Goal: Use online tool/utility: Utilize a website feature to perform a specific function

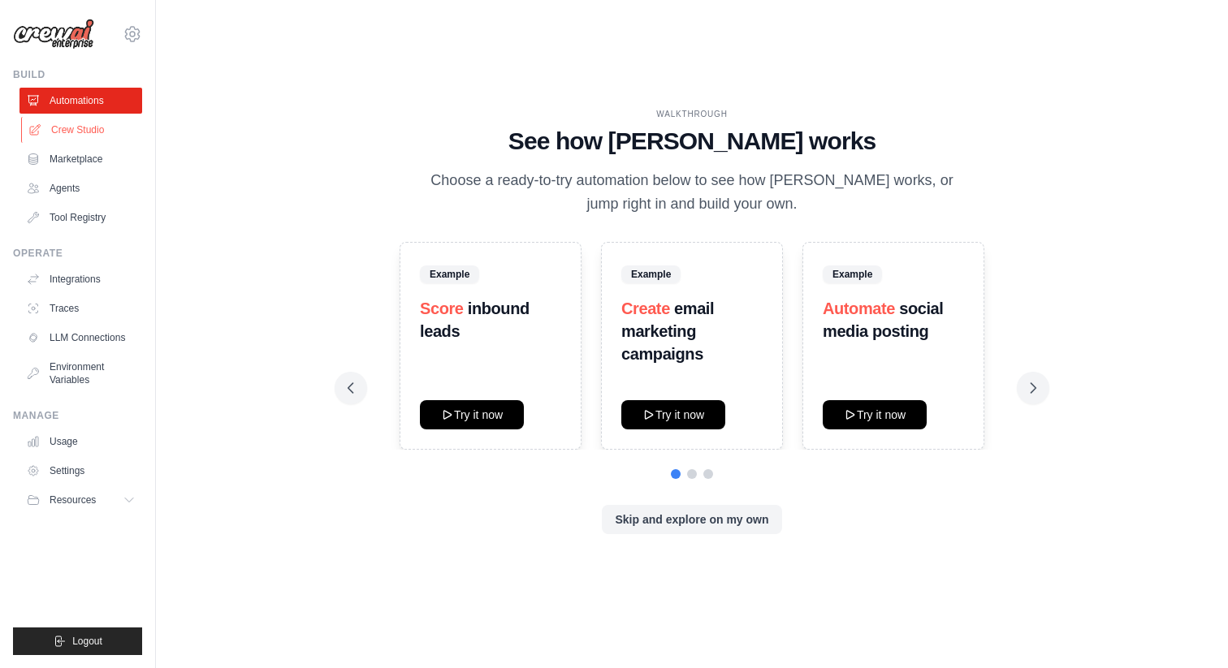
click at [92, 126] on link "Crew Studio" at bounding box center [82, 130] width 123 height 26
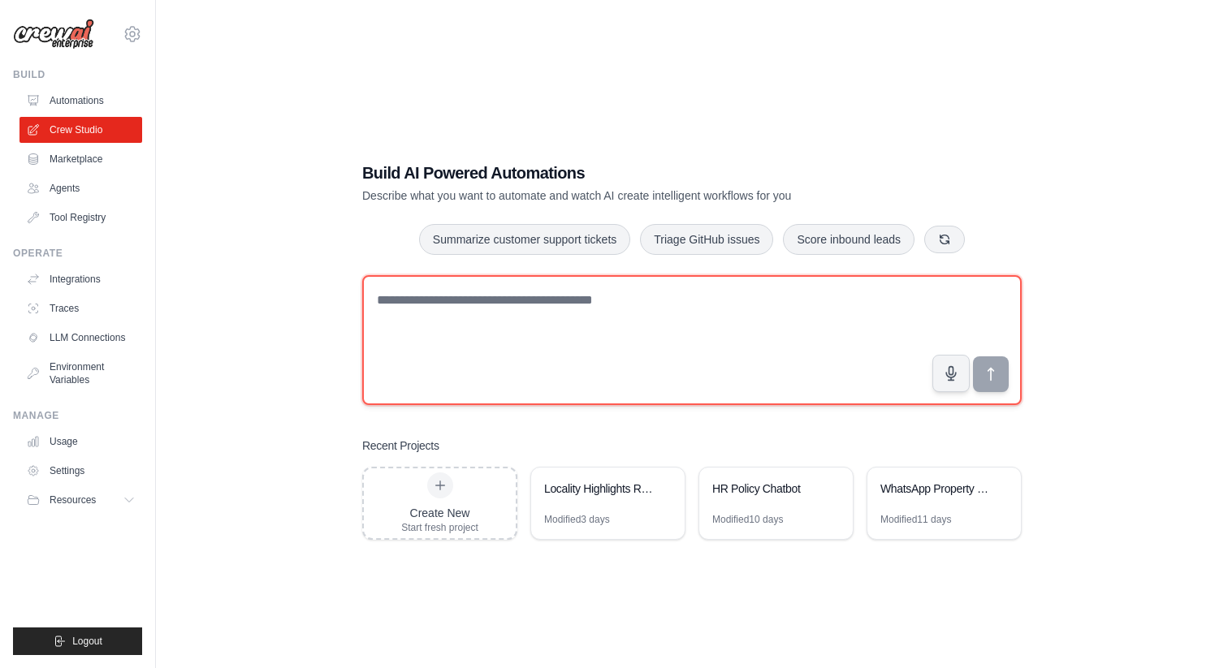
click at [485, 309] on textarea at bounding box center [691, 340] width 659 height 130
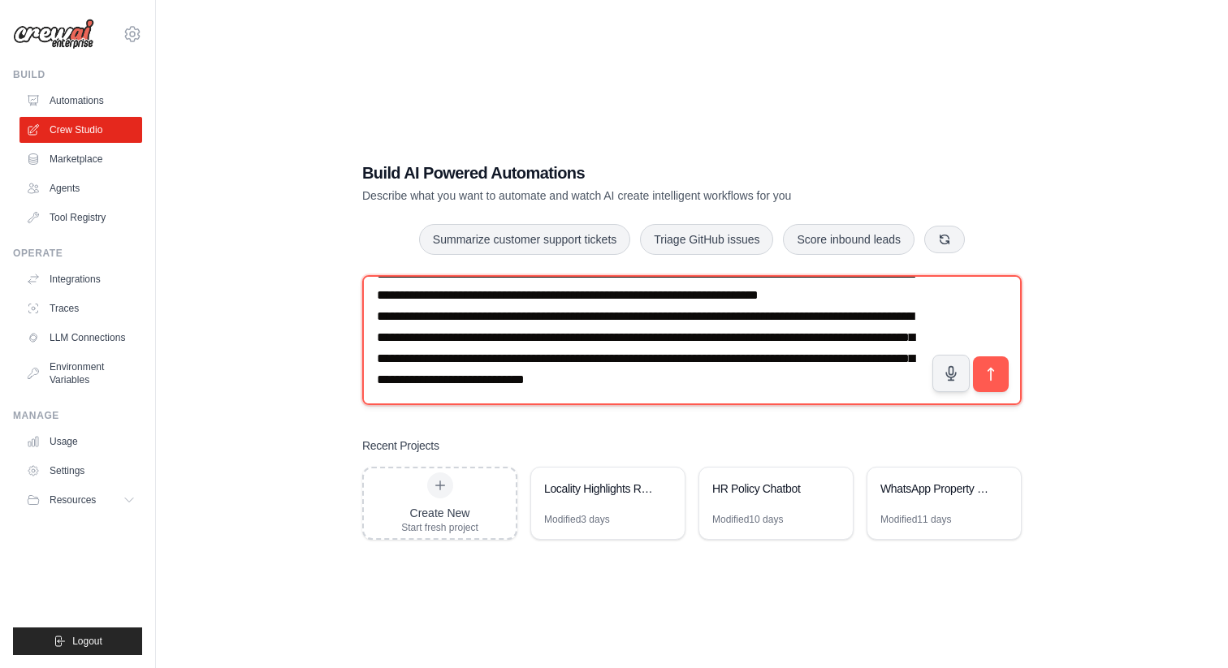
scroll to position [52, 0]
click at [566, 396] on textarea "**********" at bounding box center [691, 340] width 659 height 130
click at [515, 355] on textarea "**********" at bounding box center [691, 340] width 659 height 130
click at [821, 393] on textarea "**********" at bounding box center [691, 340] width 659 height 130
type textarea "**********"
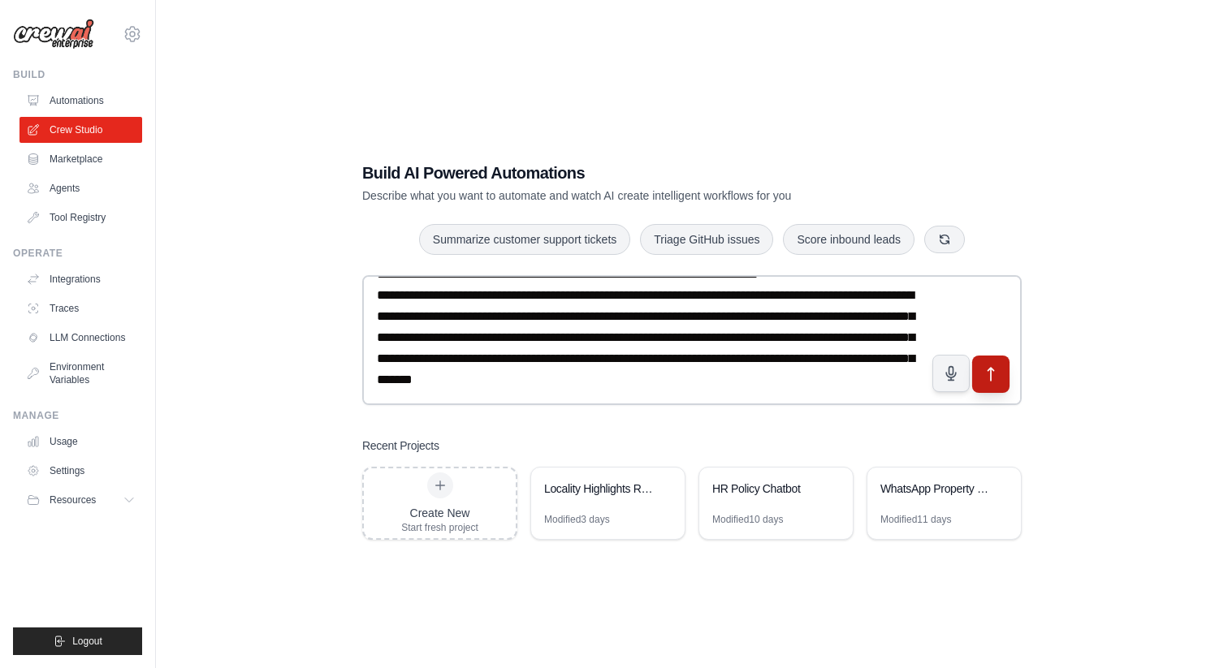
click at [992, 380] on icon "submit" at bounding box center [990, 373] width 17 height 17
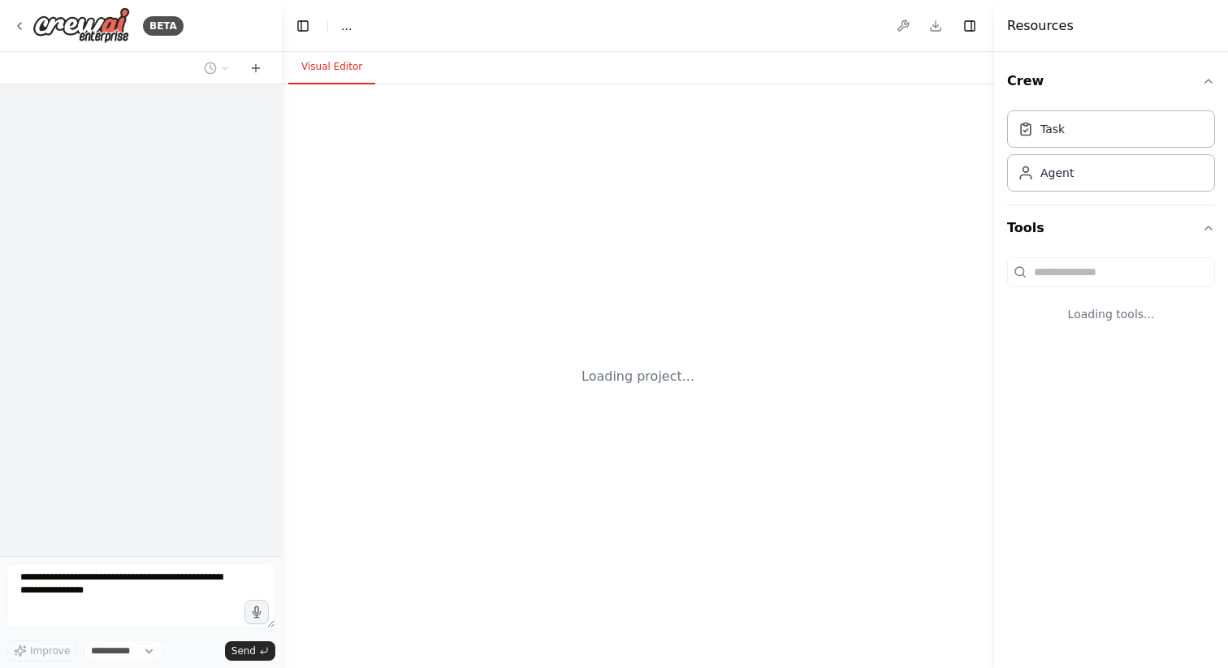
select select "****"
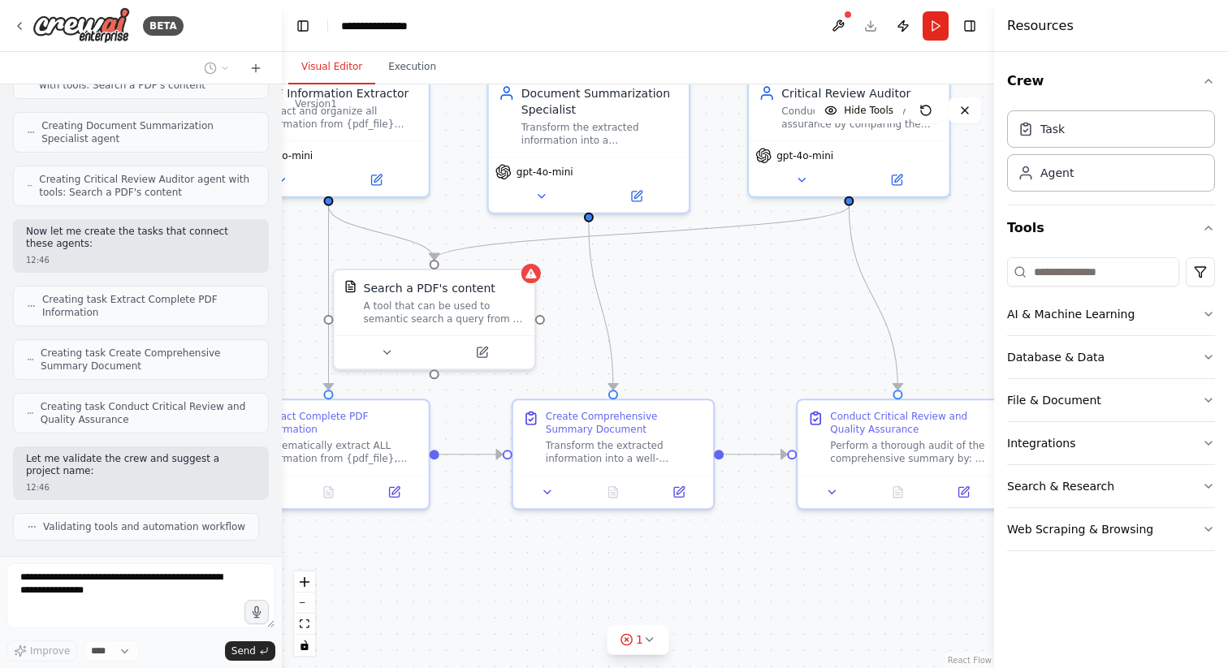
scroll to position [806, 0]
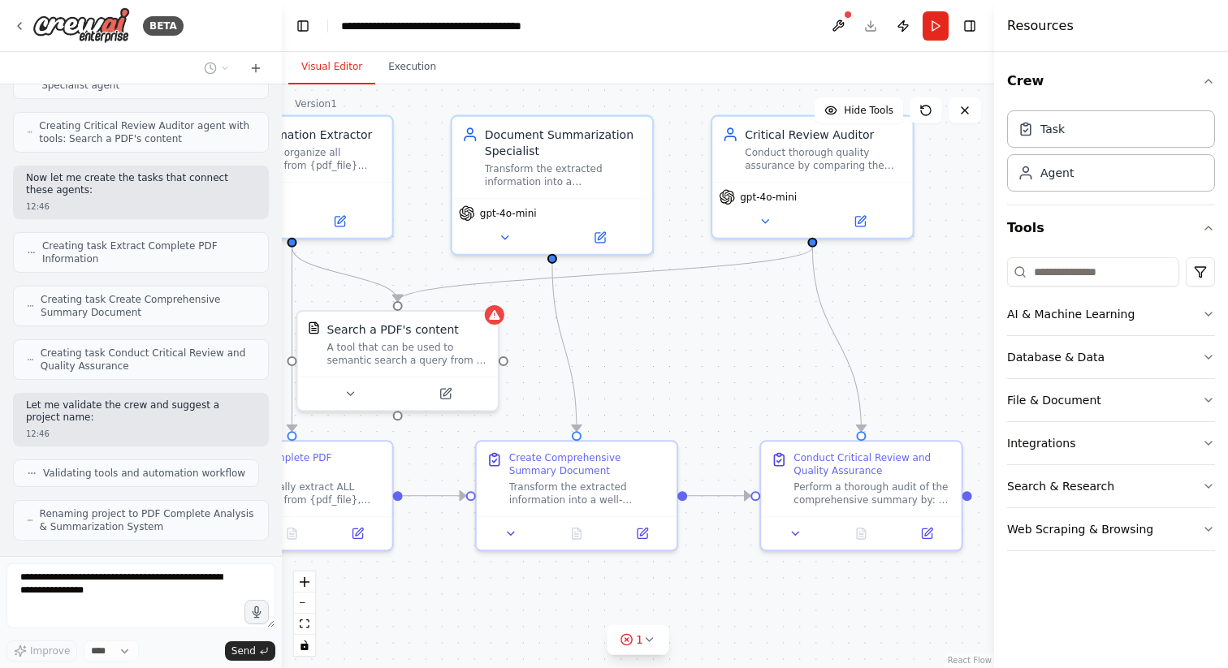
drag, startPoint x: 811, startPoint y: 361, endPoint x: 639, endPoint y: 313, distance: 178.9
click at [639, 312] on div ".deletable-edge-delete-btn { width: 20px; height: 20px; border: 0px solid #ffff…" at bounding box center [638, 376] width 712 height 584
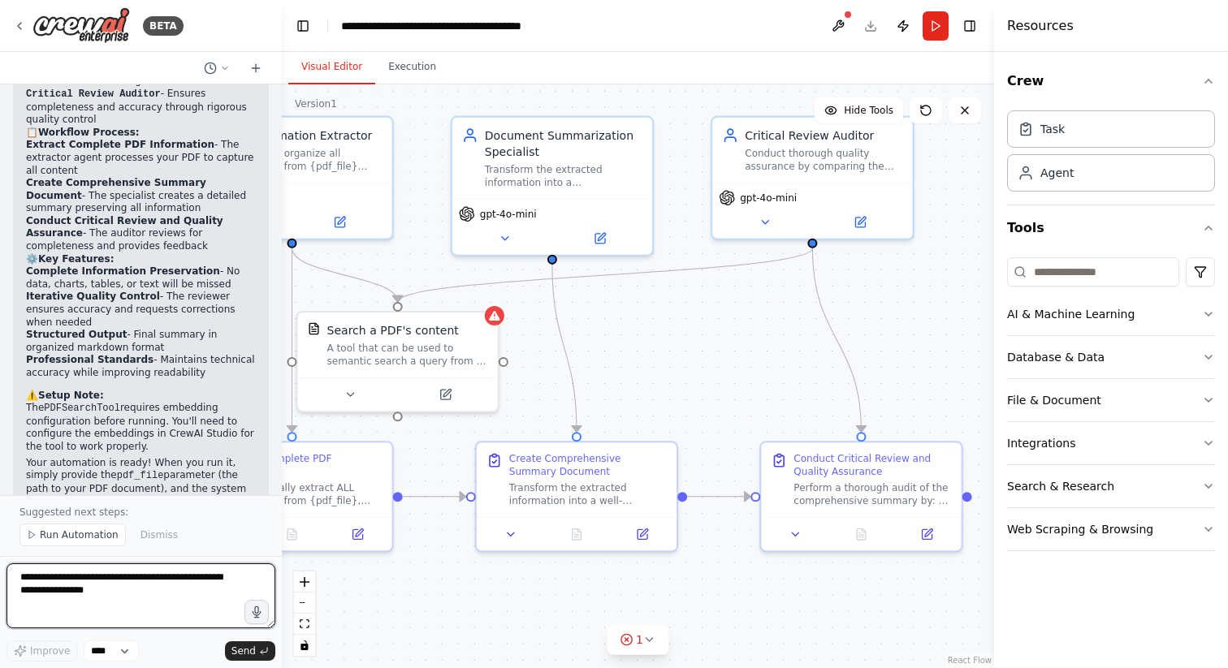
scroll to position [1445, 0]
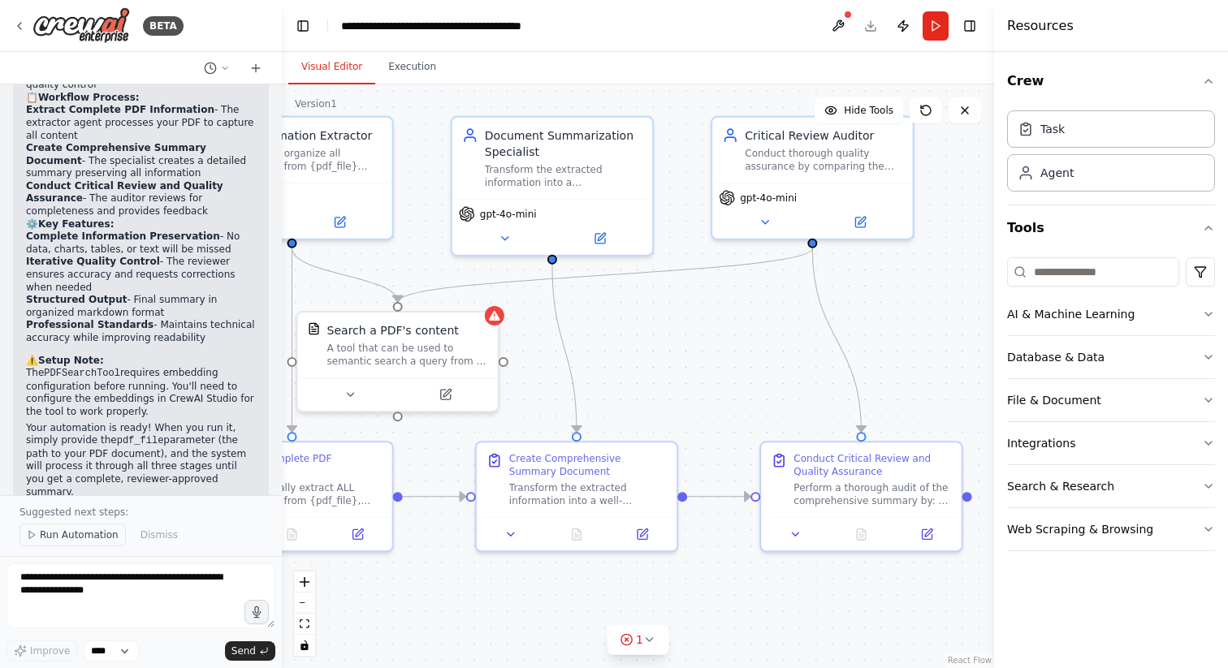
click at [49, 529] on span "Run Automation" at bounding box center [79, 535] width 79 height 13
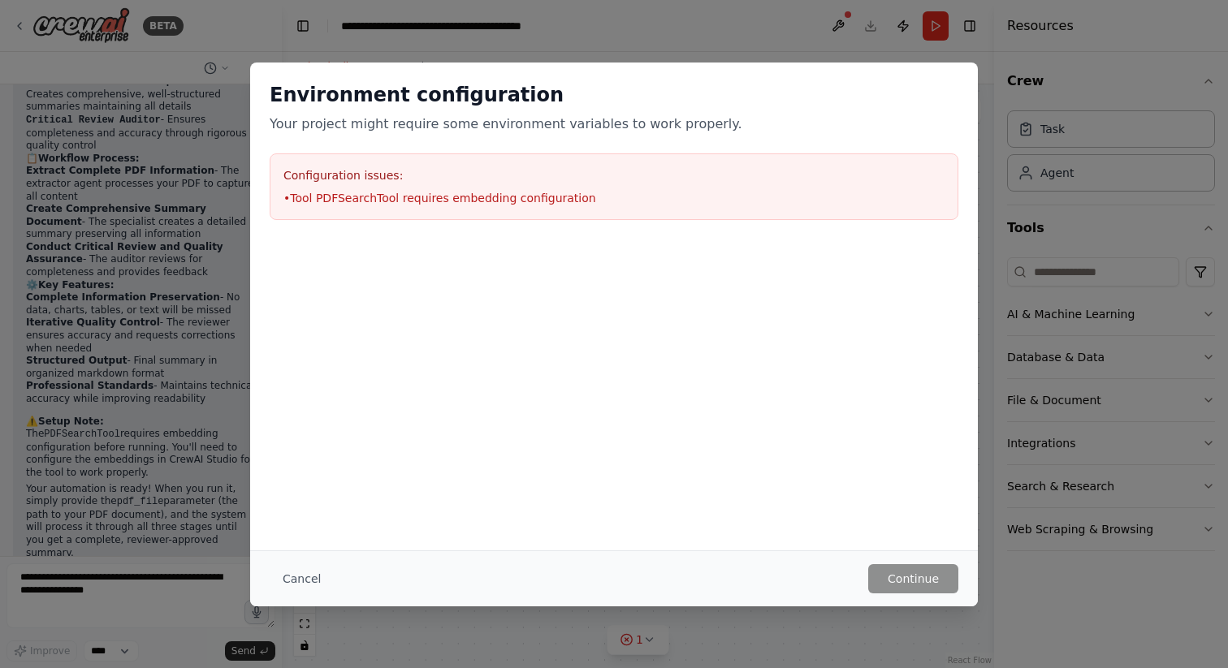
click at [491, 196] on li "• Tool PDFSearchTool requires embedding configuration" at bounding box center [613, 198] width 661 height 16
click at [306, 571] on button "Cancel" at bounding box center [302, 578] width 64 height 29
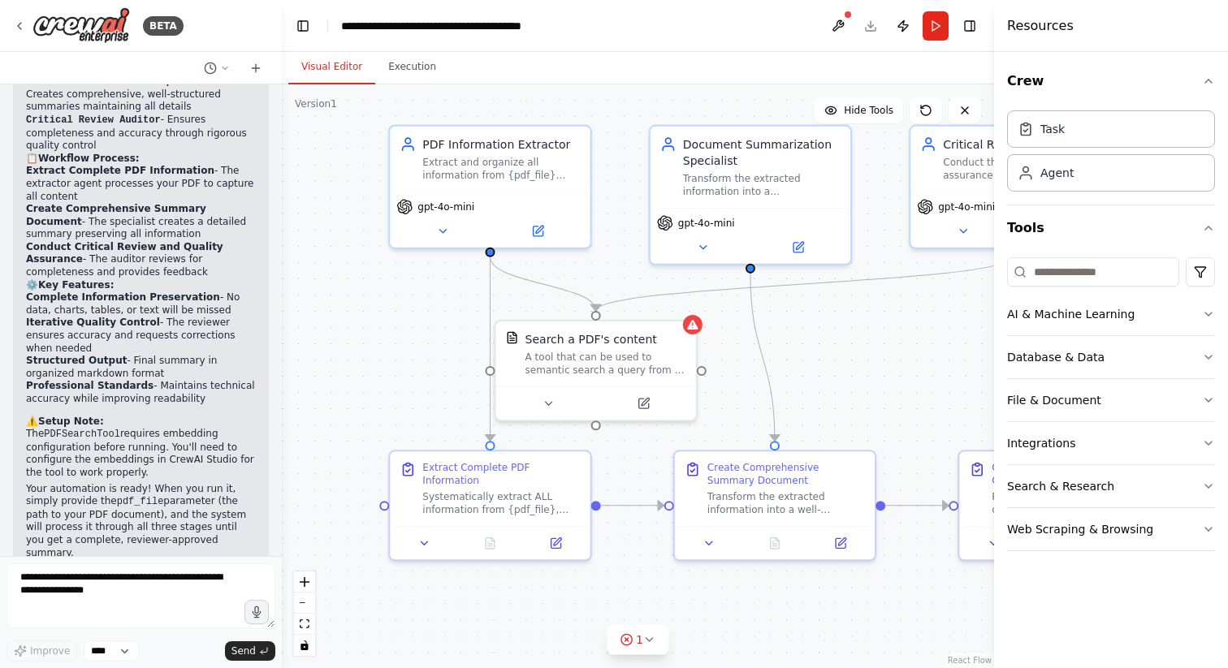
drag, startPoint x: 599, startPoint y: 359, endPoint x: 768, endPoint y: 393, distance: 172.3
click at [768, 393] on div ".deletable-edge-delete-btn { width: 20px; height: 20px; border: 0px solid #ffff…" at bounding box center [638, 376] width 712 height 584
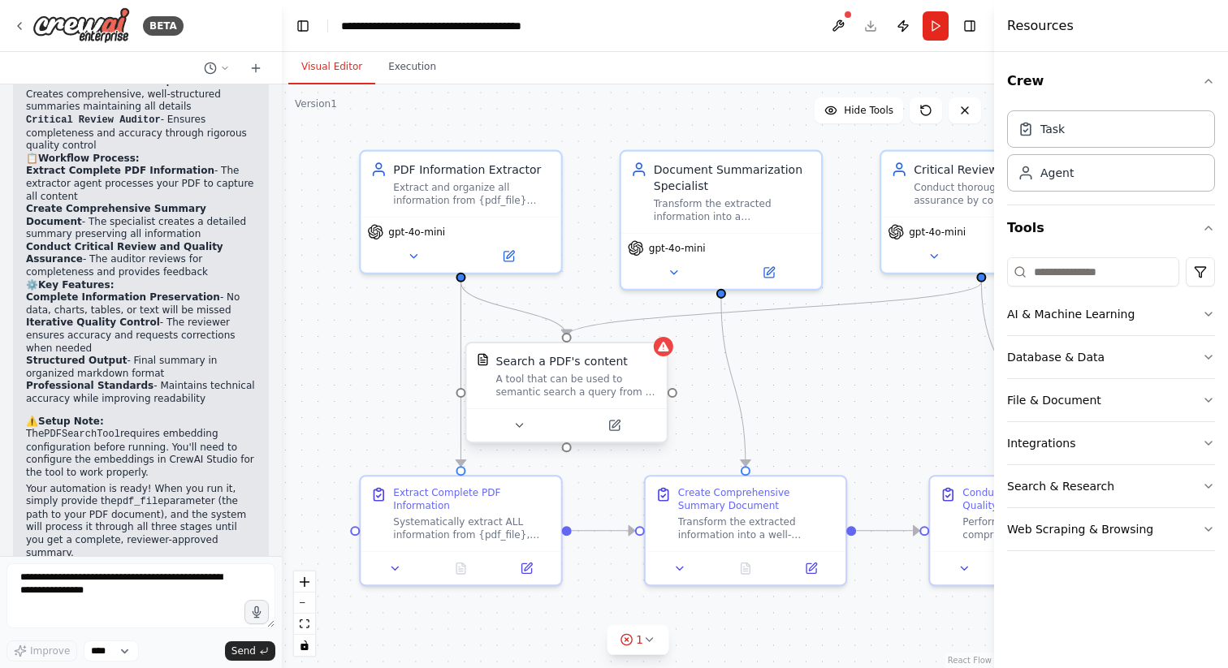
click at [661, 356] on div "Search a PDF's content A tool that can be used to semantic search a query from …" at bounding box center [566, 375] width 200 height 65
click at [605, 419] on button at bounding box center [614, 425] width 92 height 19
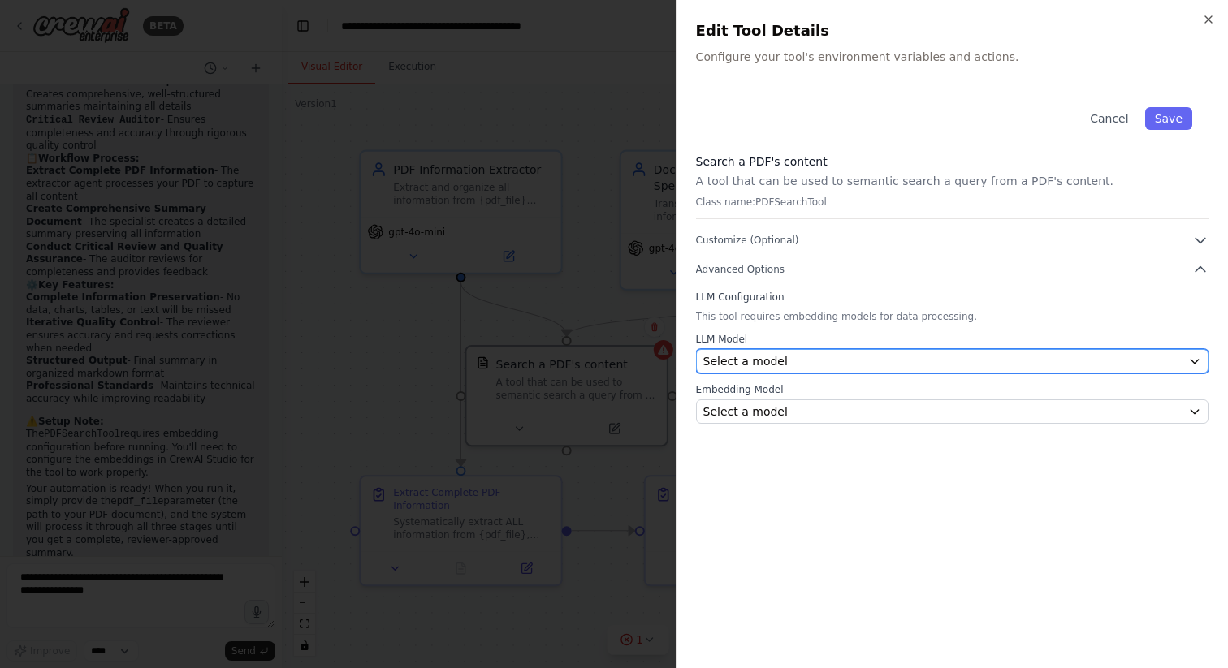
click at [825, 361] on div "Select a model" at bounding box center [942, 361] width 478 height 16
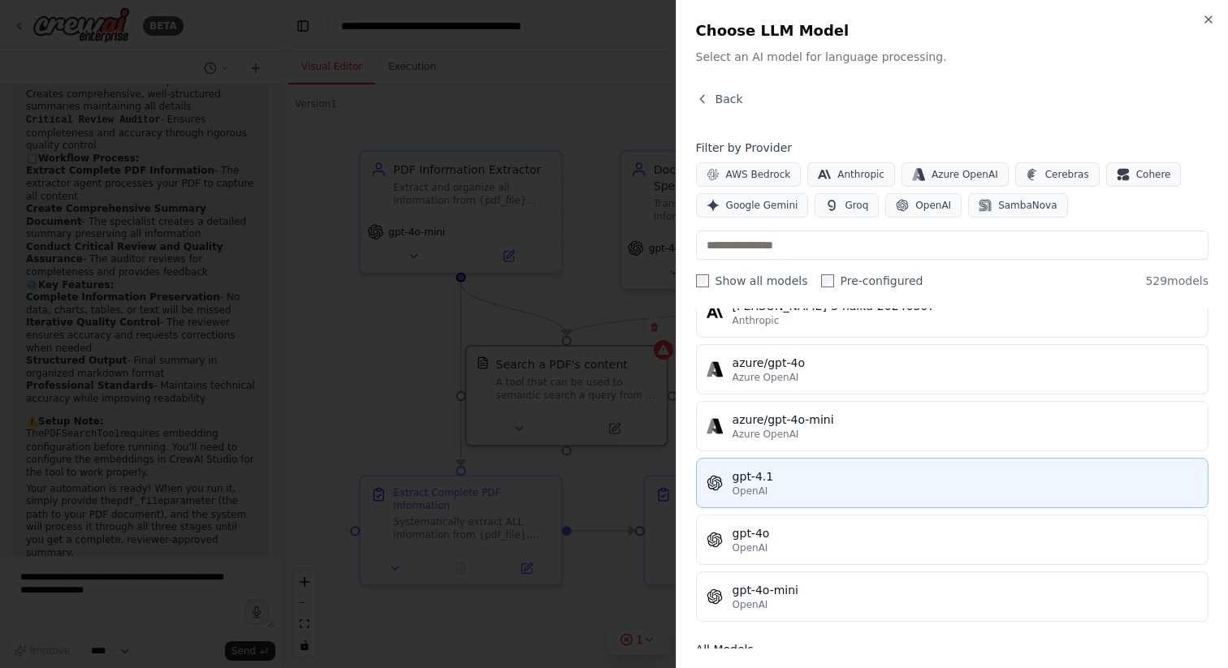
scroll to position [143, 0]
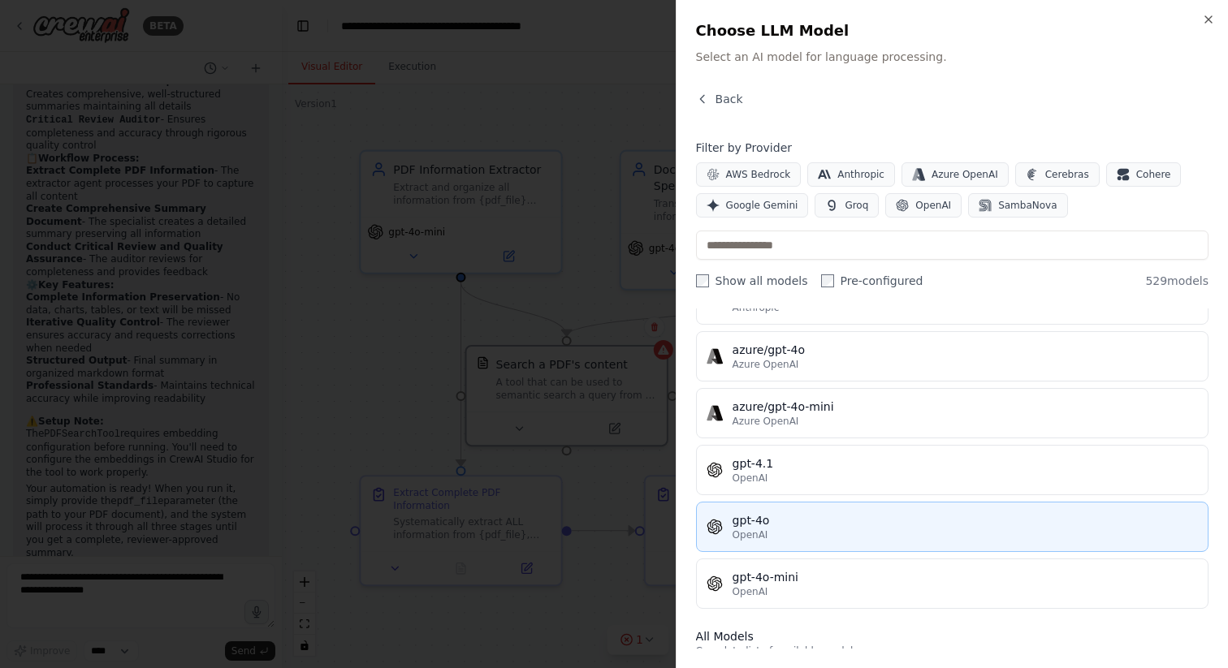
click at [796, 520] on div "gpt-4o" at bounding box center [964, 520] width 465 height 16
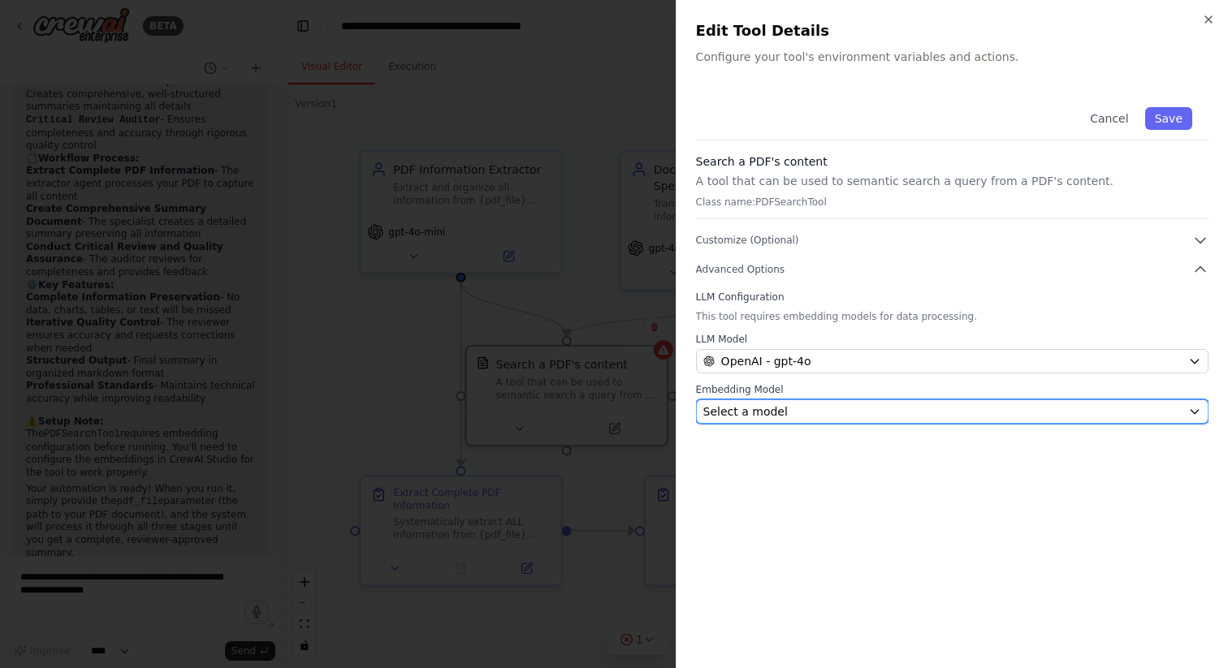
click at [822, 412] on div "Select a model" at bounding box center [942, 412] width 478 height 16
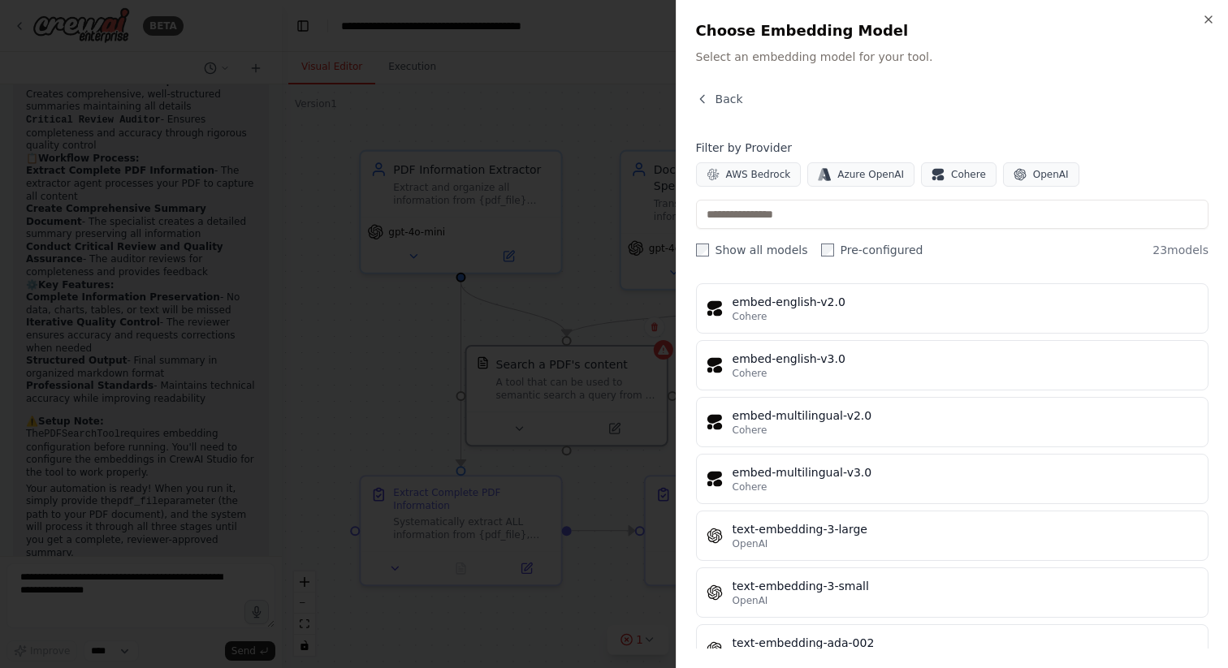
scroll to position [995, 0]
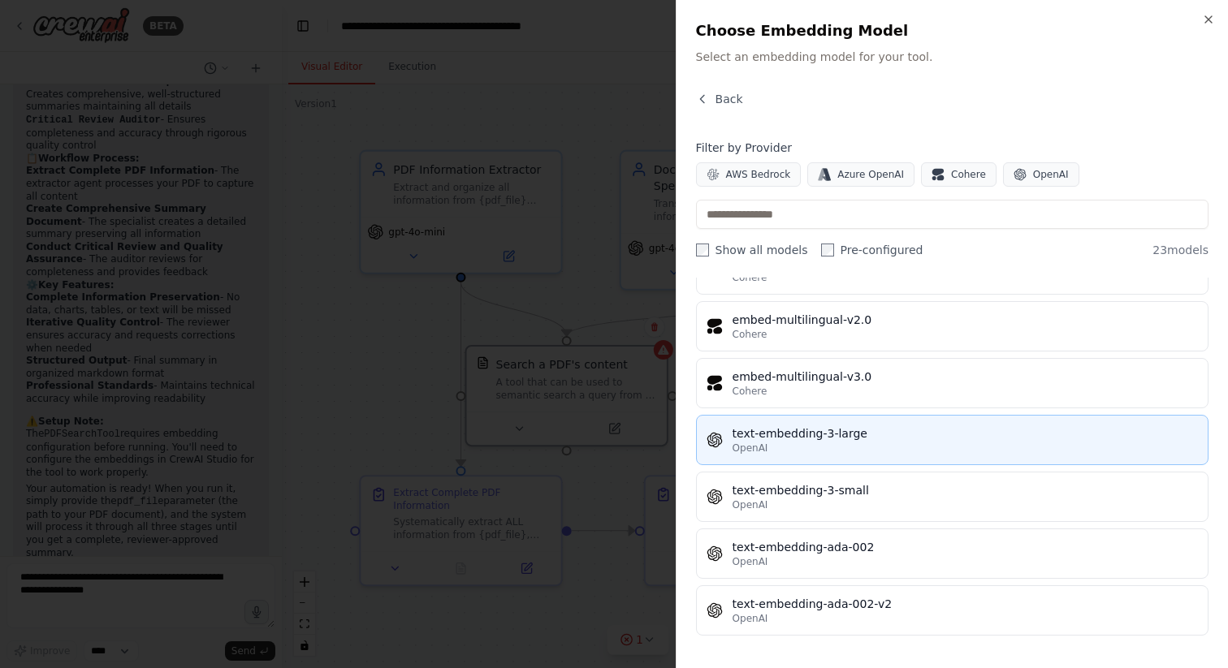
click at [829, 434] on div "text-embedding-3-large" at bounding box center [964, 433] width 465 height 16
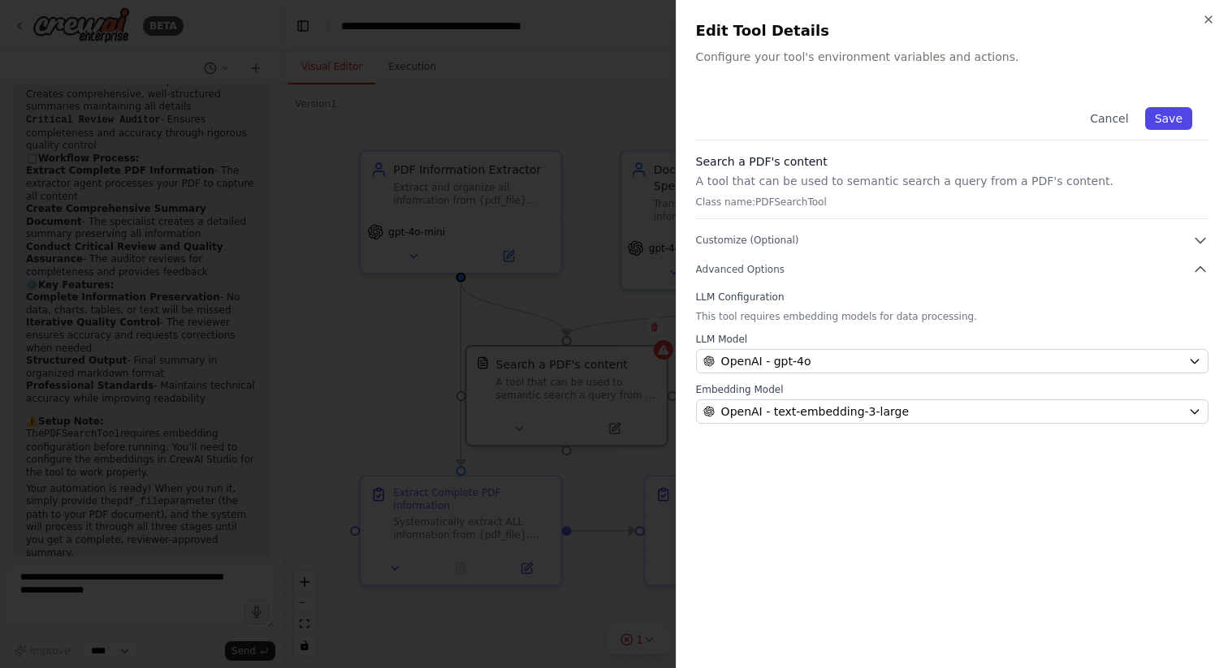
click at [1167, 117] on button "Save" at bounding box center [1168, 118] width 47 height 23
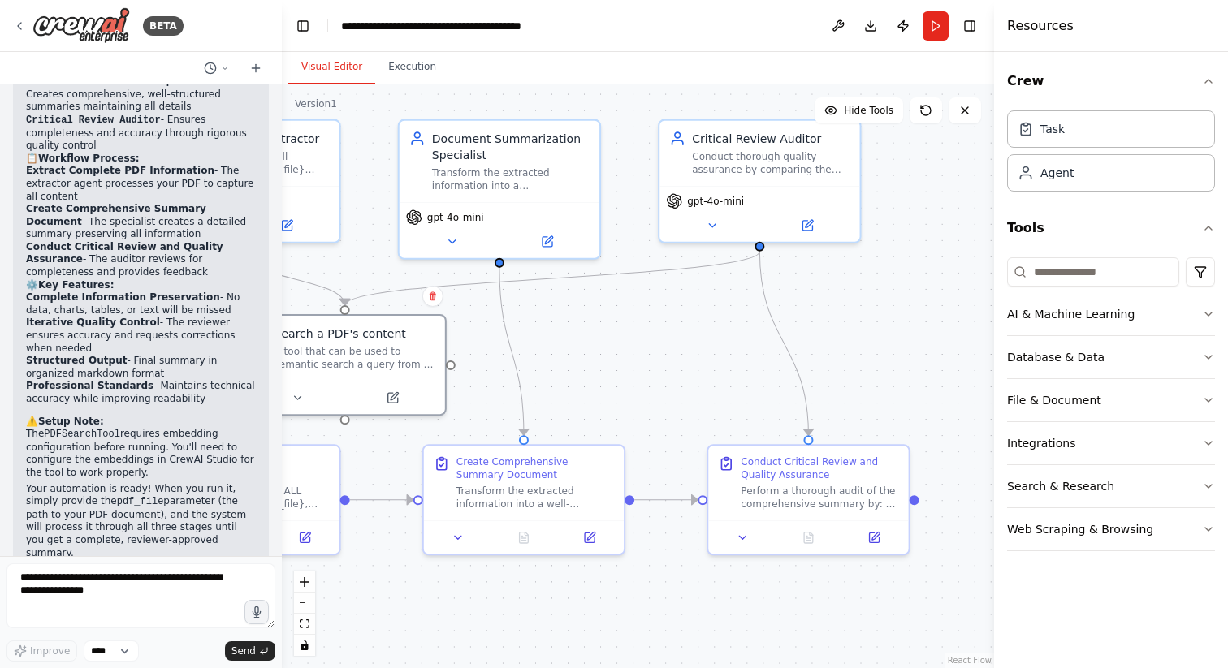
drag, startPoint x: 810, startPoint y: 359, endPoint x: 589, endPoint y: 328, distance: 223.8
click at [589, 328] on div ".deletable-edge-delete-btn { width: 20px; height: 20px; border: 0px solid #ffff…" at bounding box center [638, 376] width 712 height 584
click at [1205, 392] on button "File & Document" at bounding box center [1111, 400] width 208 height 42
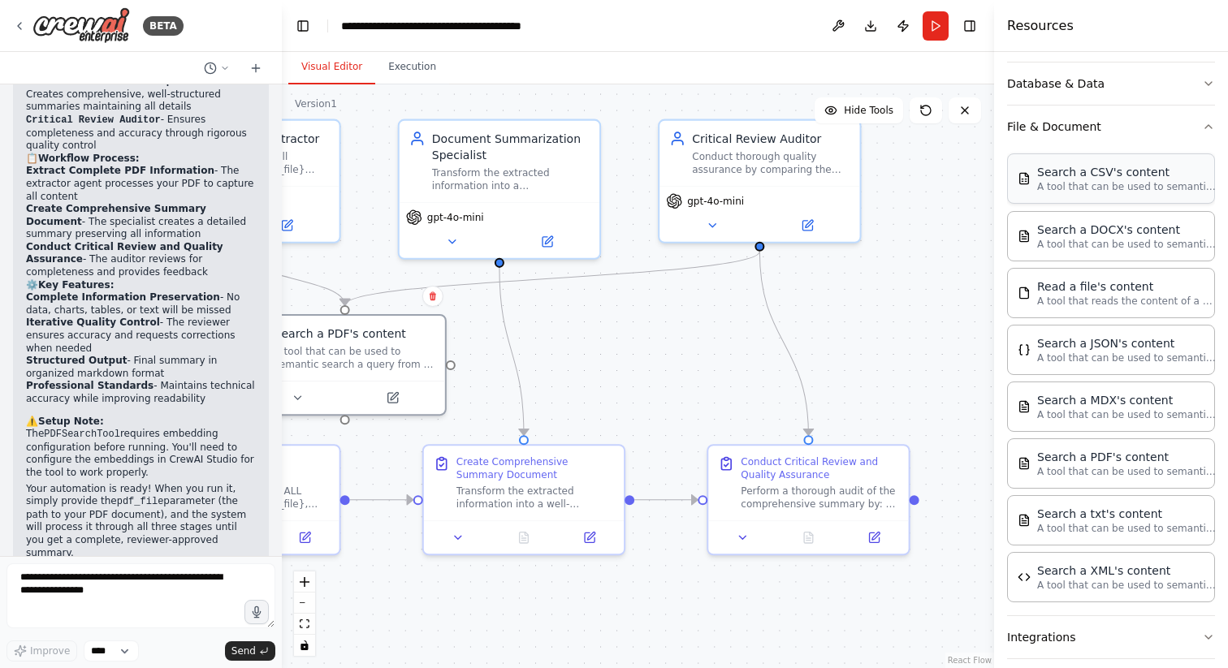
scroll to position [310, 0]
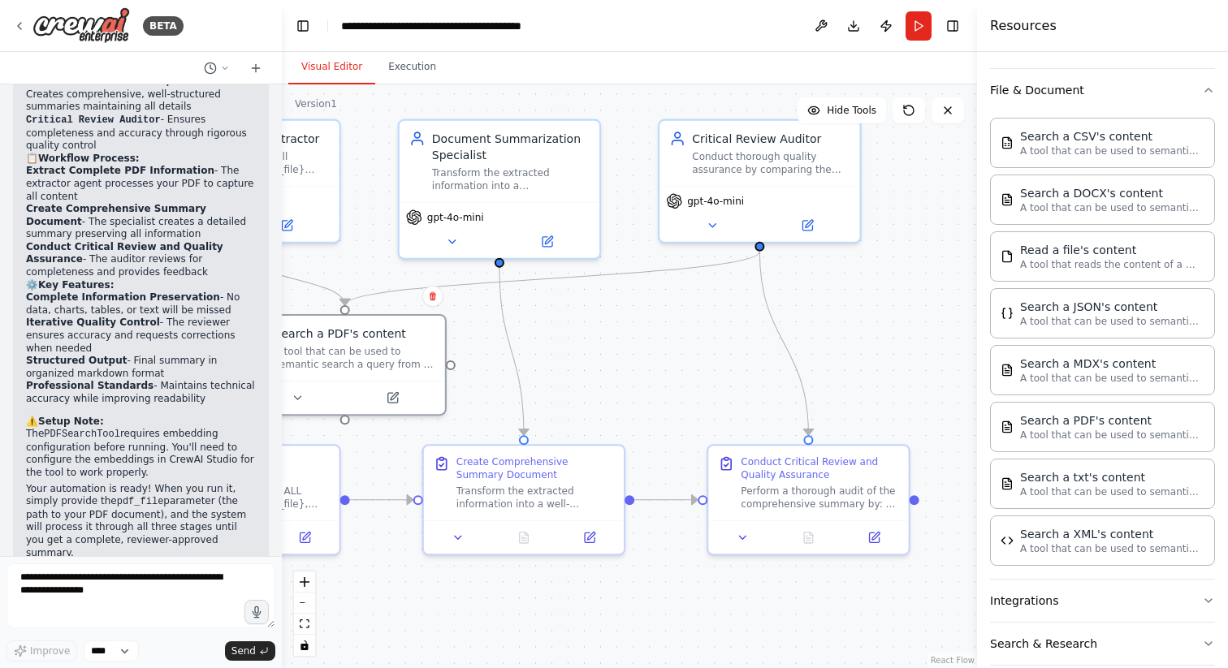
drag, startPoint x: 996, startPoint y: 348, endPoint x: 978, endPoint y: 359, distance: 21.5
click at [978, 359] on div at bounding box center [980, 334] width 6 height 668
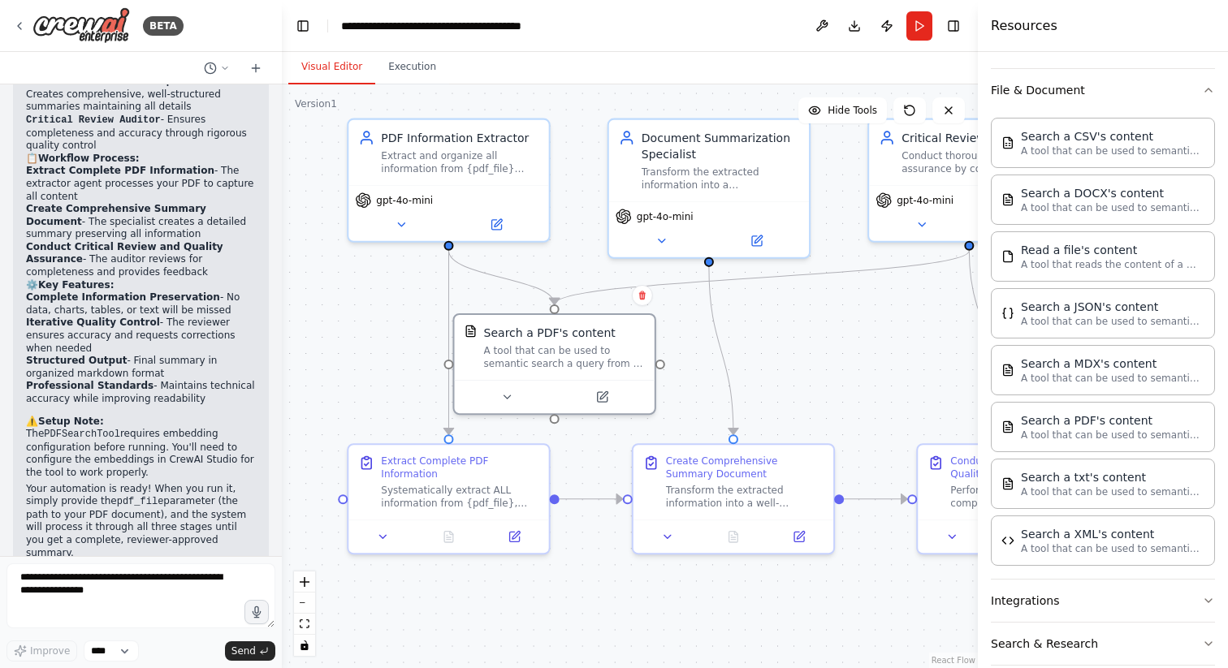
drag, startPoint x: 737, startPoint y: 310, endPoint x: 947, endPoint y: 309, distance: 209.5
click at [947, 309] on div ".deletable-edge-delete-btn { width: 20px; height: 20px; border: 0px solid #ffff…" at bounding box center [630, 376] width 696 height 584
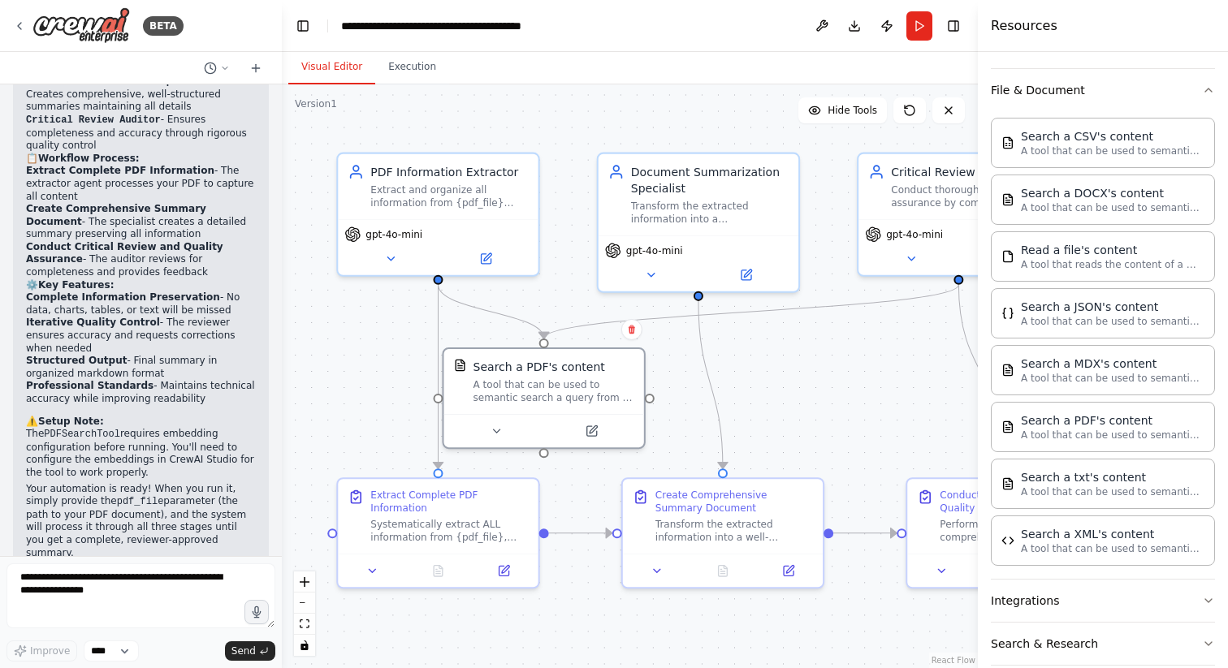
drag, startPoint x: 837, startPoint y: 330, endPoint x: 826, endPoint y: 364, distance: 35.2
click at [826, 364] on div ".deletable-edge-delete-btn { width: 20px; height: 20px; border: 0px solid #ffff…" at bounding box center [630, 376] width 696 height 584
click at [914, 19] on button "Run" at bounding box center [919, 25] width 26 height 29
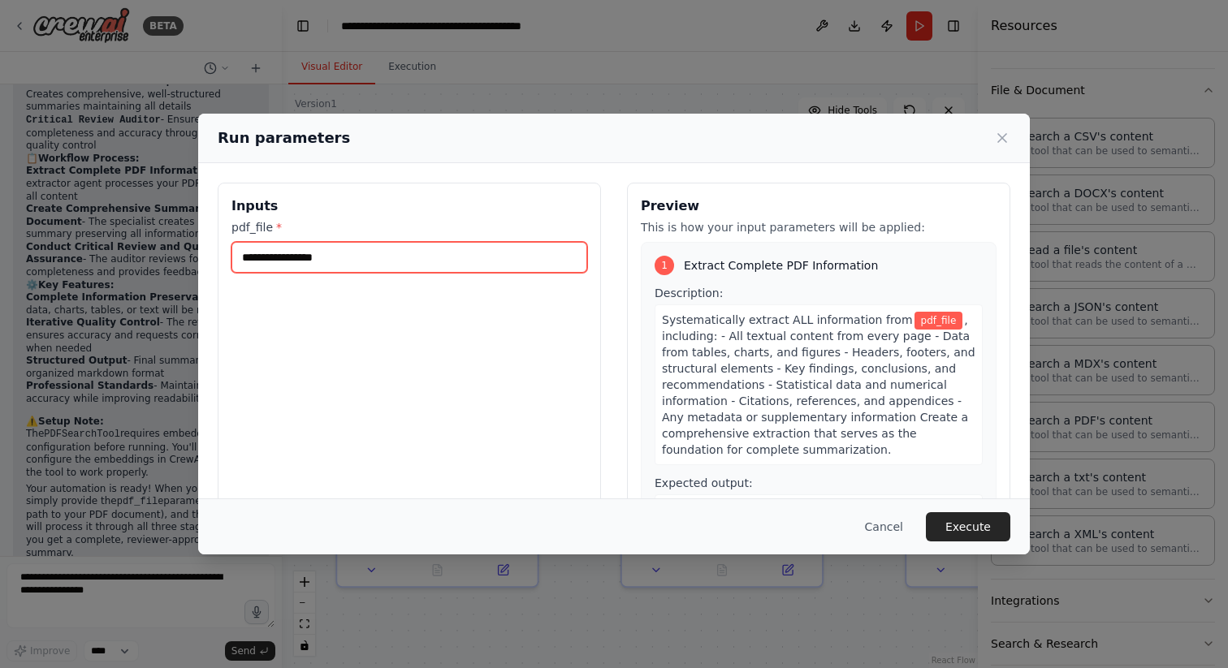
click at [400, 259] on input "pdf_file *" at bounding box center [409, 257] width 356 height 31
click at [344, 257] on input "pdf_file *" at bounding box center [409, 257] width 356 height 31
click at [257, 225] on label "pdf_file *" at bounding box center [409, 227] width 356 height 16
click at [257, 242] on input "pdf_file *" at bounding box center [409, 257] width 356 height 31
click at [291, 257] on input "pdf_file *" at bounding box center [409, 257] width 356 height 31
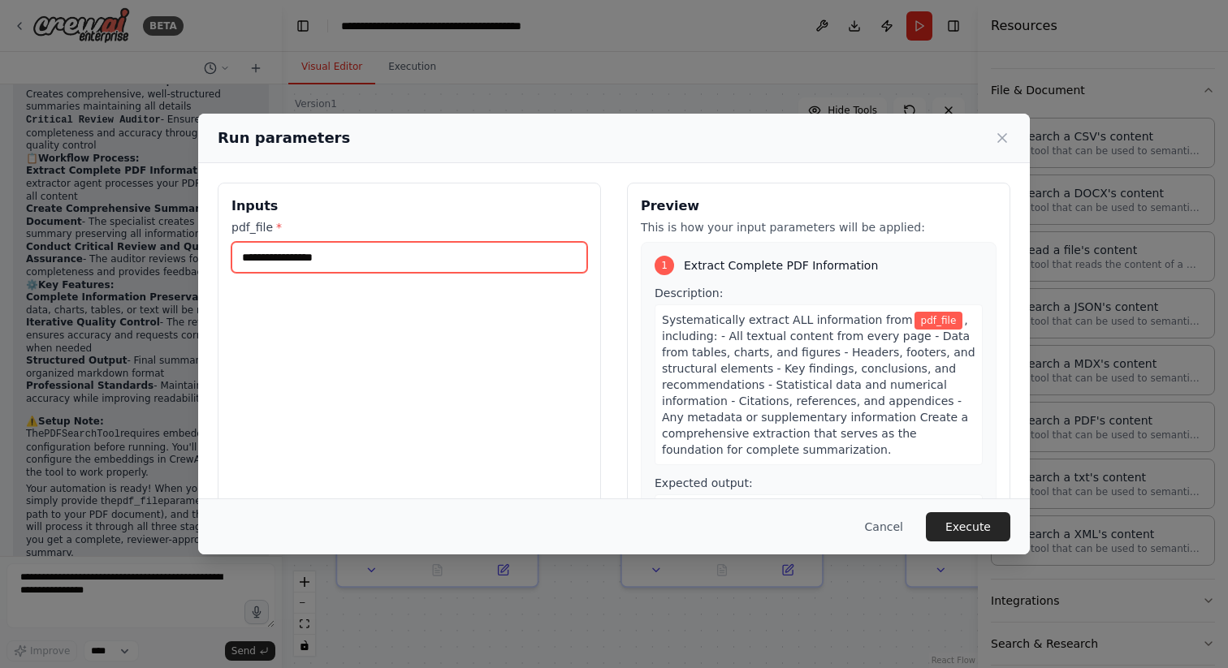
click at [291, 257] on input "pdf_file *" at bounding box center [409, 257] width 356 height 31
click at [340, 253] on input "pdf_file *" at bounding box center [409, 257] width 356 height 31
click at [357, 265] on input "pdf_file *" at bounding box center [409, 257] width 356 height 31
type input "*"
click at [1004, 136] on icon at bounding box center [1002, 138] width 16 height 16
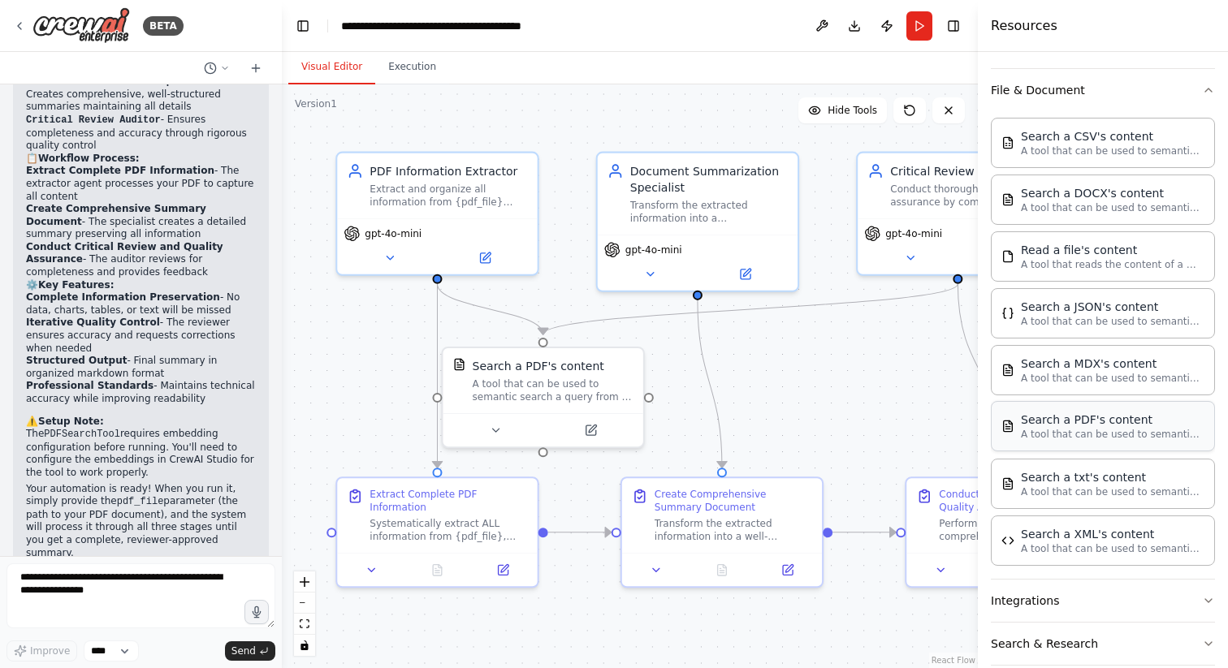
click at [1071, 428] on p "A tool that can be used to semantic search a query from a PDF's content." at bounding box center [1110, 434] width 179 height 13
drag, startPoint x: 1066, startPoint y: 428, endPoint x: 252, endPoint y: 2, distance: 919.2
click at [921, 31] on button "Run" at bounding box center [919, 25] width 26 height 29
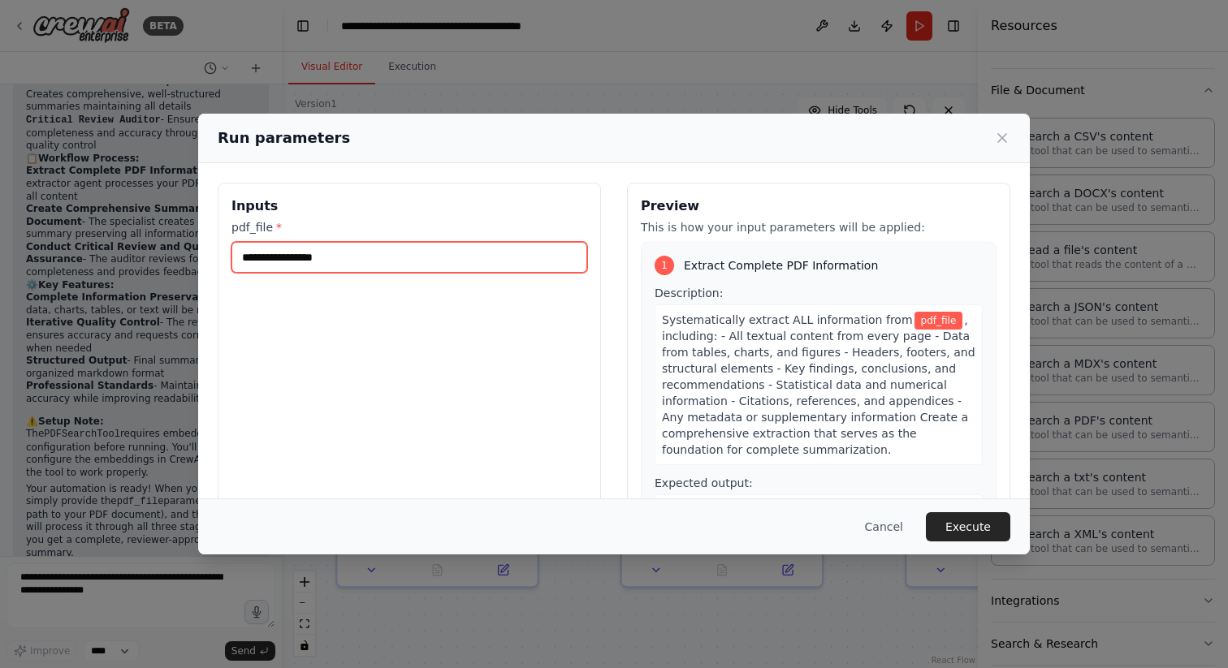
click at [461, 253] on input "pdf_file *" at bounding box center [409, 257] width 356 height 31
paste input "**********"
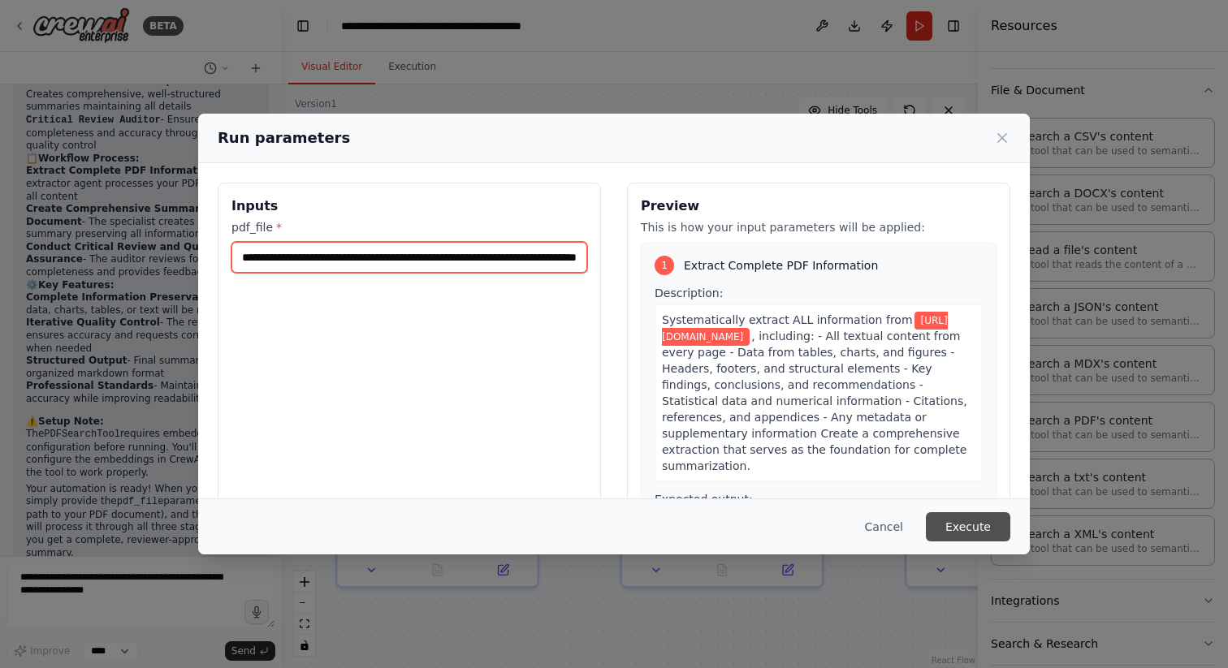
type input "**********"
click at [957, 520] on button "Execute" at bounding box center [968, 526] width 84 height 29
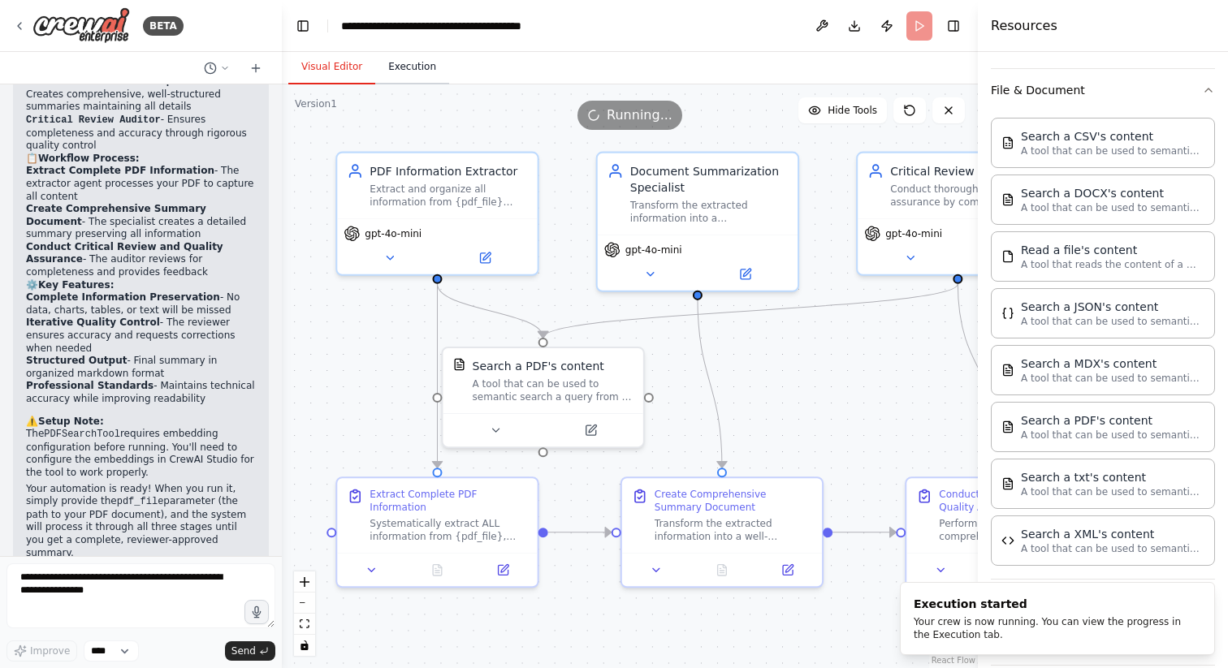
click at [419, 69] on button "Execution" at bounding box center [412, 67] width 74 height 34
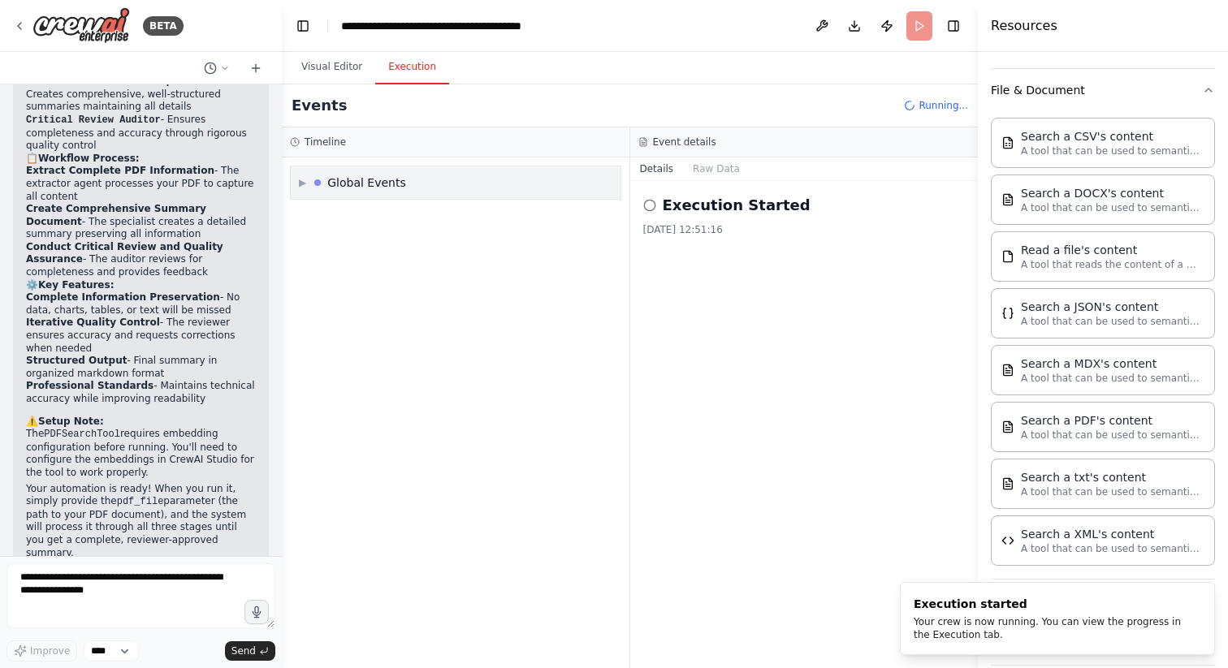
click at [301, 183] on span "▶" at bounding box center [302, 182] width 7 height 13
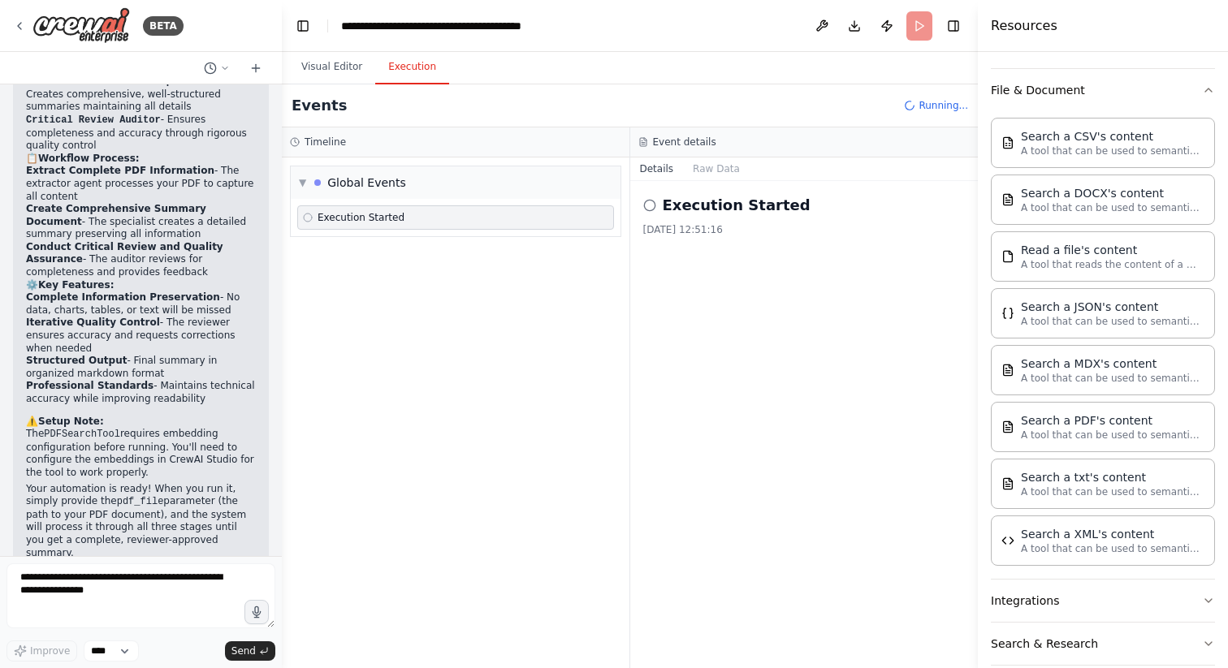
click at [309, 218] on icon at bounding box center [308, 218] width 10 height 10
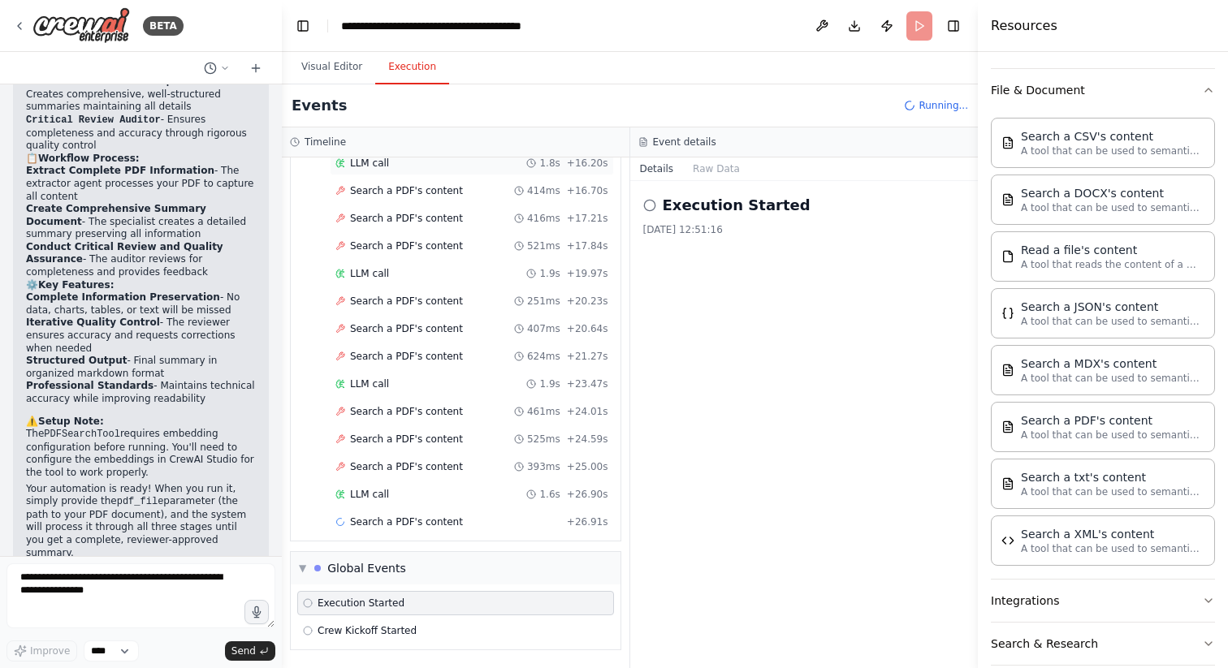
scroll to position [455, 0]
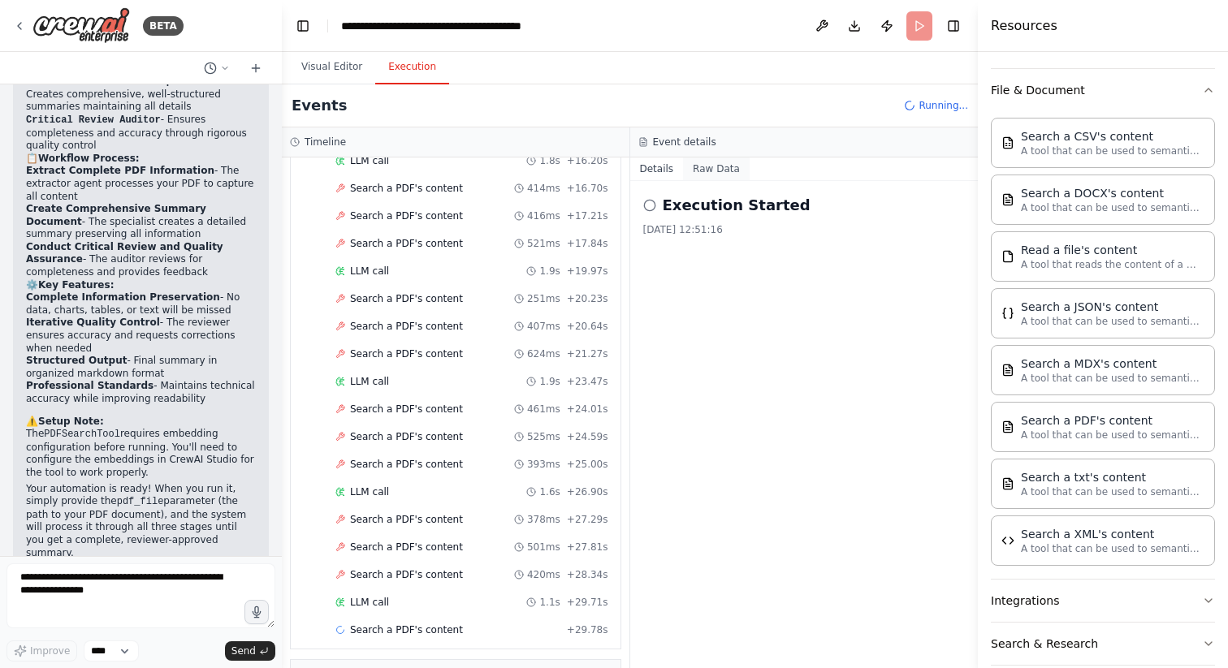
click at [714, 170] on button "Raw Data" at bounding box center [716, 169] width 67 height 23
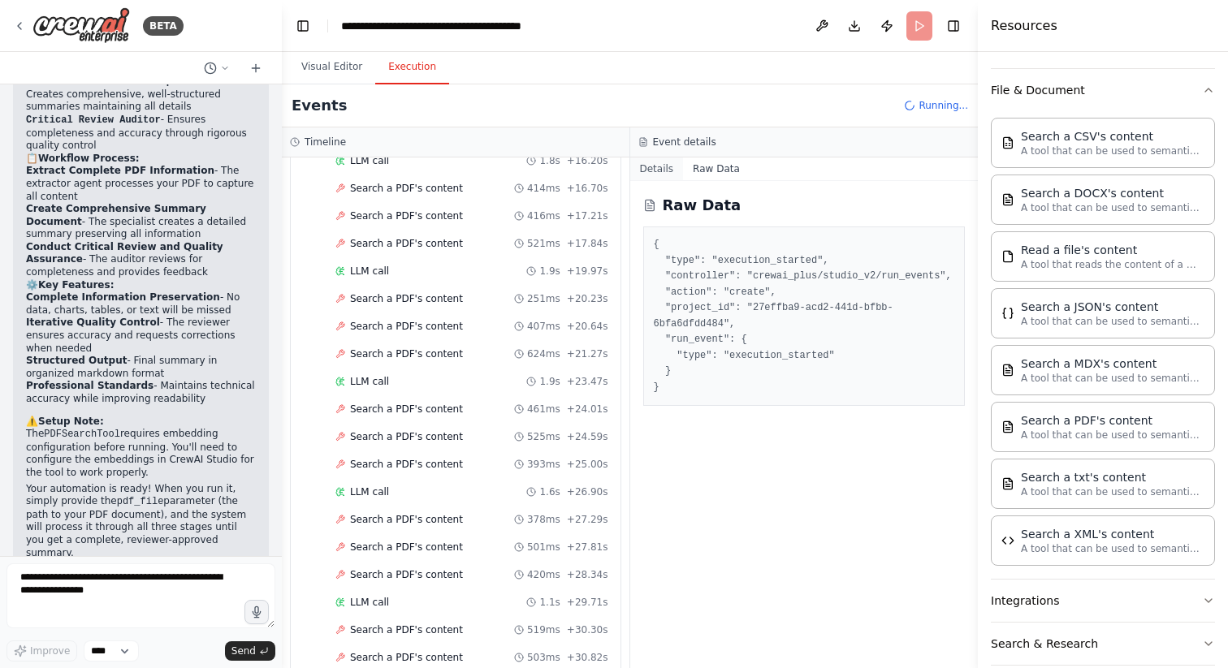
click at [666, 171] on button "Details" at bounding box center [657, 169] width 54 height 23
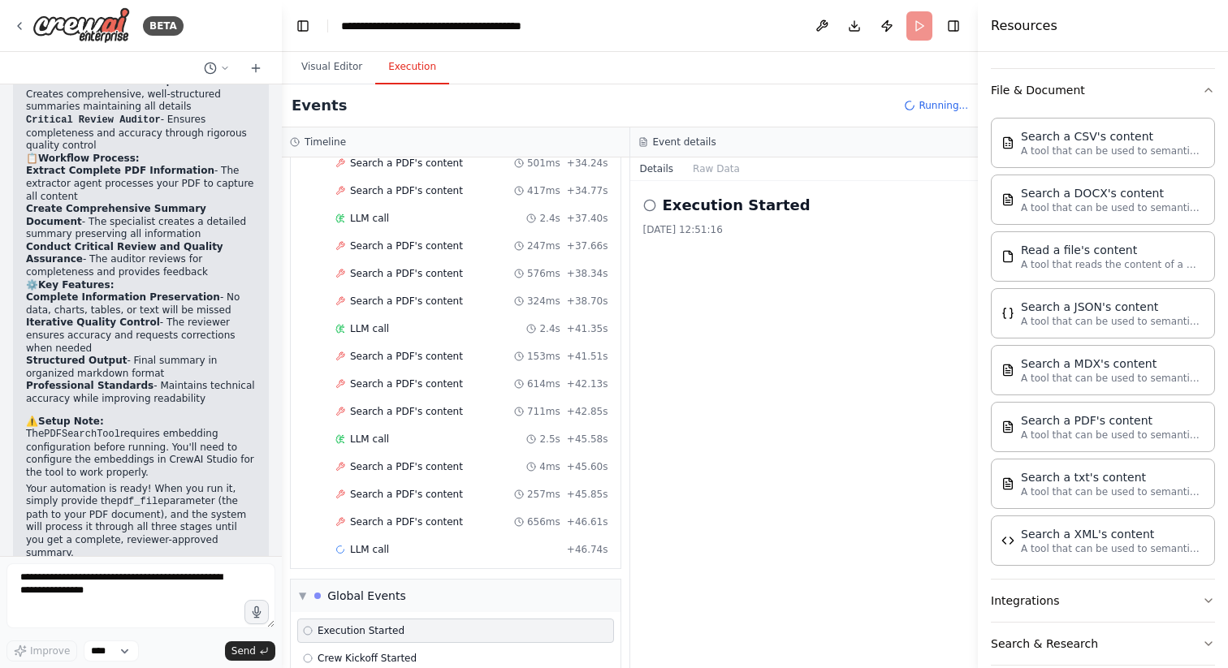
scroll to position [1060, 0]
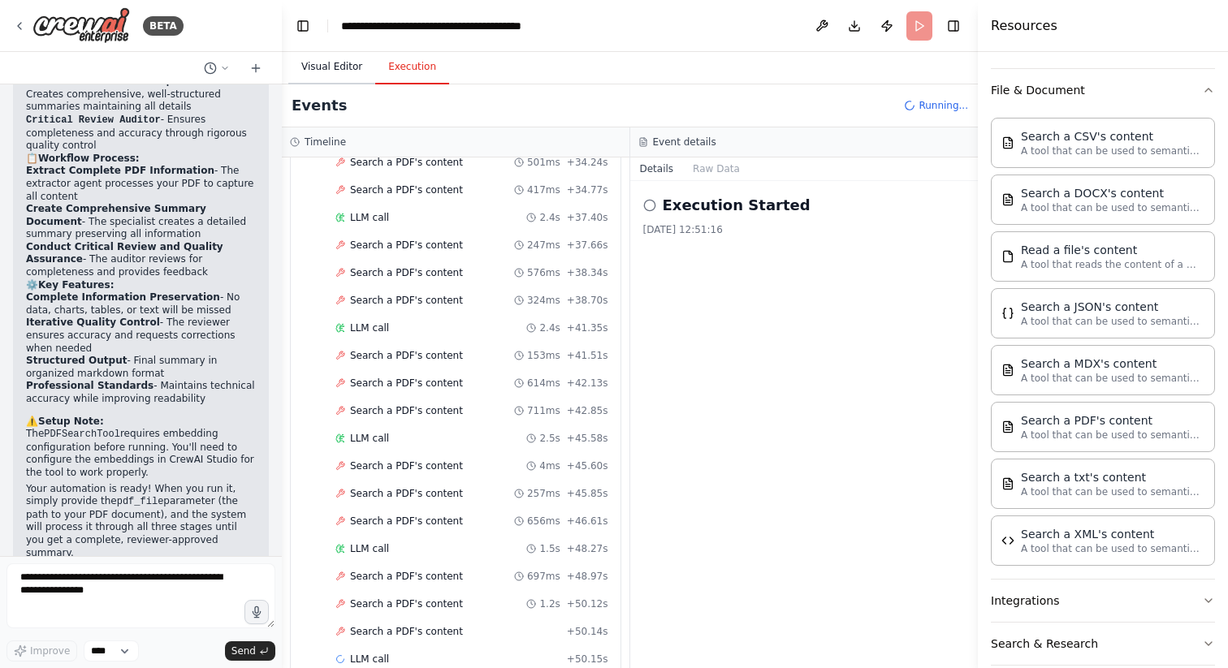
click at [329, 61] on button "Visual Editor" at bounding box center [331, 67] width 87 height 34
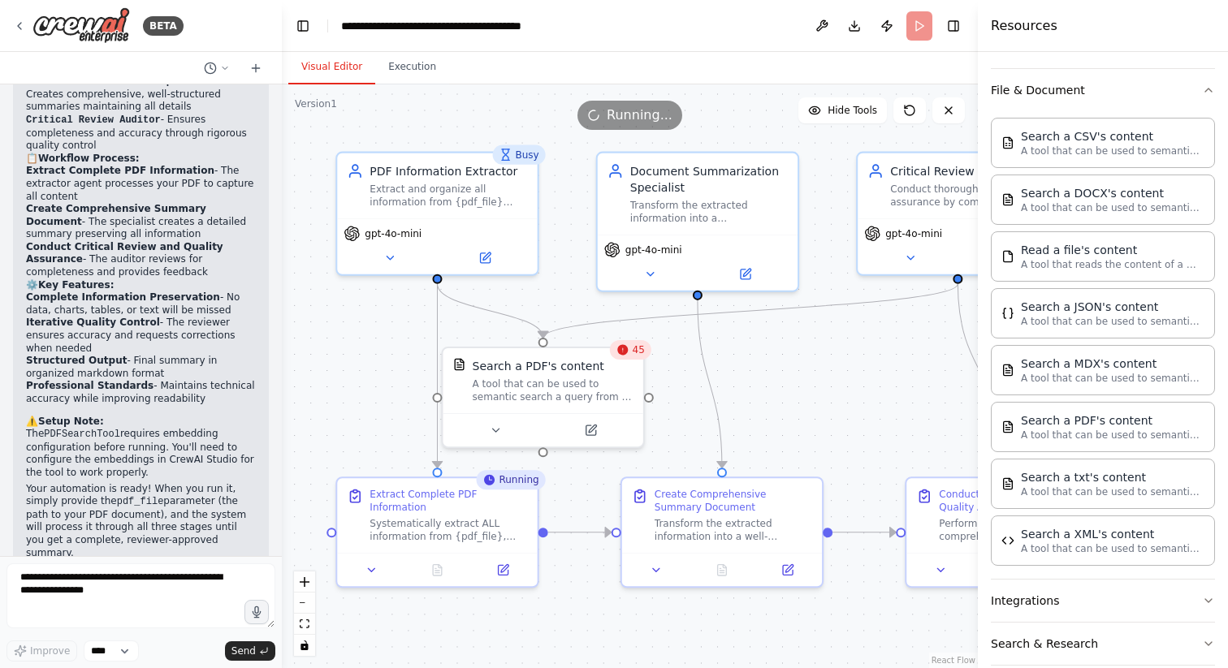
click at [628, 350] on icon at bounding box center [621, 349] width 13 height 13
click at [619, 351] on icon at bounding box center [622, 349] width 11 height 11
click at [579, 429] on button at bounding box center [591, 426] width 92 height 19
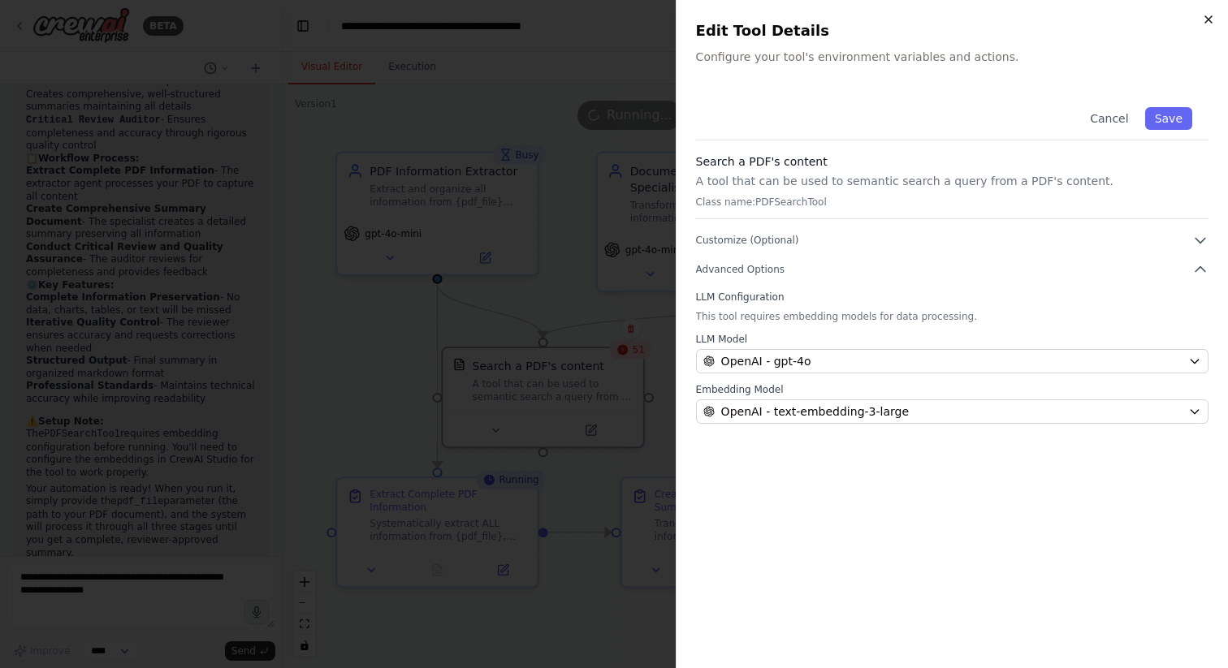
click at [1202, 23] on icon "button" at bounding box center [1208, 19] width 13 height 13
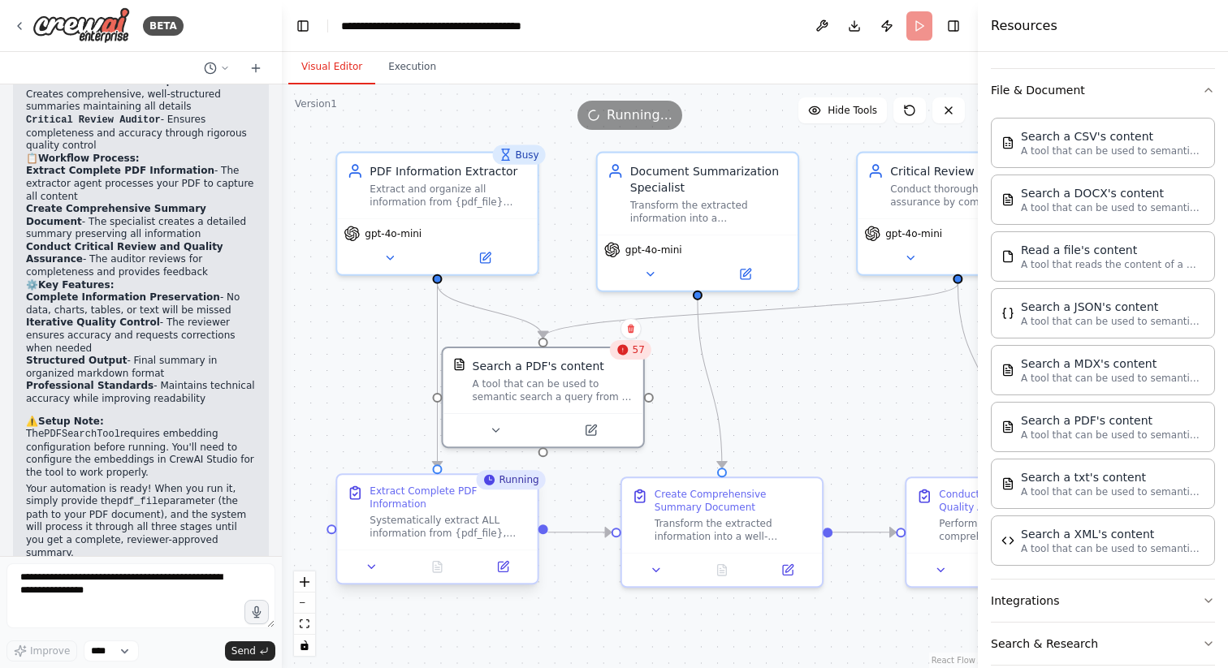
click at [476, 503] on div "Extract Complete PDF Information" at bounding box center [448, 498] width 158 height 26
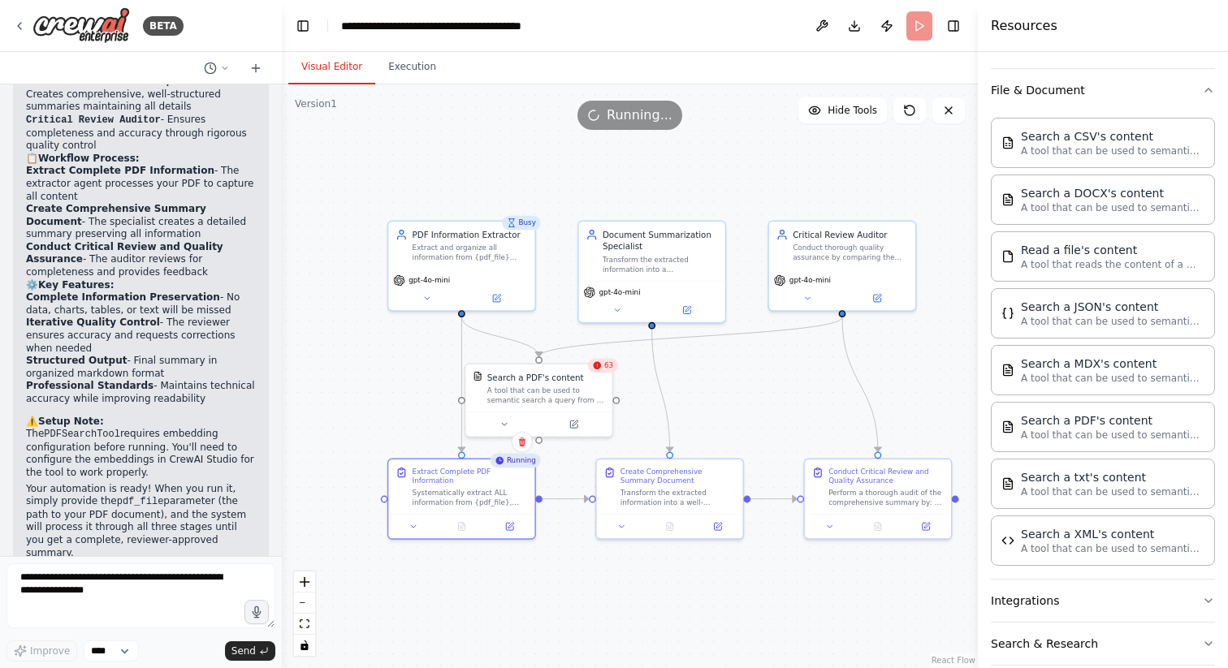
drag, startPoint x: 848, startPoint y: 405, endPoint x: 762, endPoint y: 406, distance: 86.1
click at [762, 406] on div ".deletable-edge-delete-btn { width: 20px; height: 20px; border: 0px solid #ffff…" at bounding box center [630, 376] width 696 height 584
click at [952, 27] on button "Toggle Right Sidebar" at bounding box center [953, 26] width 23 height 23
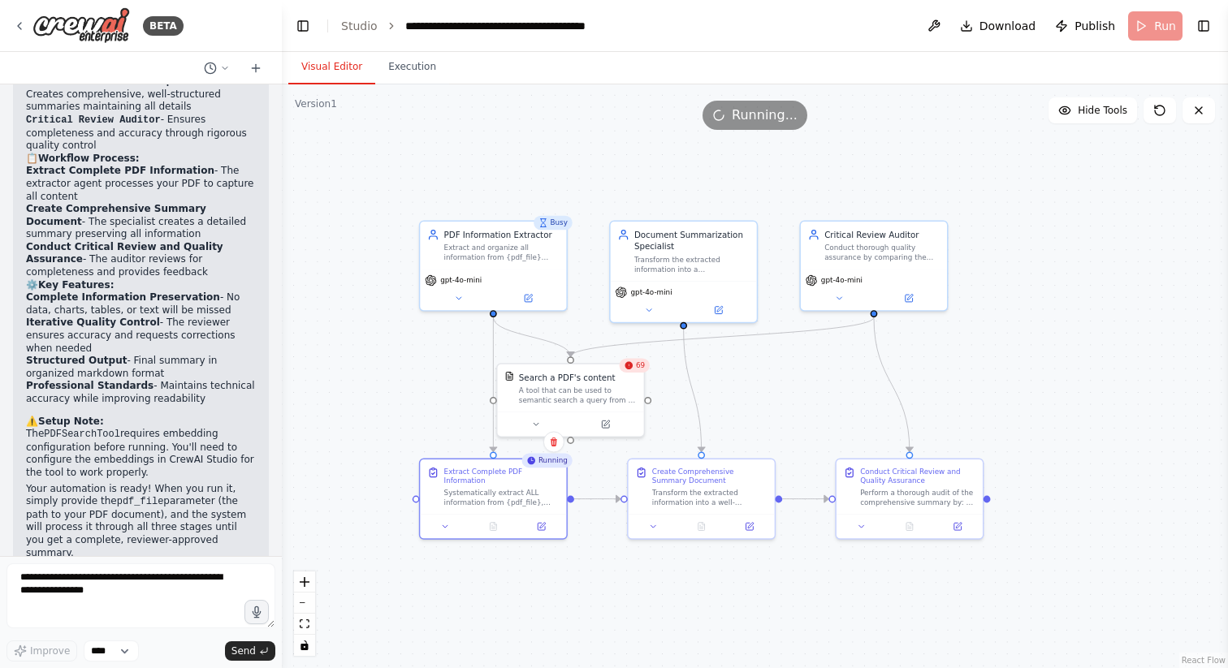
drag, startPoint x: 978, startPoint y: 364, endPoint x: 1009, endPoint y: 364, distance: 31.7
click at [1009, 364] on div ".deletable-edge-delete-btn { width: 20px; height: 20px; border: 0px solid #ffff…" at bounding box center [755, 376] width 946 height 584
click at [1199, 23] on button "Toggle Right Sidebar" at bounding box center [1203, 26] width 23 height 23
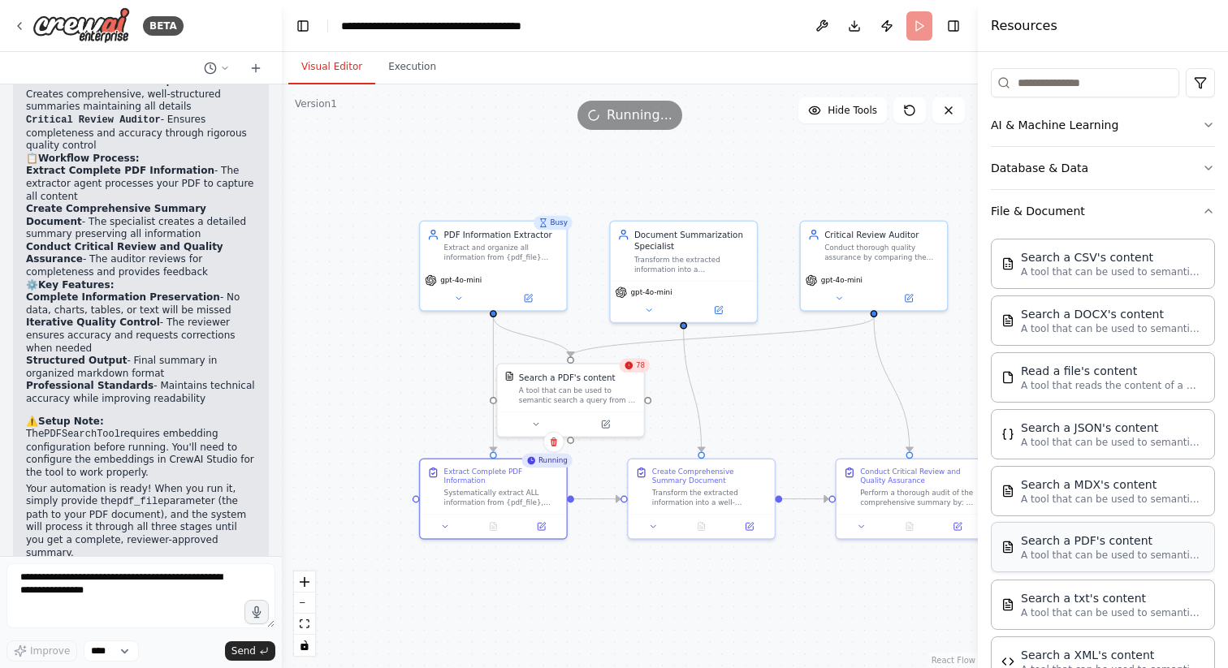
scroll to position [377, 0]
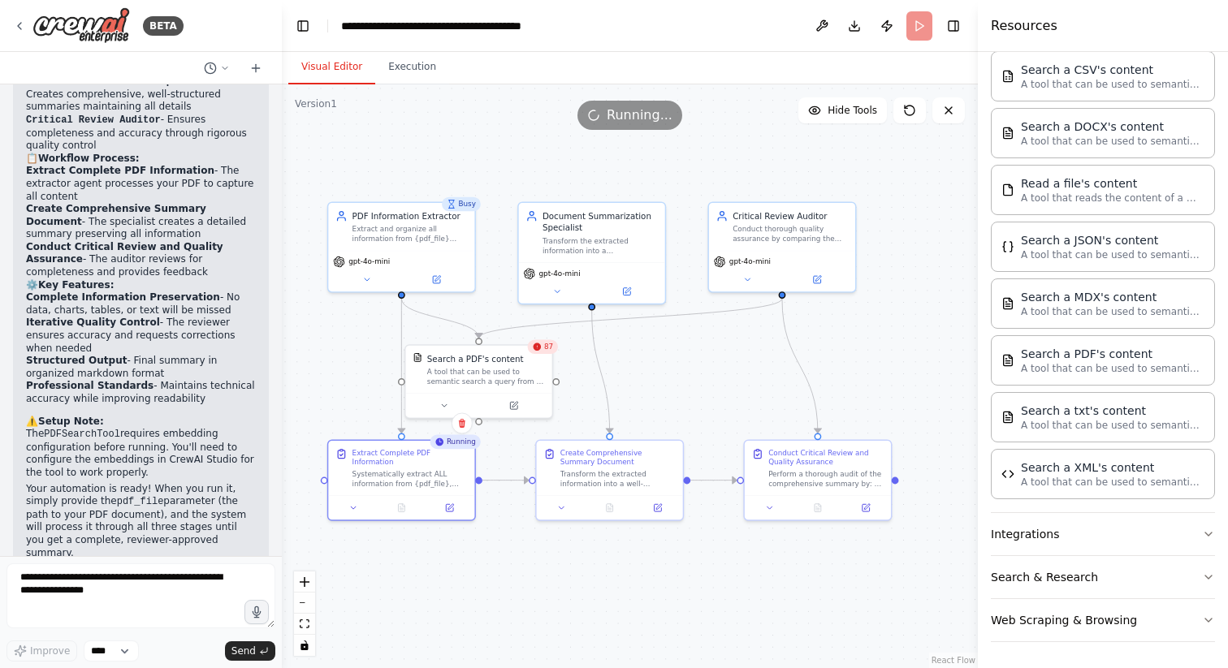
drag, startPoint x: 751, startPoint y: 379, endPoint x: 659, endPoint y: 360, distance: 93.8
click at [659, 360] on div ".deletable-edge-delete-btn { width: 20px; height: 20px; border: 0px solid #ffff…" at bounding box center [630, 376] width 696 height 584
click at [411, 71] on button "Execution" at bounding box center [412, 67] width 74 height 34
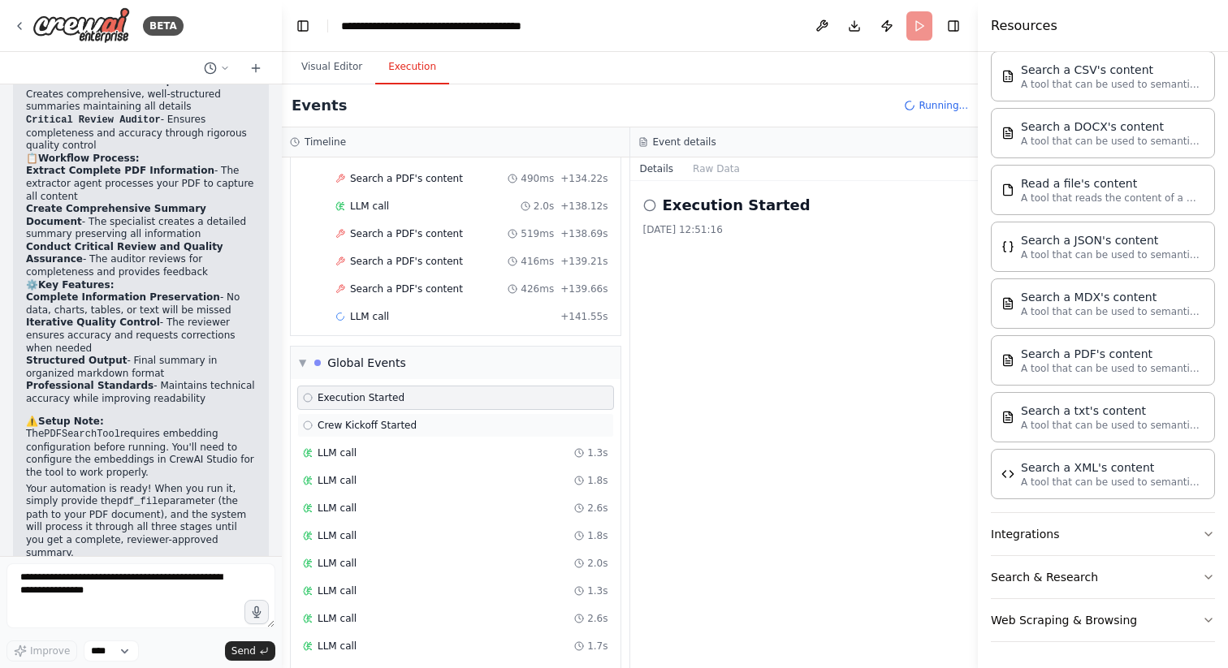
scroll to position [3654, 0]
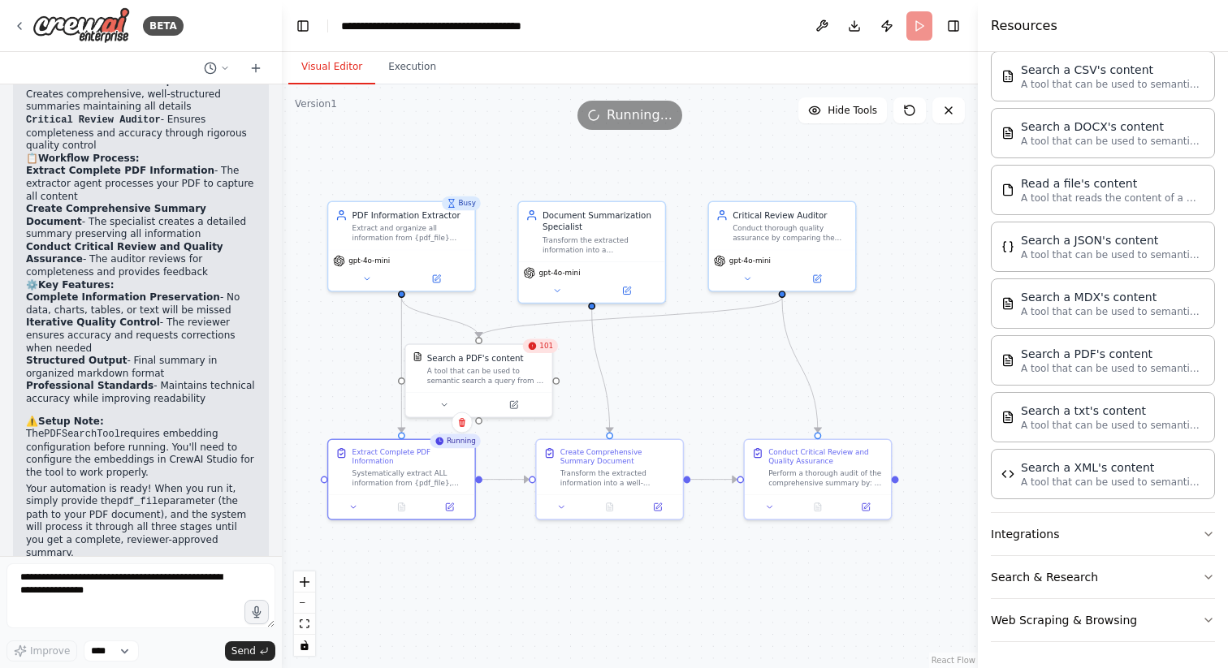
click at [336, 59] on button "Visual Editor" at bounding box center [331, 67] width 87 height 34
click at [539, 347] on div "102" at bounding box center [540, 346] width 35 height 15
click at [537, 341] on icon at bounding box center [538, 346] width 10 height 10
click at [450, 406] on icon at bounding box center [450, 403] width 10 height 10
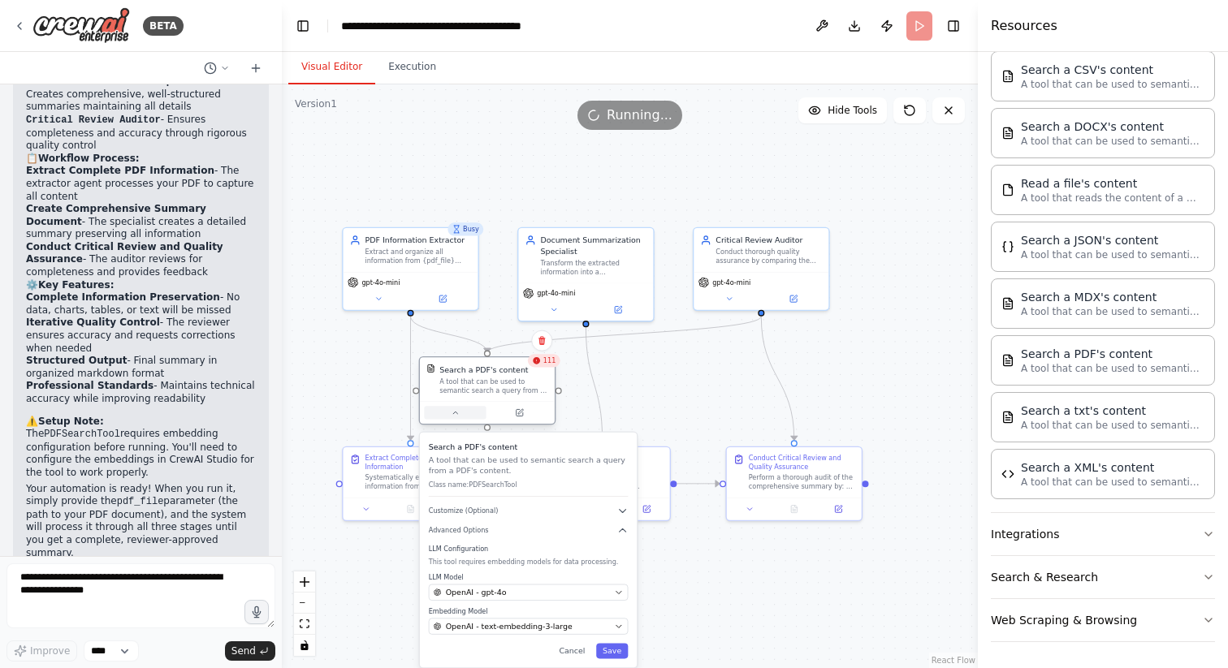
click at [449, 415] on button at bounding box center [455, 412] width 62 height 13
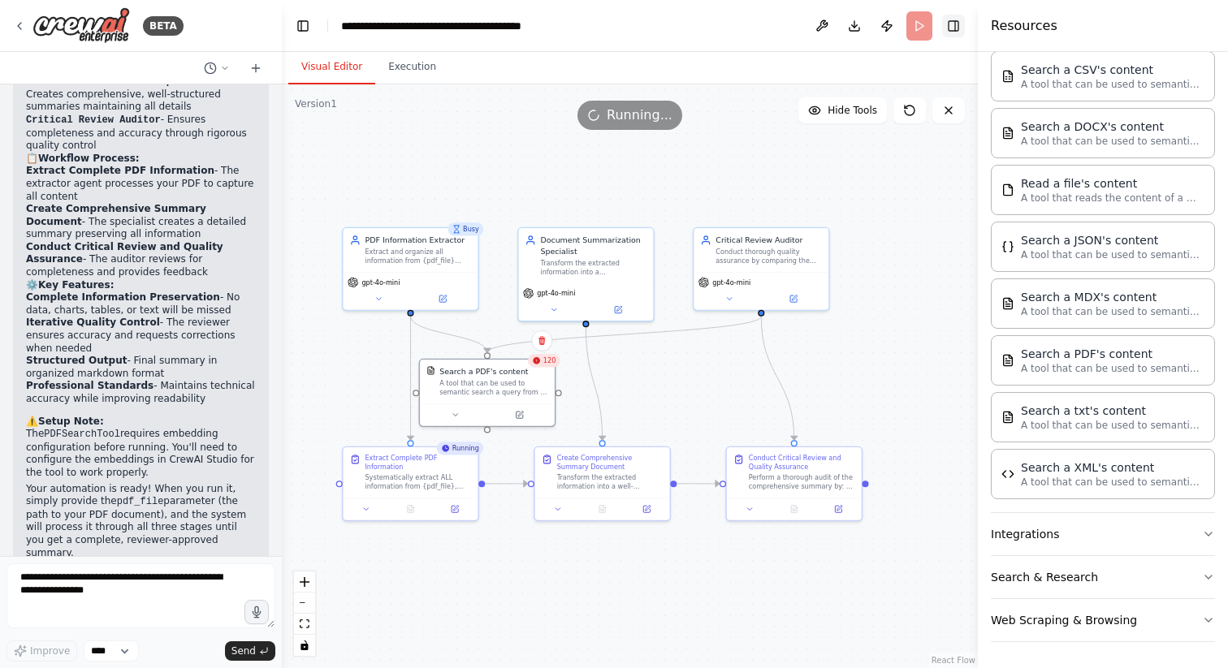
click at [956, 25] on button "Toggle Right Sidebar" at bounding box center [953, 26] width 23 height 23
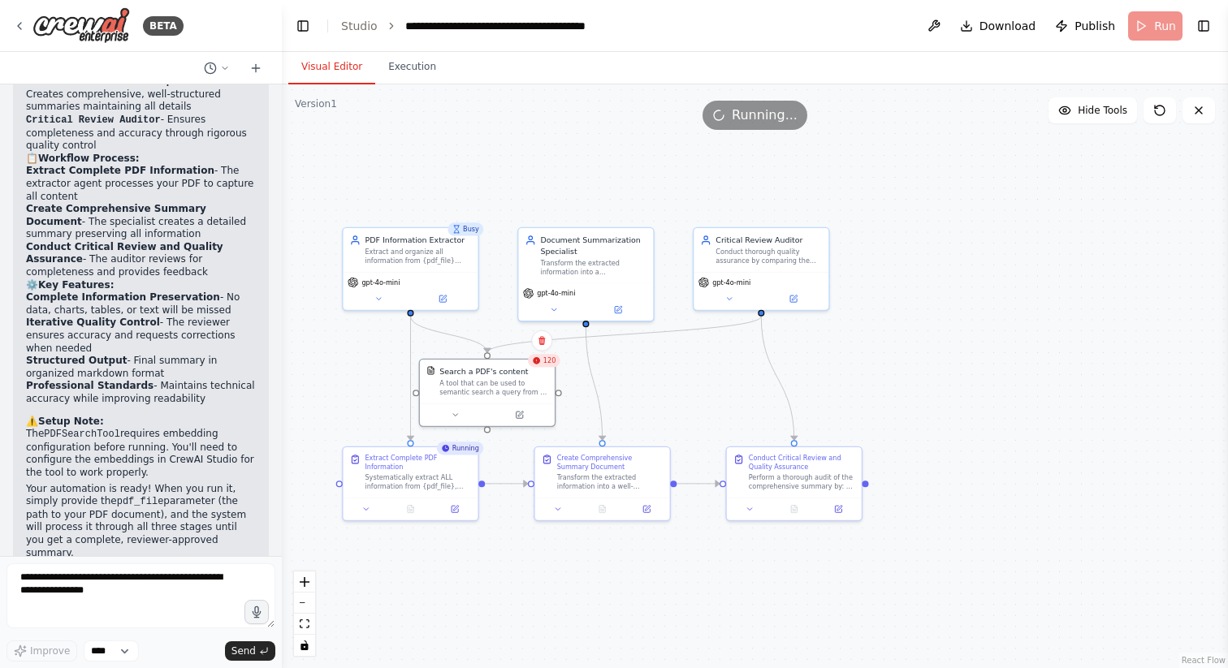
click at [817, 15] on header "**********" at bounding box center [755, 26] width 946 height 52
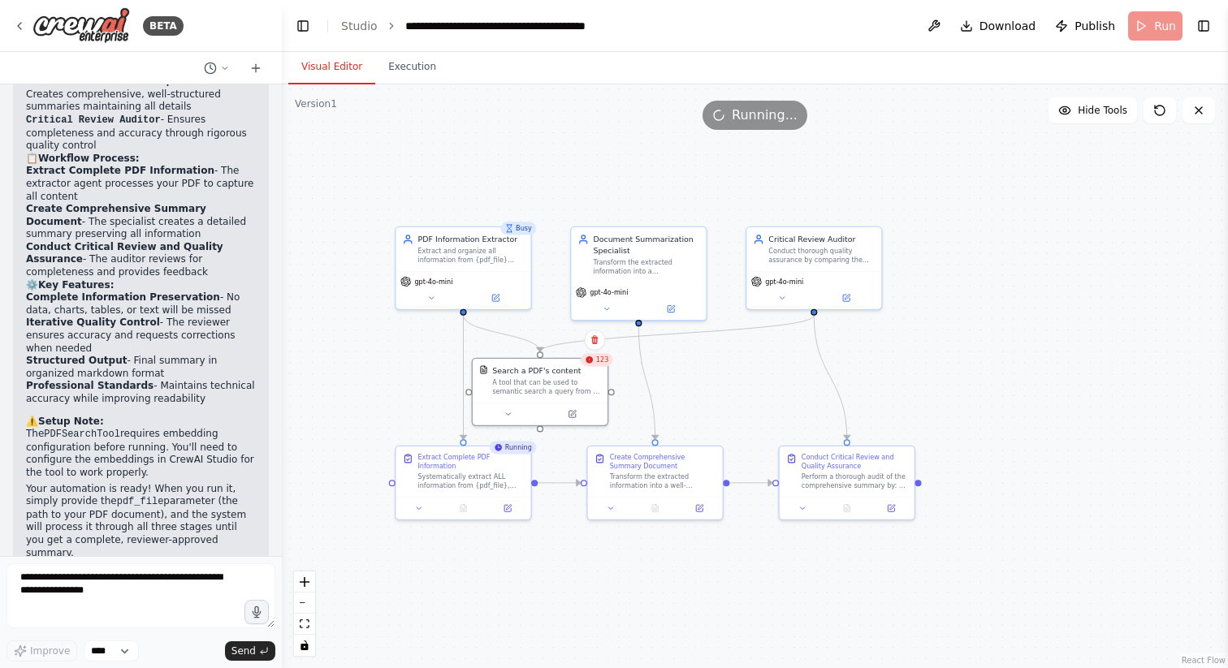
drag, startPoint x: 678, startPoint y: 170, endPoint x: 730, endPoint y: 170, distance: 52.0
click at [730, 170] on div ".deletable-edge-delete-btn { width: 20px; height: 20px; border: 0px solid #ffff…" at bounding box center [755, 376] width 946 height 584
click at [481, 483] on div "Systematically extract ALL information from {pdf_file}, including: - All textua…" at bounding box center [470, 480] width 106 height 18
click at [455, 473] on div "Systematically extract ALL information from {pdf_file}, including: - All textua…" at bounding box center [470, 480] width 106 height 18
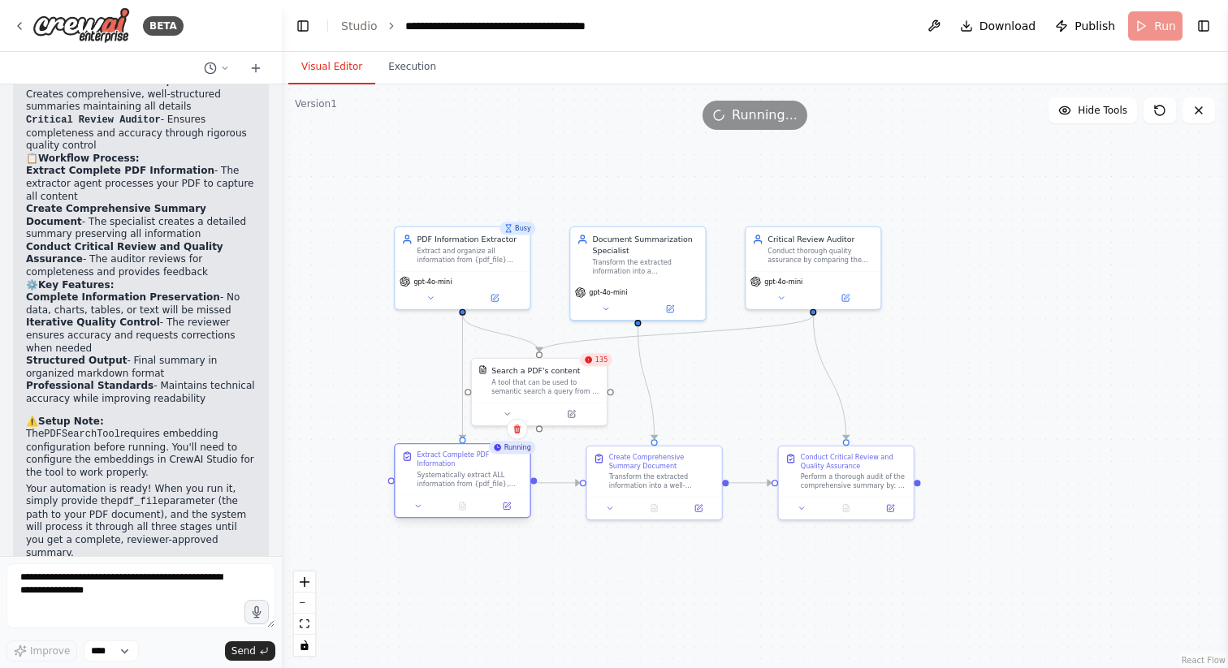
click at [496, 458] on div "Extract Complete PDF Information" at bounding box center [470, 460] width 106 height 18
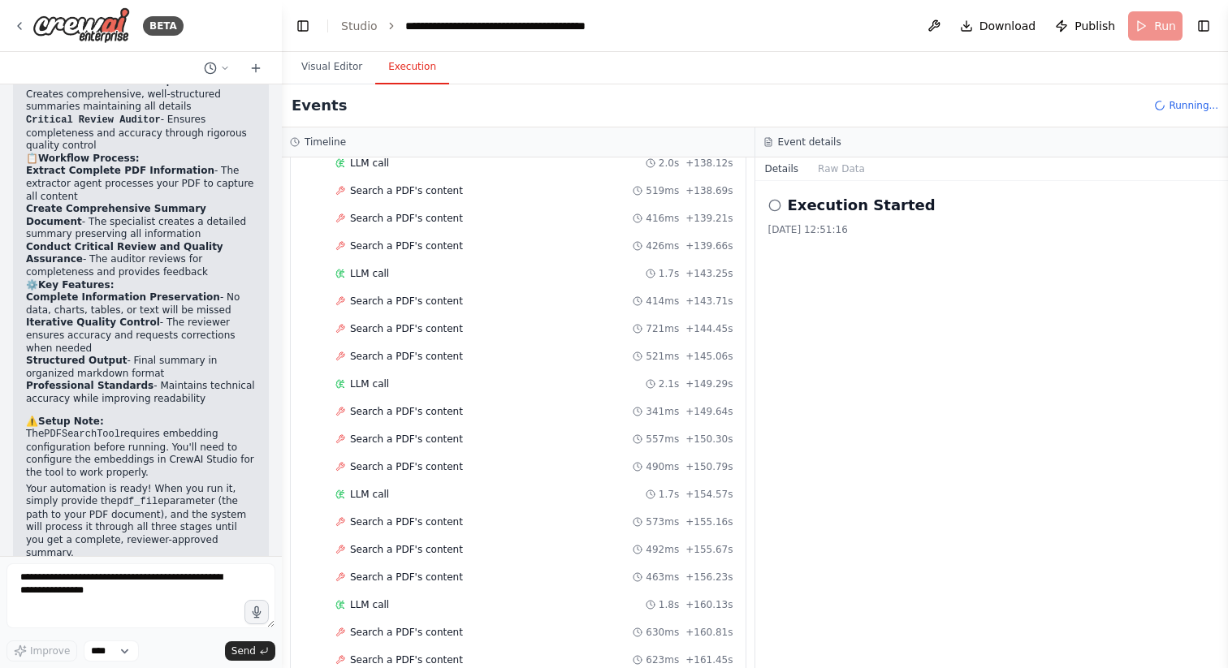
click at [417, 64] on button "Execution" at bounding box center [412, 67] width 74 height 34
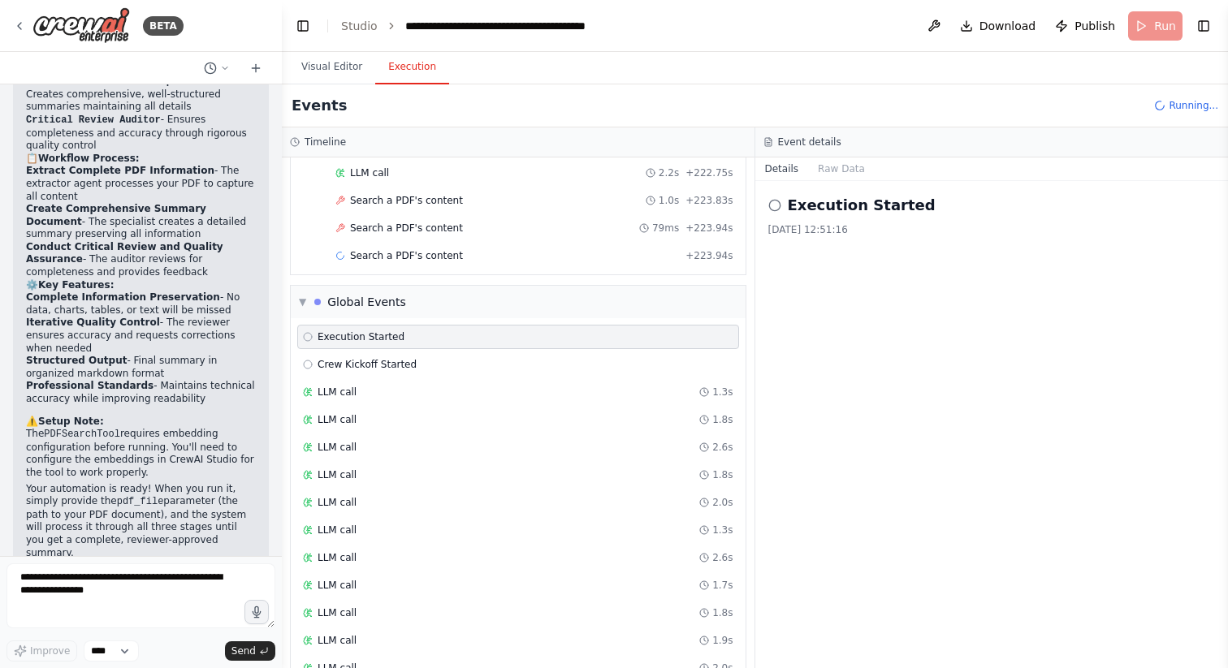
scroll to position [5179, 0]
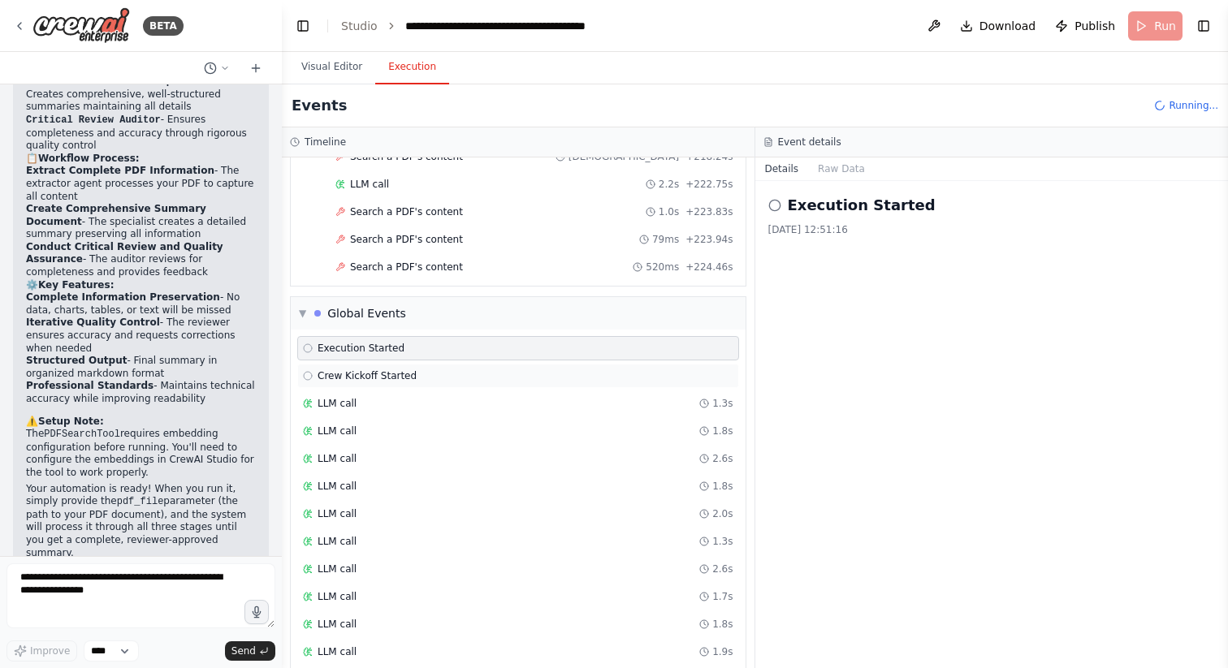
click at [372, 369] on span "Crew Kickoff Started" at bounding box center [366, 375] width 99 height 13
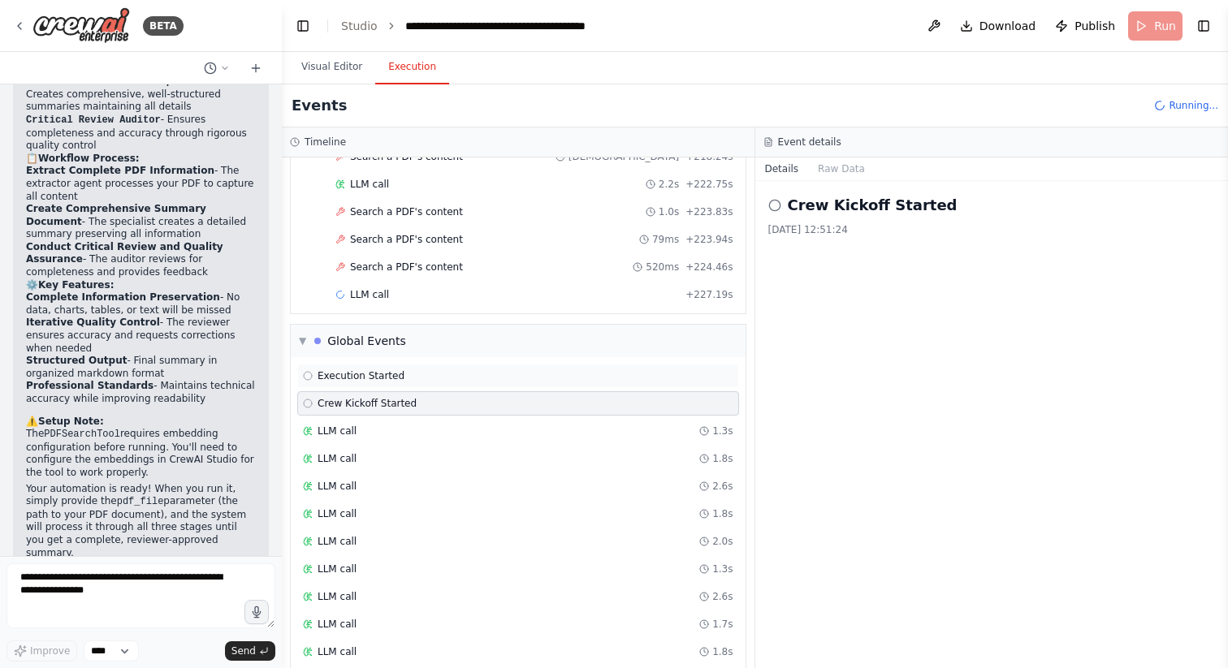
click at [368, 377] on span "Execution Started" at bounding box center [360, 375] width 87 height 13
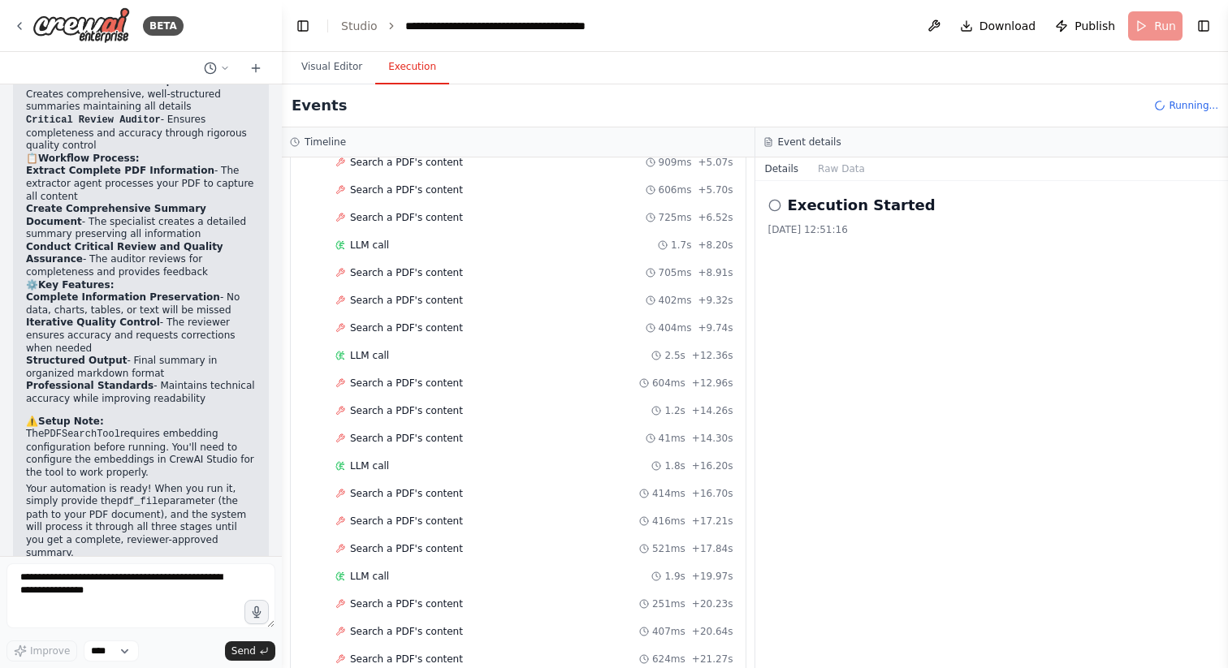
scroll to position [0, 0]
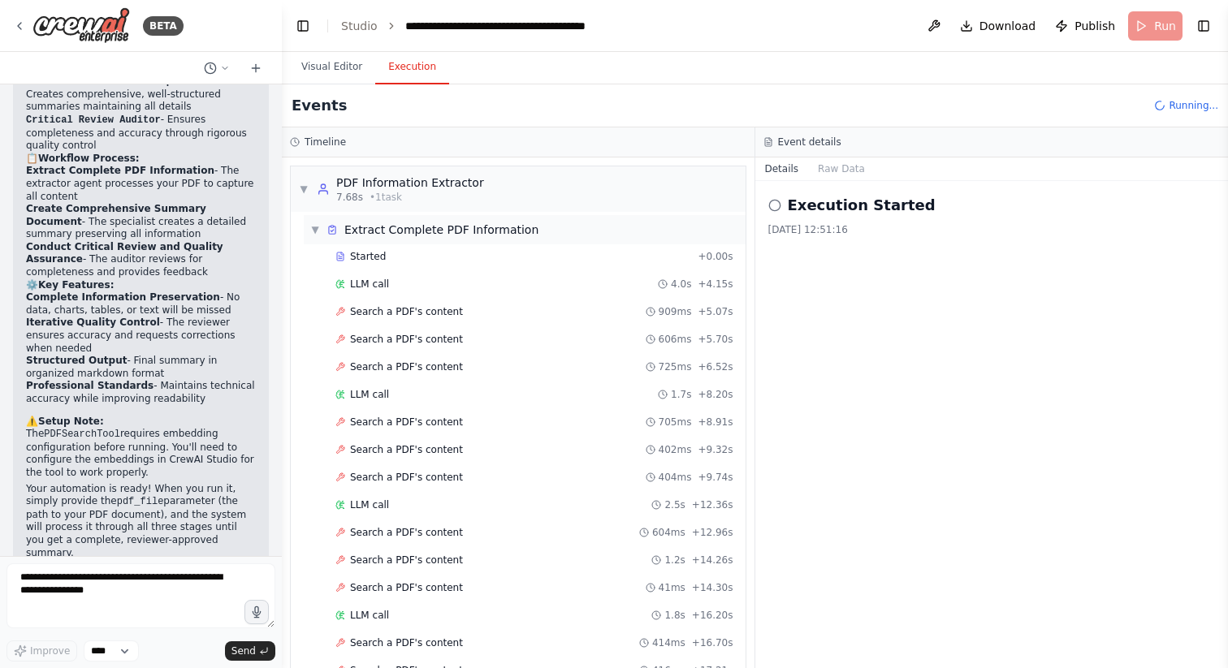
click at [314, 228] on span "▼" at bounding box center [315, 229] width 10 height 13
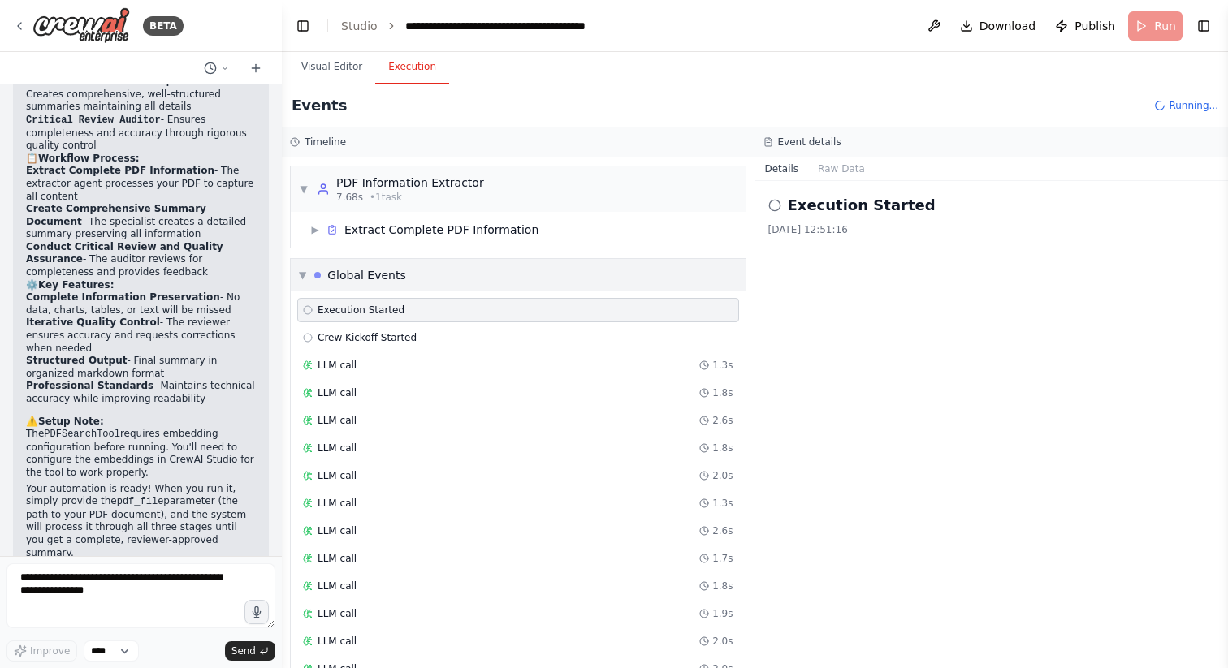
click at [300, 274] on span "▼" at bounding box center [302, 275] width 7 height 13
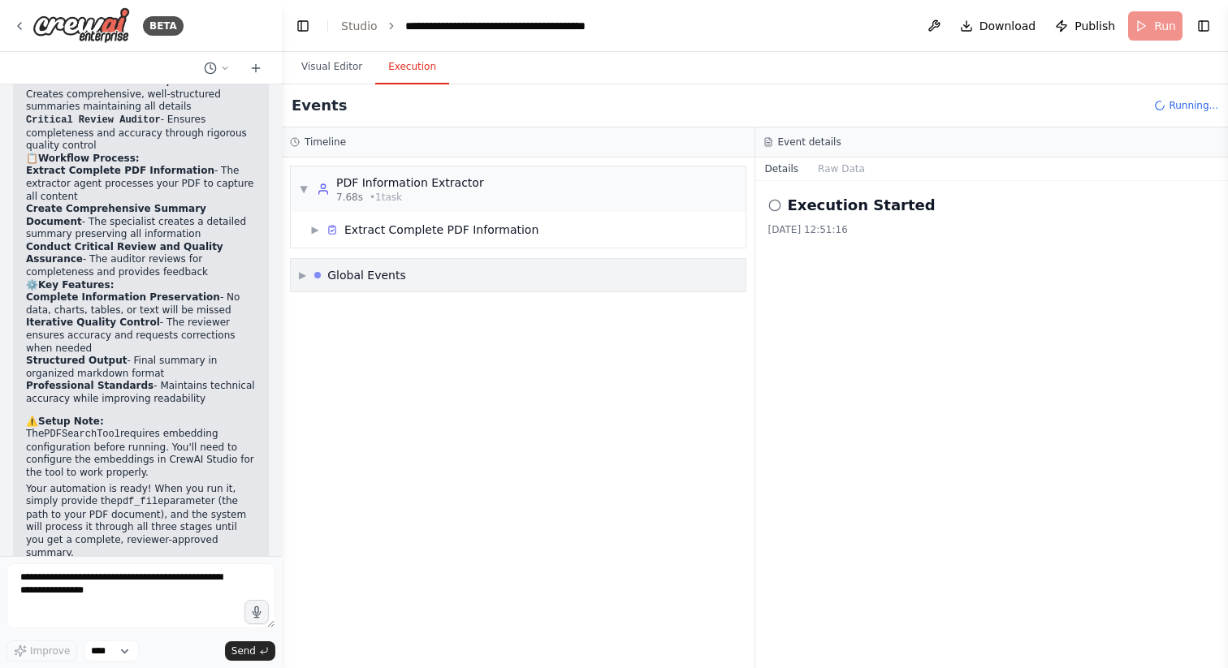
click at [300, 274] on span "▶" at bounding box center [302, 275] width 7 height 13
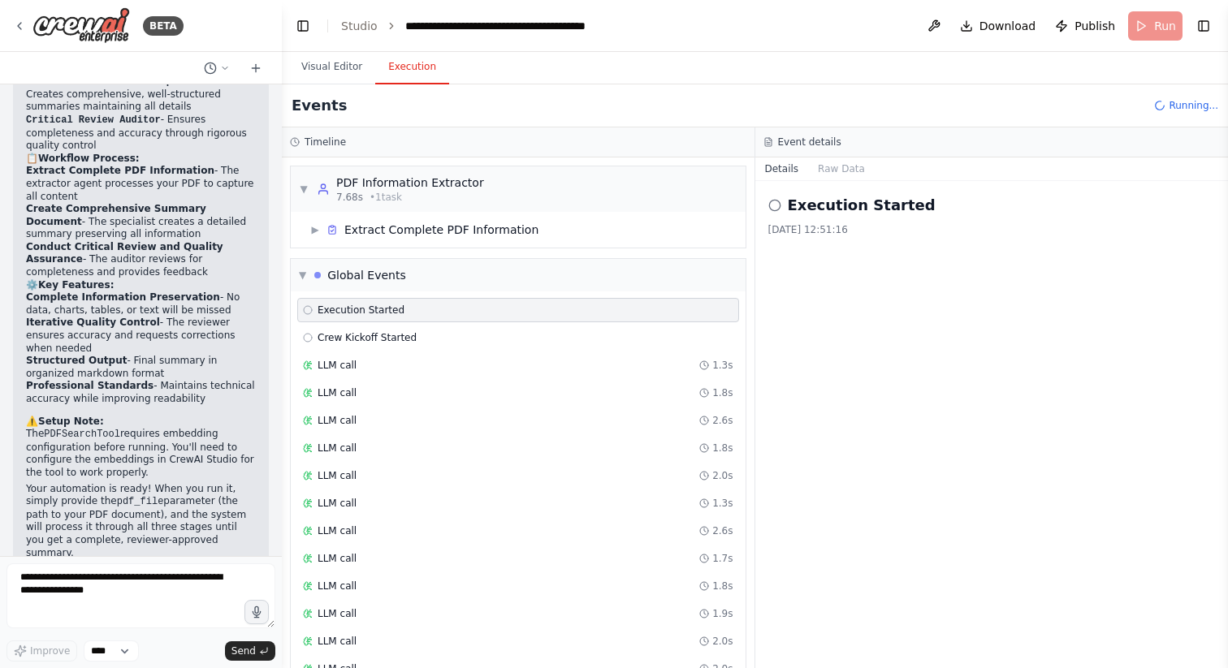
click at [776, 203] on icon at bounding box center [774, 205] width 13 height 13
click at [839, 172] on button "Raw Data" at bounding box center [841, 169] width 67 height 23
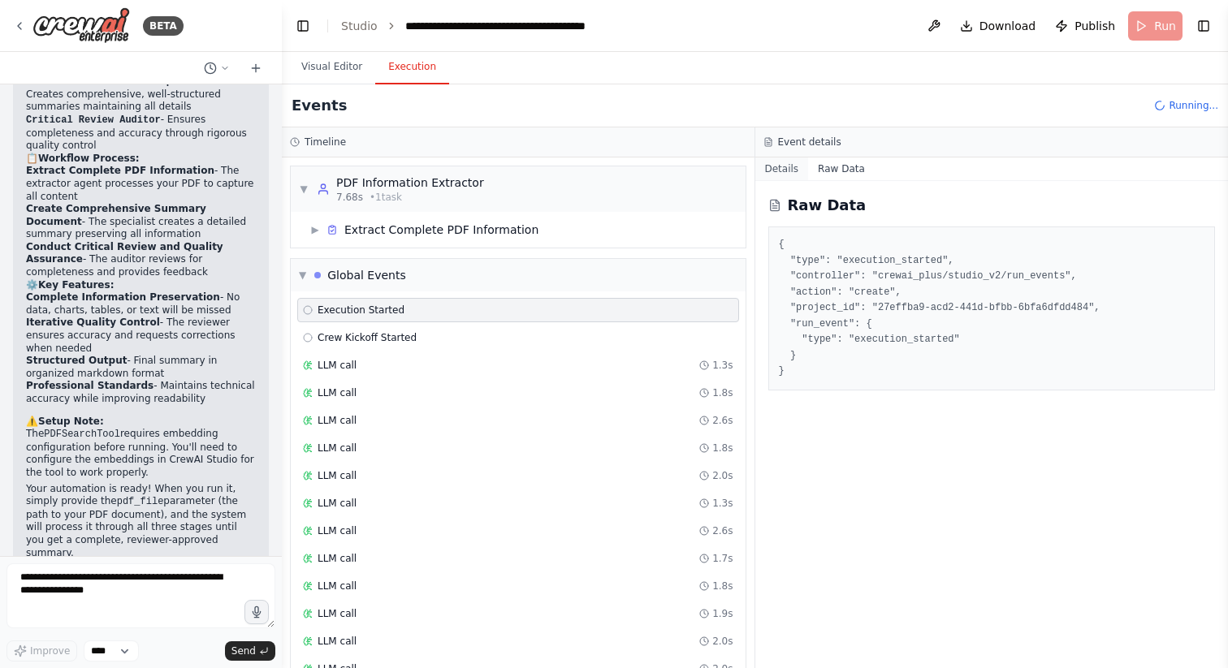
click at [786, 164] on button "Details" at bounding box center [782, 169] width 54 height 23
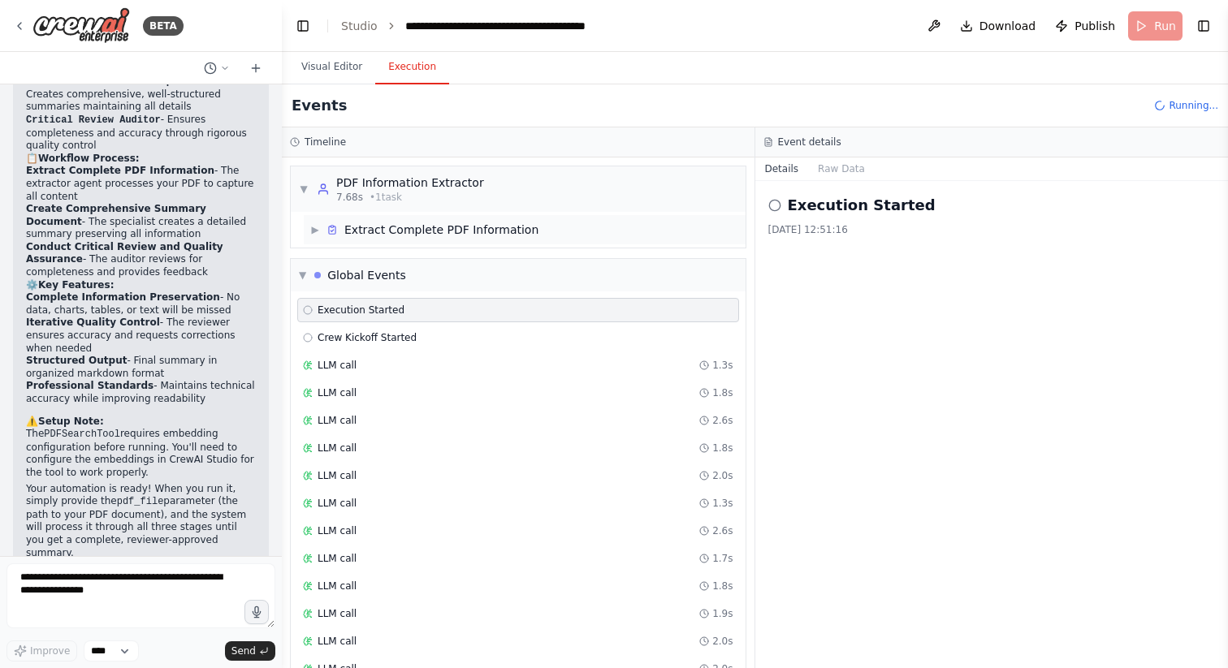
click at [319, 237] on div "▶ Extract Complete PDF Information" at bounding box center [424, 230] width 228 height 16
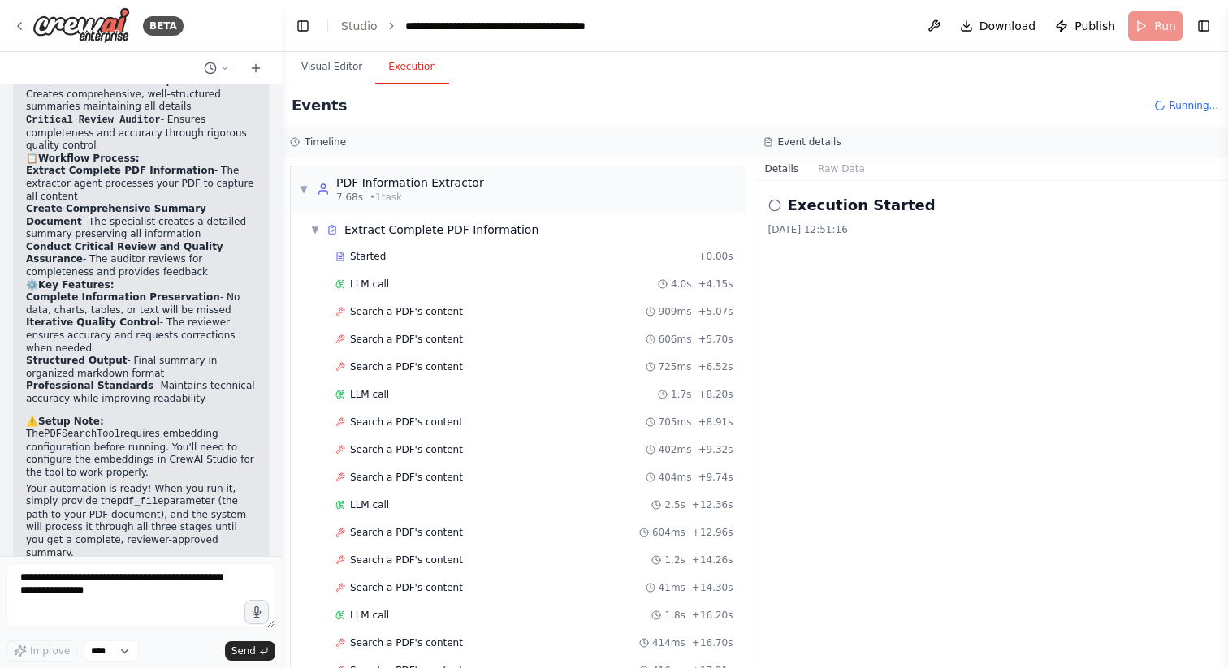
click at [590, 96] on div "Events Running..." at bounding box center [755, 105] width 946 height 43
click at [351, 70] on button "Visual Editor" at bounding box center [331, 67] width 87 height 34
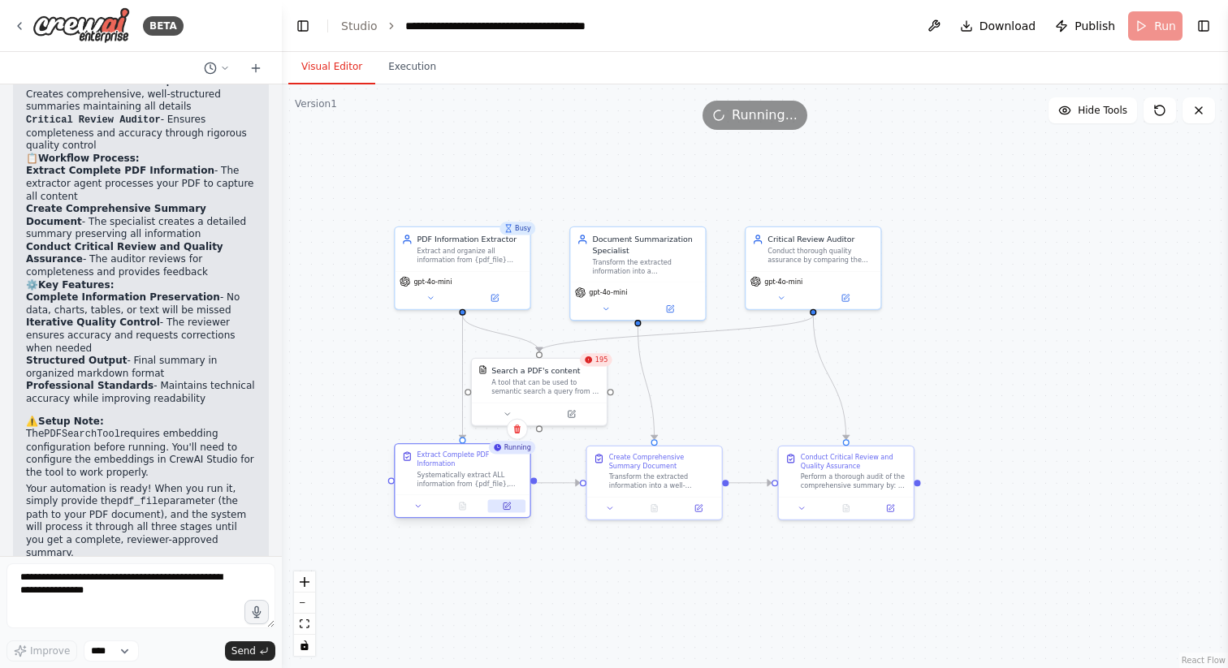
click at [509, 507] on icon at bounding box center [506, 506] width 6 height 6
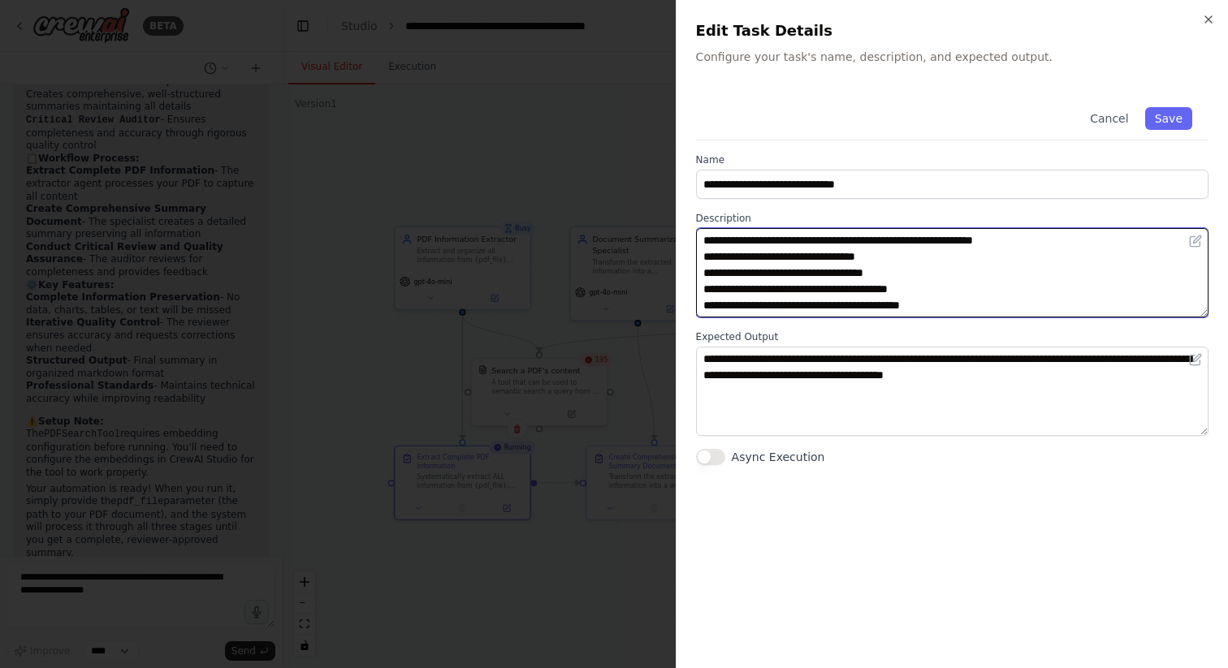
click at [933, 264] on textarea "**********" at bounding box center [952, 272] width 512 height 89
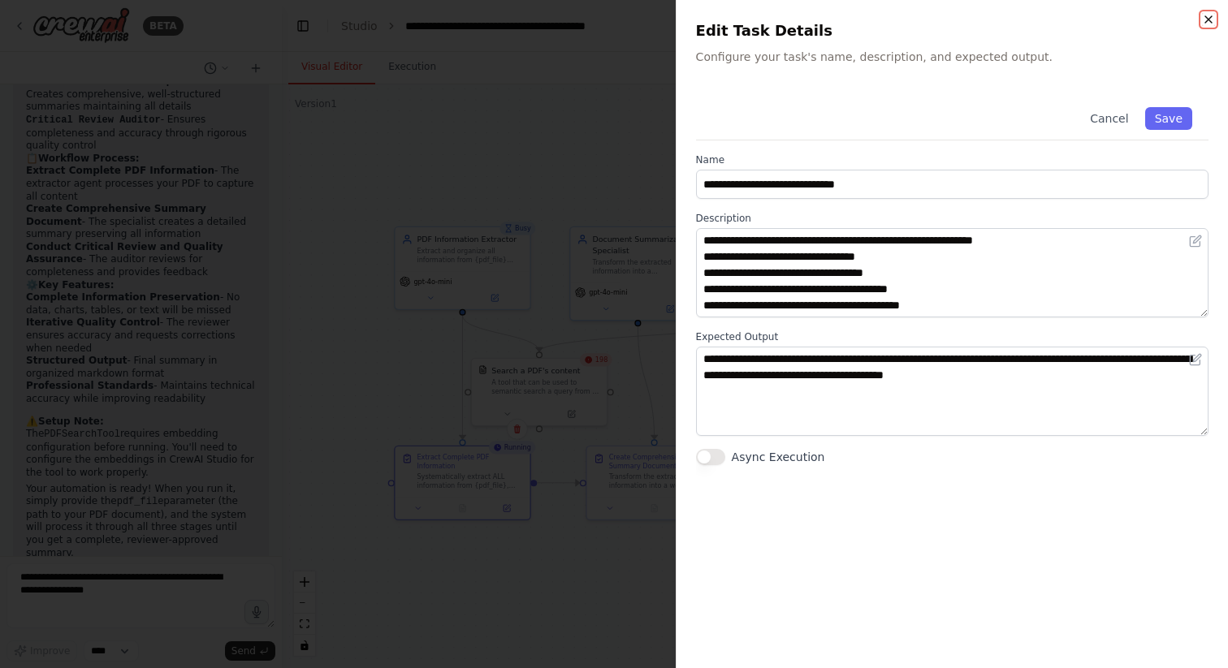
click at [1211, 19] on icon "button" at bounding box center [1208, 19] width 13 height 13
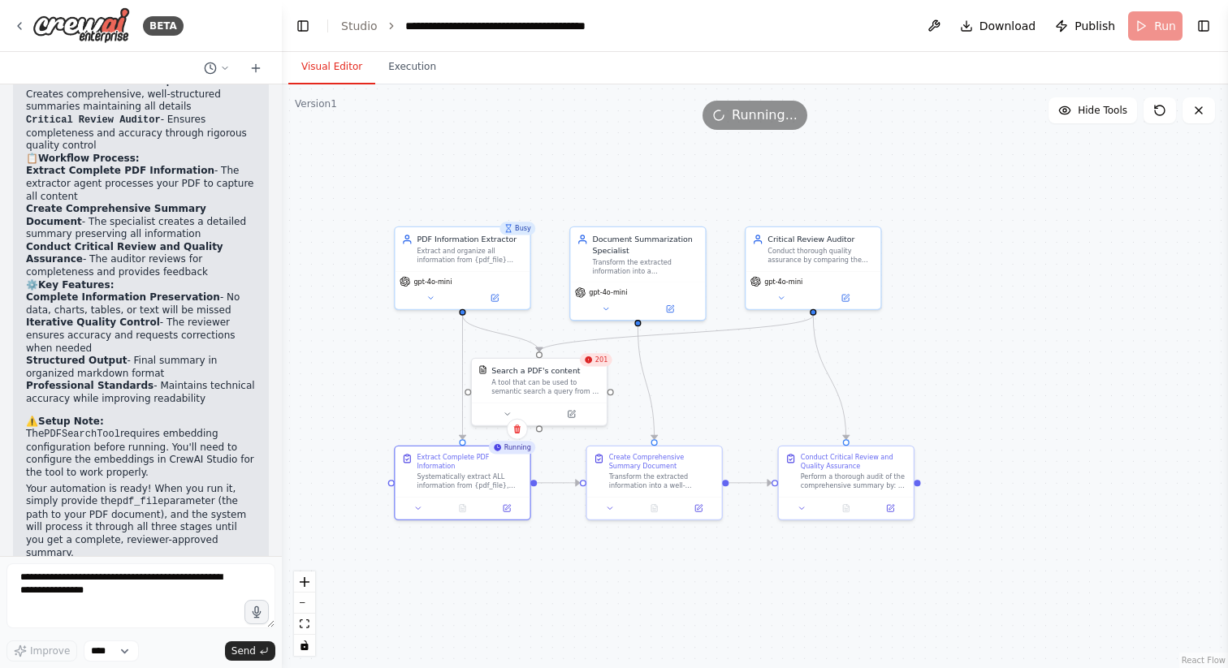
click at [597, 359] on span "201" at bounding box center [601, 360] width 12 height 9
click at [594, 361] on div "201" at bounding box center [596, 359] width 32 height 13
click at [595, 360] on div "204" at bounding box center [596, 359] width 32 height 13
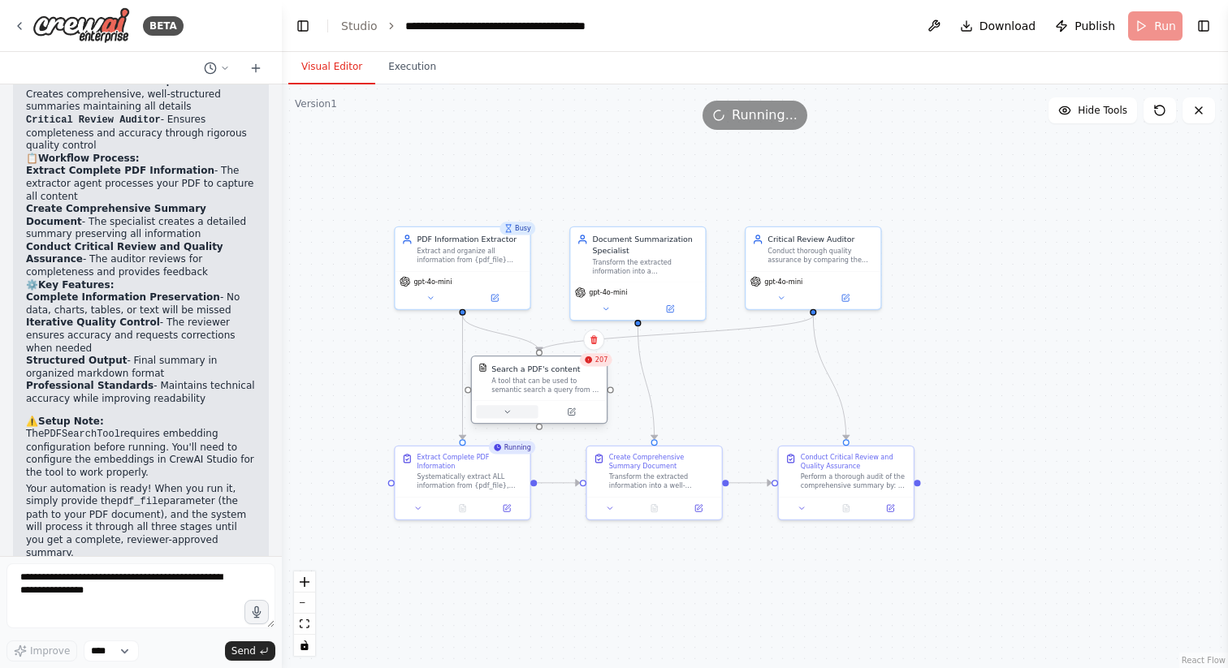
click at [506, 414] on icon at bounding box center [507, 412] width 9 height 9
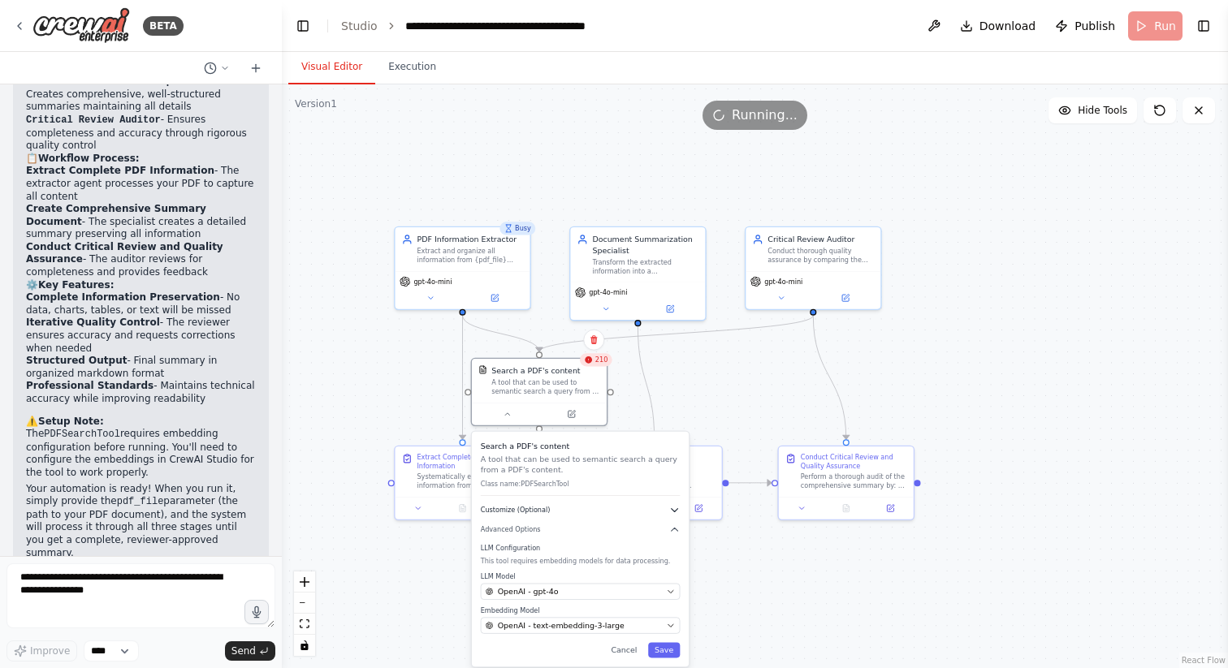
click at [659, 512] on button "Customize (Optional)" at bounding box center [581, 509] width 200 height 11
click at [507, 416] on icon at bounding box center [507, 412] width 9 height 9
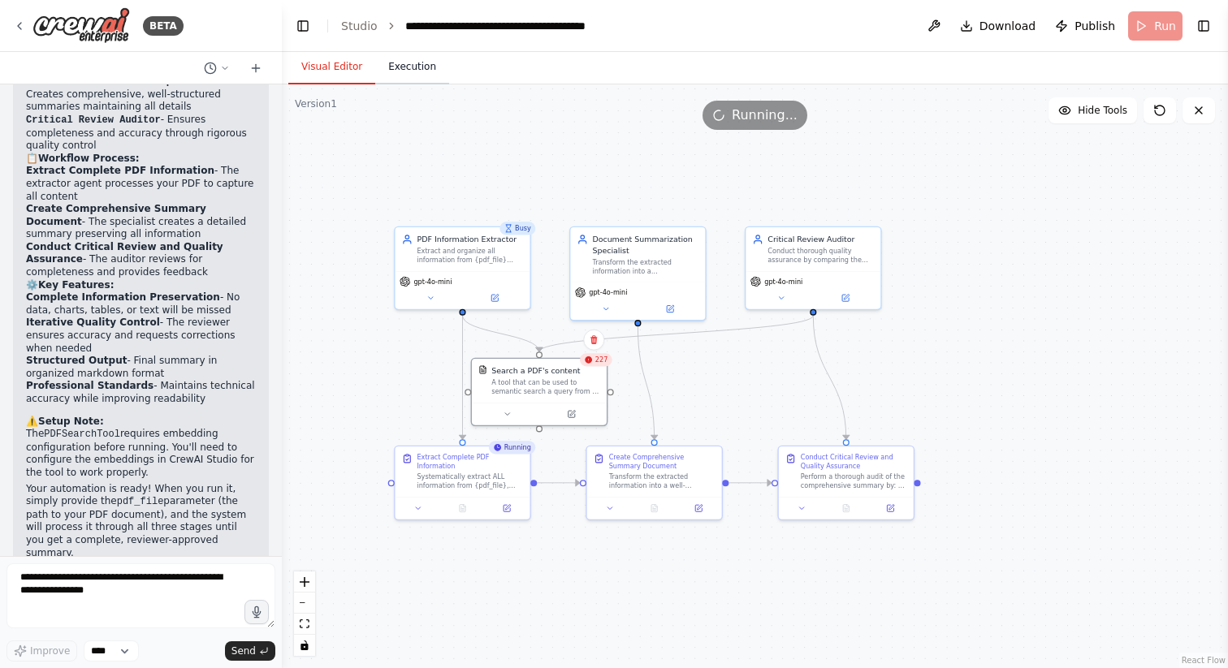
click at [438, 60] on button "Execution" at bounding box center [412, 67] width 74 height 34
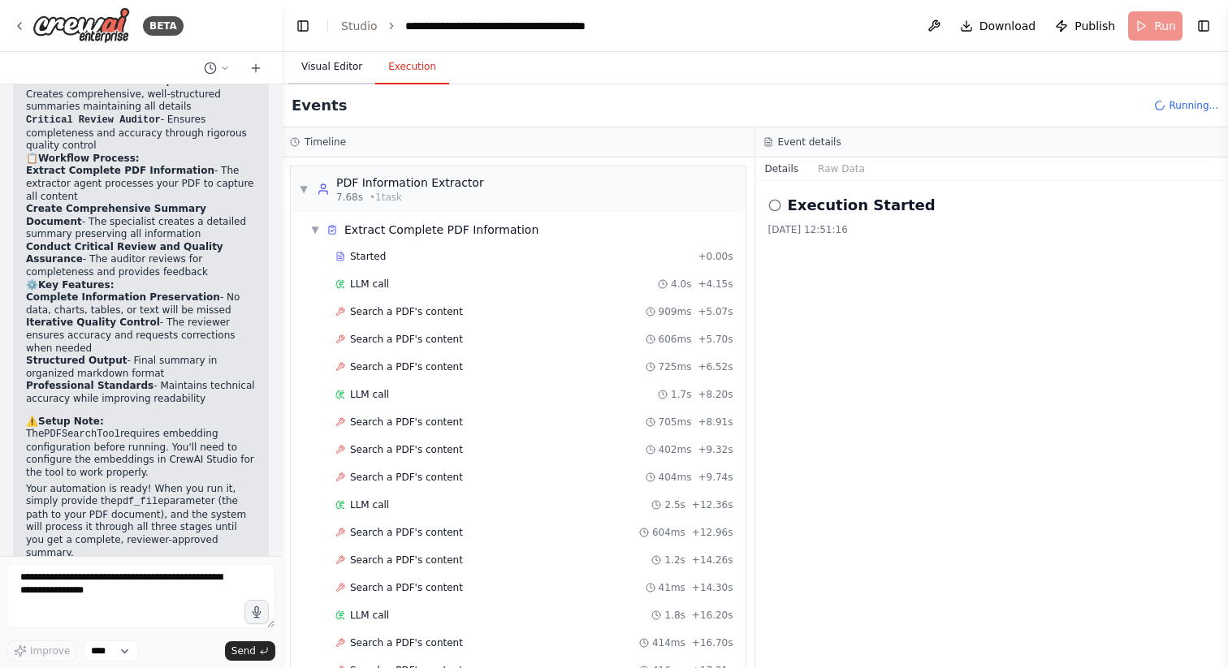
click at [326, 63] on button "Visual Editor" at bounding box center [331, 67] width 87 height 34
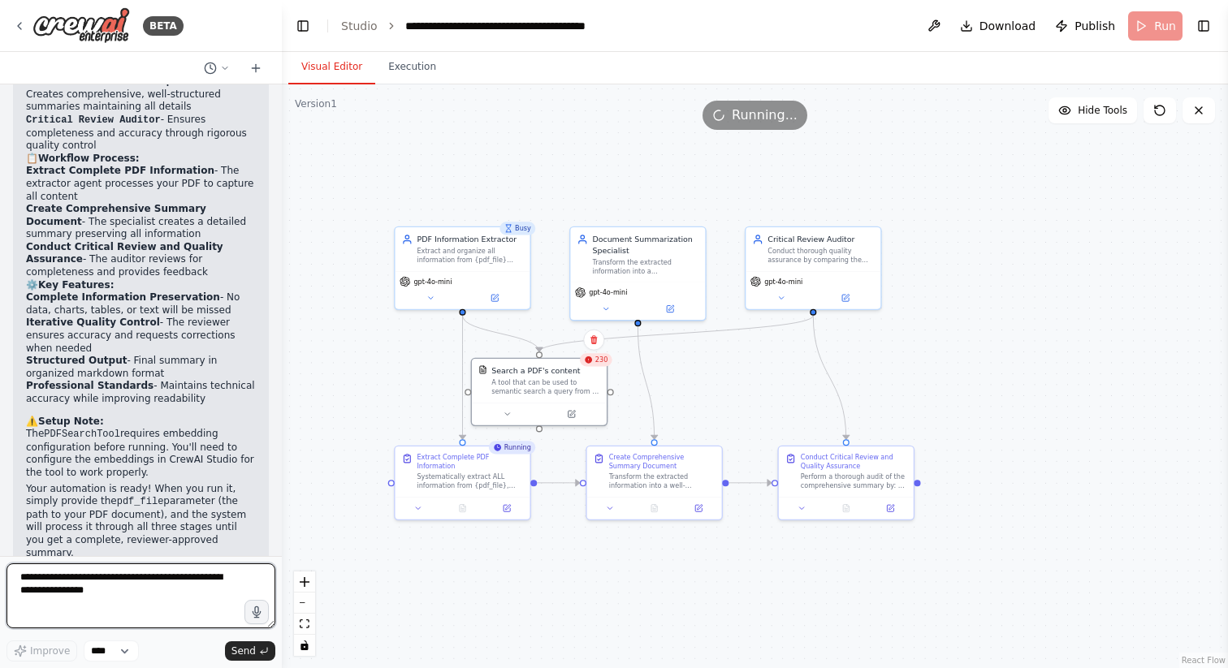
click at [159, 579] on textarea at bounding box center [140, 595] width 269 height 65
type textarea "**********"
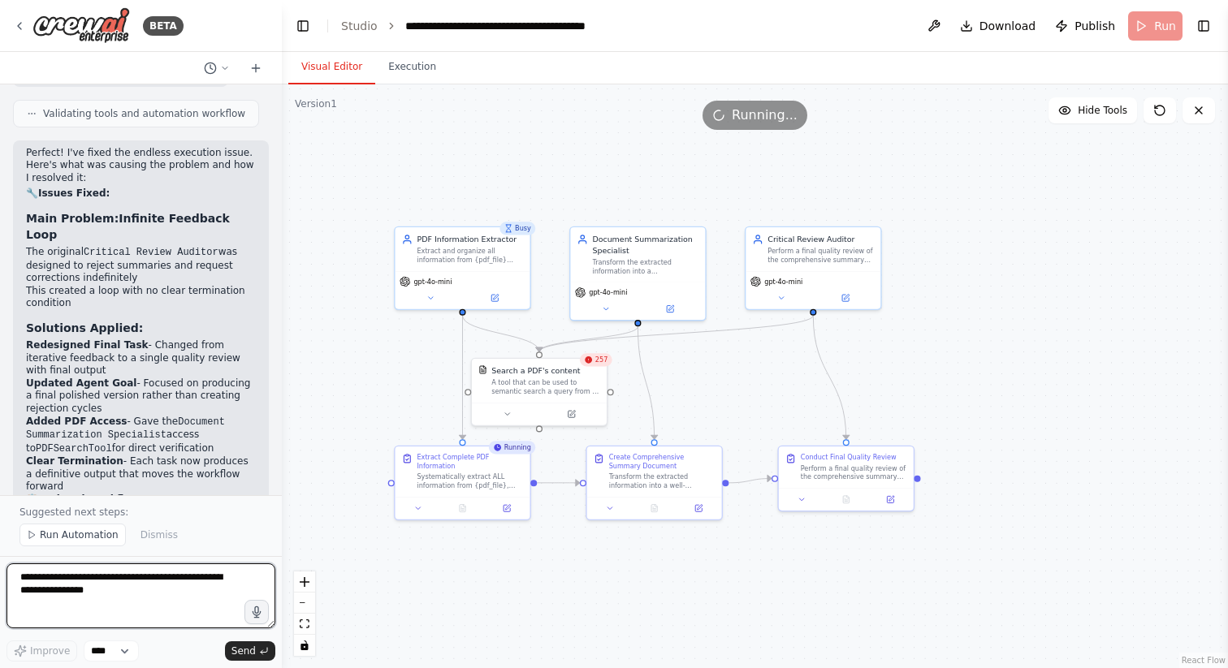
scroll to position [2780, 0]
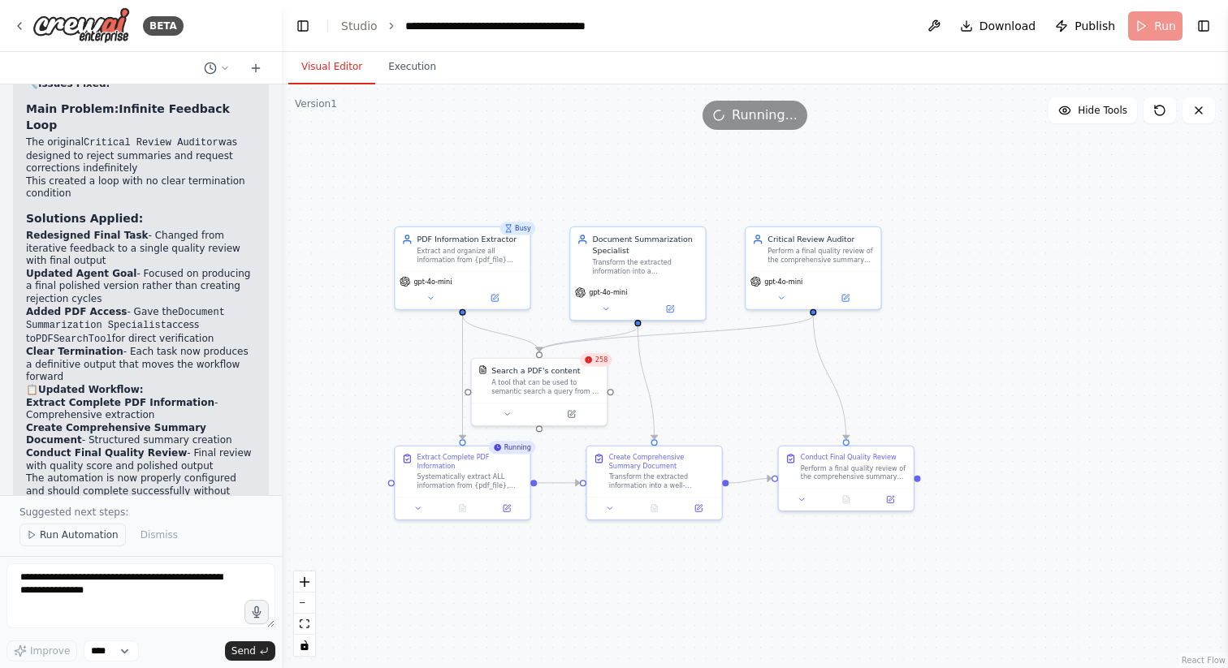
click at [93, 534] on span "Run Automation" at bounding box center [79, 535] width 79 height 13
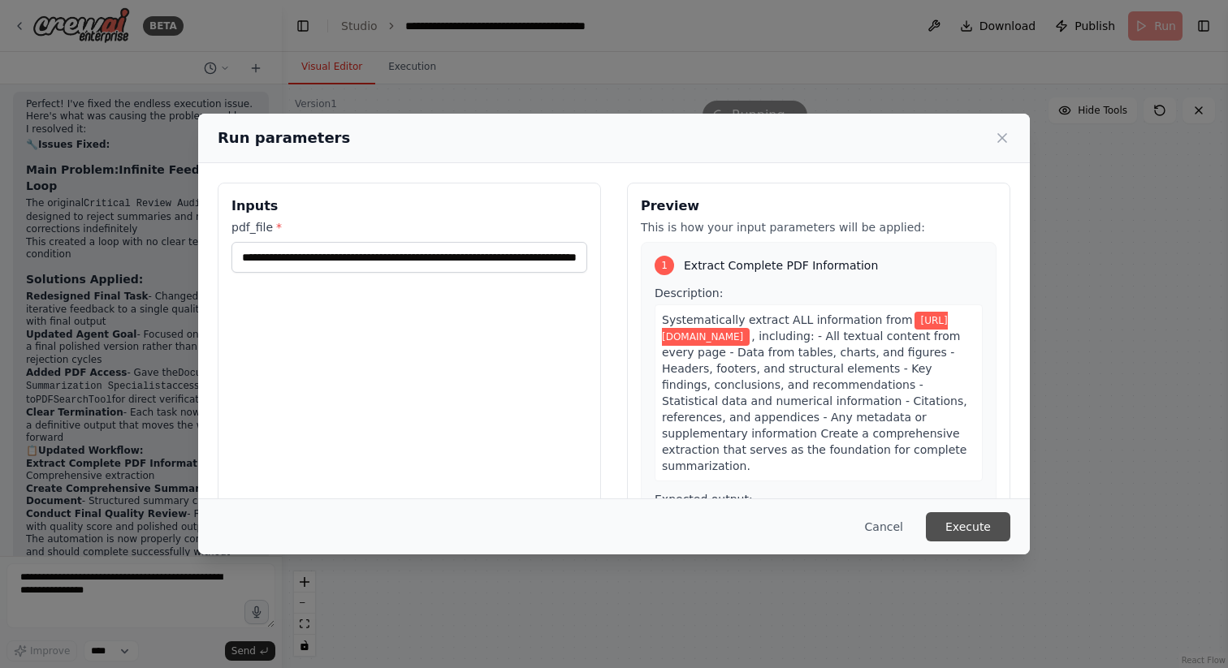
click at [965, 525] on button "Execute" at bounding box center [968, 526] width 84 height 29
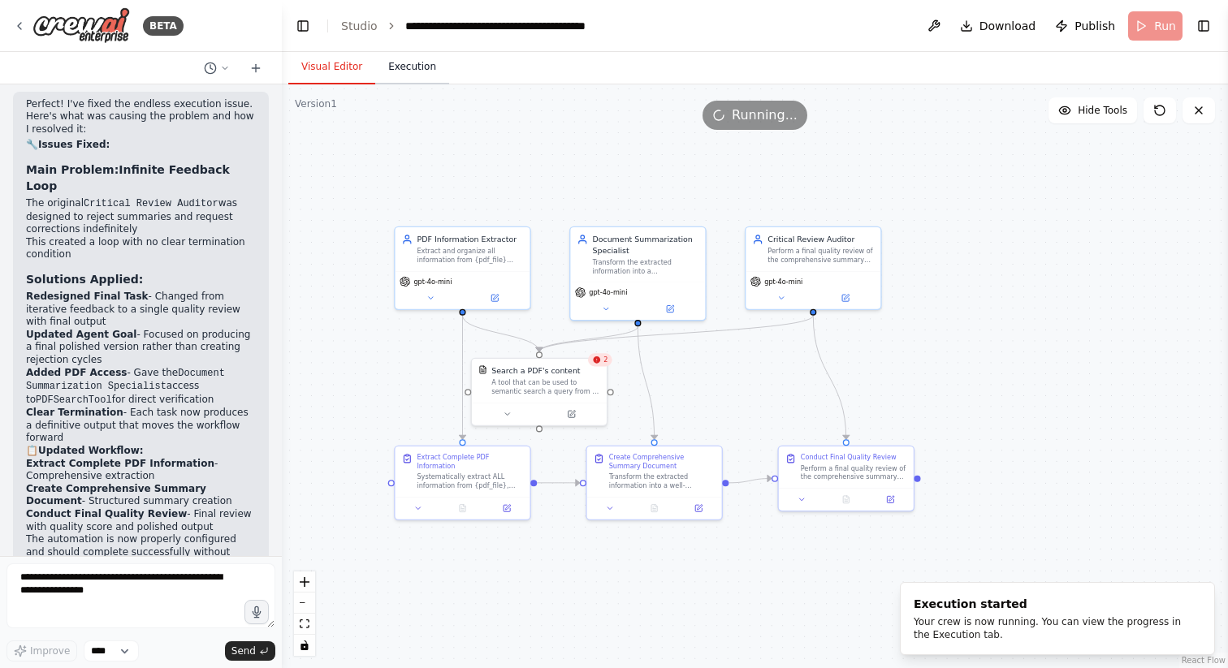
click at [412, 67] on button "Execution" at bounding box center [412, 67] width 74 height 34
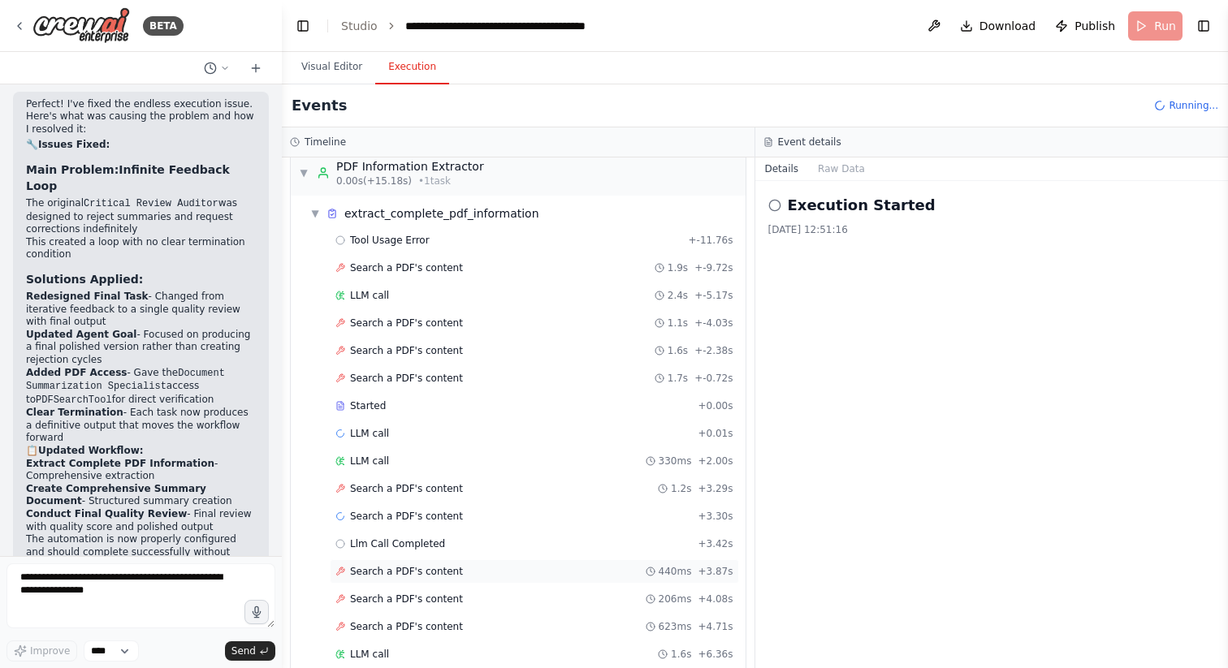
scroll to position [0, 0]
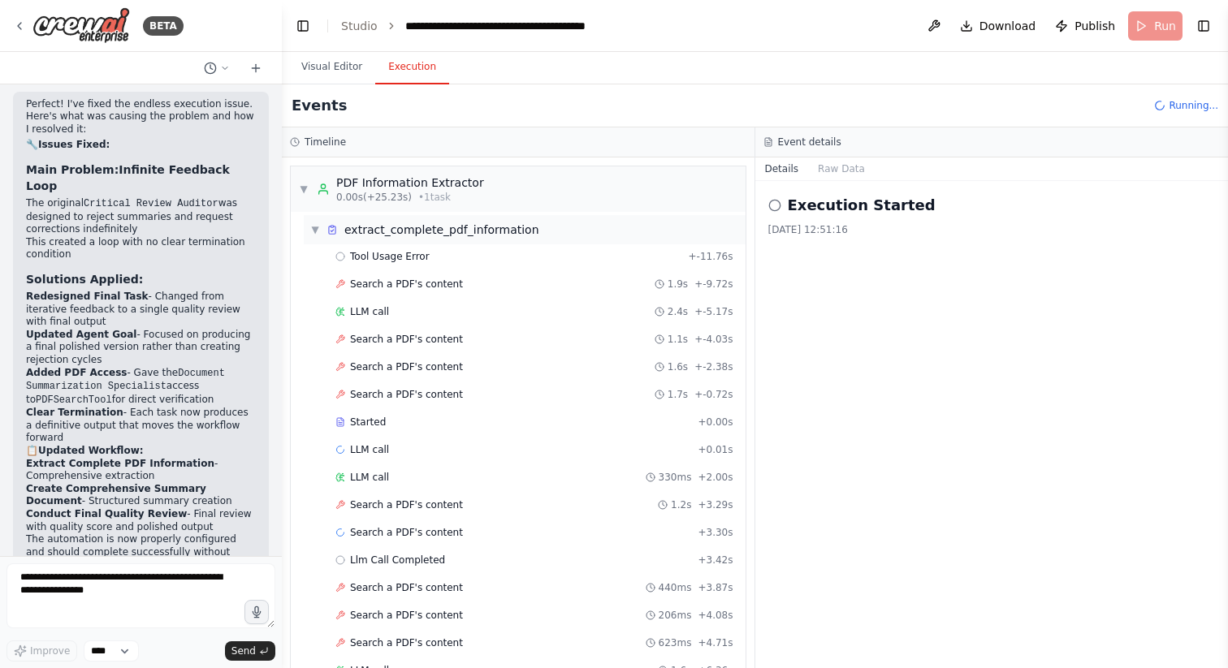
click at [316, 227] on span "▼" at bounding box center [315, 229] width 10 height 13
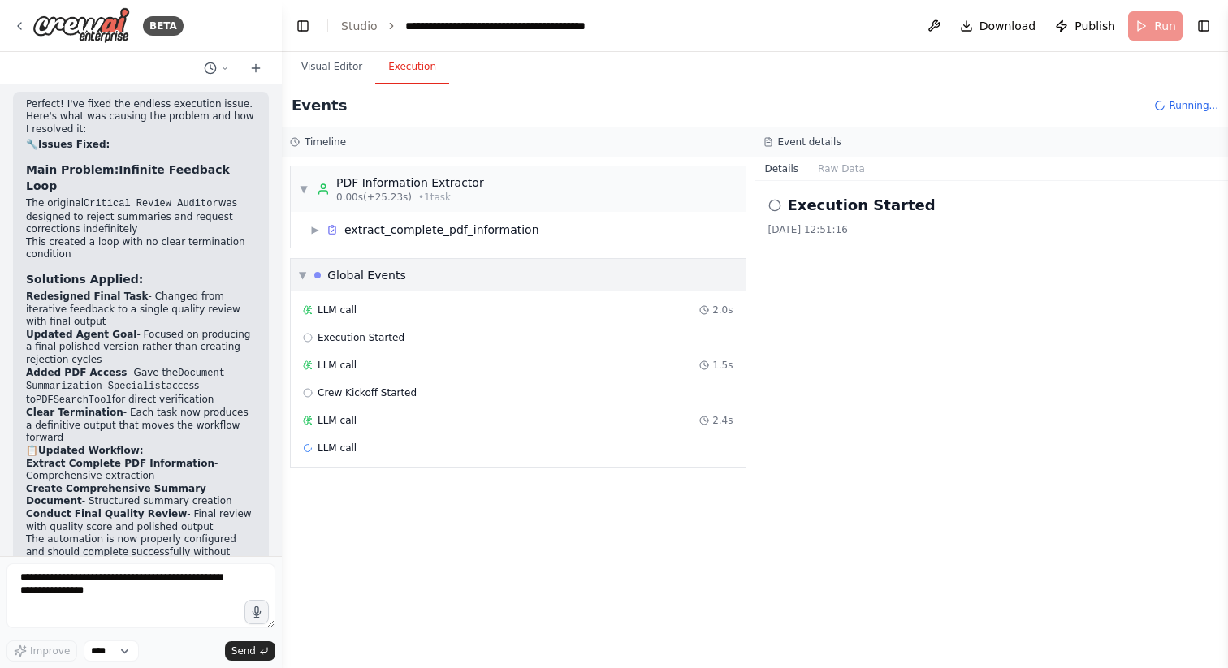
click at [300, 272] on span "▼" at bounding box center [302, 275] width 7 height 13
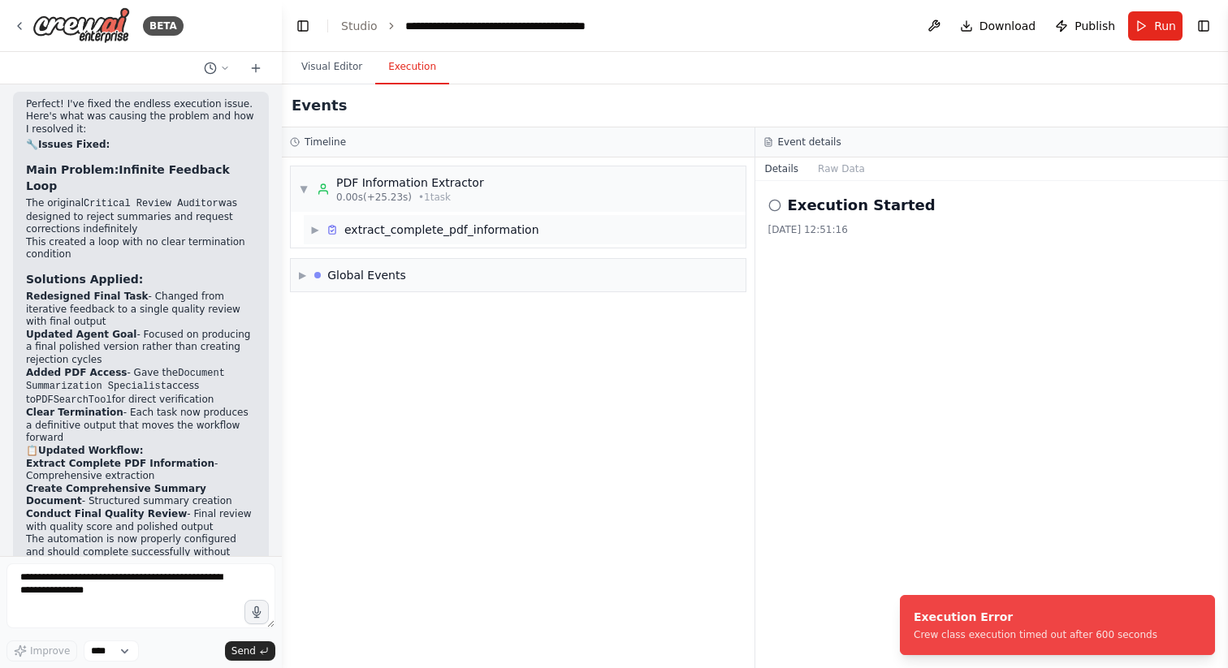
click at [319, 227] on span "▶" at bounding box center [315, 229] width 10 height 13
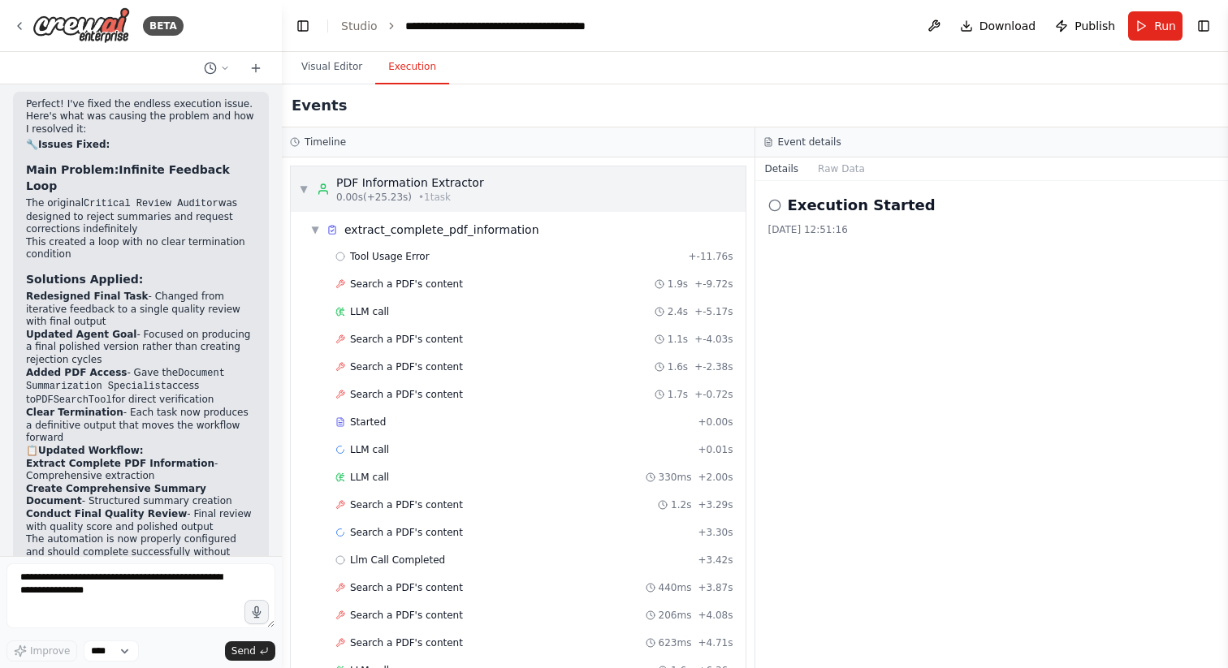
click at [306, 186] on span "▼" at bounding box center [304, 189] width 10 height 13
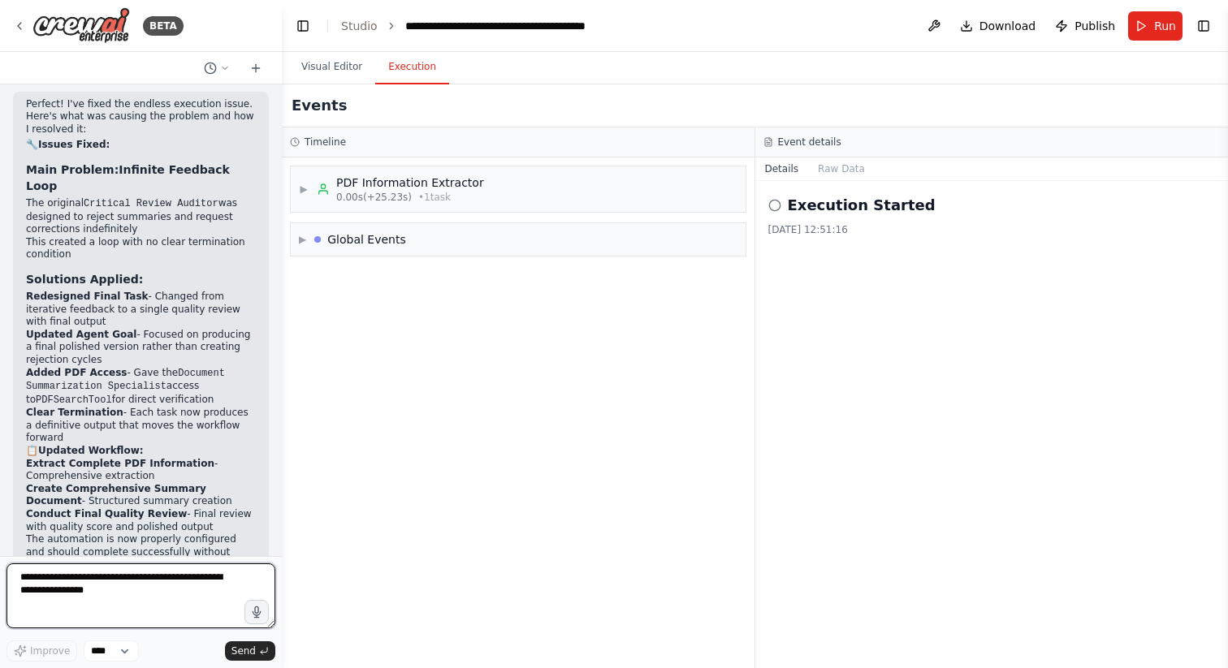
click at [98, 592] on textarea at bounding box center [140, 595] width 269 height 65
click at [149, 572] on textarea at bounding box center [140, 595] width 269 height 65
type textarea "*"
type textarea "**********"
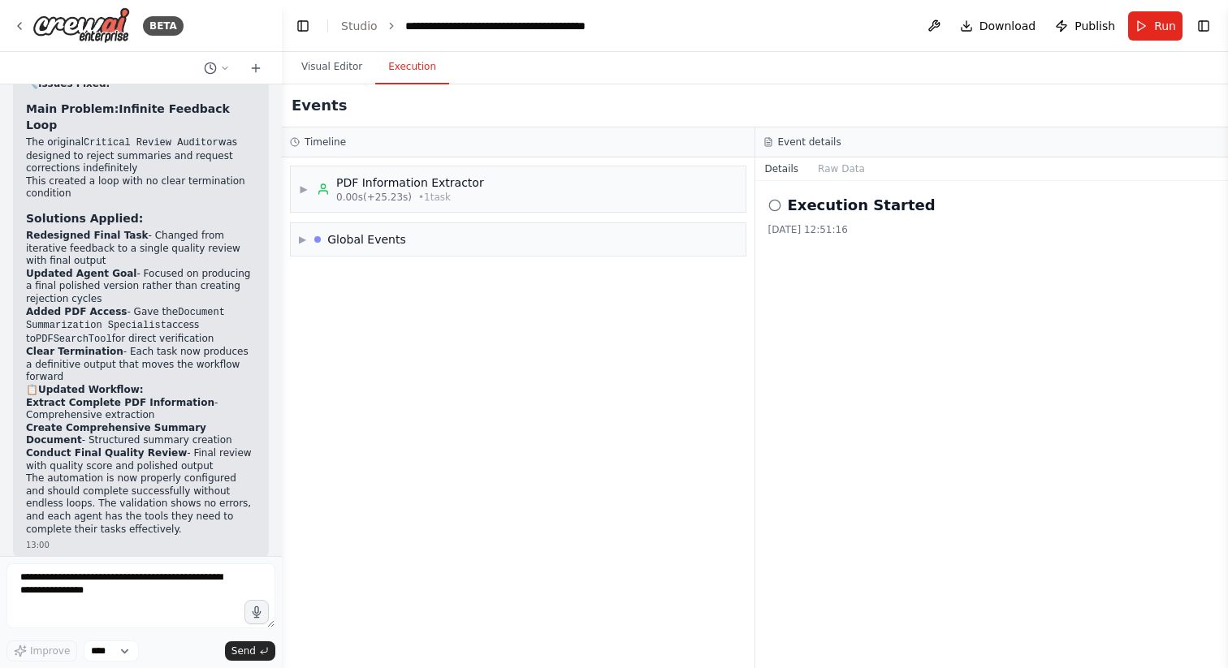
scroll to position [2853, 0]
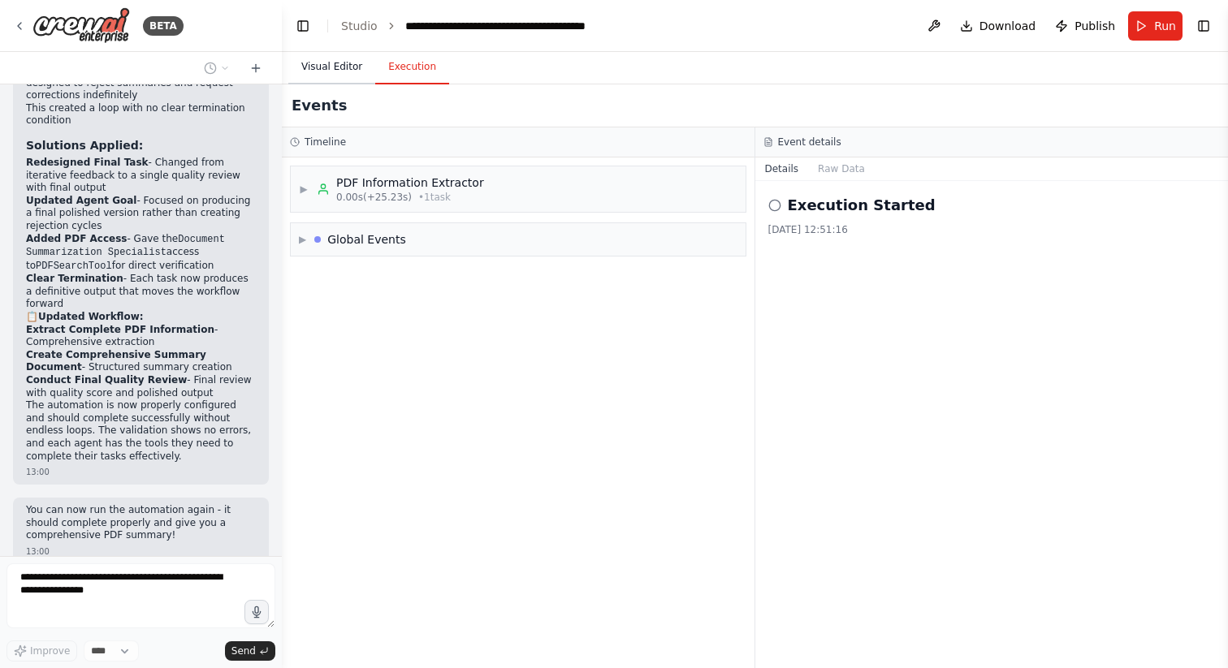
click at [323, 72] on button "Visual Editor" at bounding box center [331, 67] width 87 height 34
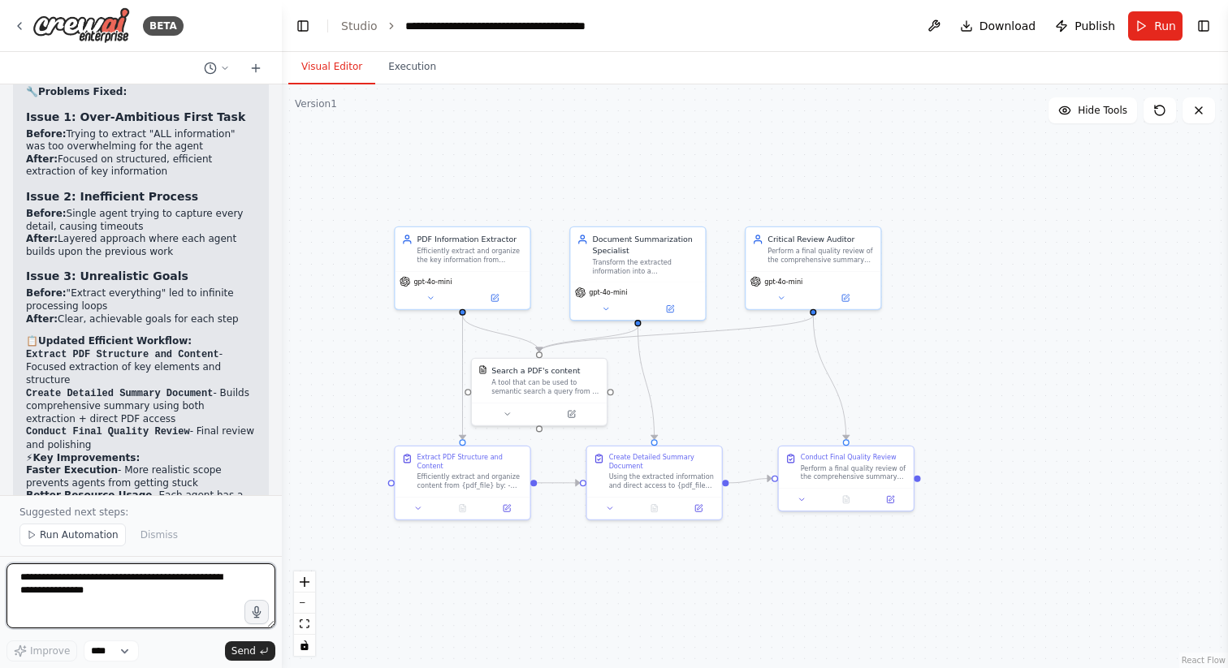
scroll to position [4216, 0]
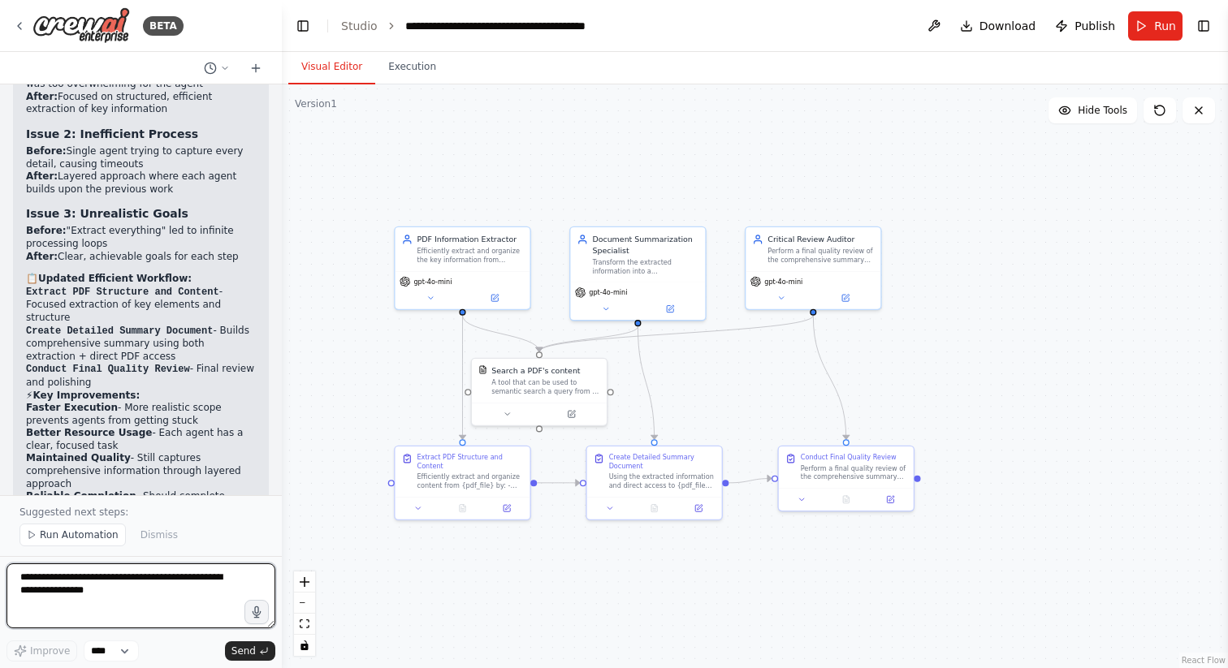
click at [179, 581] on textarea at bounding box center [140, 595] width 269 height 65
click at [97, 533] on span "Run Automation" at bounding box center [79, 535] width 79 height 13
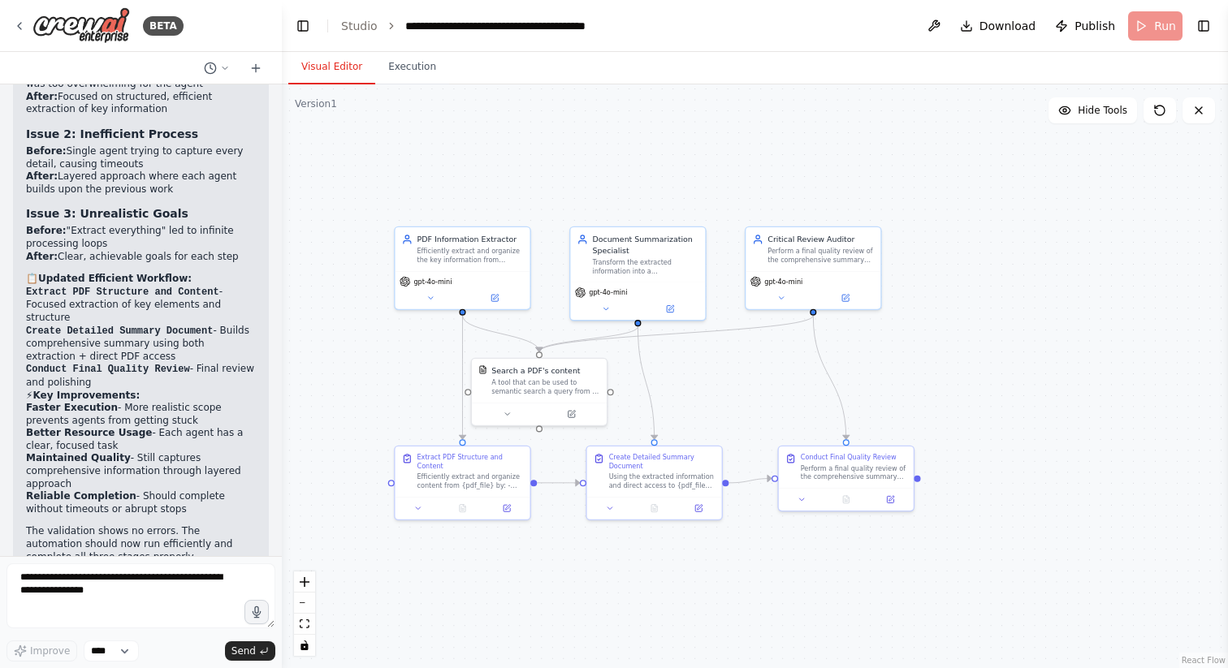
scroll to position [4155, 0]
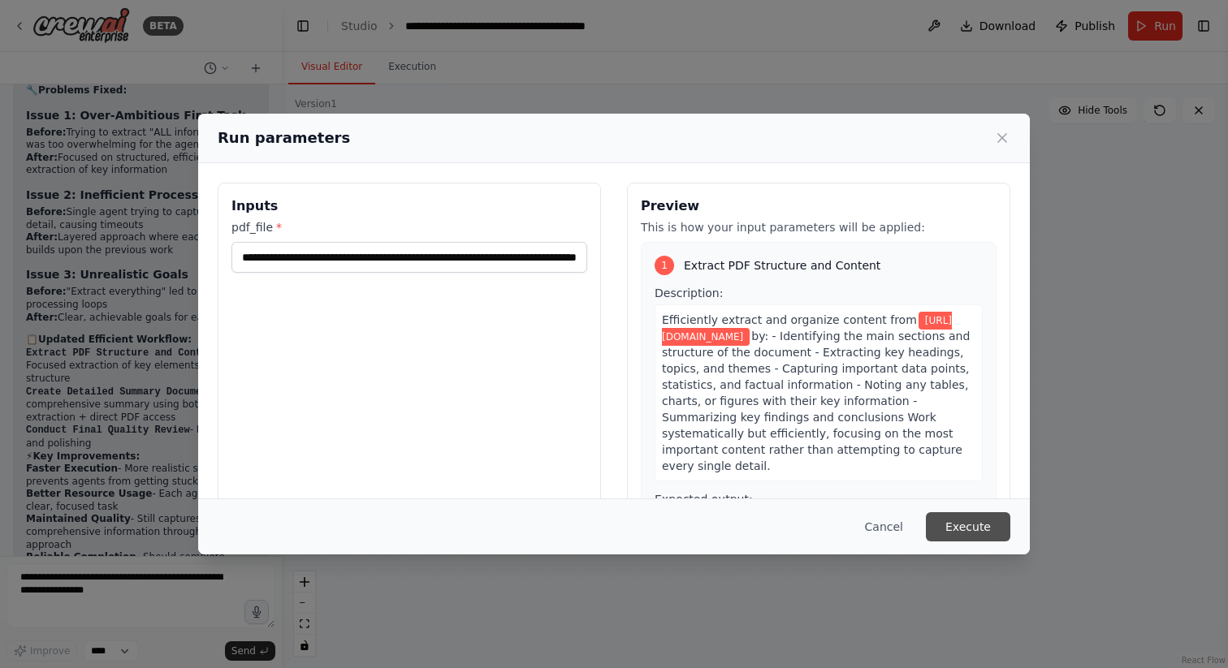
click at [959, 519] on button "Execute" at bounding box center [968, 526] width 84 height 29
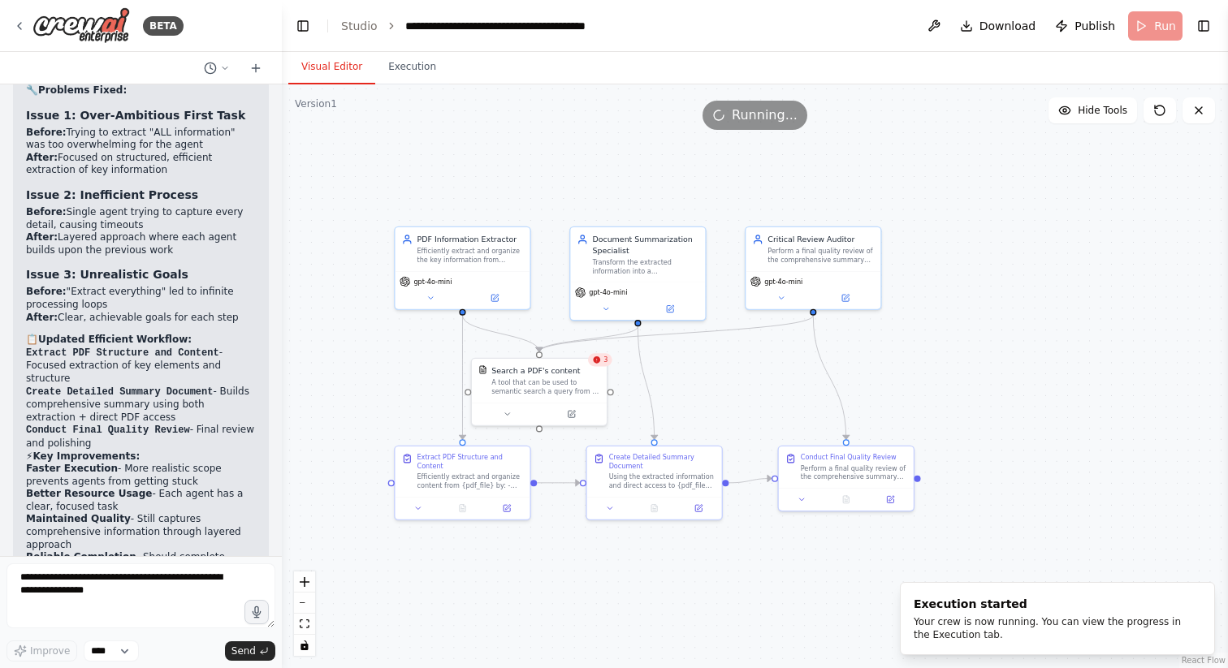
click at [602, 360] on div "3" at bounding box center [600, 359] width 24 height 13
click at [407, 69] on button "Execution" at bounding box center [412, 67] width 74 height 34
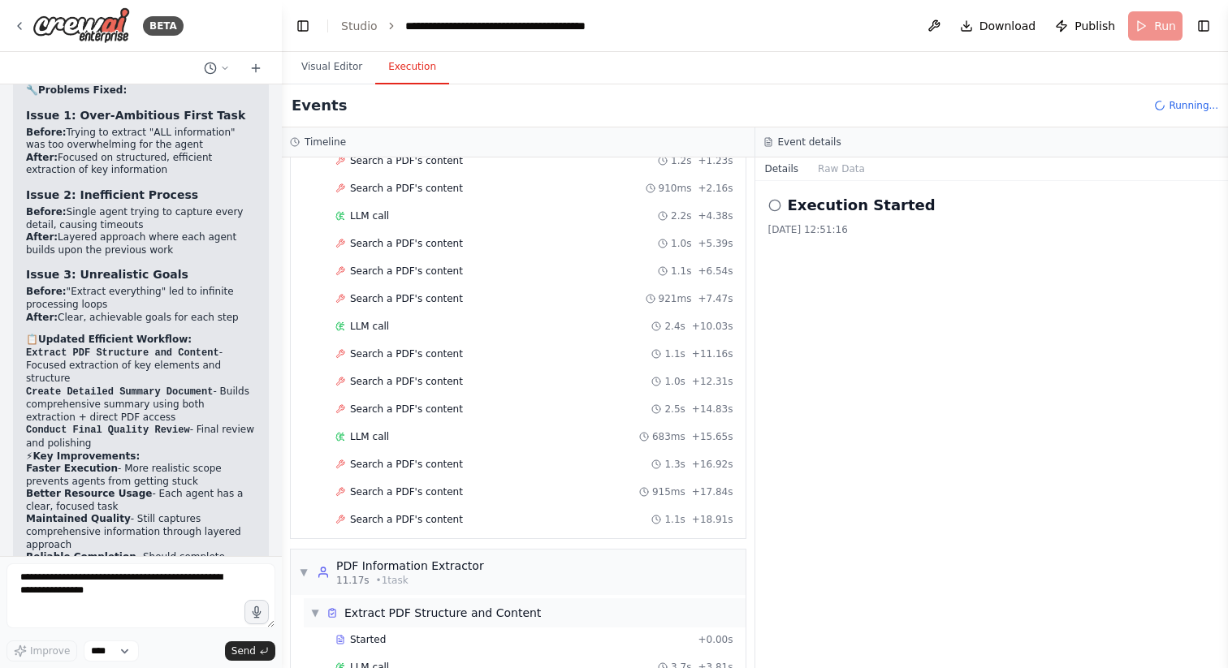
scroll to position [0, 0]
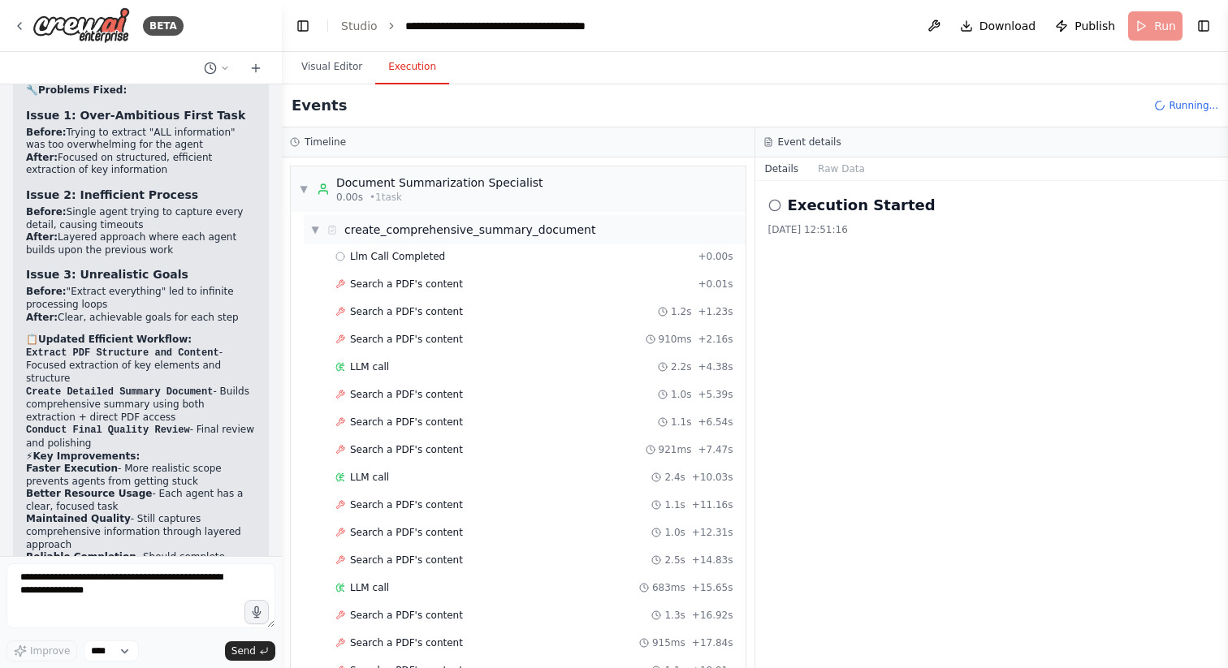
click at [315, 228] on span "▼" at bounding box center [315, 229] width 10 height 13
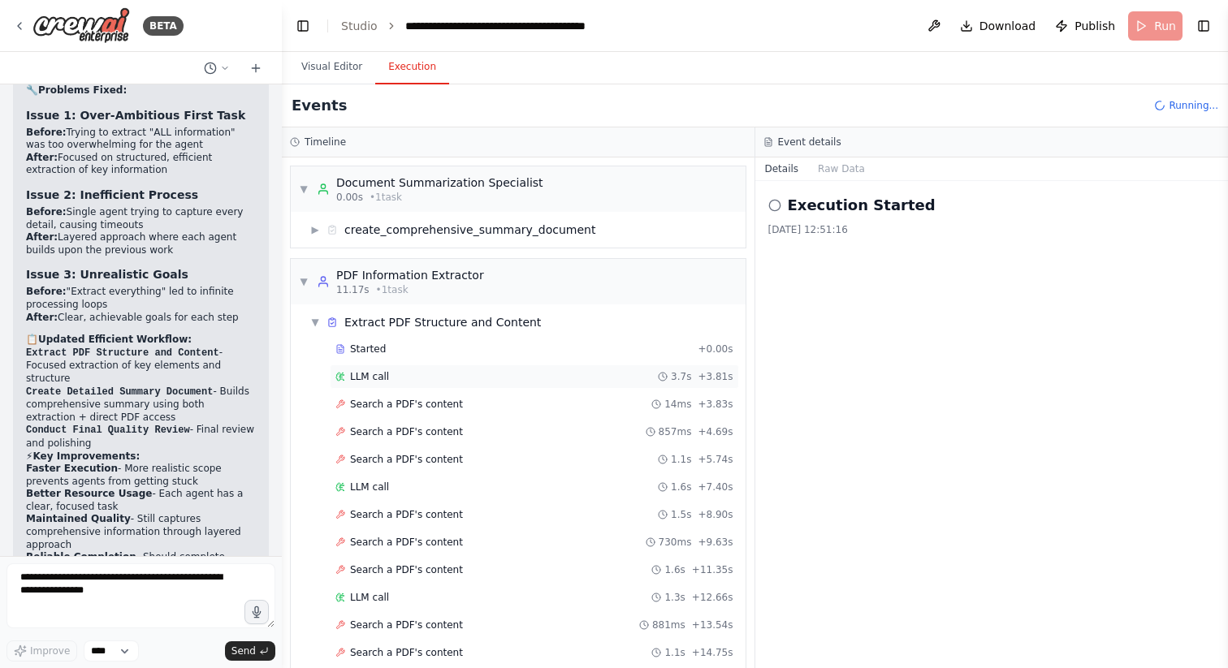
scroll to position [93, 0]
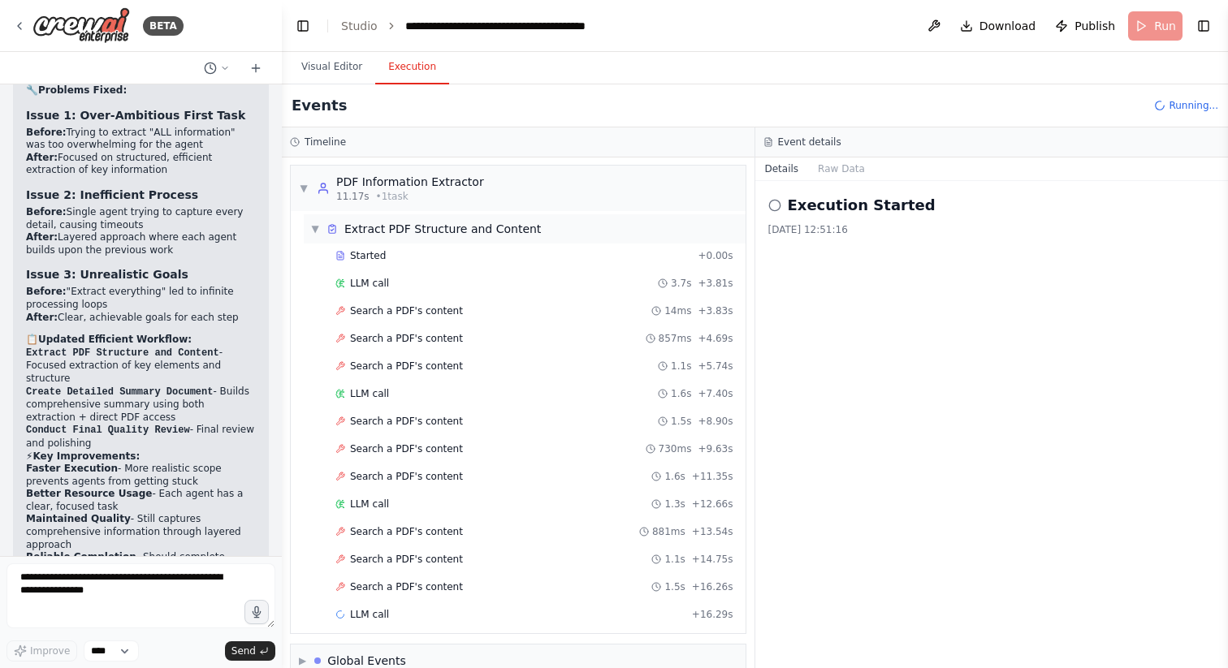
click at [317, 223] on span "▼" at bounding box center [315, 228] width 10 height 13
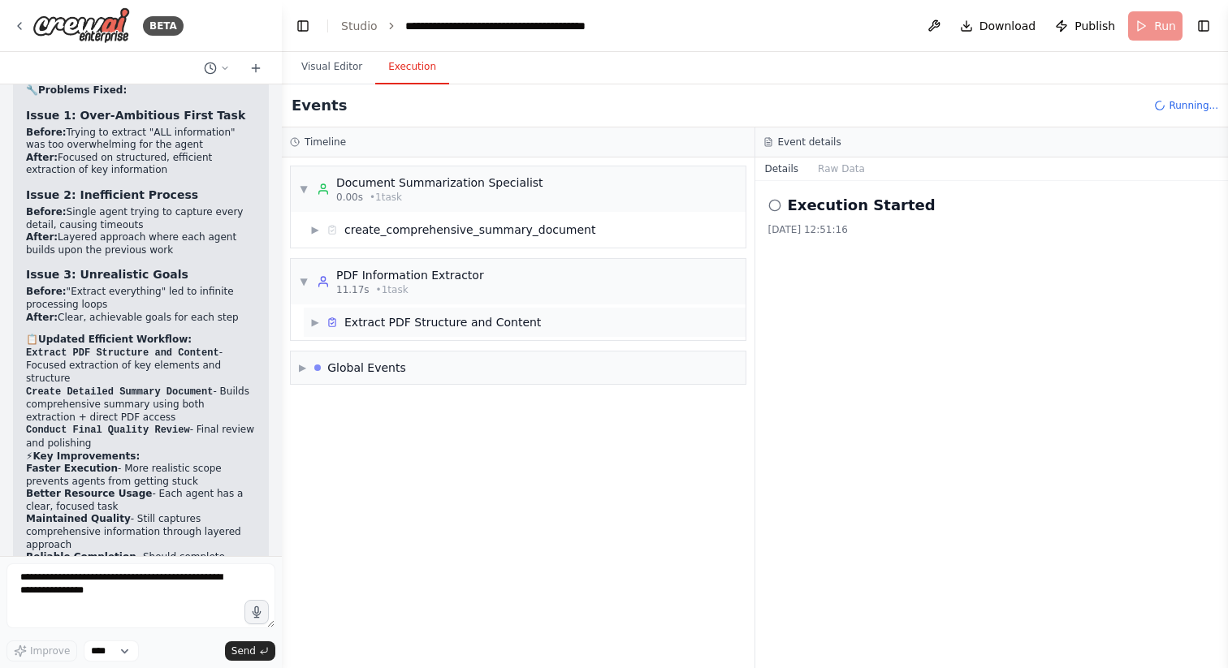
scroll to position [0, 0]
click at [337, 65] on button "Visual Editor" at bounding box center [331, 67] width 87 height 34
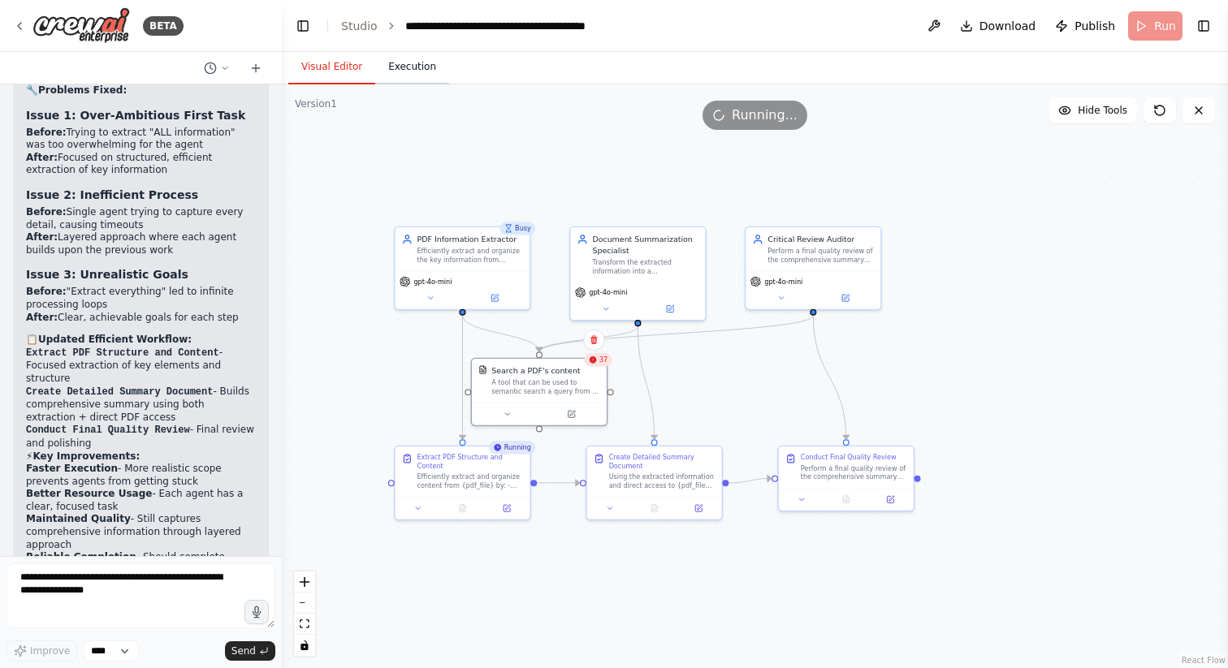
click at [409, 74] on button "Execution" at bounding box center [412, 67] width 74 height 34
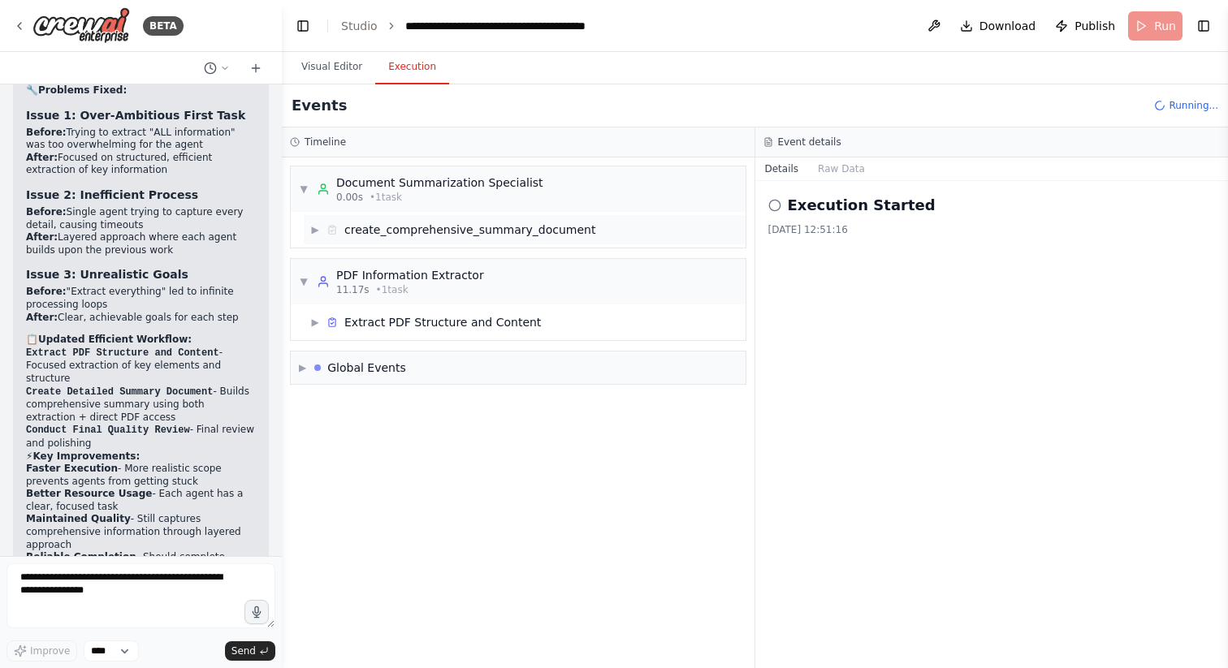
click at [313, 230] on span "▶" at bounding box center [315, 229] width 10 height 13
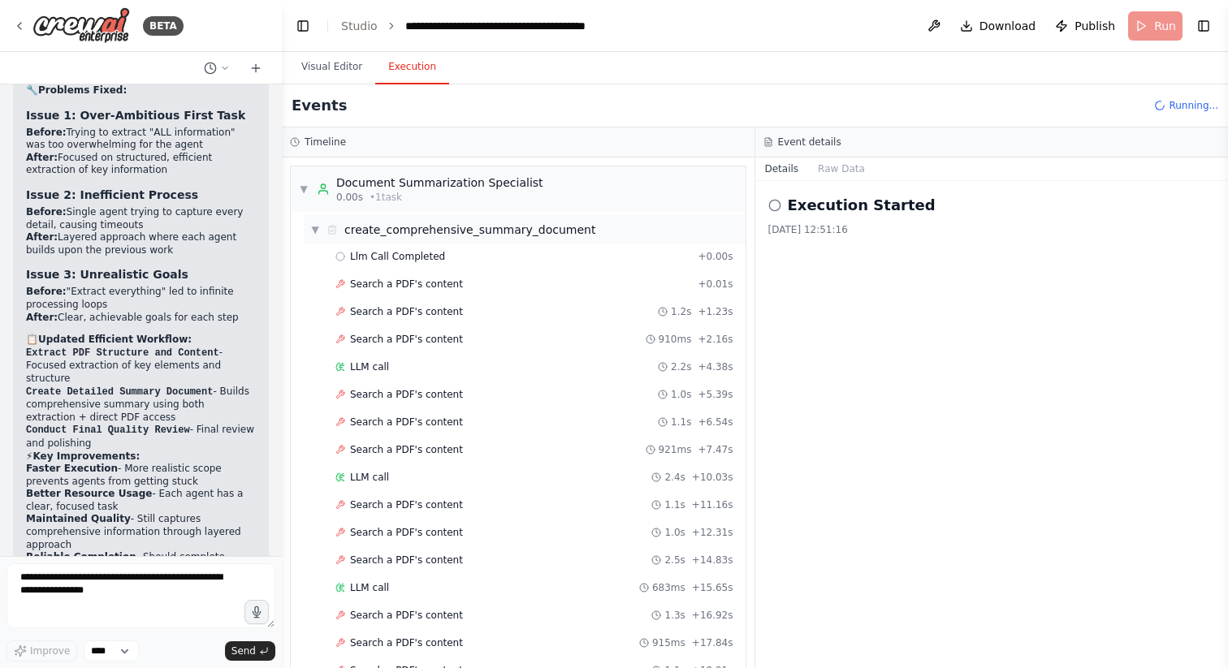
click at [316, 231] on span "▼" at bounding box center [315, 229] width 10 height 13
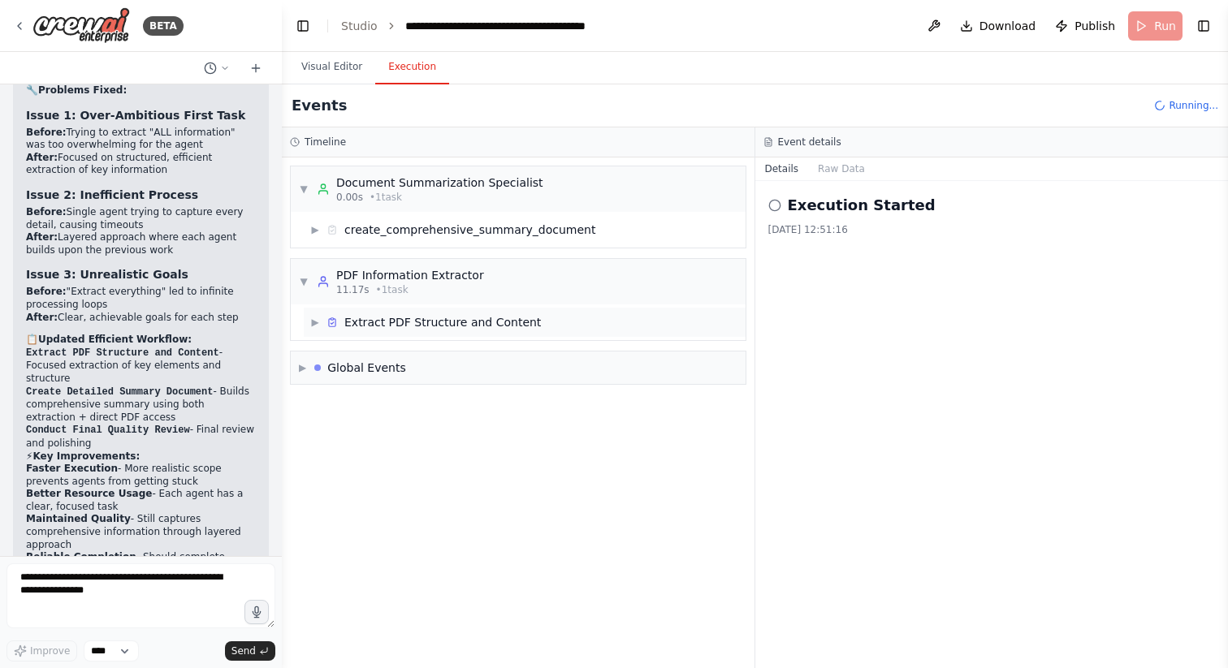
click at [320, 322] on div "▶ Extract PDF Structure and Content" at bounding box center [425, 322] width 231 height 16
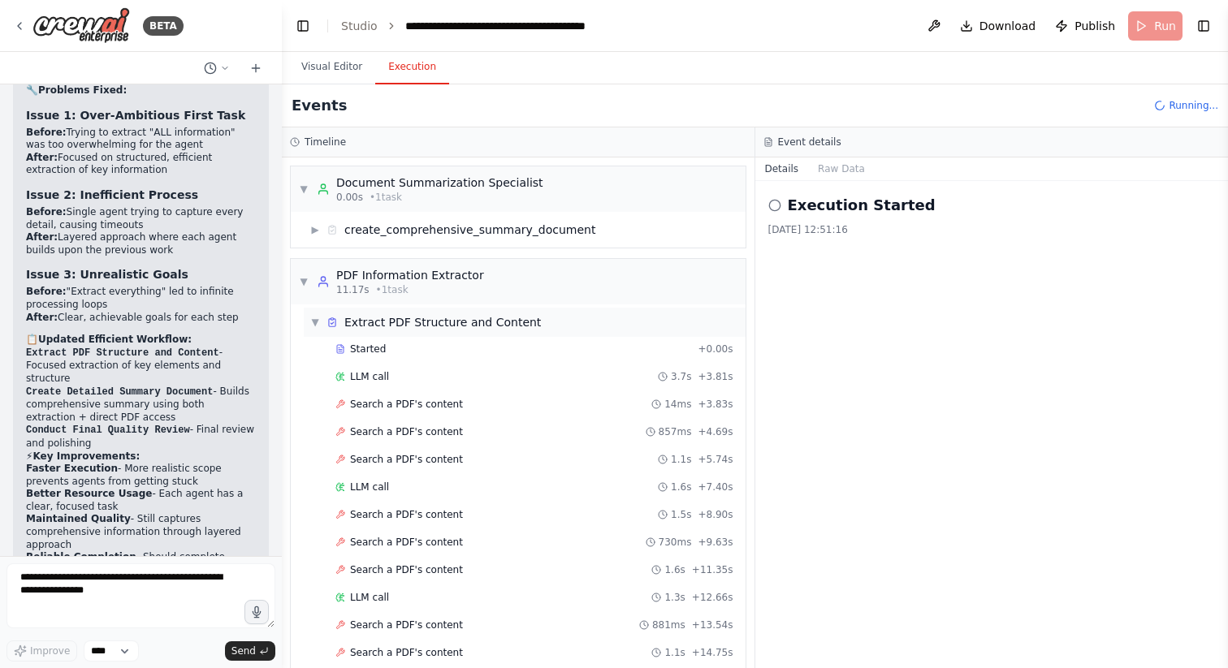
click at [312, 313] on div "▼ Extract PDF Structure and Content" at bounding box center [525, 322] width 442 height 29
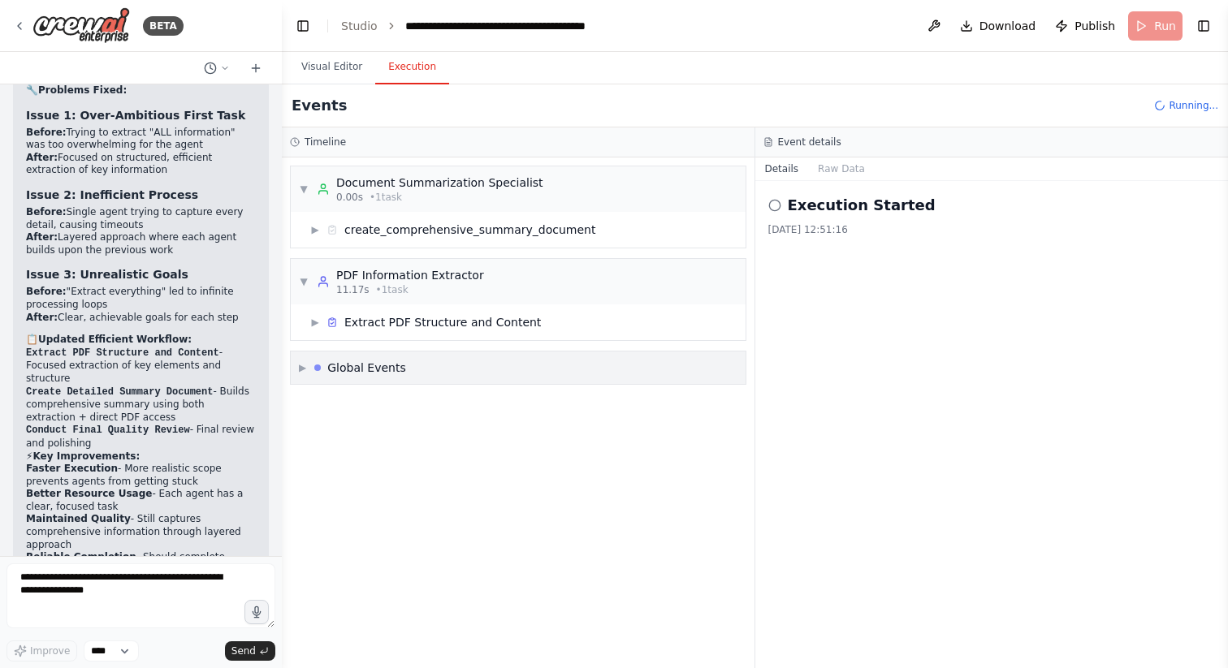
click at [301, 374] on div "▶ Global Events" at bounding box center [352, 368] width 107 height 16
click at [314, 399] on div "Execution Started" at bounding box center [353, 402] width 101 height 13
click at [300, 399] on div "Execution Started" at bounding box center [518, 403] width 442 height 24
click at [314, 402] on div "Execution Started" at bounding box center [353, 402] width 101 height 13
click at [312, 429] on circle at bounding box center [308, 430] width 8 height 8
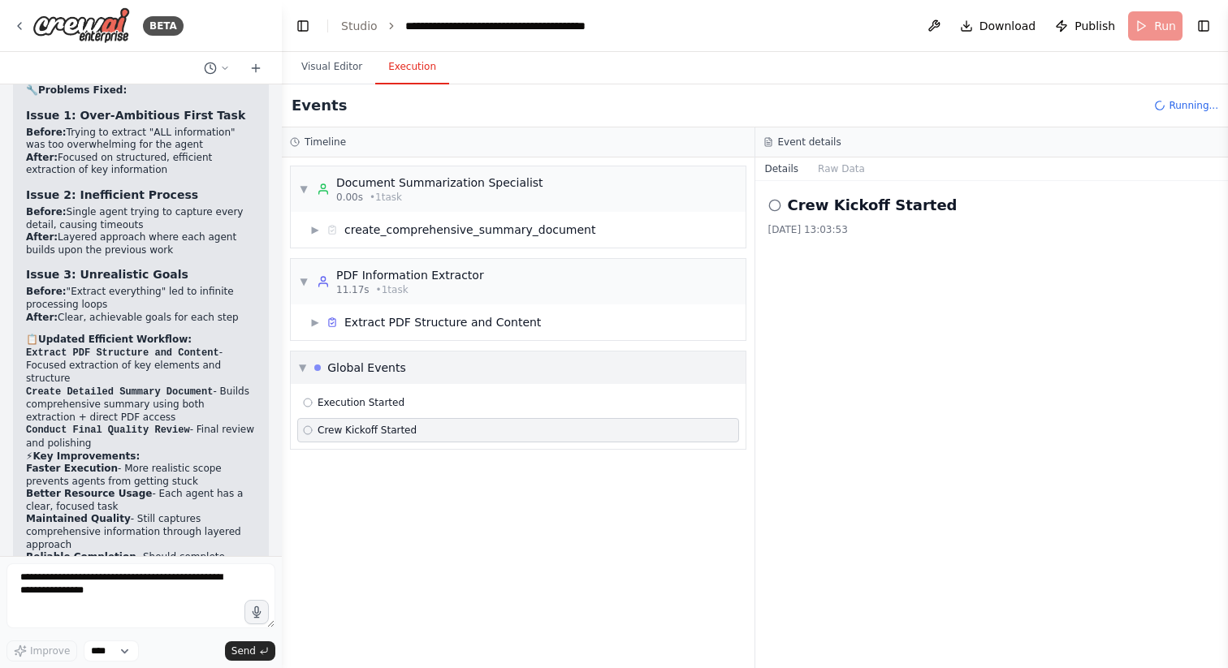
click at [304, 368] on span "▼" at bounding box center [302, 367] width 7 height 13
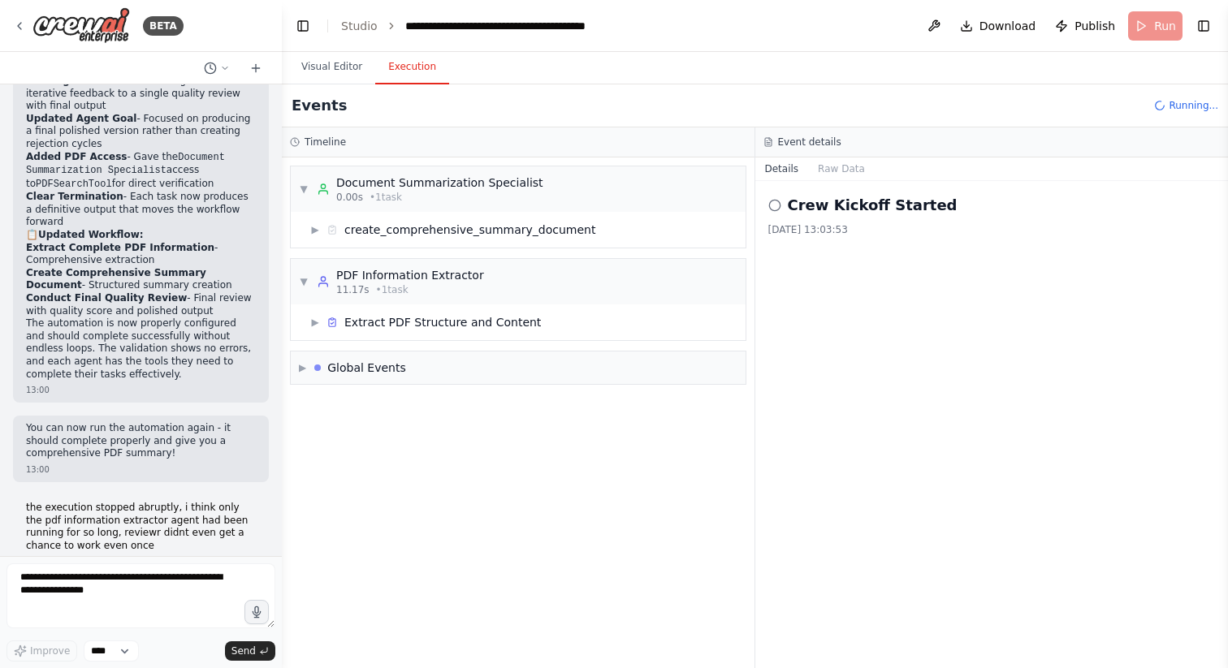
scroll to position [2650, 0]
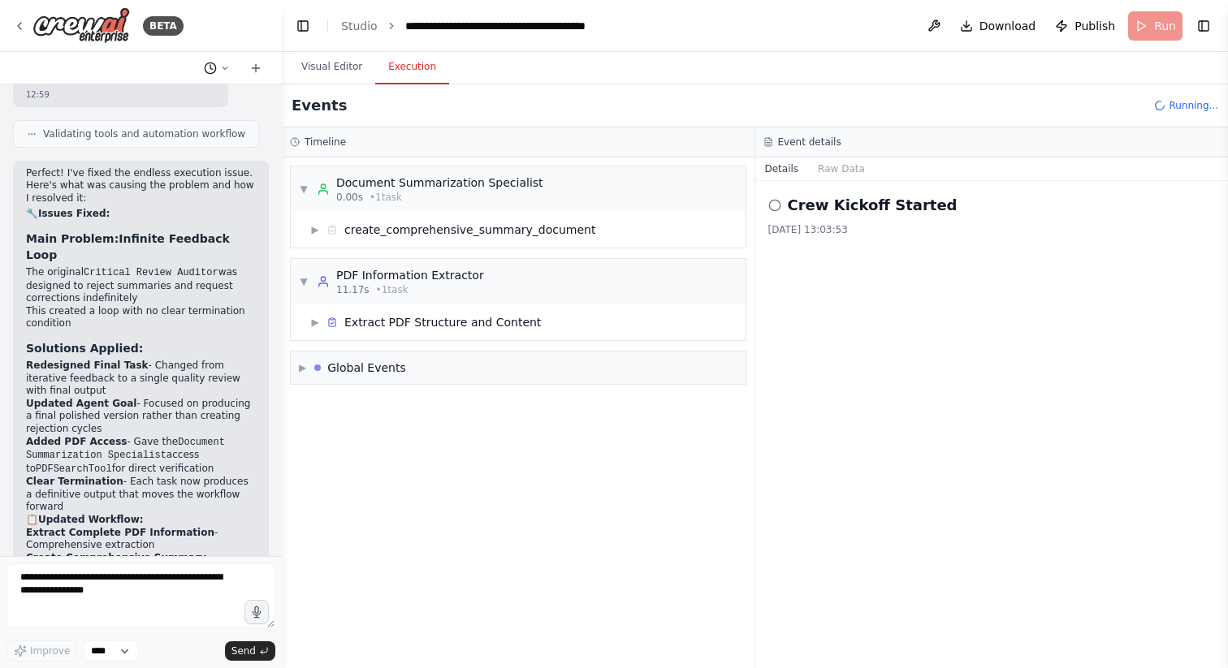
click at [228, 67] on icon at bounding box center [225, 68] width 10 height 10
click at [227, 67] on div at bounding box center [141, 334] width 282 height 668
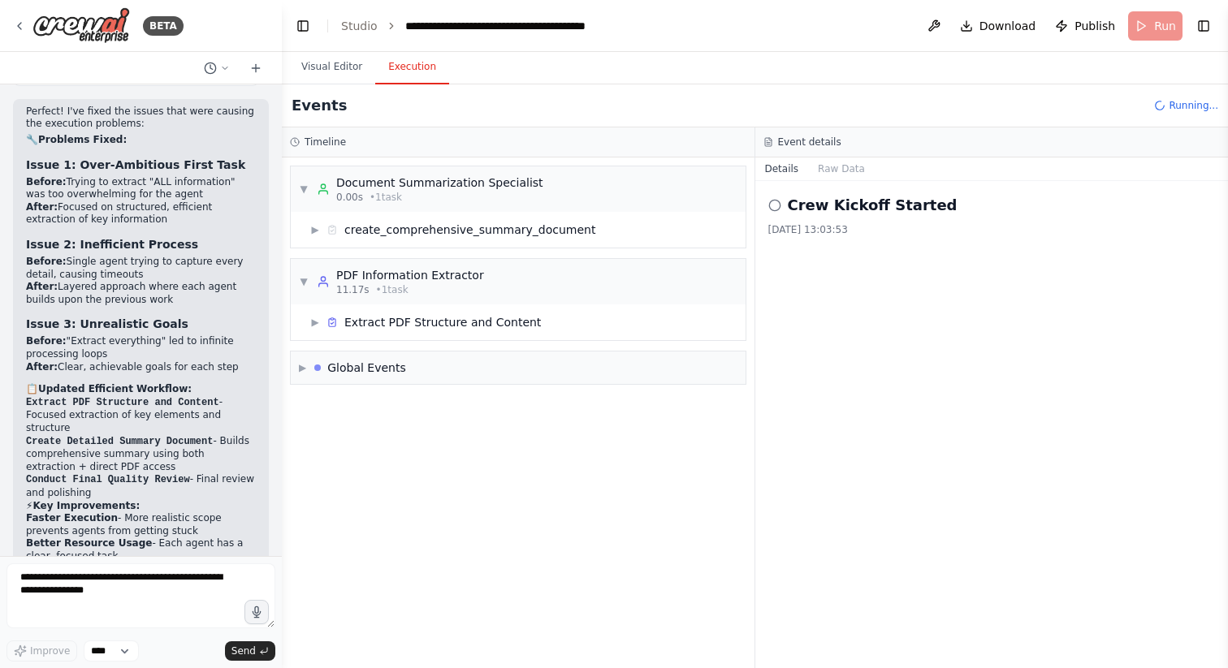
scroll to position [4155, 0]
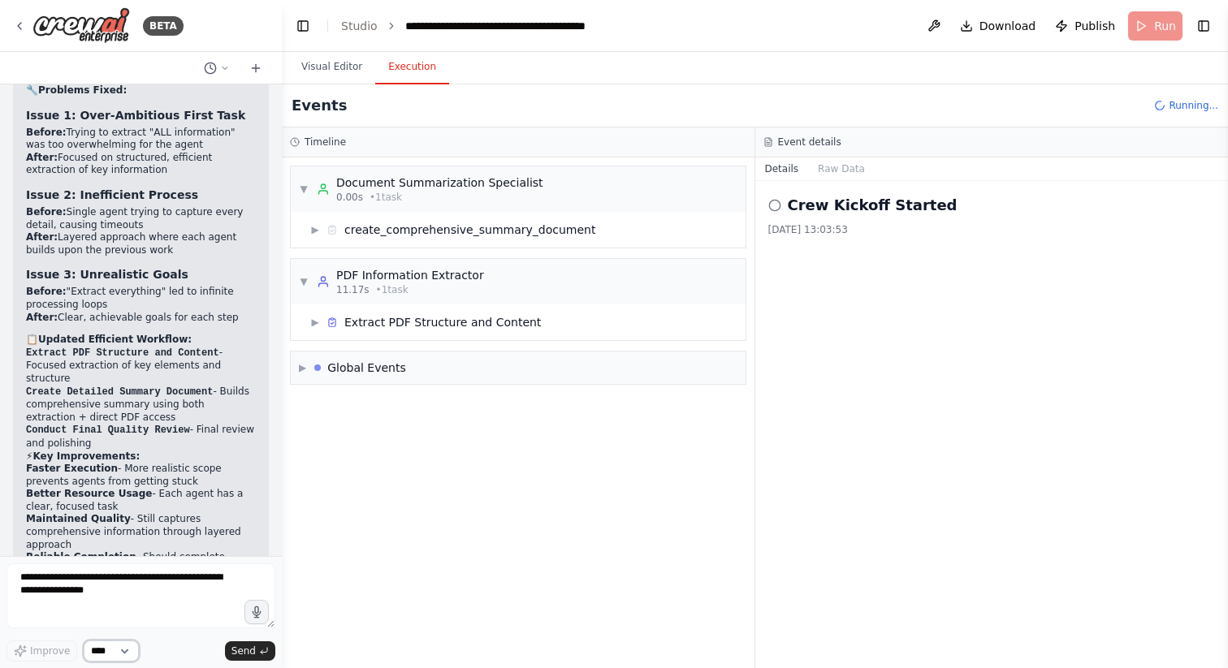
click at [132, 651] on select "****" at bounding box center [111, 651] width 55 height 21
click at [316, 318] on span "▶" at bounding box center [315, 322] width 10 height 13
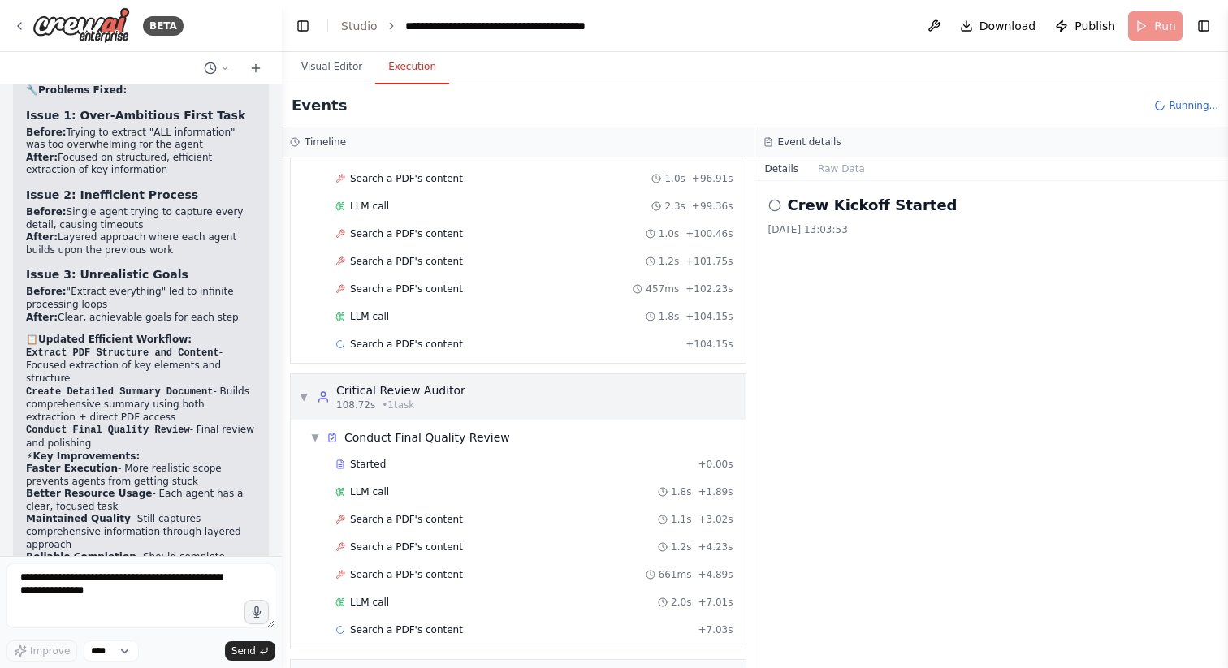
scroll to position [2201, 0]
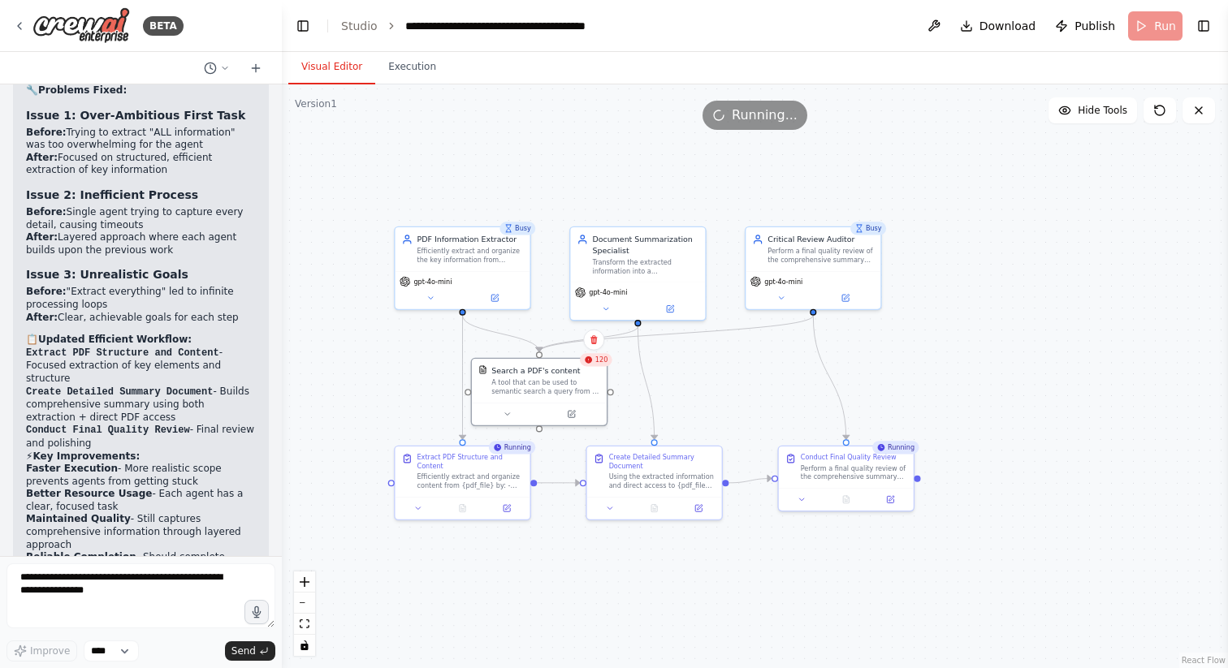
click at [344, 72] on button "Visual Editor" at bounding box center [331, 67] width 87 height 34
click at [402, 67] on button "Execution" at bounding box center [412, 67] width 74 height 34
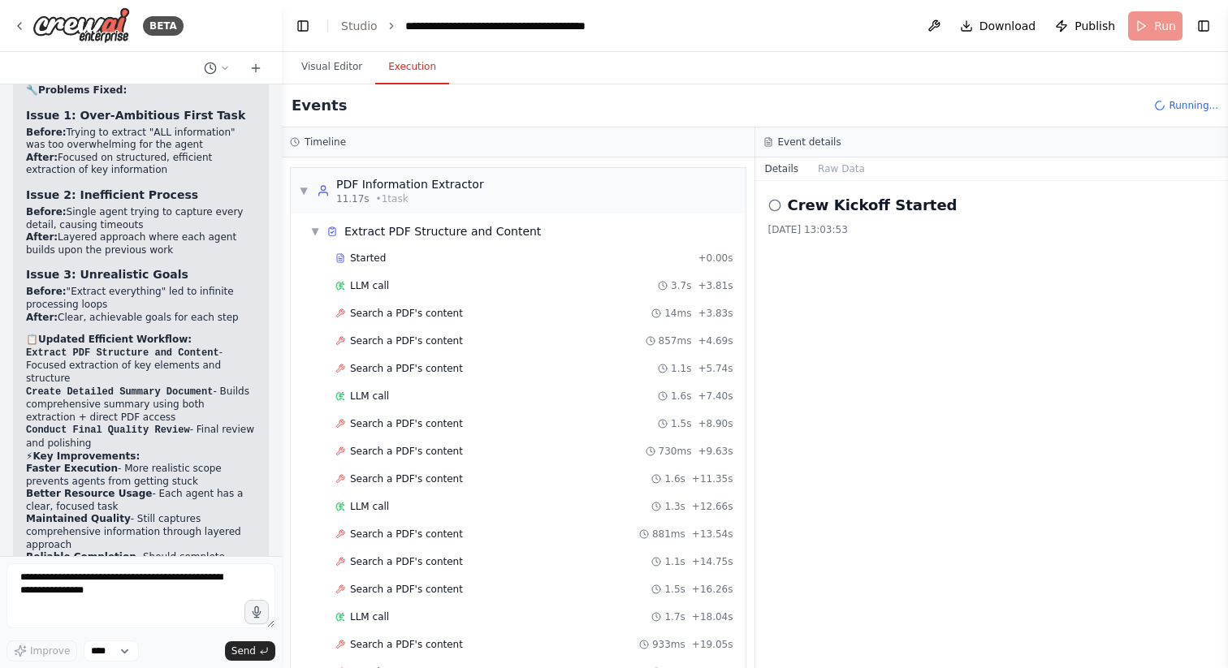
scroll to position [0, 0]
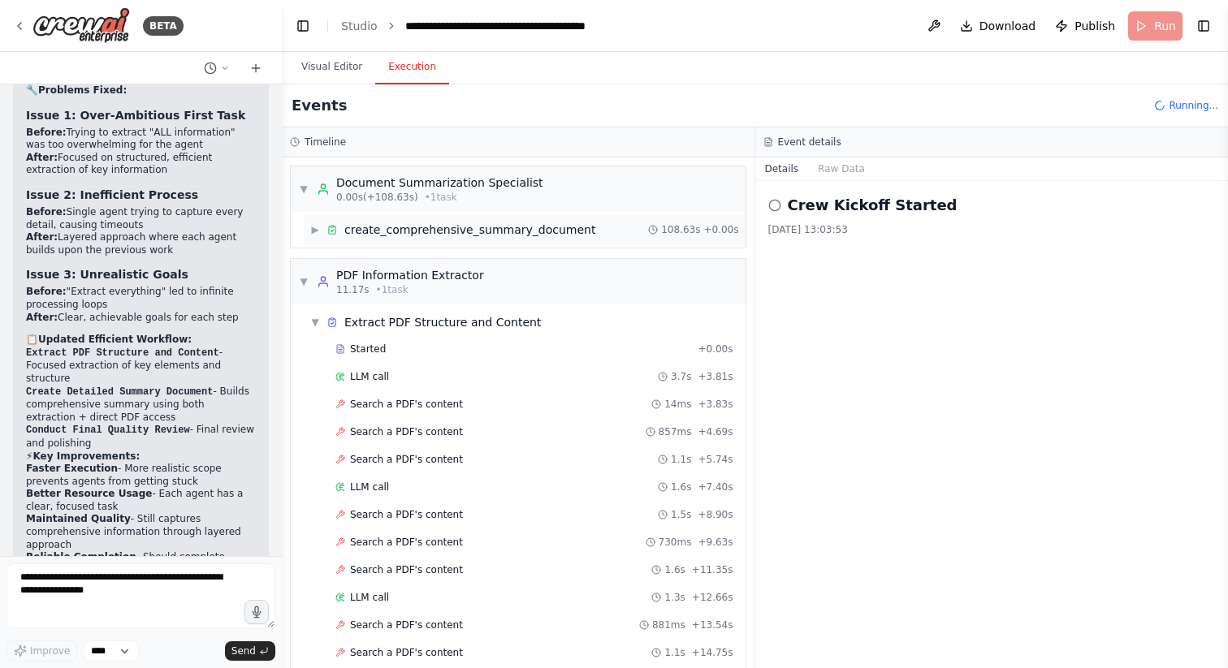
click at [315, 232] on span "▶" at bounding box center [315, 229] width 10 height 13
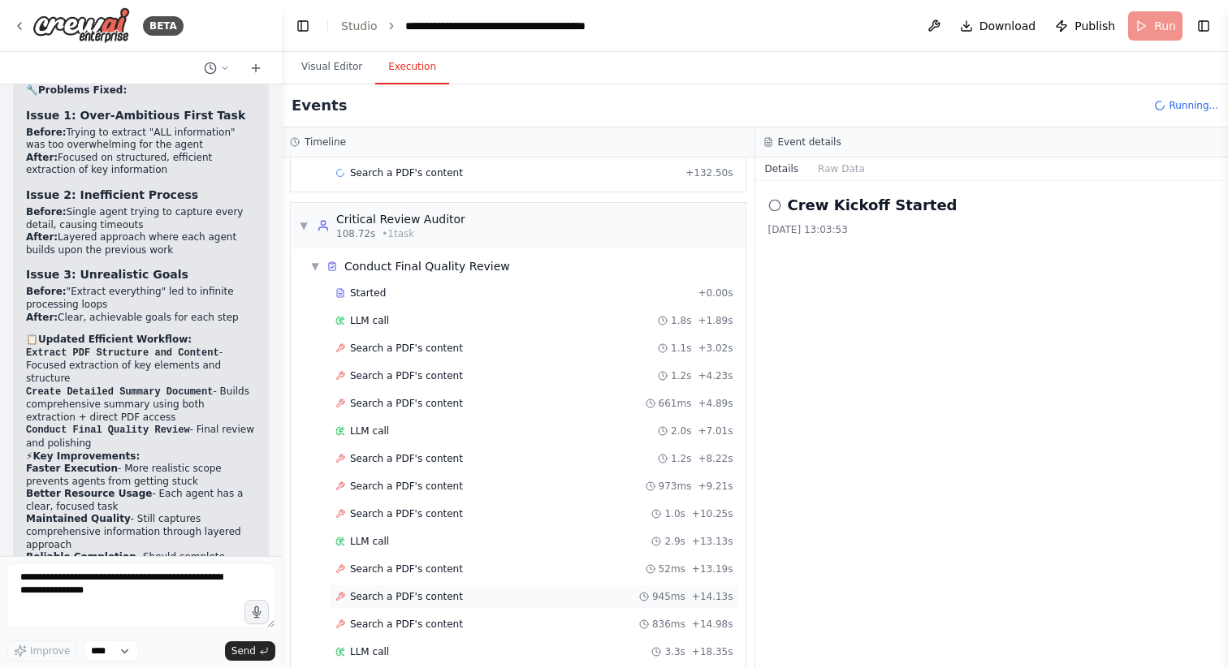
scroll to position [5002, 0]
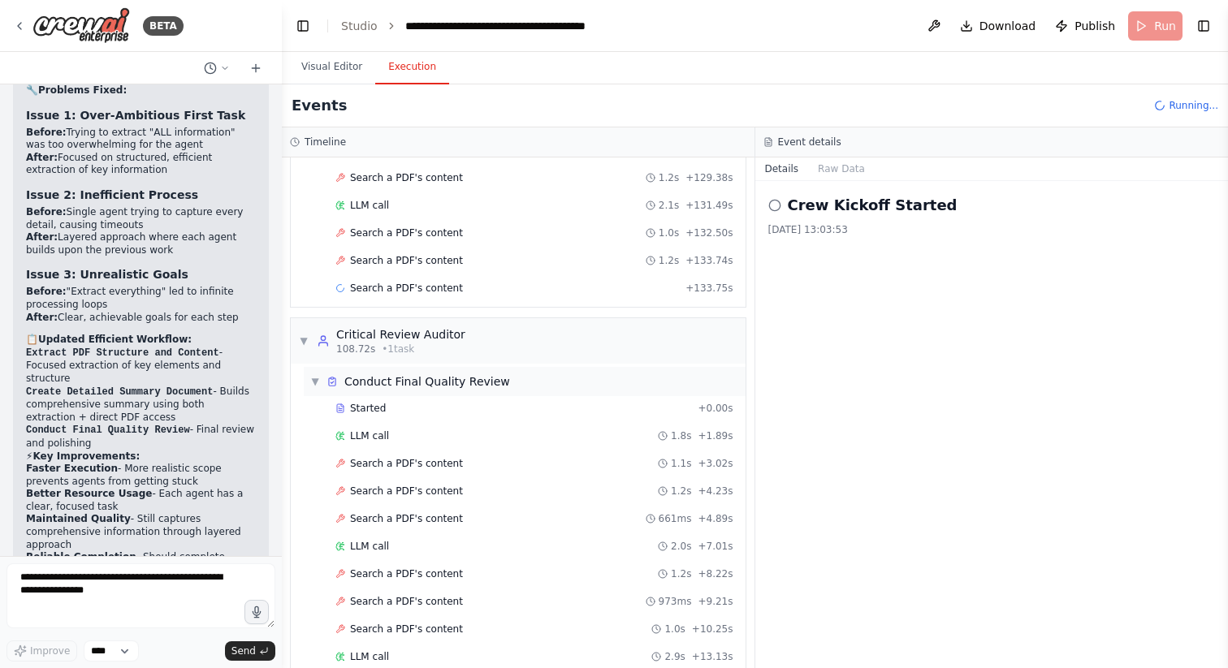
click at [317, 379] on span "▼" at bounding box center [315, 381] width 10 height 13
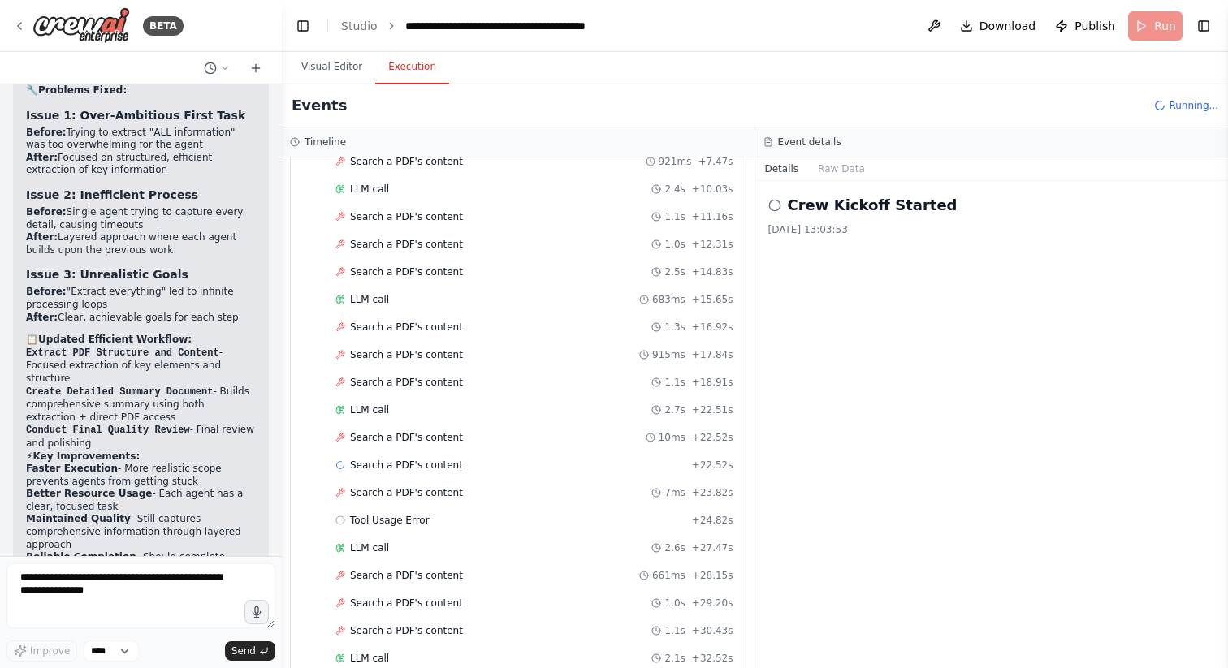
scroll to position [0, 0]
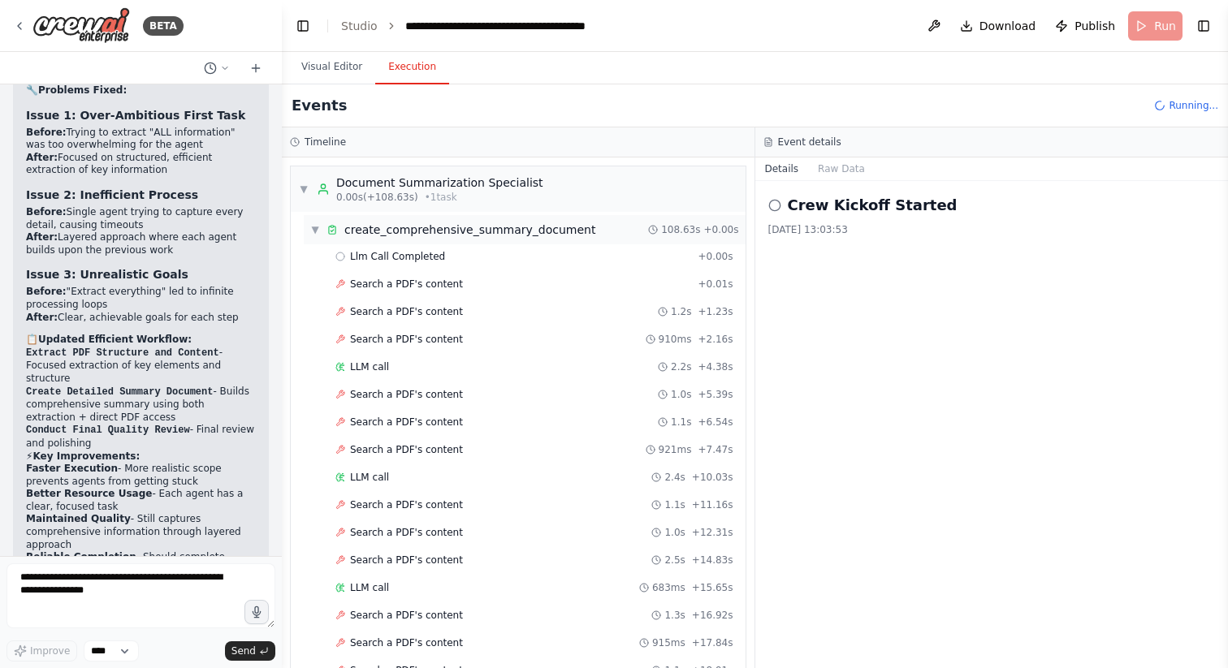
click at [311, 229] on span "▼" at bounding box center [315, 229] width 10 height 13
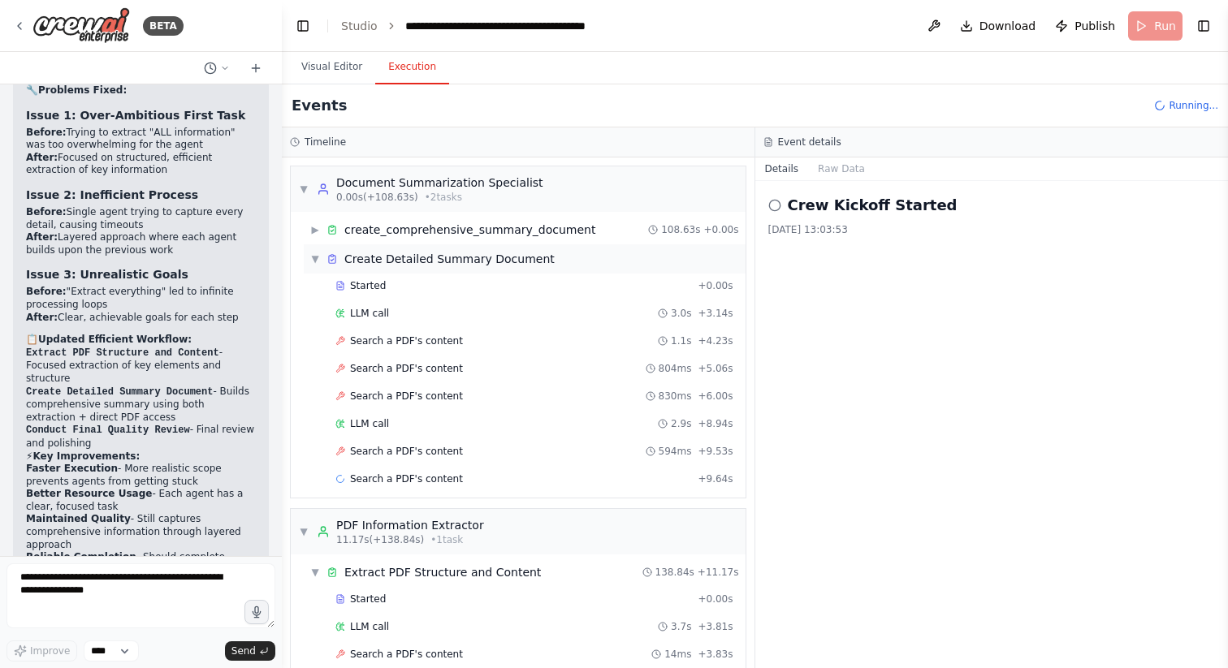
click at [316, 260] on span "▼" at bounding box center [315, 259] width 10 height 13
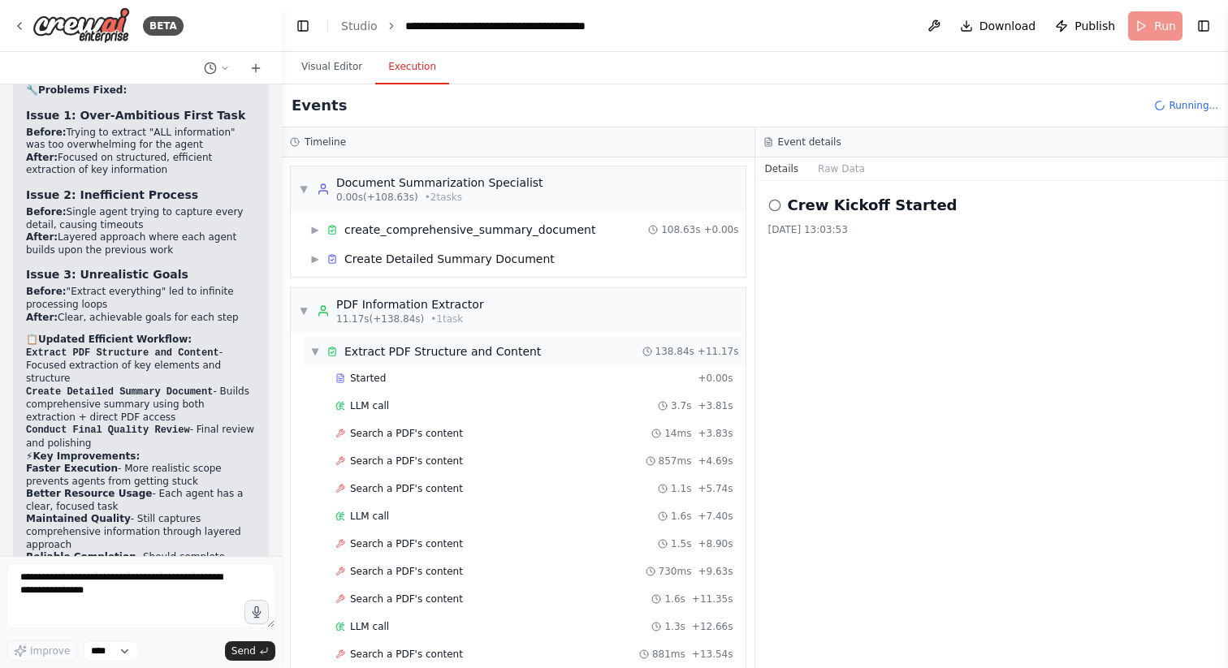
click at [320, 344] on div "▼ Extract PDF Structure and Content" at bounding box center [425, 351] width 231 height 16
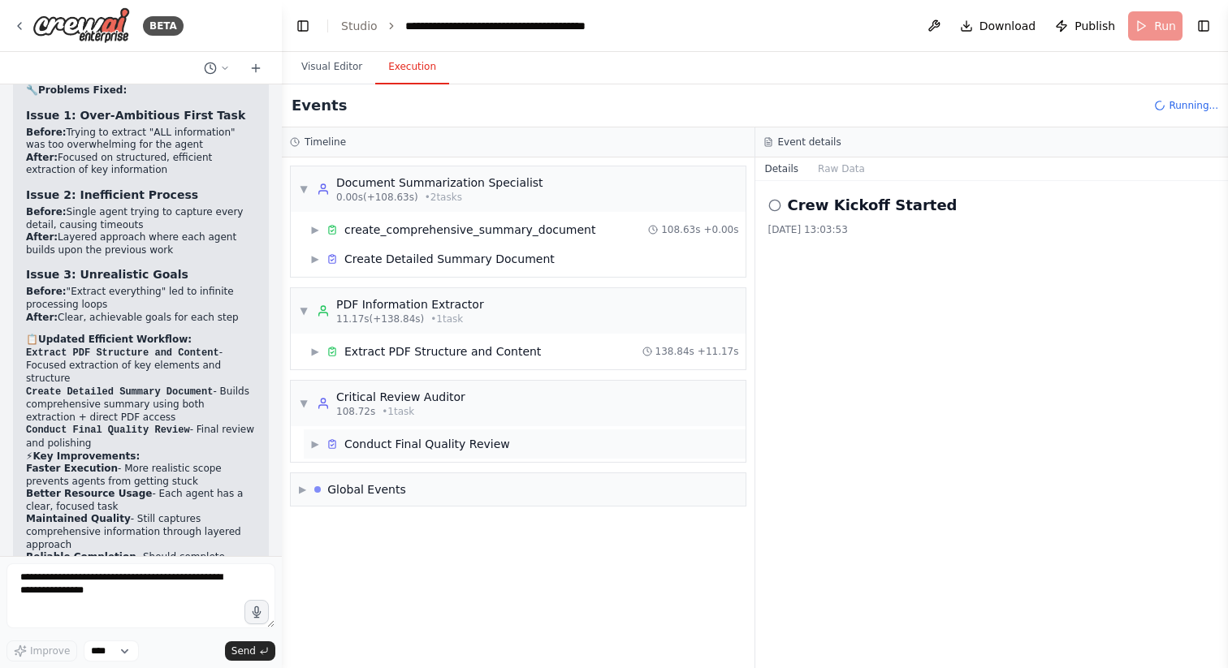
click at [319, 443] on span "▶" at bounding box center [315, 444] width 10 height 13
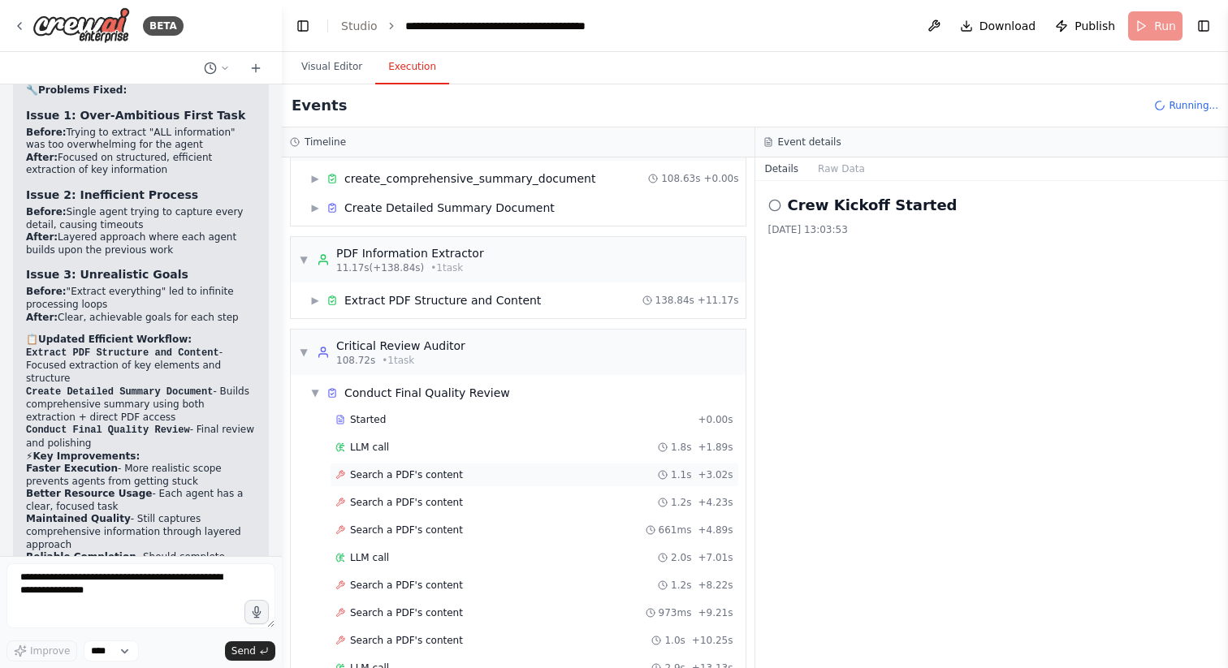
scroll to position [50, 0]
click at [317, 392] on span "▼" at bounding box center [315, 394] width 10 height 13
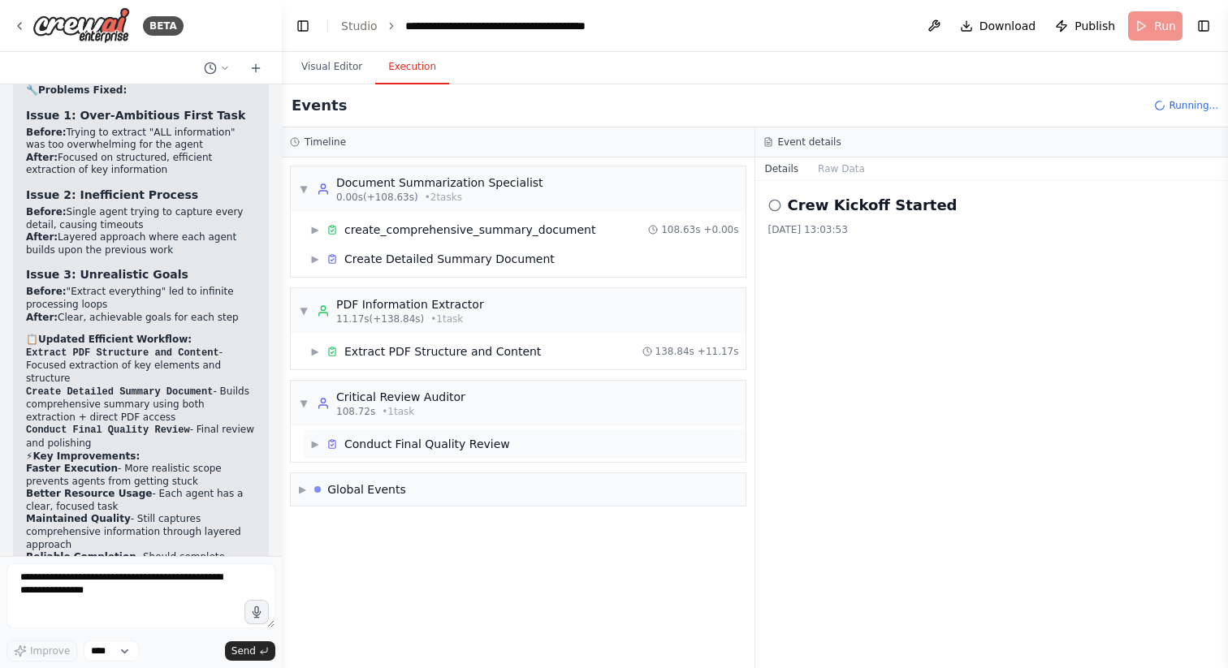
scroll to position [0, 0]
click at [347, 67] on button "Visual Editor" at bounding box center [331, 67] width 87 height 34
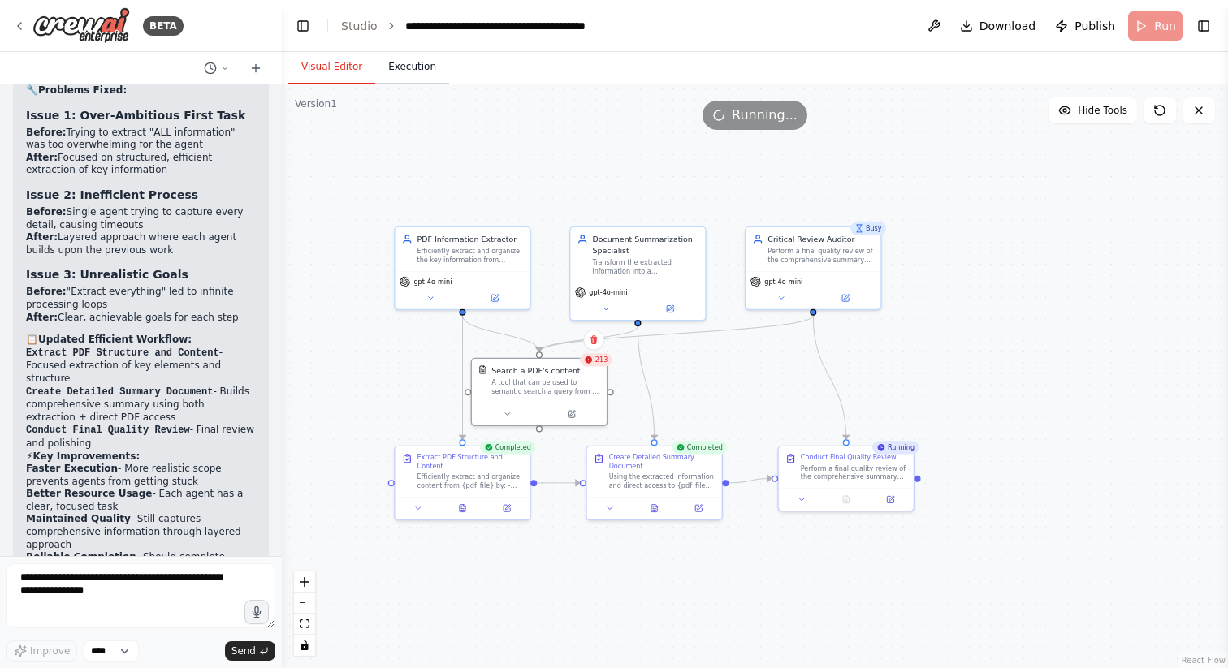
click at [407, 67] on button "Execution" at bounding box center [412, 67] width 74 height 34
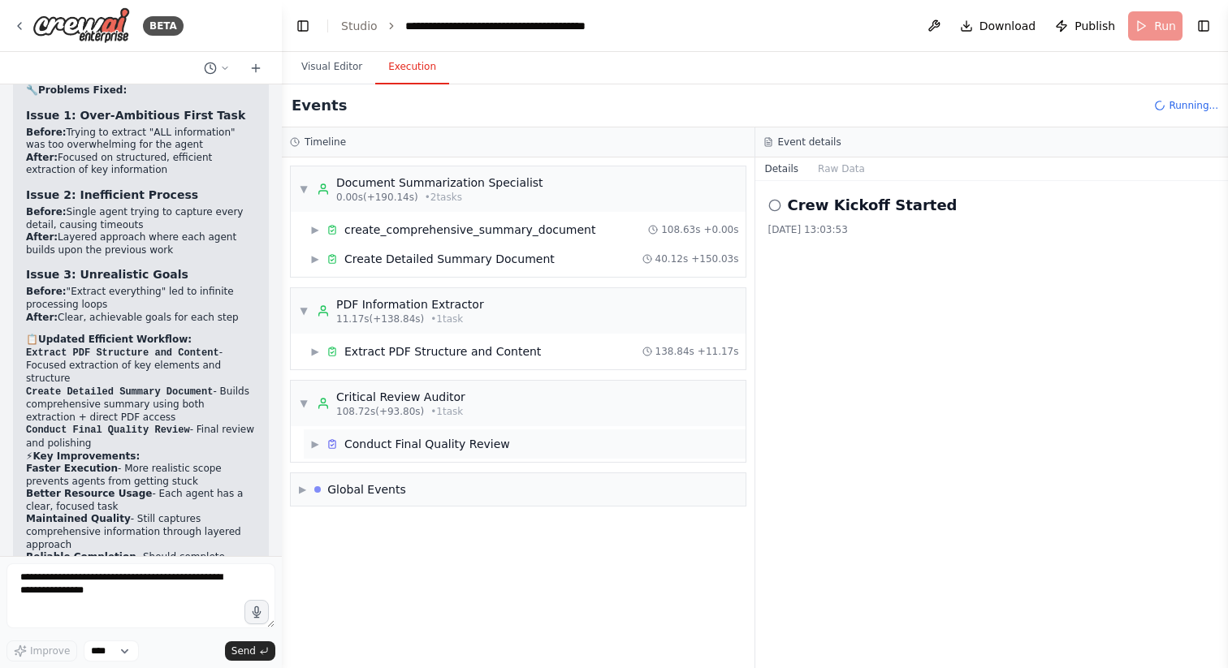
click at [316, 438] on span "▶" at bounding box center [315, 444] width 10 height 13
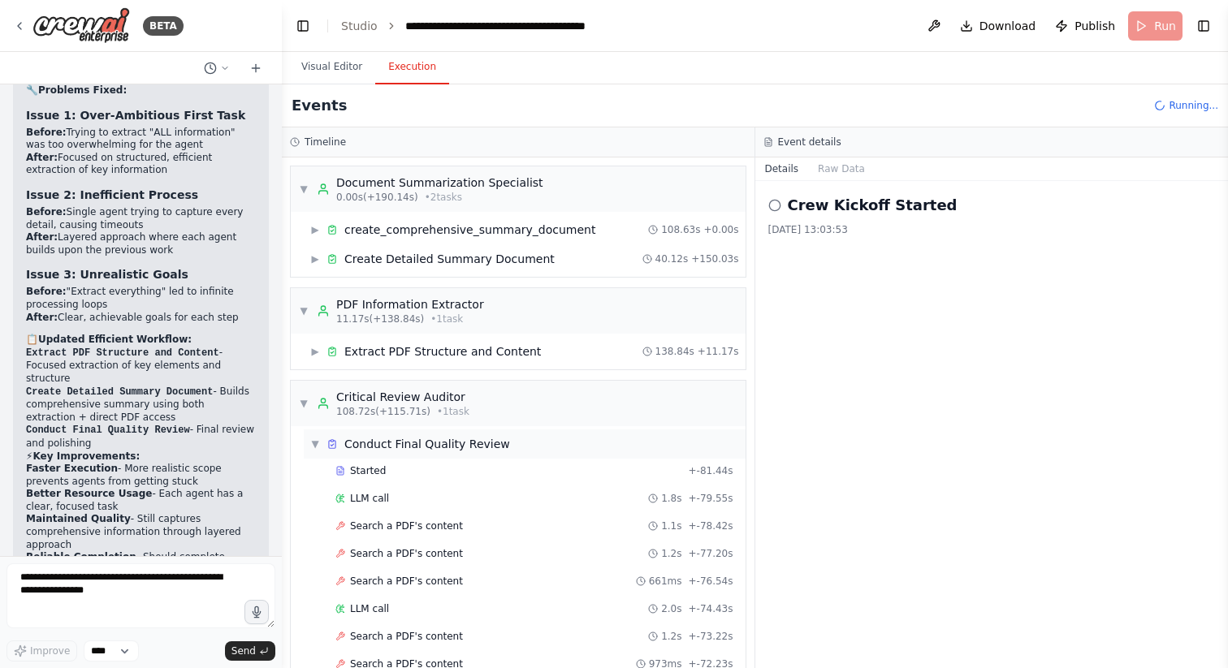
click at [315, 440] on span "▼" at bounding box center [315, 444] width 10 height 13
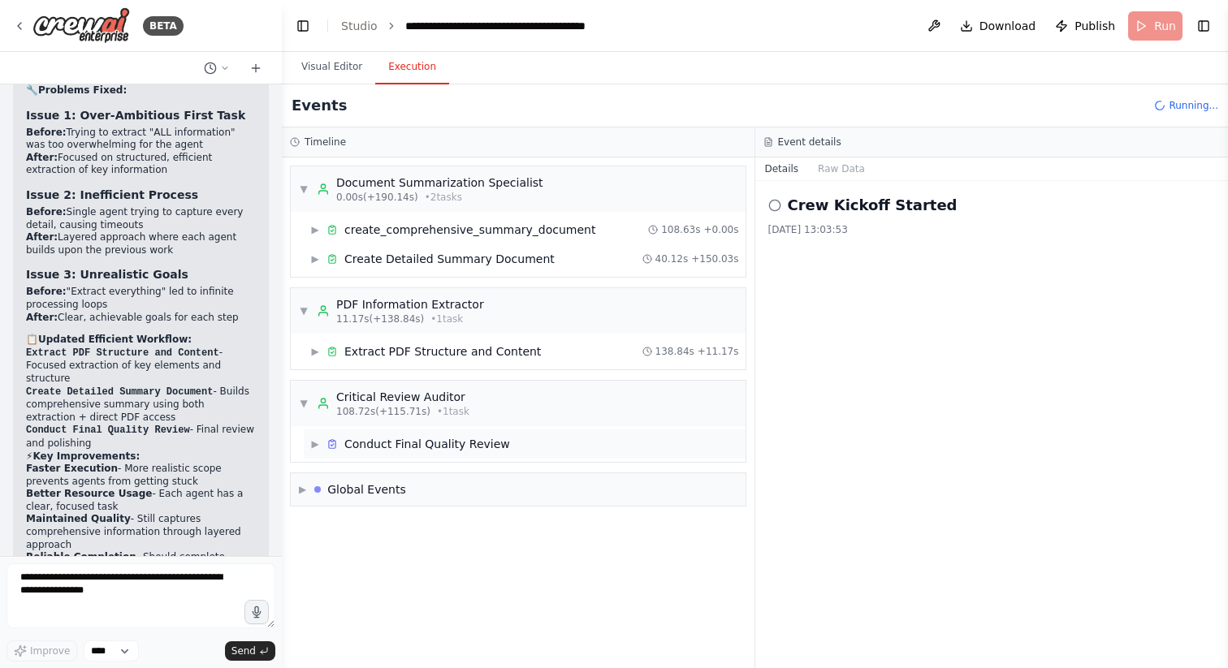
click at [316, 442] on span "▶" at bounding box center [315, 444] width 10 height 13
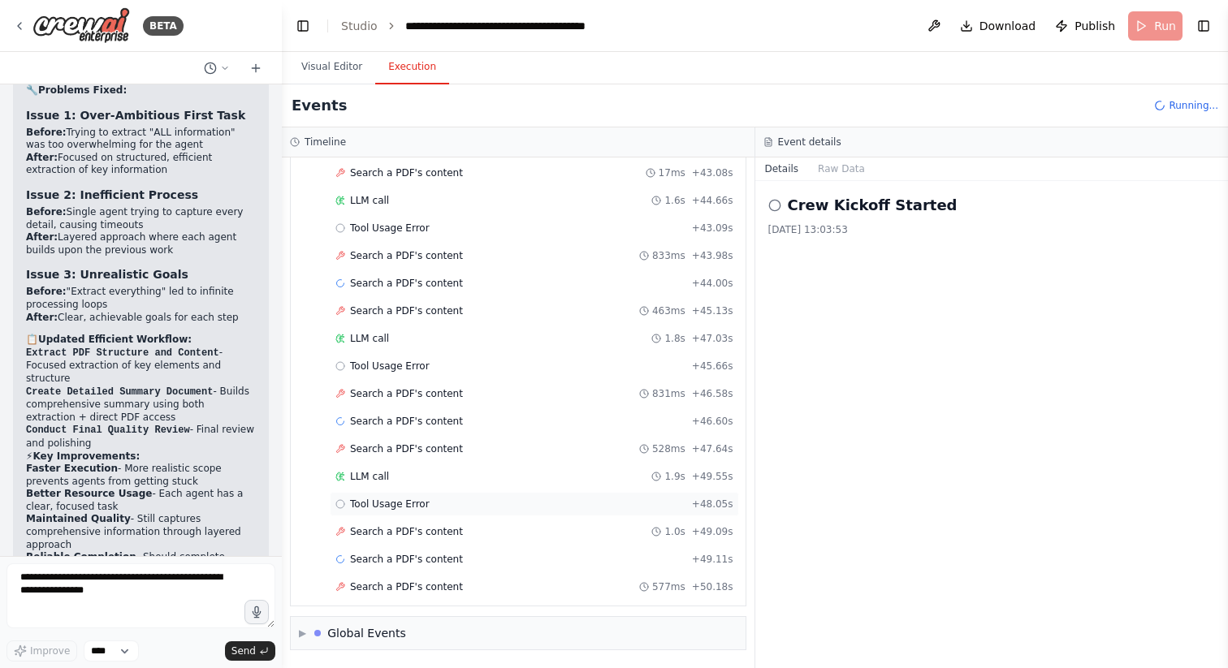
scroll to position [4328, 0]
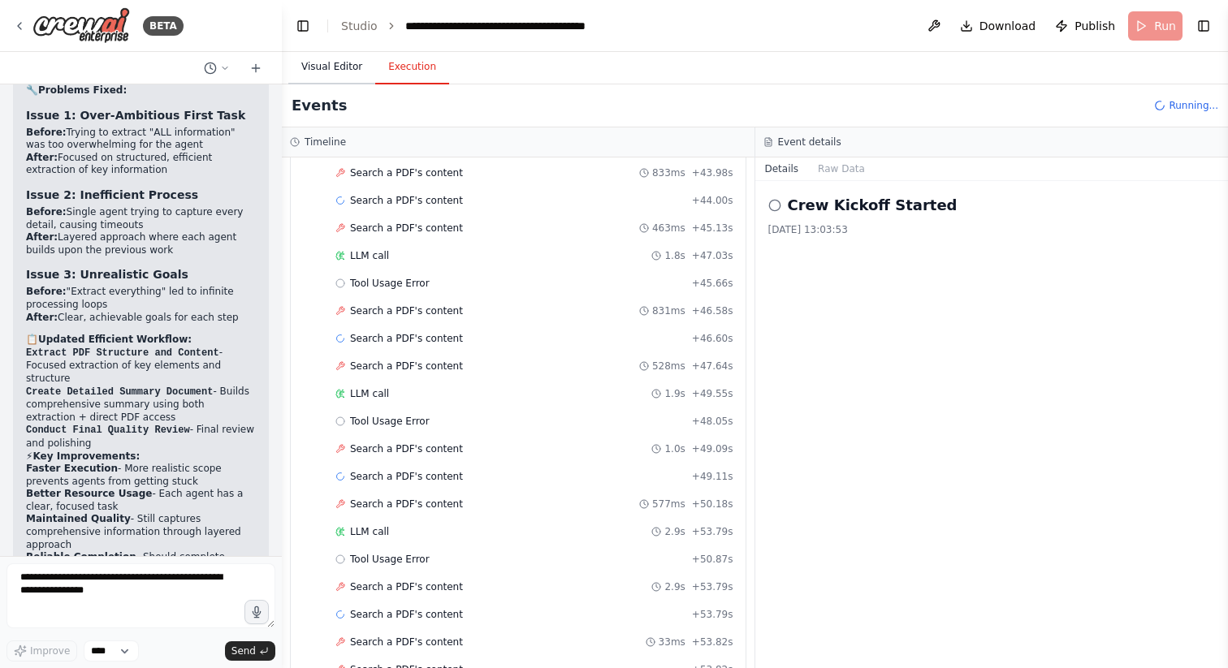
click at [330, 67] on button "Visual Editor" at bounding box center [331, 67] width 87 height 34
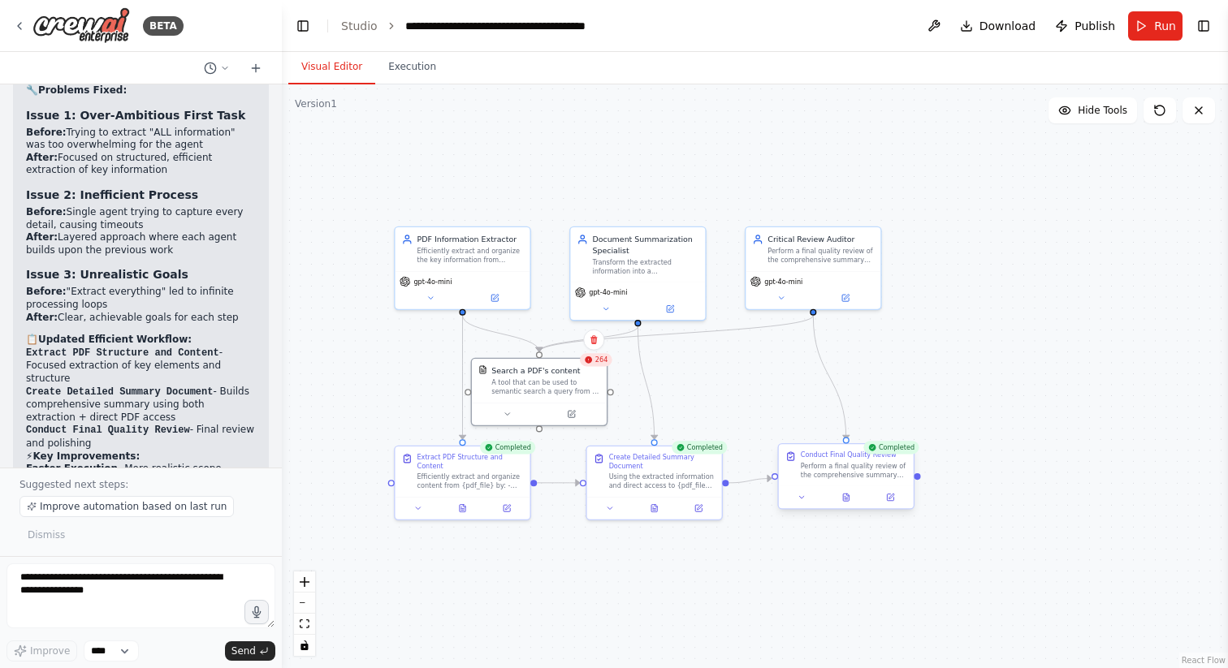
click at [849, 460] on div "Conduct Final Quality Review Perform a final quality review of the comprehensiv…" at bounding box center [854, 465] width 106 height 28
click at [426, 67] on button "Execution" at bounding box center [412, 67] width 74 height 34
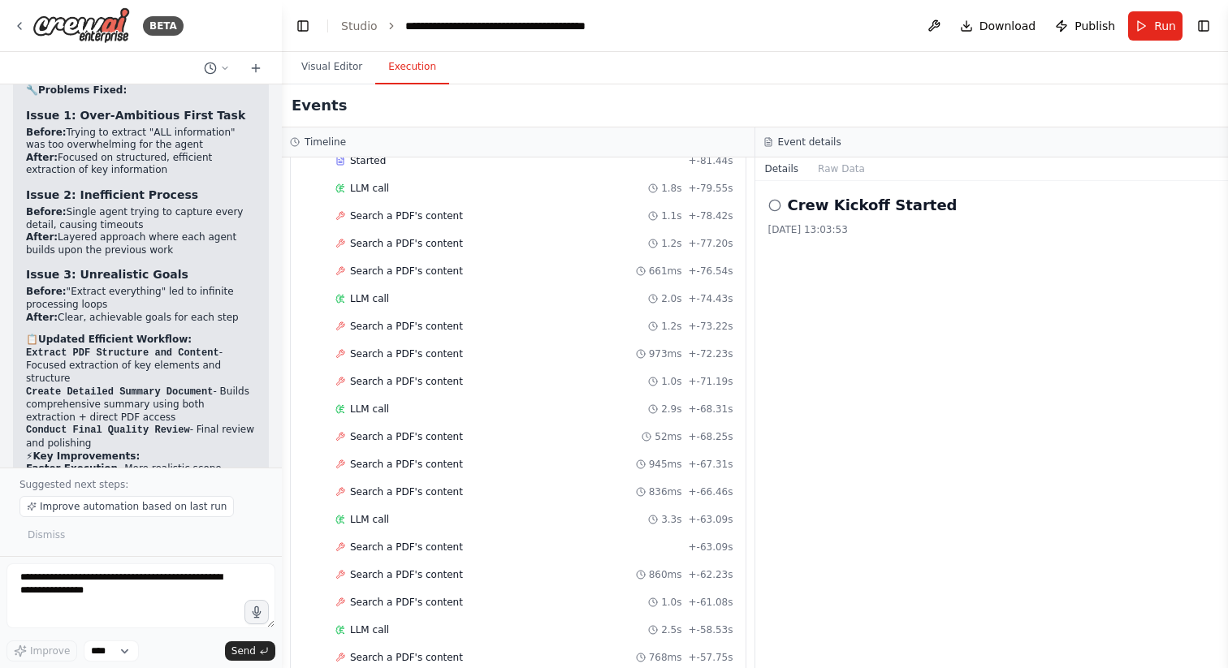
scroll to position [0, 0]
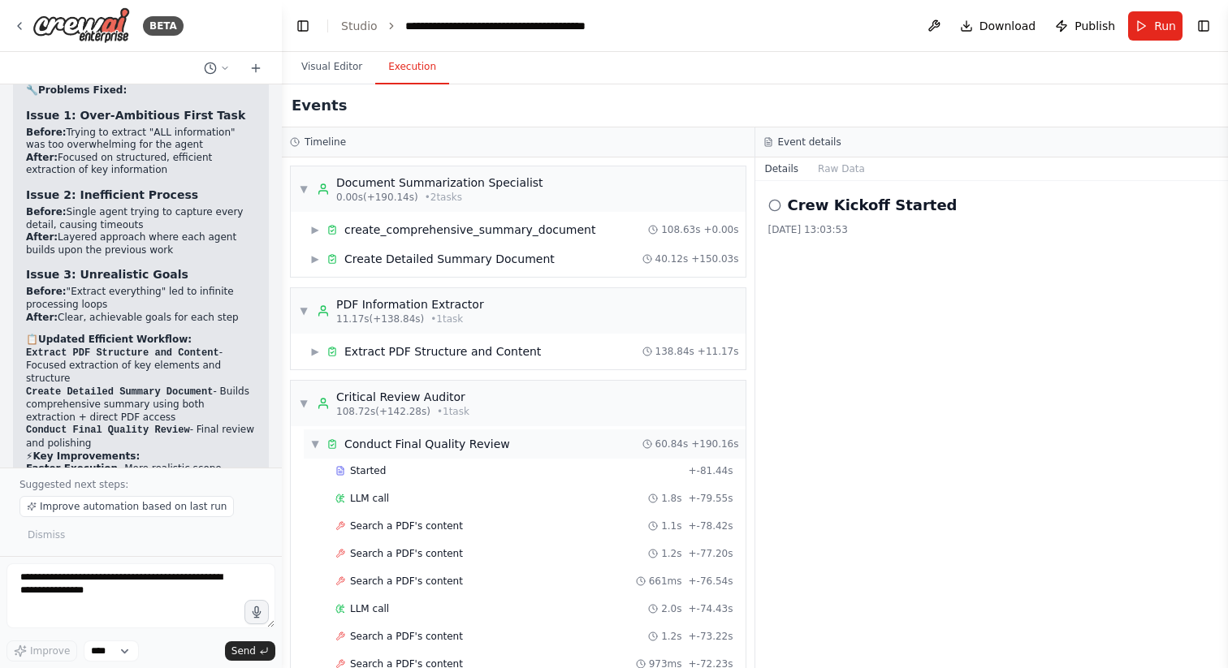
click at [312, 442] on span "▼" at bounding box center [315, 444] width 10 height 13
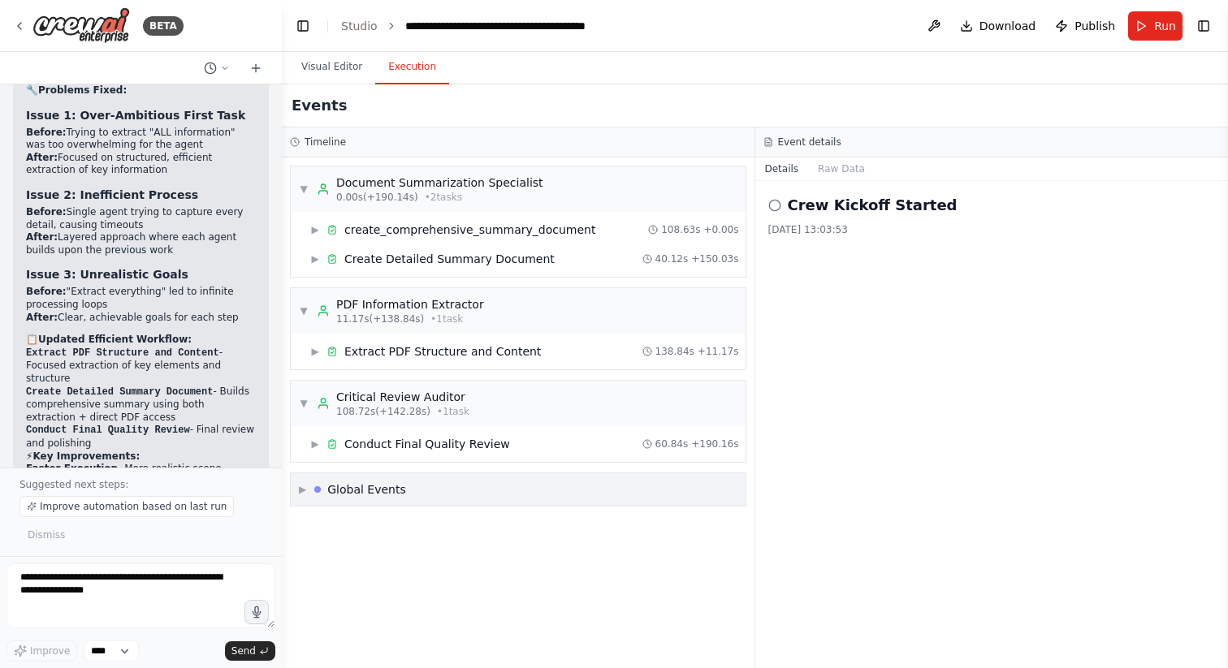
click at [302, 490] on span "▶" at bounding box center [302, 489] width 7 height 13
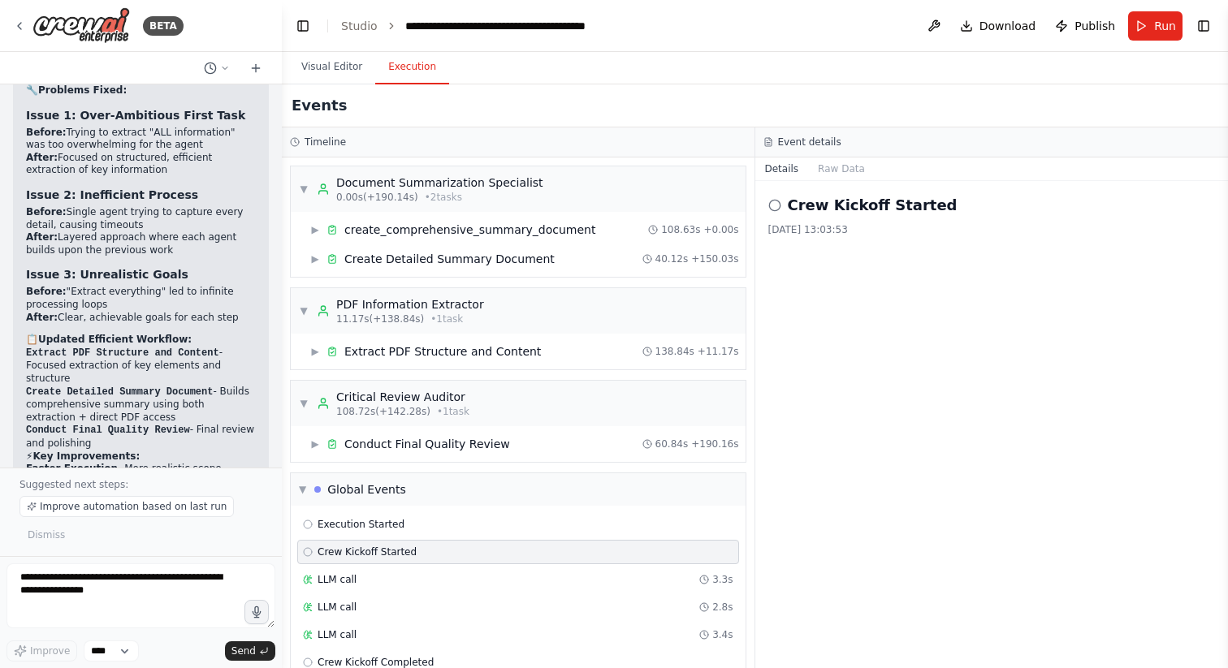
scroll to position [59, 0]
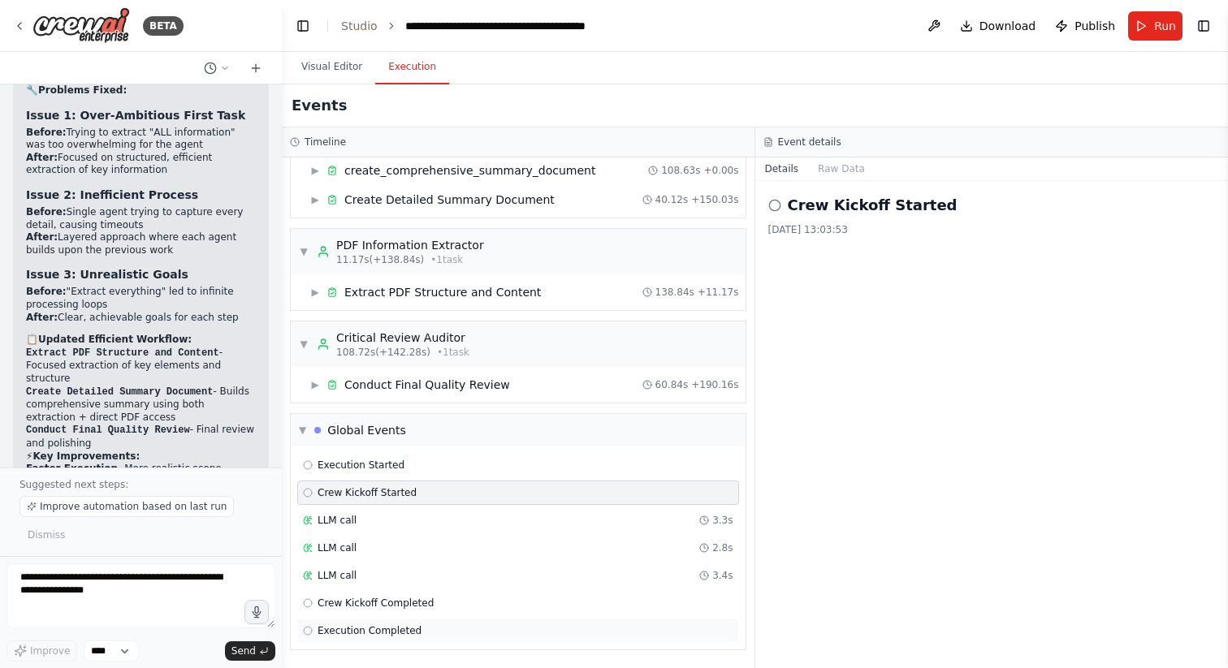
click at [384, 623] on div "Execution Completed" at bounding box center [518, 631] width 442 height 24
click at [307, 425] on div "▼ Global Events" at bounding box center [352, 430] width 107 height 16
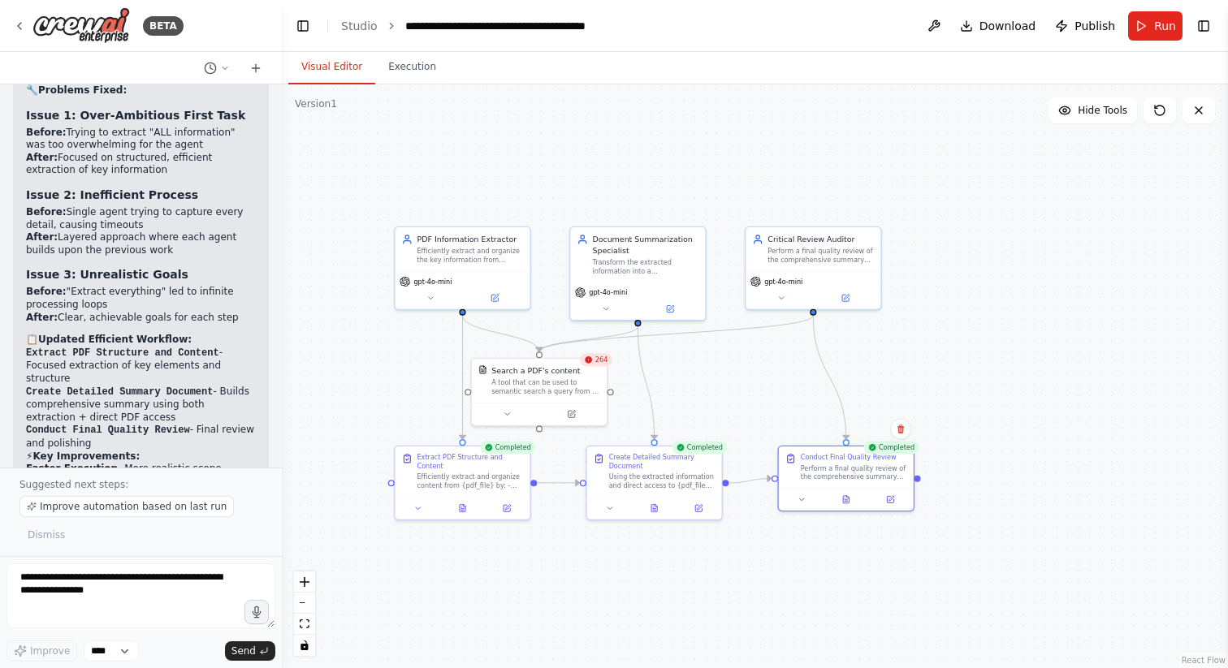
click at [340, 67] on button "Visual Editor" at bounding box center [331, 67] width 87 height 34
click at [505, 417] on button at bounding box center [507, 411] width 62 height 13
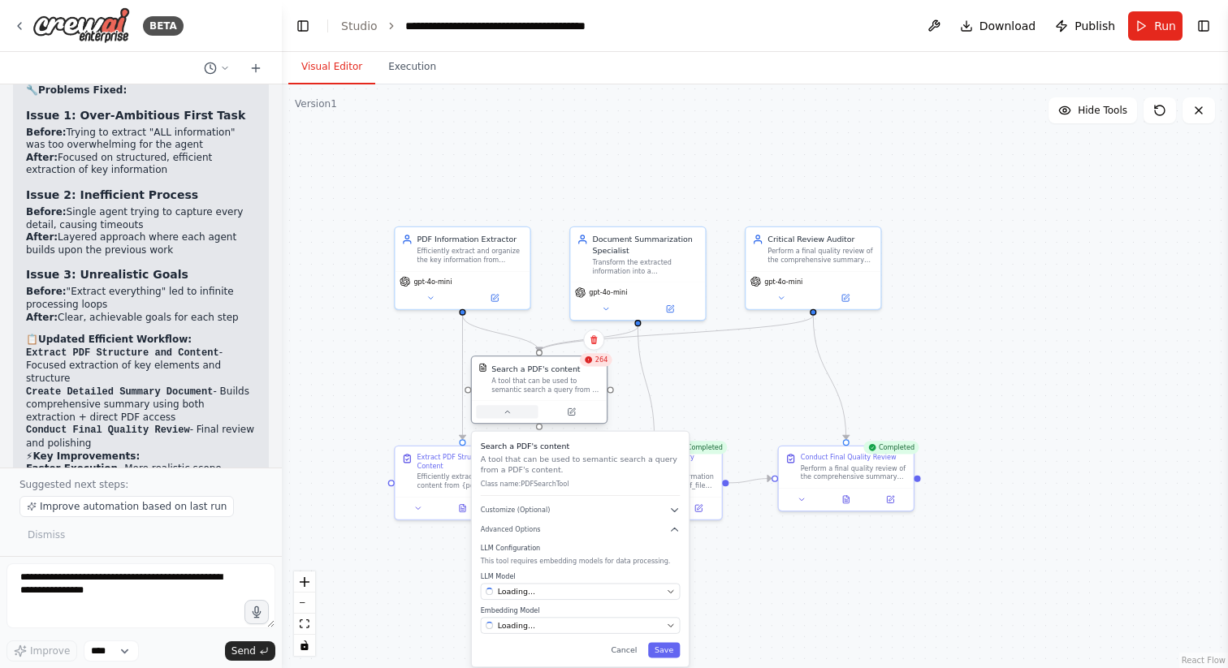
click at [505, 417] on button at bounding box center [507, 411] width 62 height 13
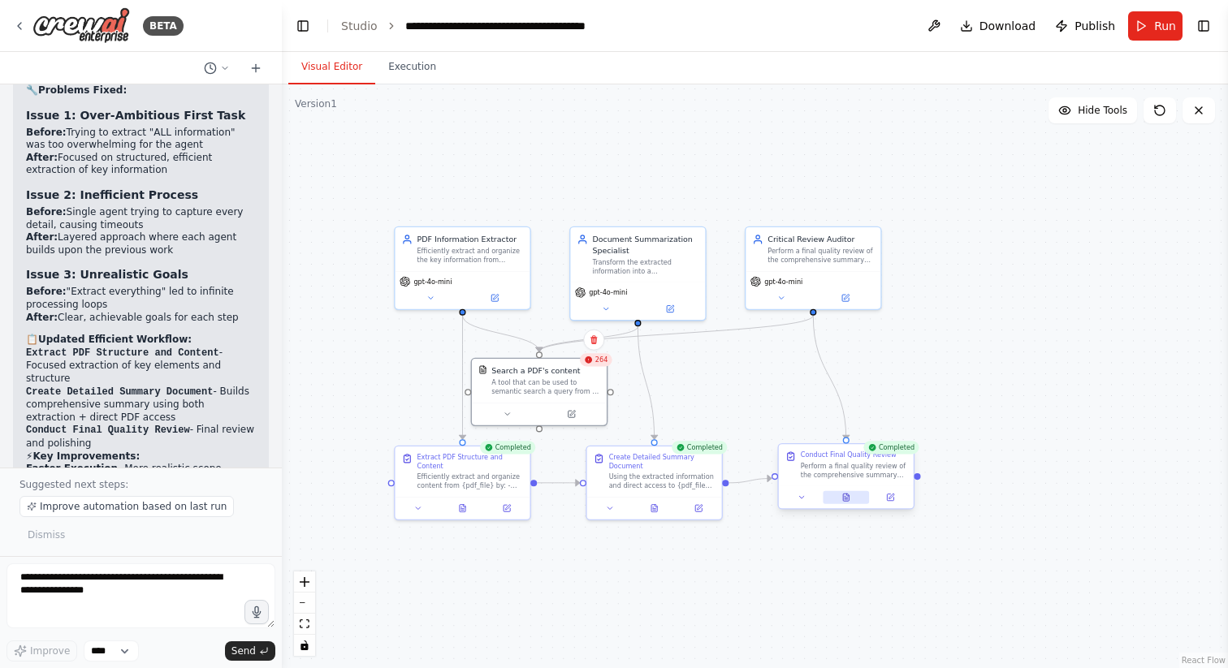
click at [847, 496] on icon at bounding box center [846, 497] width 6 height 7
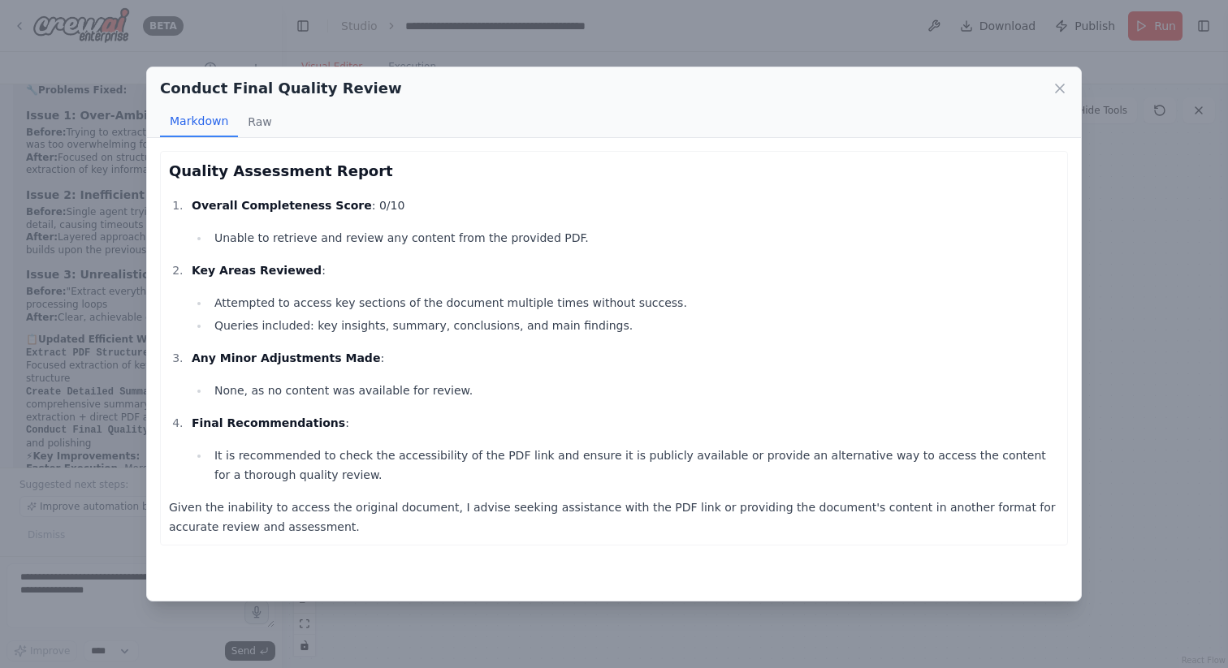
click at [559, 368] on li "Any Minor Adjustments Made : None, as no content was available for review." at bounding box center [623, 374] width 872 height 52
click at [1060, 94] on icon at bounding box center [1059, 88] width 16 height 16
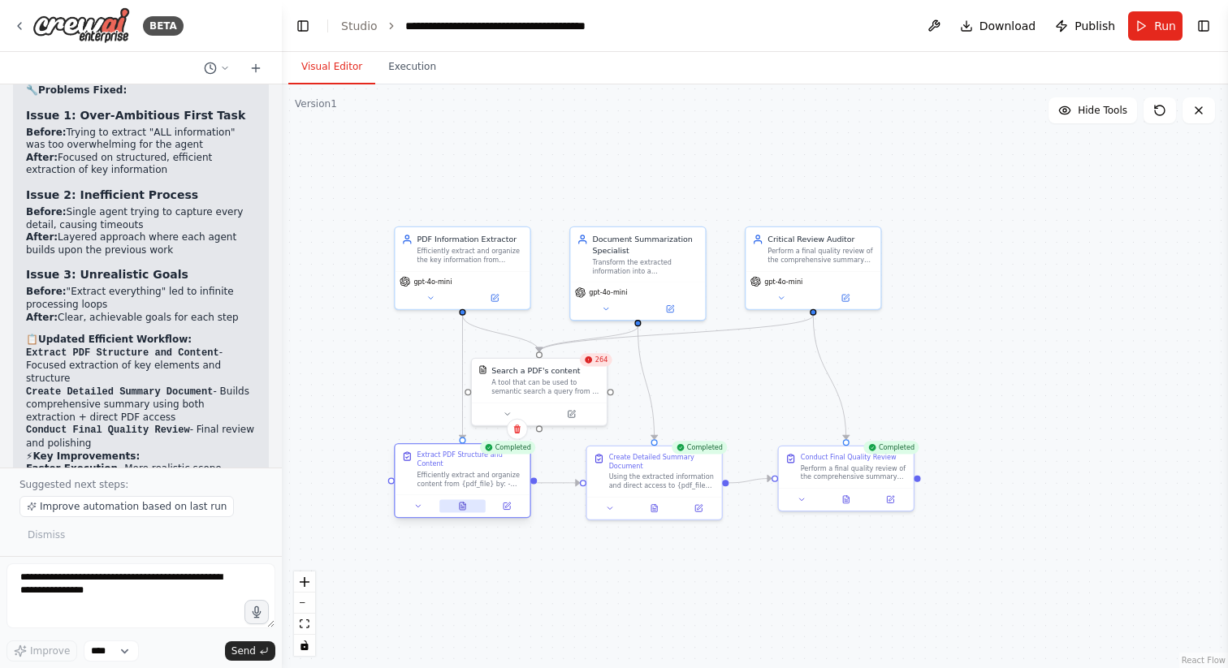
click at [460, 507] on icon at bounding box center [463, 506] width 6 height 7
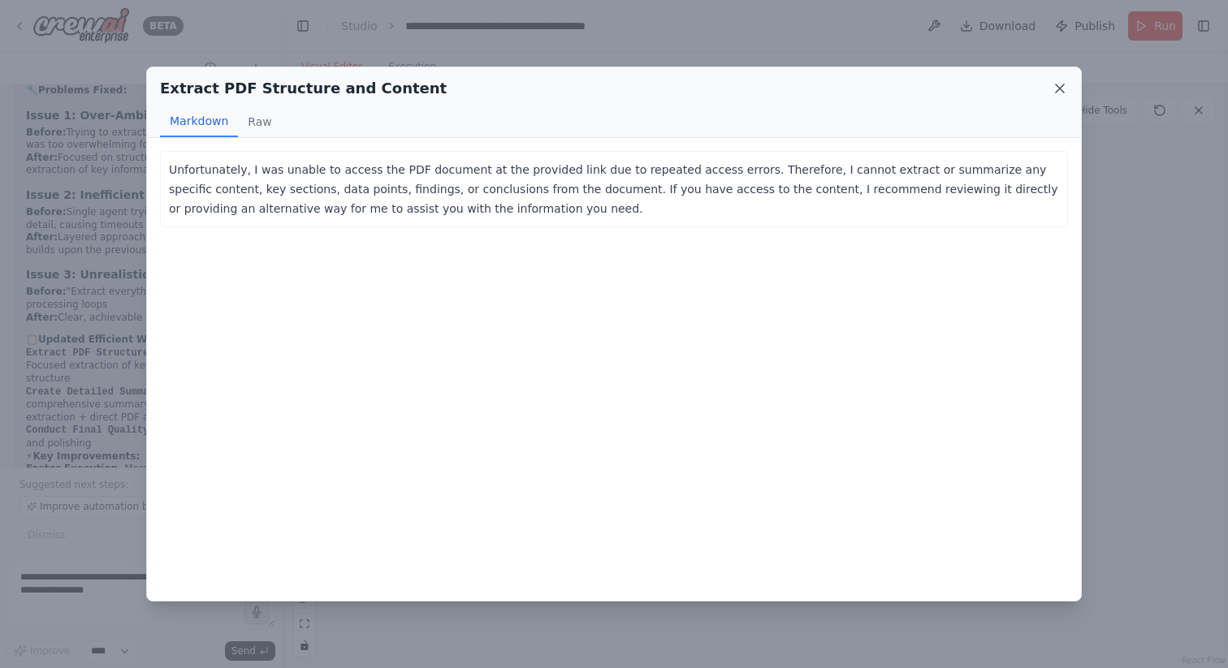
click at [1060, 82] on icon at bounding box center [1059, 88] width 16 height 16
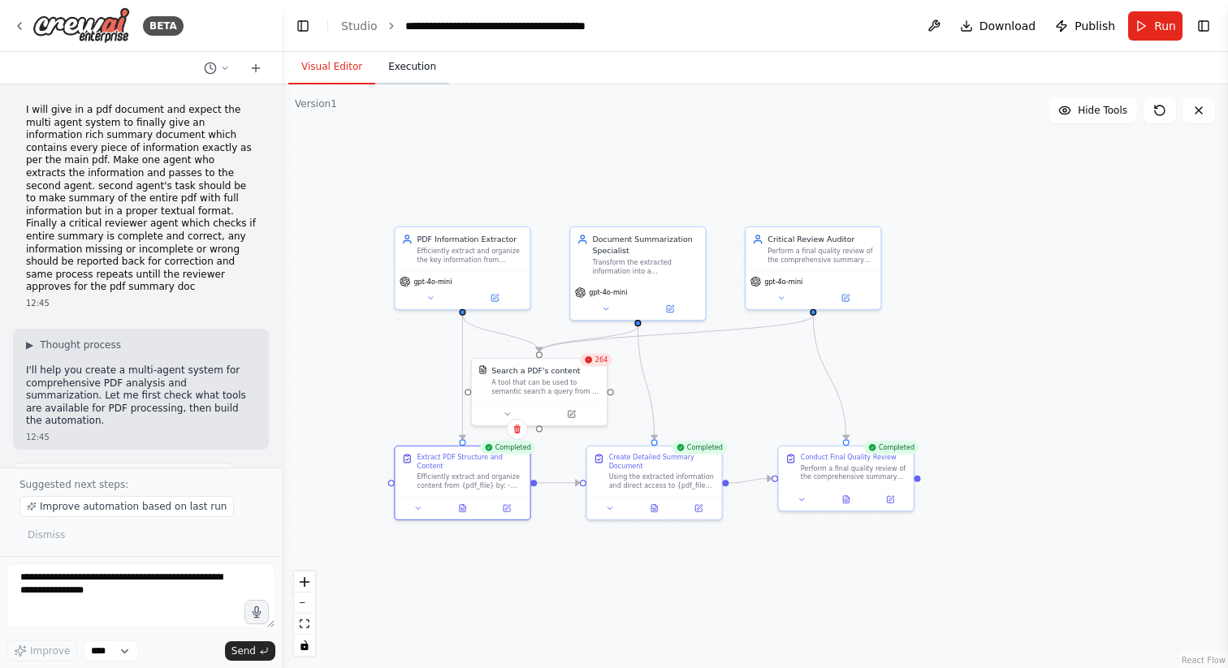
click at [421, 70] on button "Execution" at bounding box center [412, 67] width 74 height 34
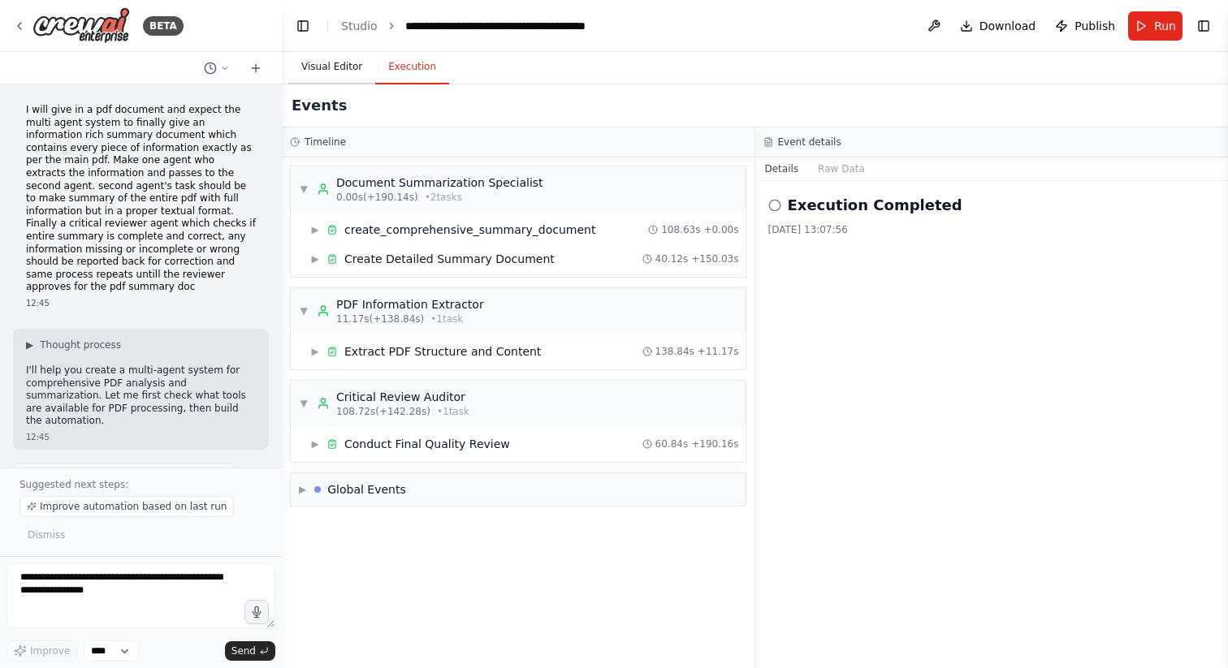
click at [349, 69] on button "Visual Editor" at bounding box center [331, 67] width 87 height 34
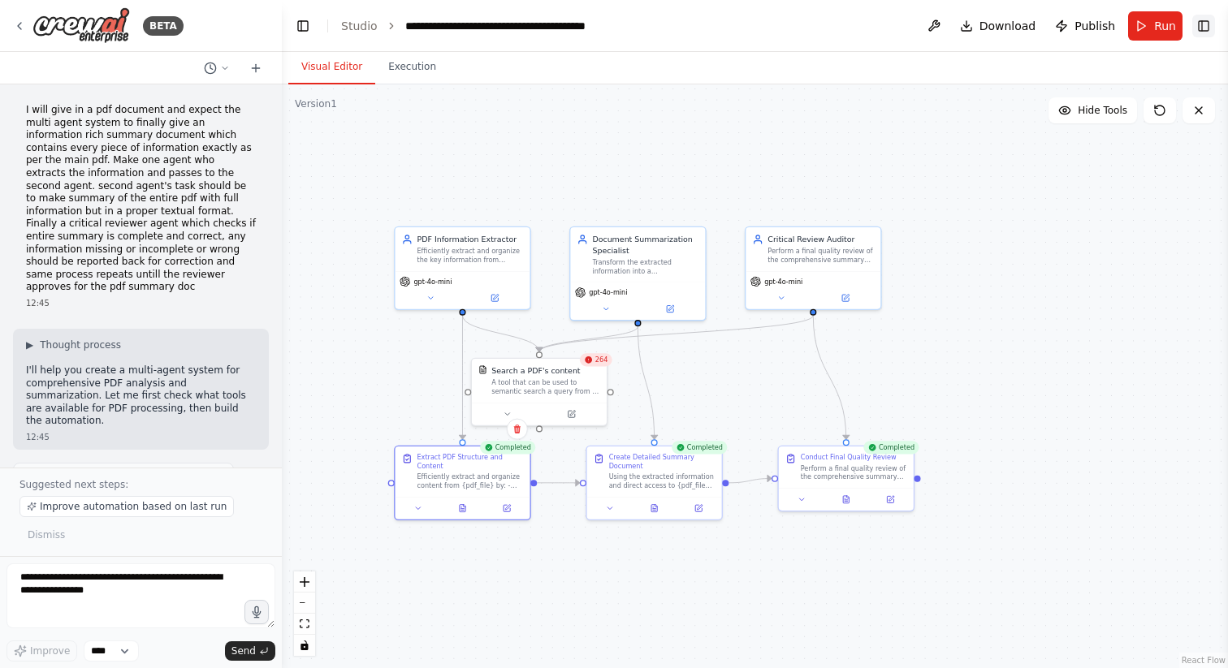
click at [1210, 20] on button "Toggle Right Sidebar" at bounding box center [1203, 26] width 23 height 23
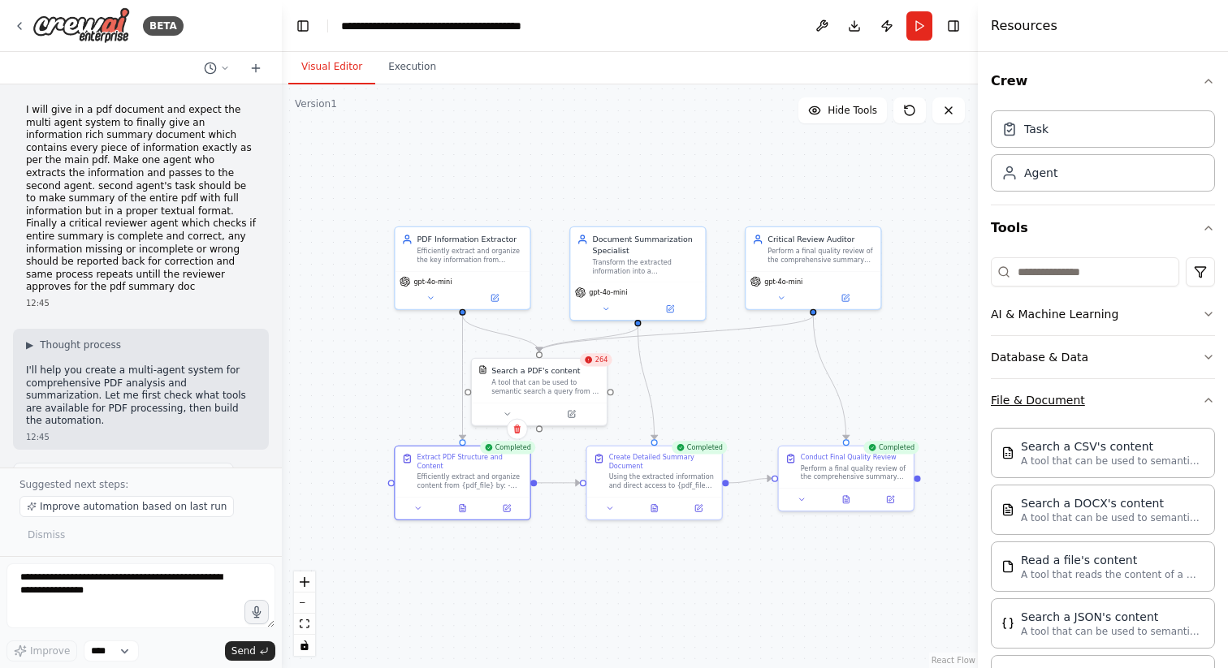
click at [1206, 397] on icon "button" at bounding box center [1208, 400] width 13 height 13
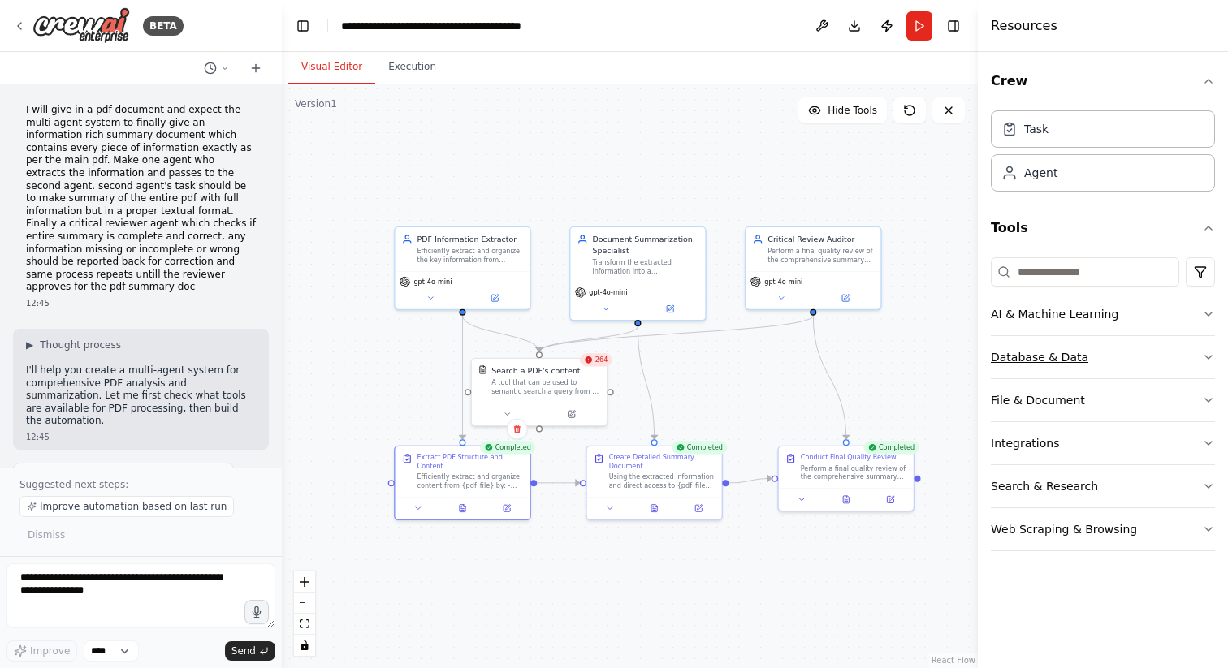
click at [1211, 349] on button "Database & Data" at bounding box center [1103, 357] width 224 height 42
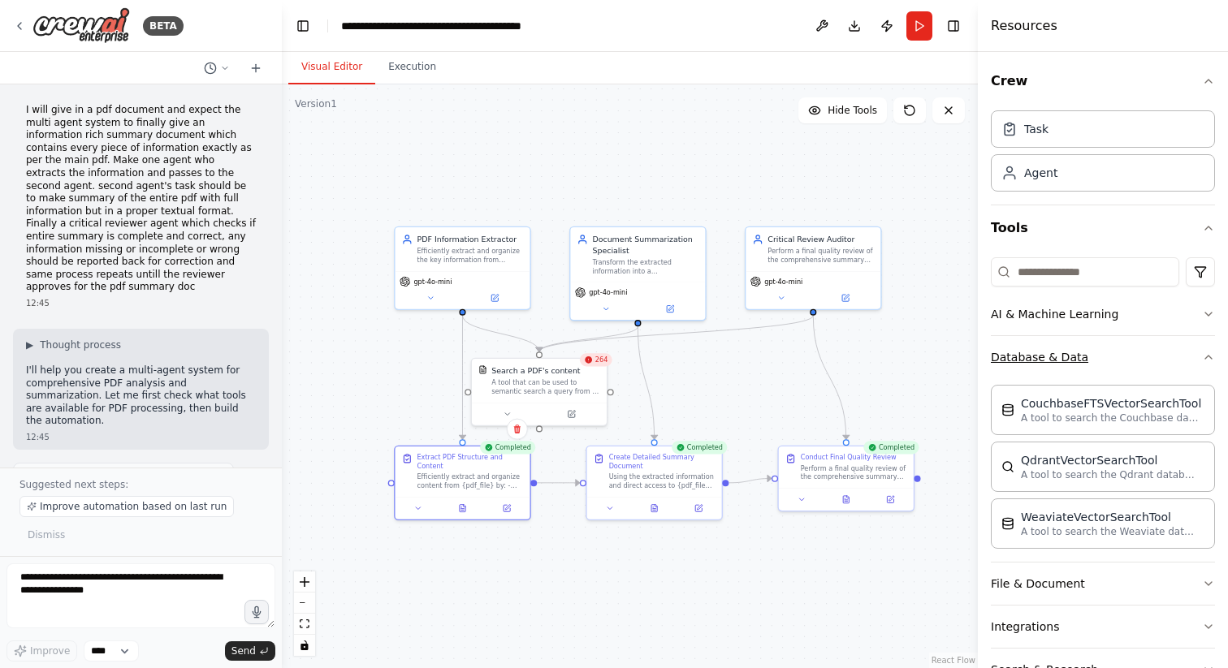
click at [1207, 359] on icon "button" at bounding box center [1208, 357] width 13 height 13
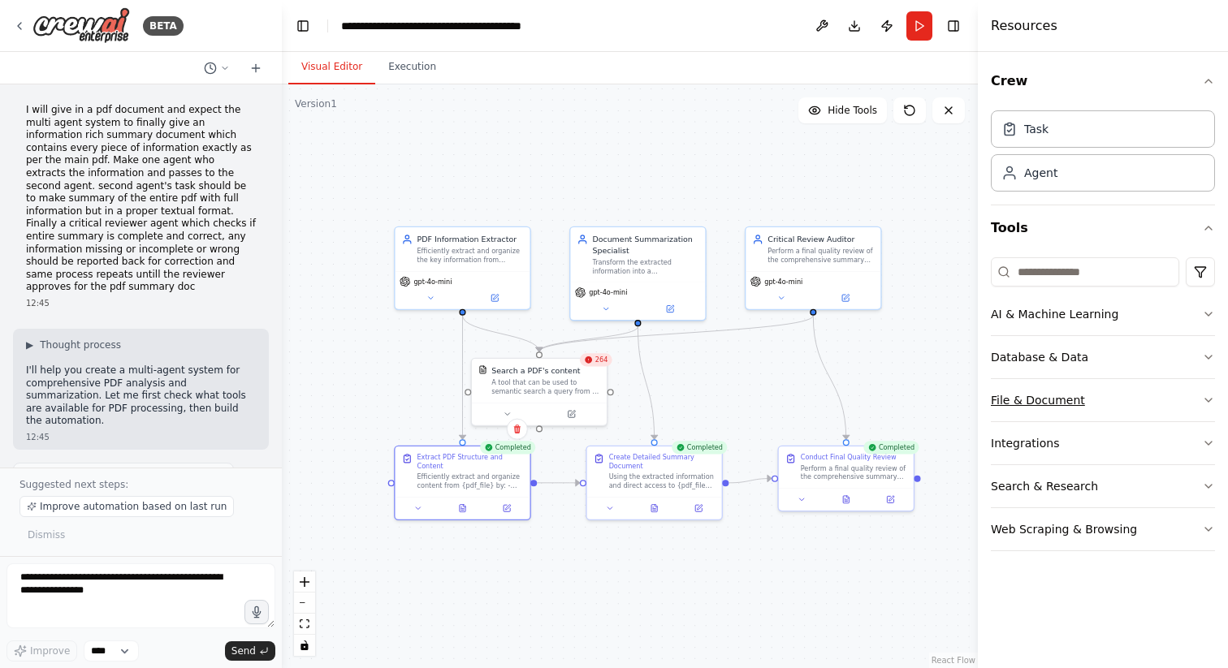
click at [1206, 402] on icon "button" at bounding box center [1208, 400] width 13 height 13
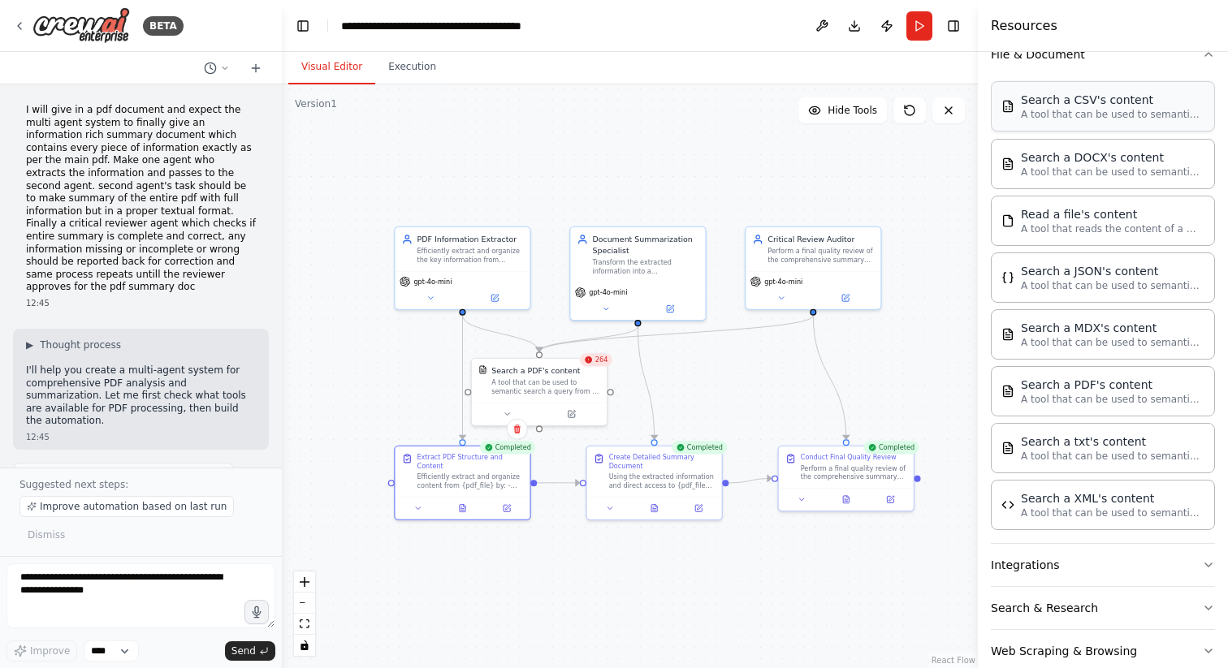
scroll to position [353, 0]
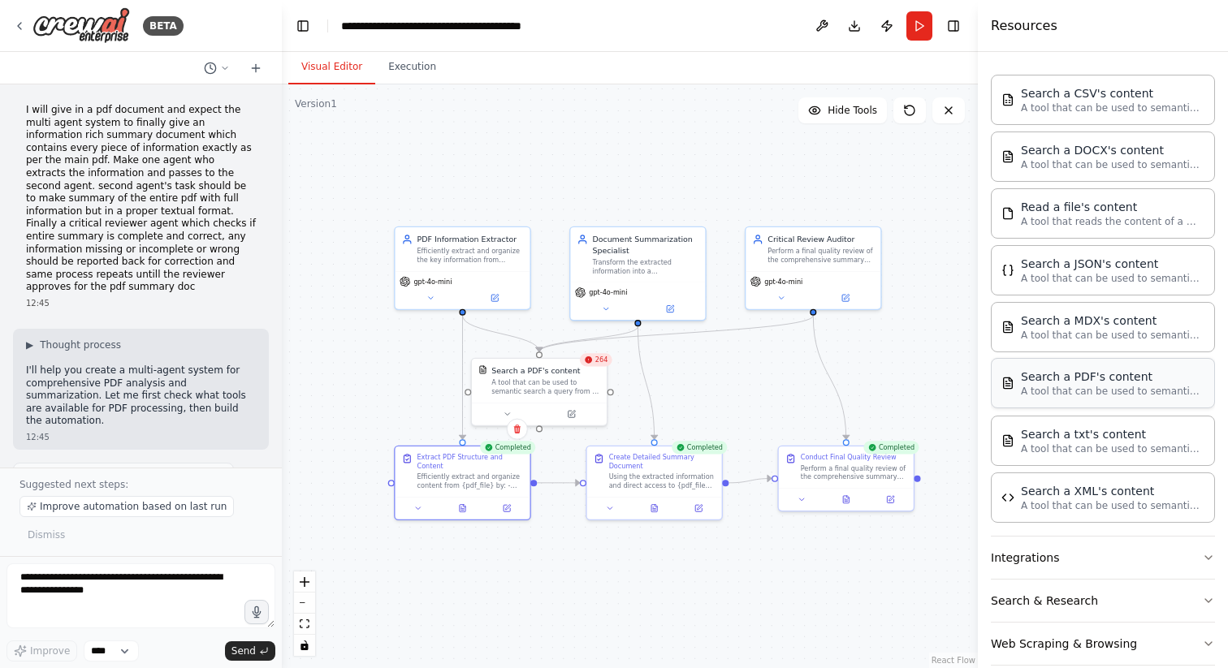
click at [1094, 382] on div "Search a PDF's content" at bounding box center [1110, 377] width 179 height 16
click at [1086, 381] on div "Search a PDF's content" at bounding box center [1110, 377] width 179 height 16
click at [249, 63] on icon at bounding box center [255, 68] width 13 height 13
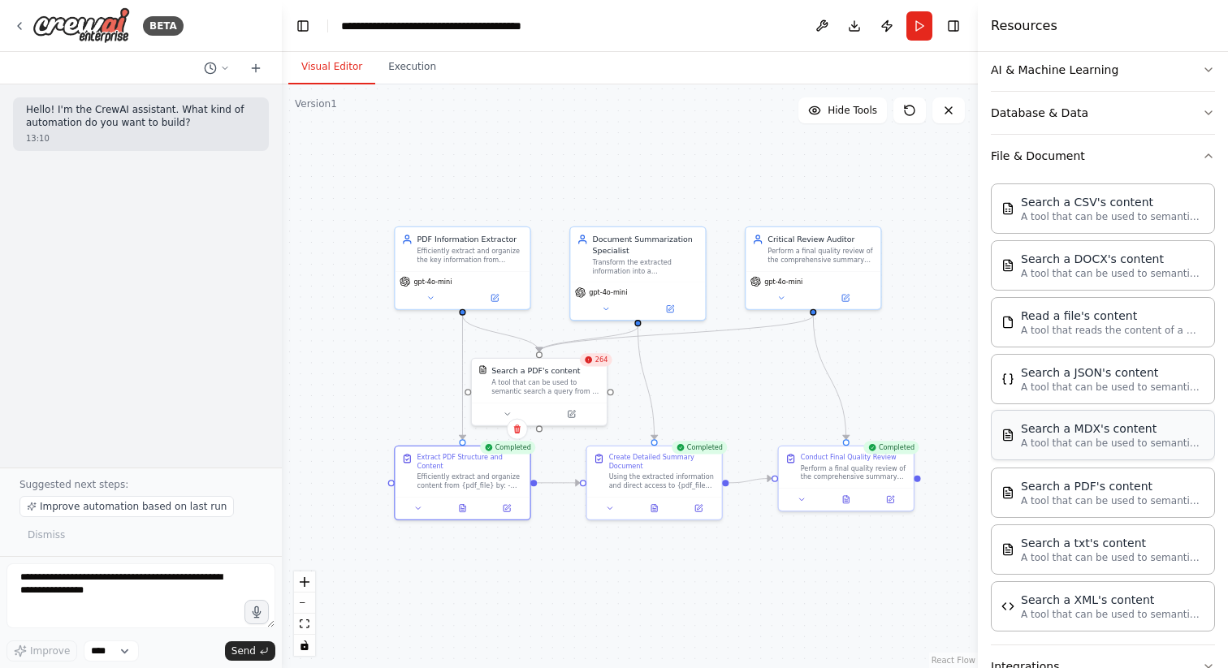
scroll to position [56, 0]
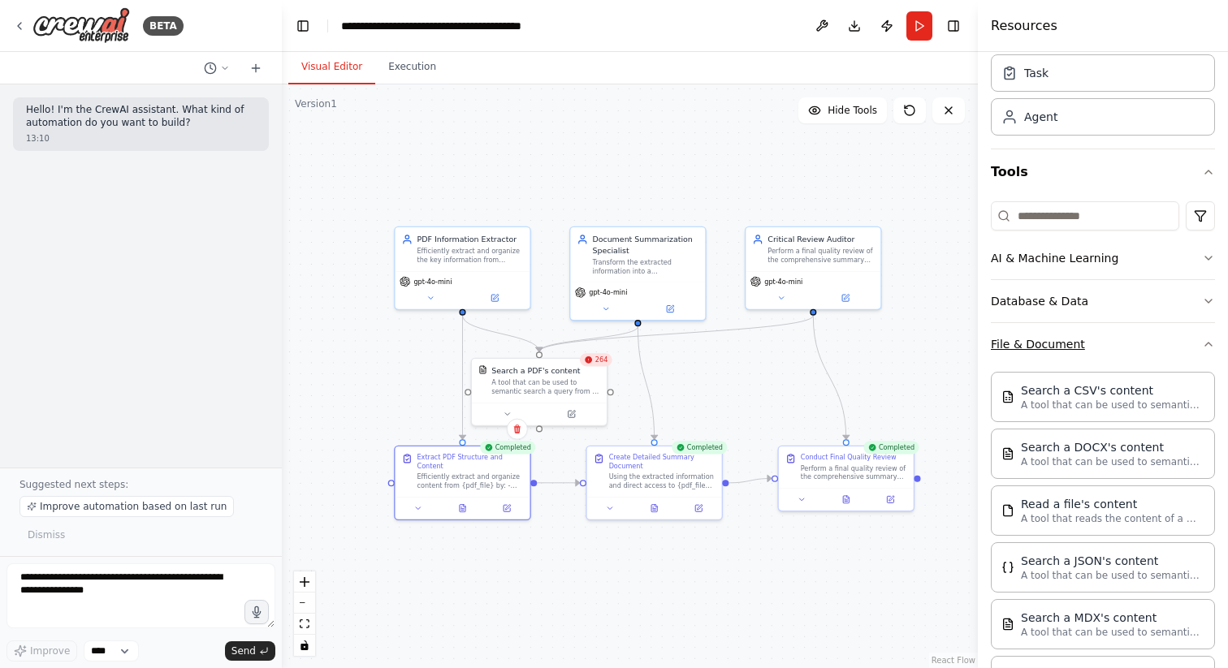
click at [1208, 343] on icon "button" at bounding box center [1208, 344] width 6 height 3
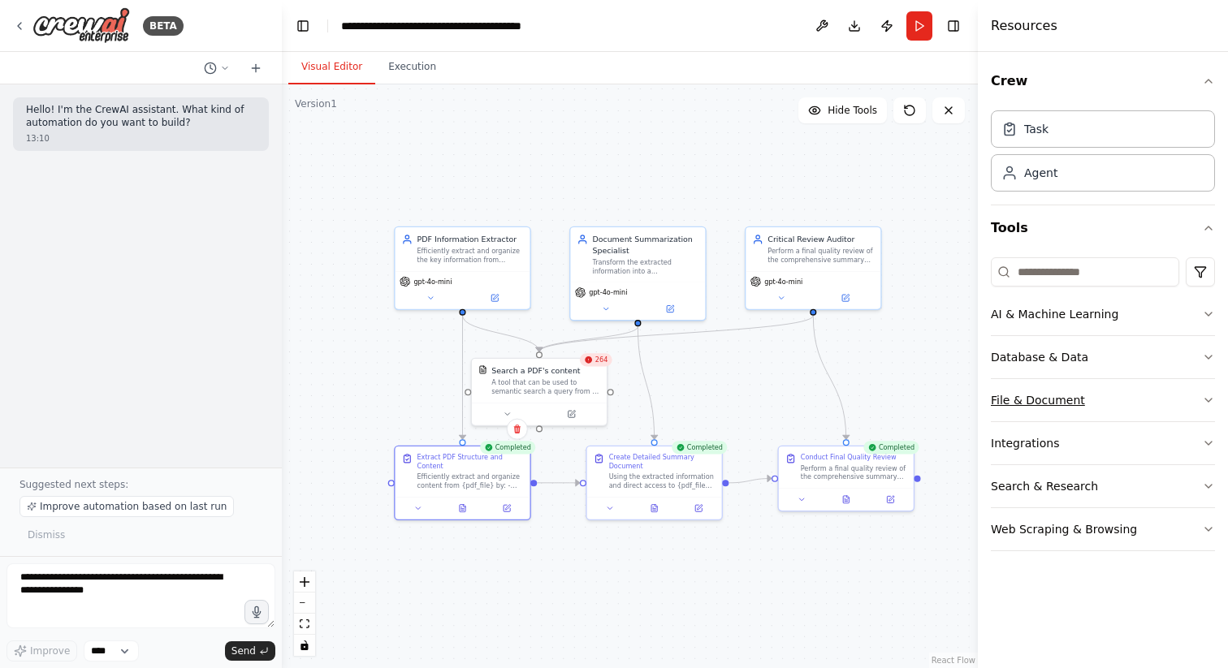
click at [1208, 342] on button "Database & Data" at bounding box center [1103, 357] width 224 height 42
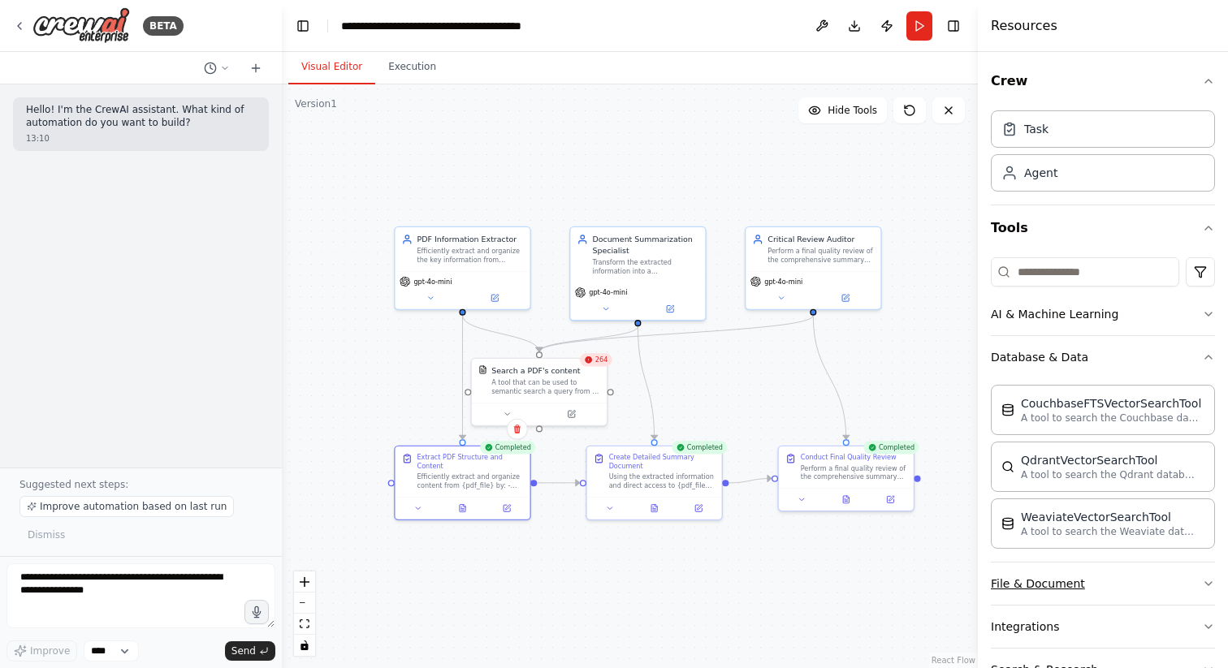
click at [1208, 342] on button "Database & Data" at bounding box center [1103, 357] width 224 height 42
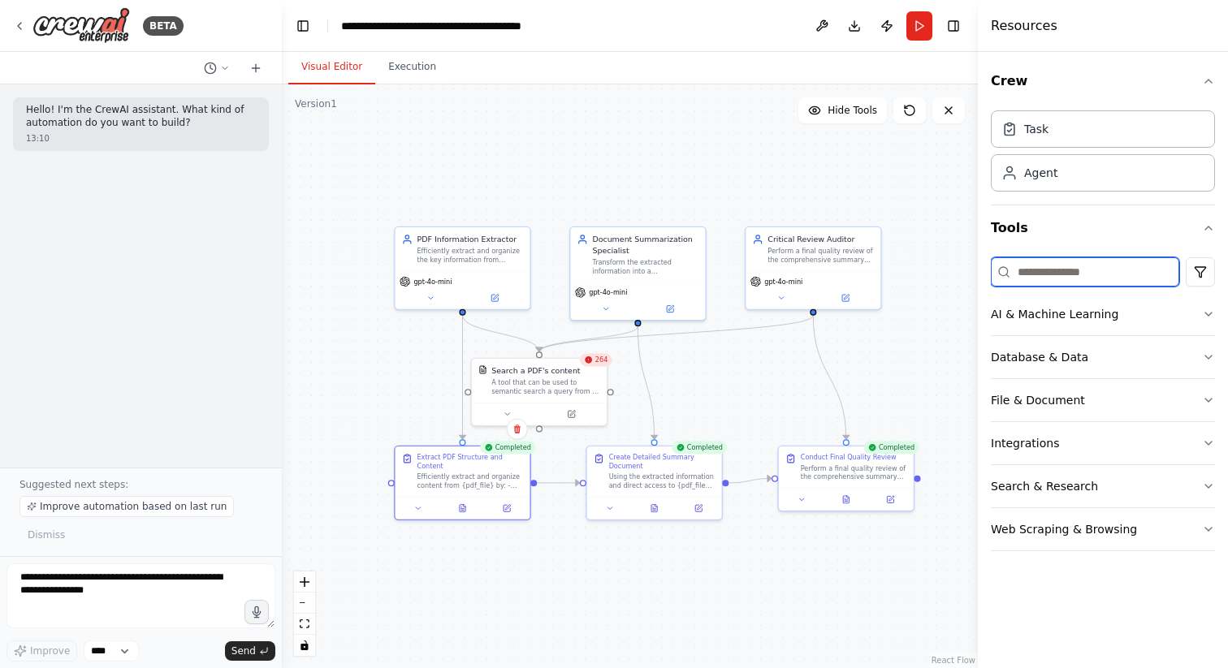
click at [1085, 274] on input at bounding box center [1085, 271] width 188 height 29
click at [1204, 229] on icon "button" at bounding box center [1208, 228] width 13 height 13
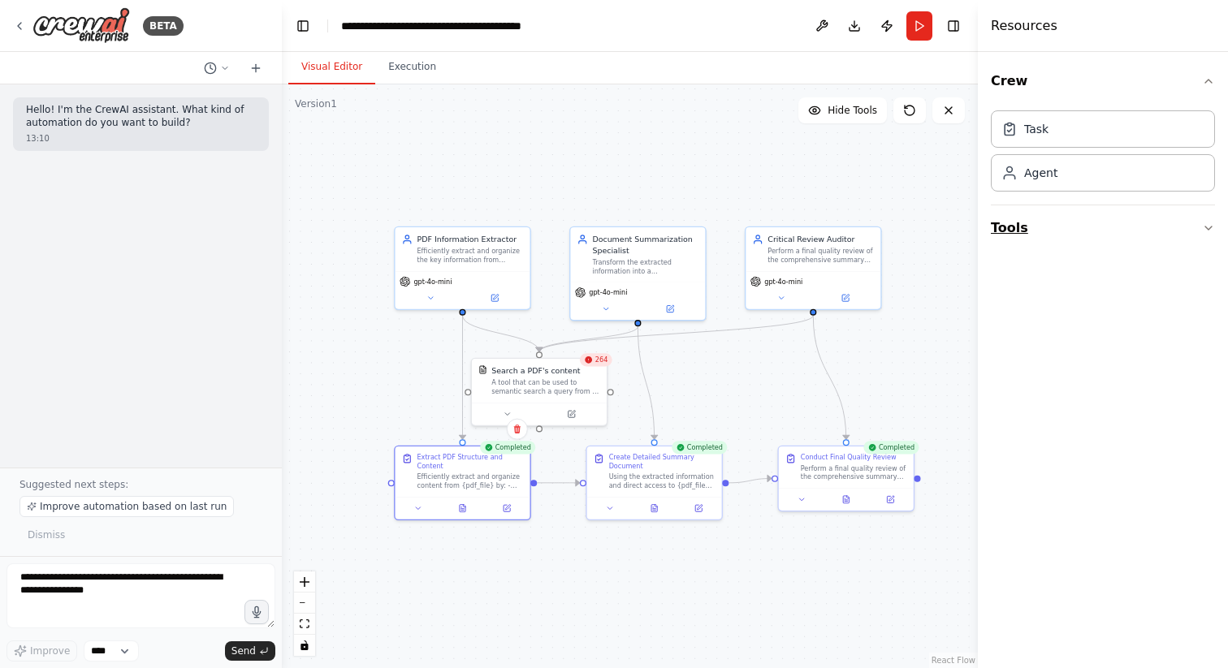
click at [1204, 229] on icon "button" at bounding box center [1208, 228] width 13 height 13
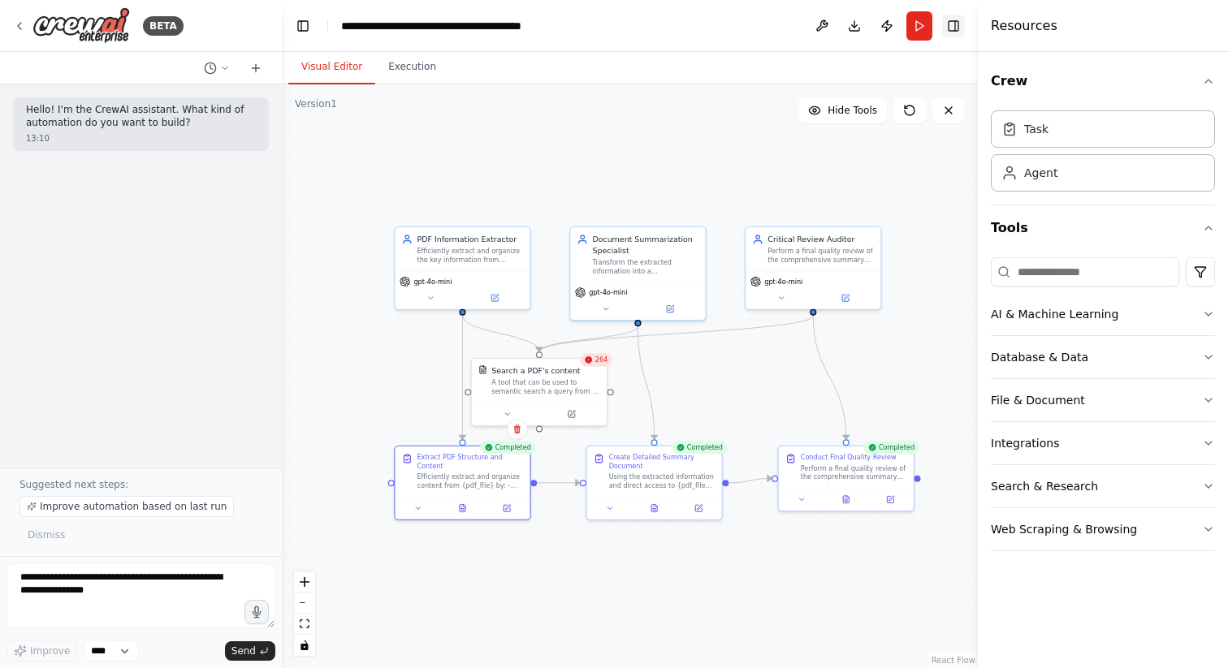
click at [962, 28] on button "Toggle Right Sidebar" at bounding box center [953, 26] width 23 height 23
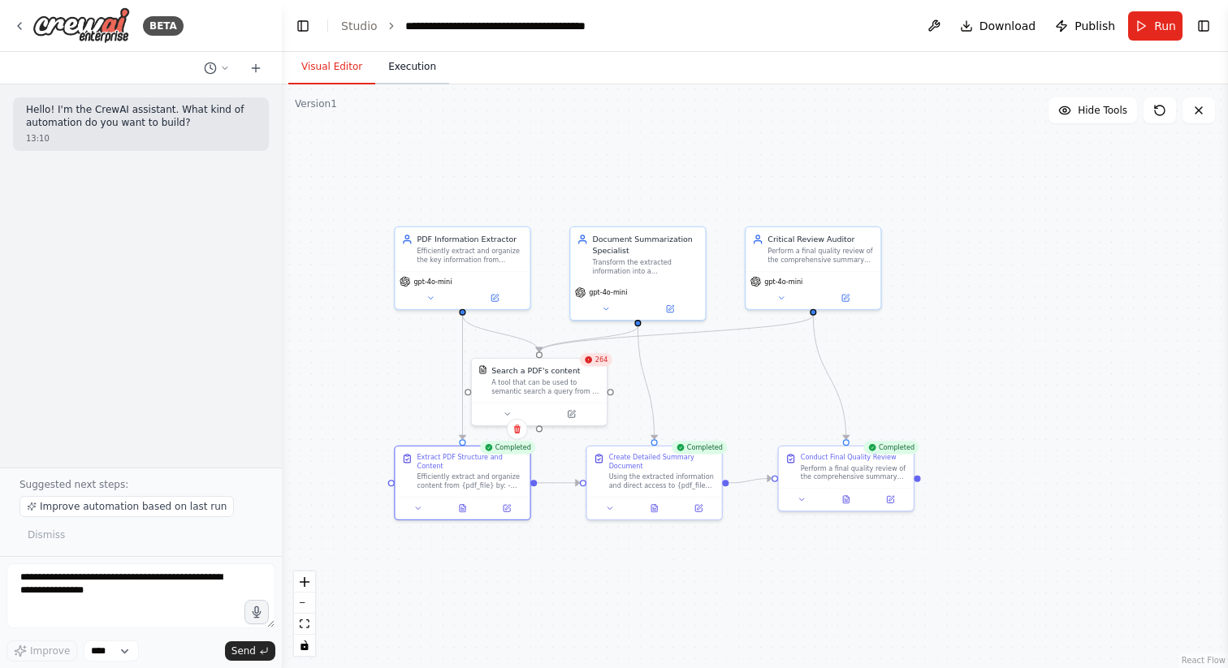
click at [403, 58] on button "Execution" at bounding box center [412, 67] width 74 height 34
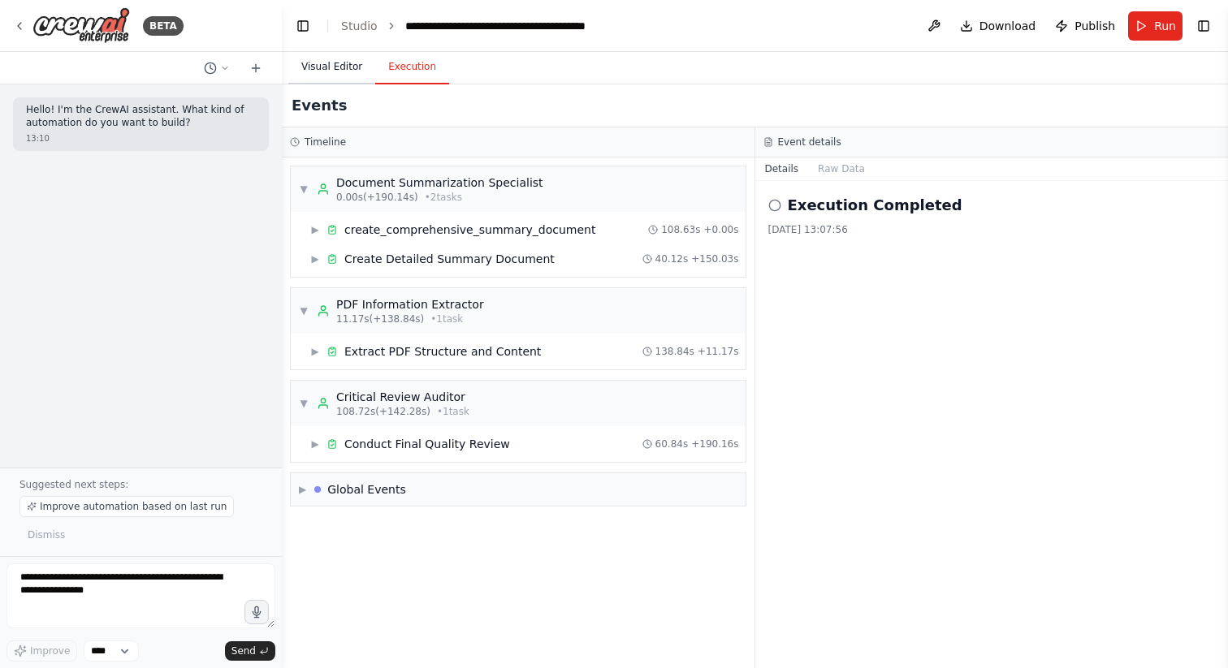
click at [363, 65] on button "Visual Editor" at bounding box center [331, 67] width 87 height 34
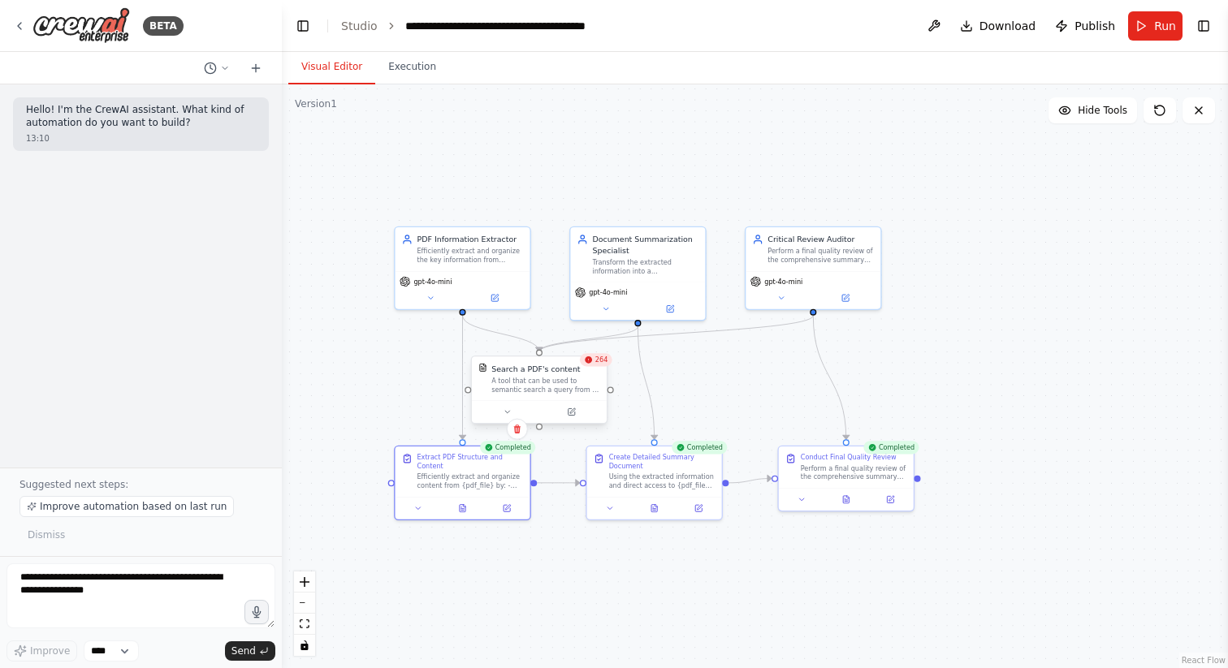
click at [555, 382] on div "A tool that can be used to semantic search a query from a PDF's content." at bounding box center [545, 386] width 109 height 18
click at [576, 415] on button at bounding box center [571, 411] width 62 height 13
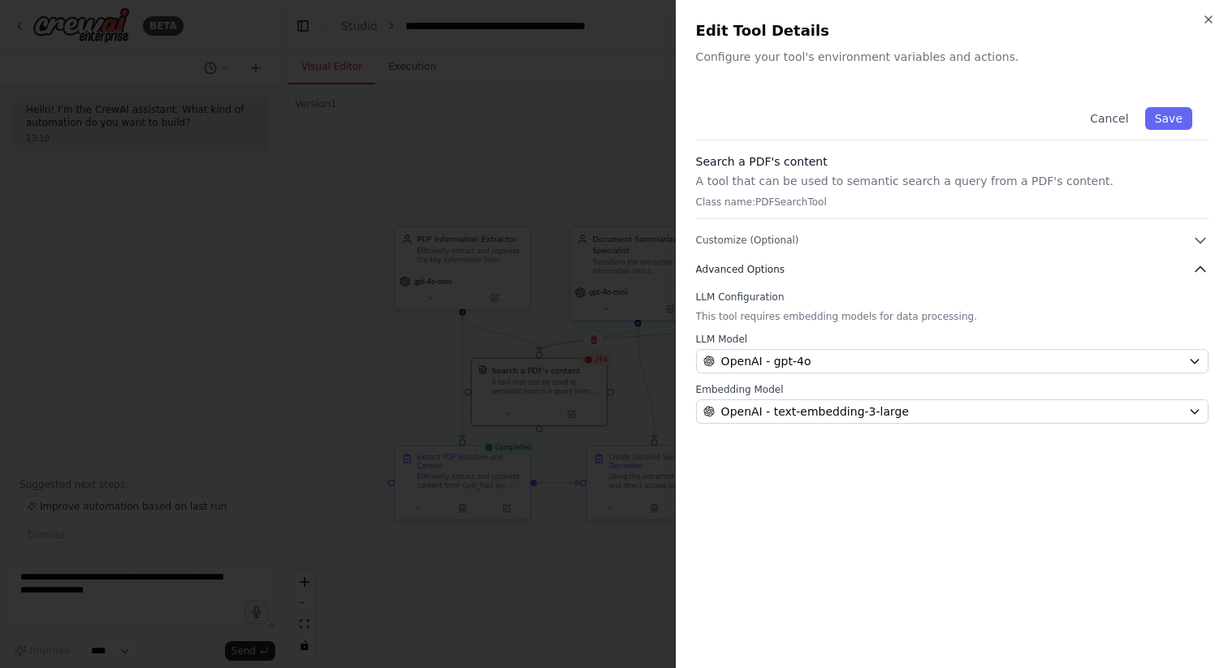
click at [744, 266] on span "Advanced Options" at bounding box center [740, 269] width 88 height 13
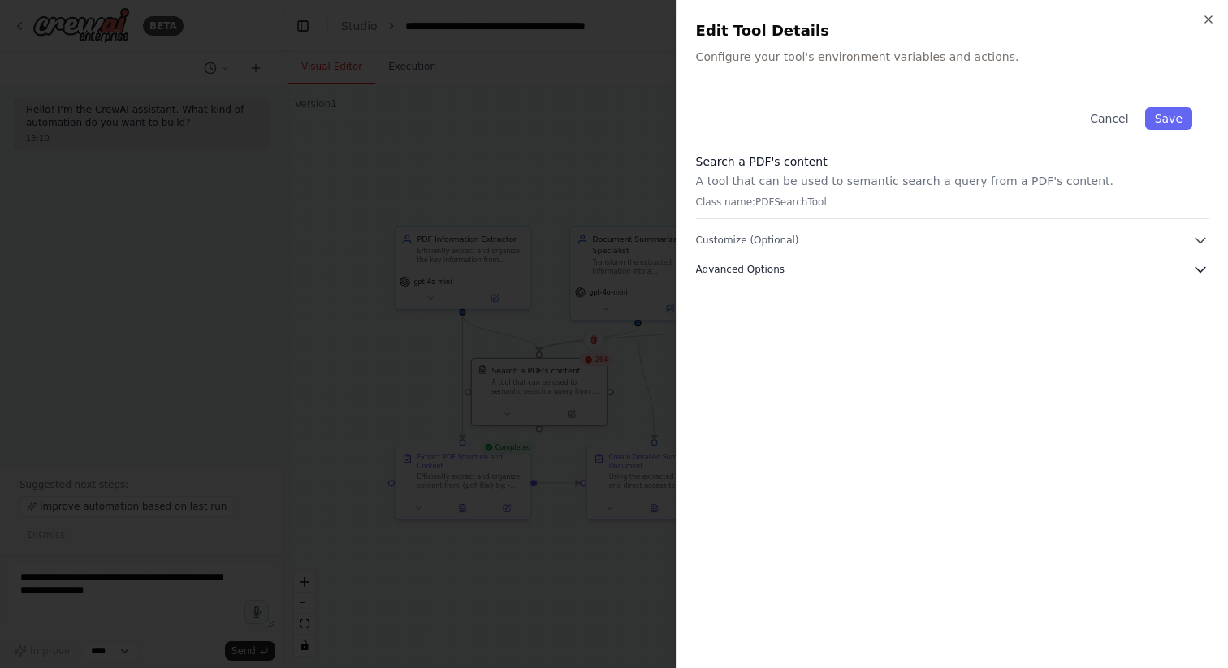
click at [744, 266] on span "Advanced Options" at bounding box center [740, 269] width 88 height 13
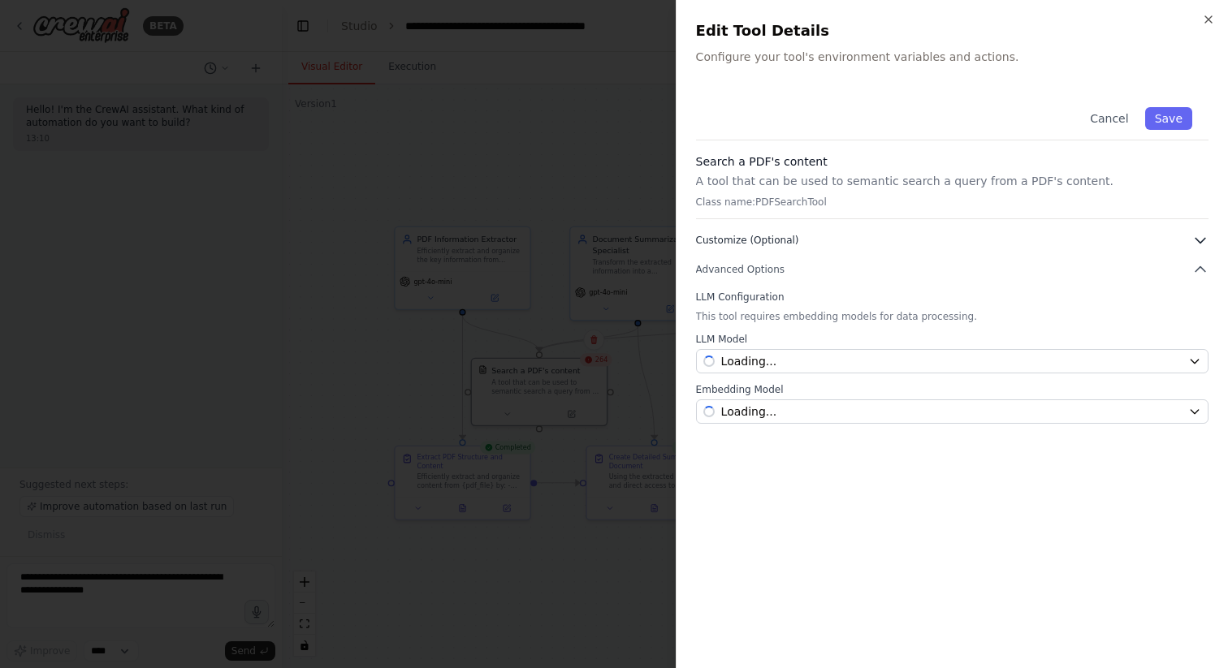
click at [766, 245] on span "Customize (Optional)" at bounding box center [747, 240] width 103 height 13
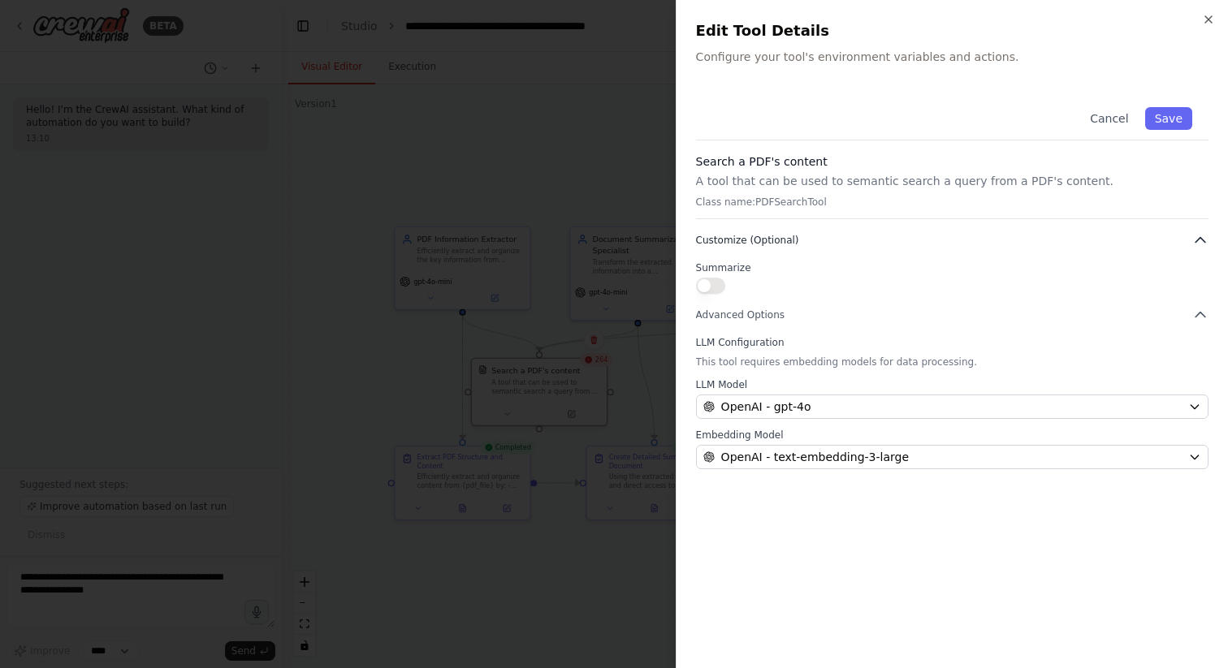
click at [766, 245] on span "Customize (Optional)" at bounding box center [747, 240] width 103 height 13
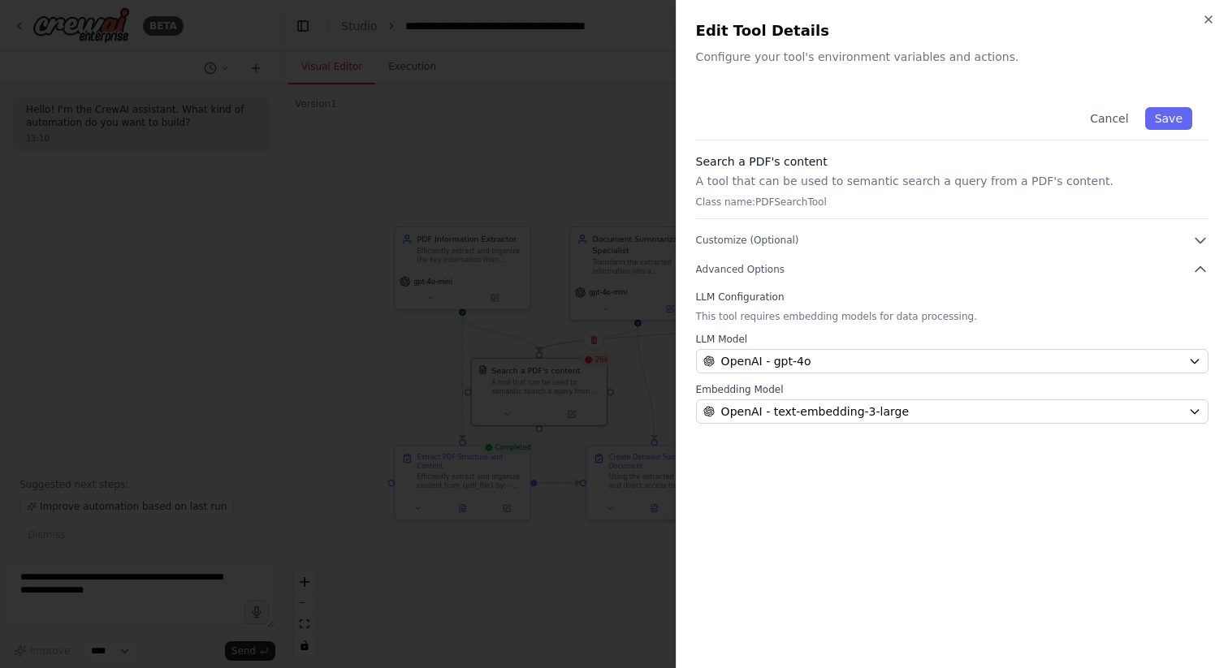
click at [840, 315] on p "This tool requires embedding models for data processing." at bounding box center [952, 316] width 512 height 13
drag, startPoint x: 972, startPoint y: 317, endPoint x: 787, endPoint y: 315, distance: 185.1
click at [786, 316] on p "This tool requires embedding models for data processing." at bounding box center [952, 316] width 512 height 13
click at [761, 194] on div "Search a PDF's content A tool that can be used to semantic search a query from …" at bounding box center [952, 186] width 512 height 66
click at [814, 204] on p "Class name: PDFSearchTool" at bounding box center [952, 202] width 512 height 13
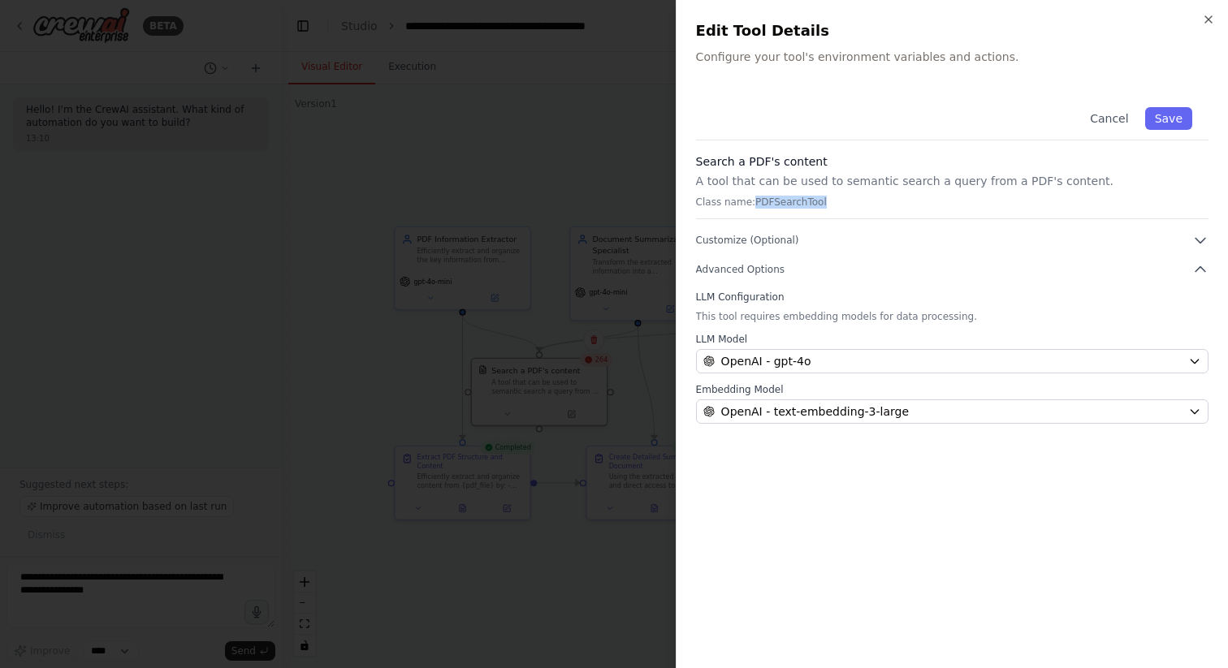
click at [814, 204] on p "Class name: PDFSearchTool" at bounding box center [952, 202] width 512 height 13
click at [848, 197] on p "Class name: PDFSearchTool" at bounding box center [952, 202] width 512 height 13
click at [1204, 14] on icon "button" at bounding box center [1208, 19] width 13 height 13
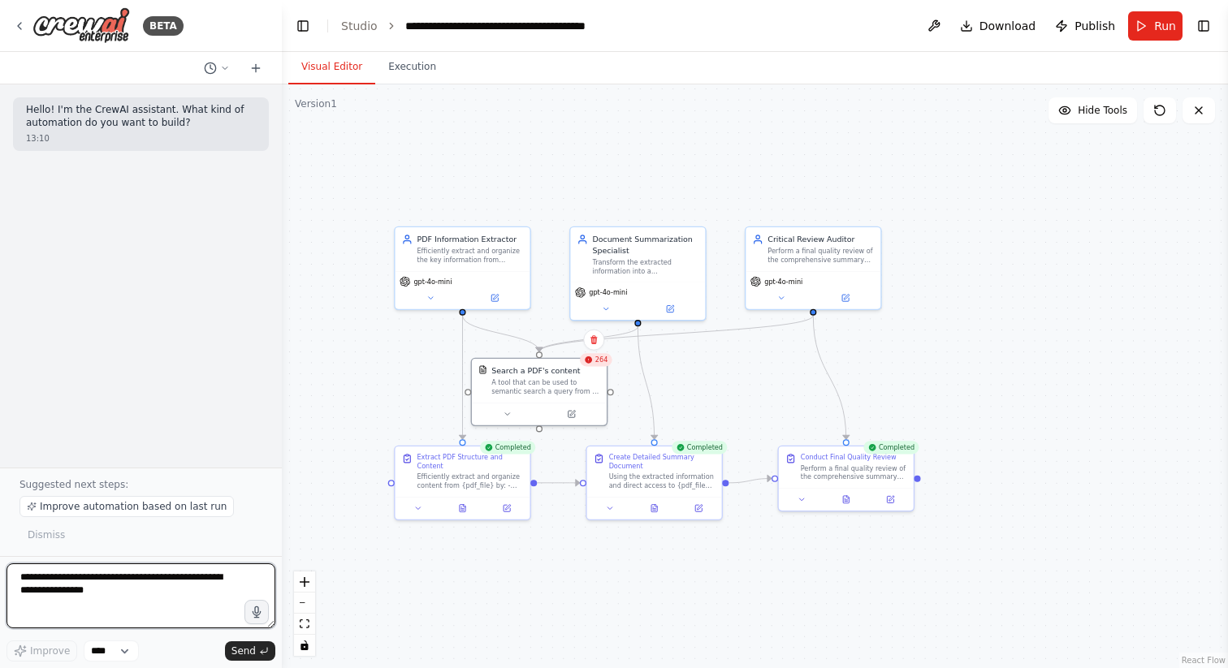
click at [132, 581] on textarea at bounding box center [140, 595] width 269 height 65
type textarea "**********"
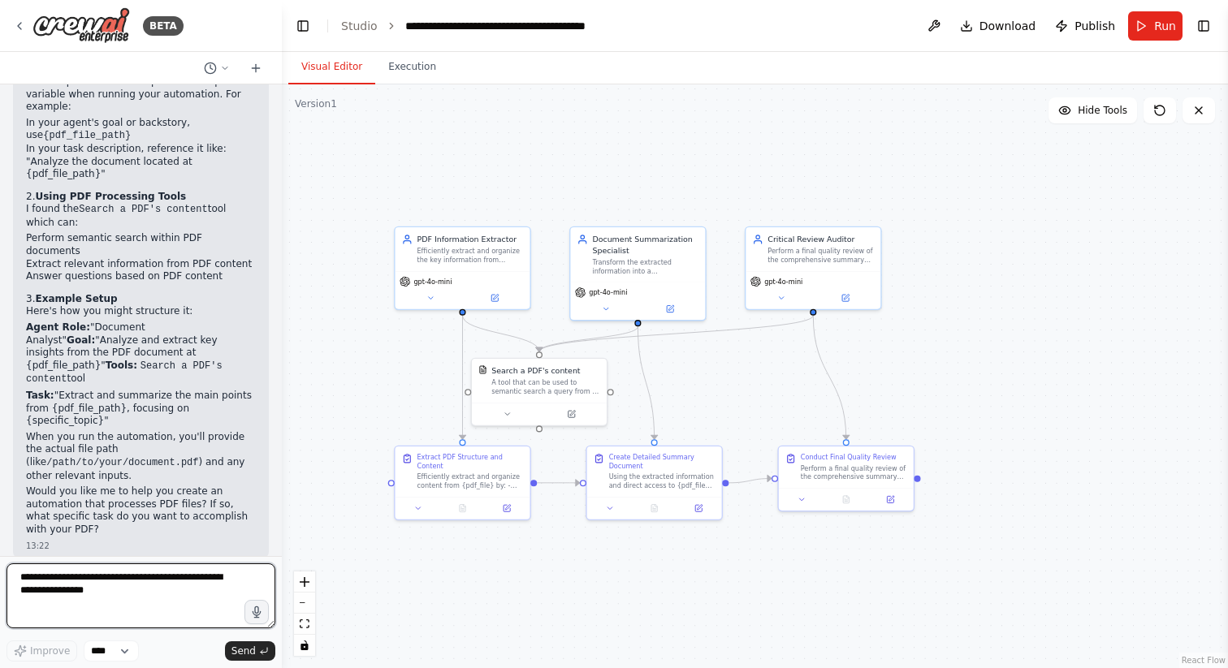
scroll to position [355, 0]
click at [473, 261] on div "Efficiently extract and organize the key information from {pdf_file}, focusing …" at bounding box center [470, 254] width 106 height 18
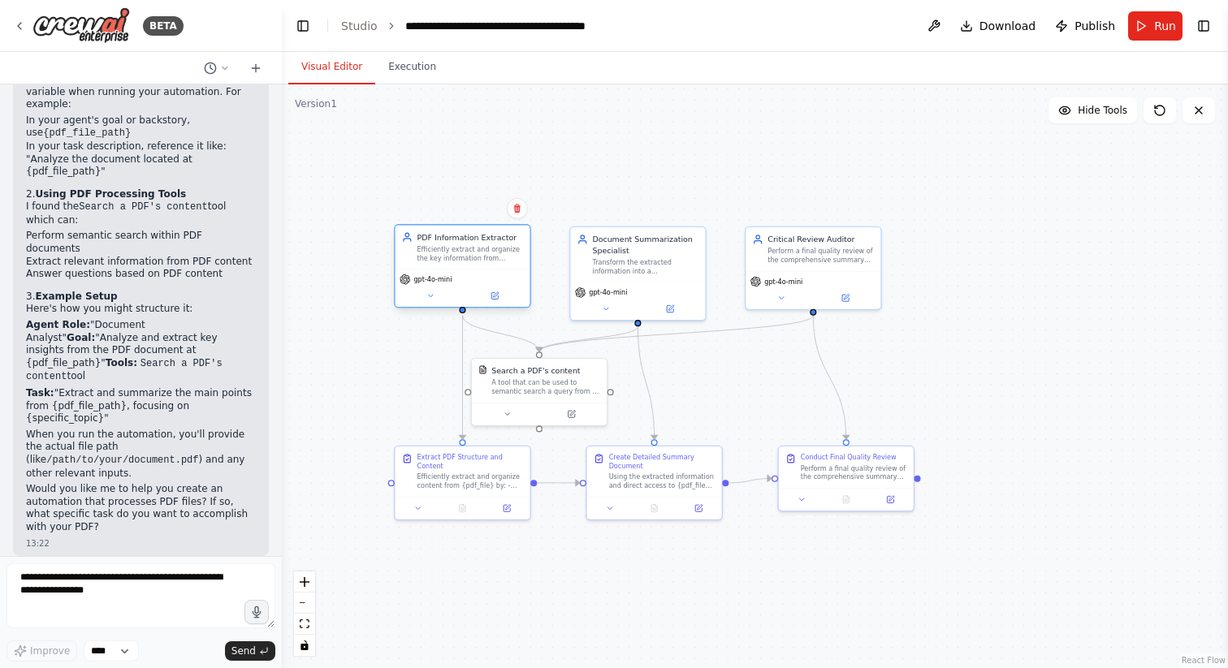
click at [486, 262] on div "PDF Information Extractor Efficiently extract and organize the key information …" at bounding box center [462, 247] width 135 height 44
click at [542, 382] on div "A tool that can be used to semantic search a query from a PDF's content." at bounding box center [545, 386] width 109 height 18
click at [570, 410] on icon at bounding box center [571, 411] width 6 height 6
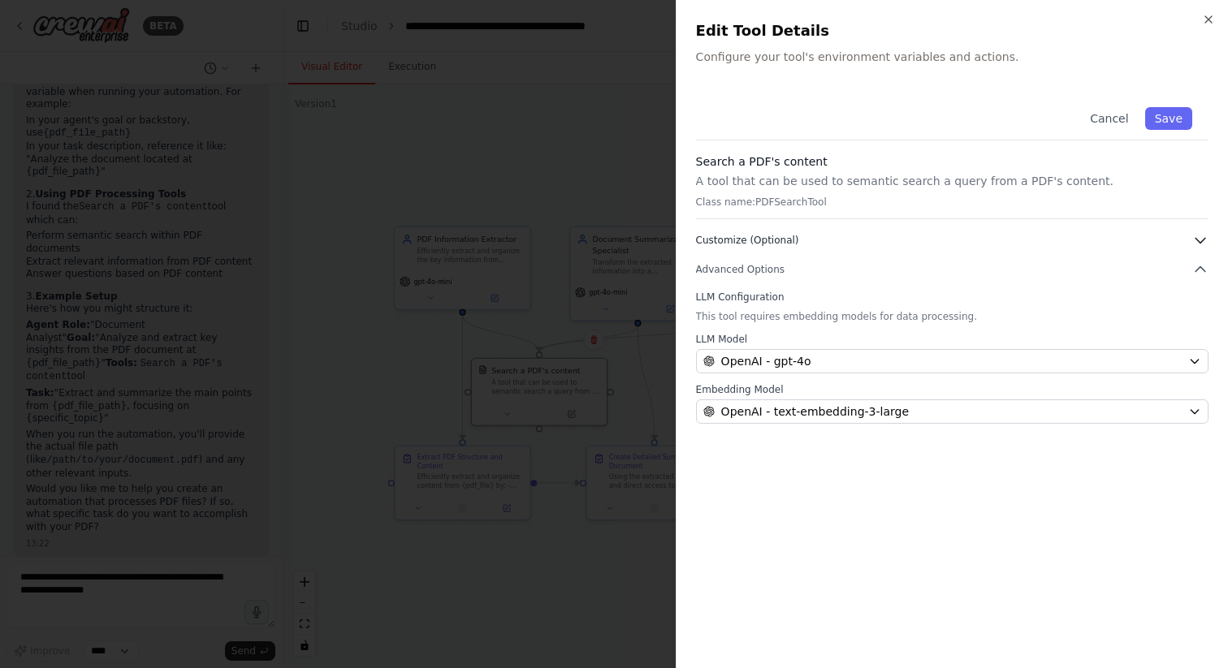
click at [843, 240] on button "Customize (Optional)" at bounding box center [952, 240] width 512 height 16
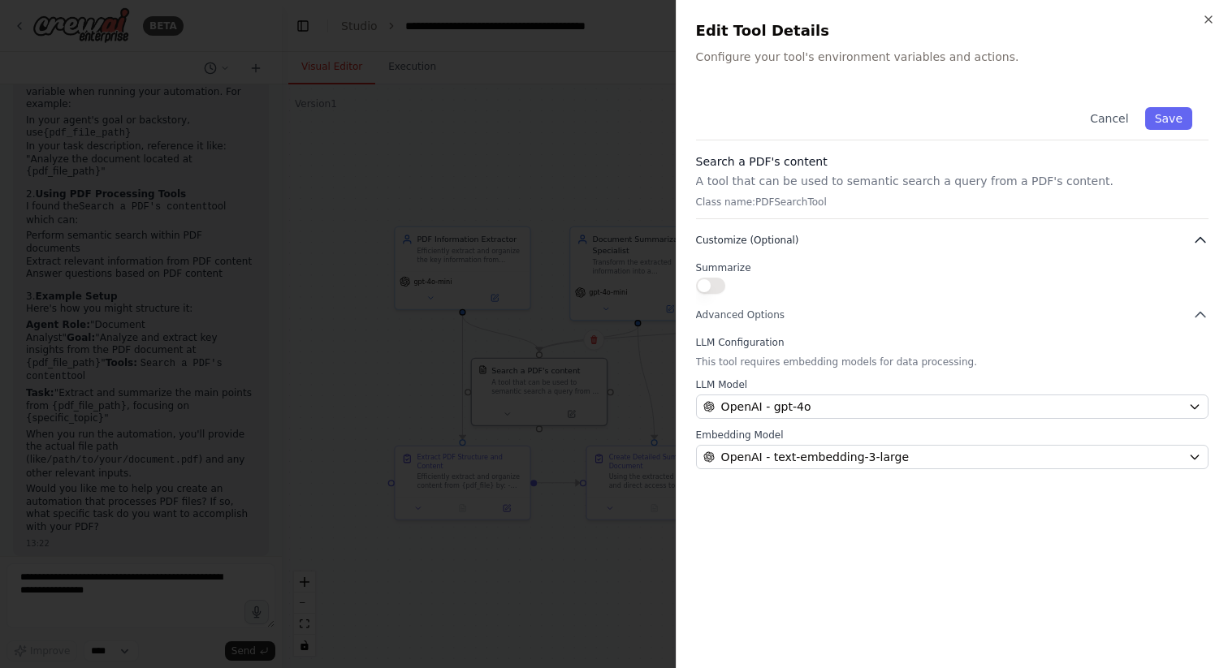
click at [843, 240] on button "Customize (Optional)" at bounding box center [952, 240] width 512 height 16
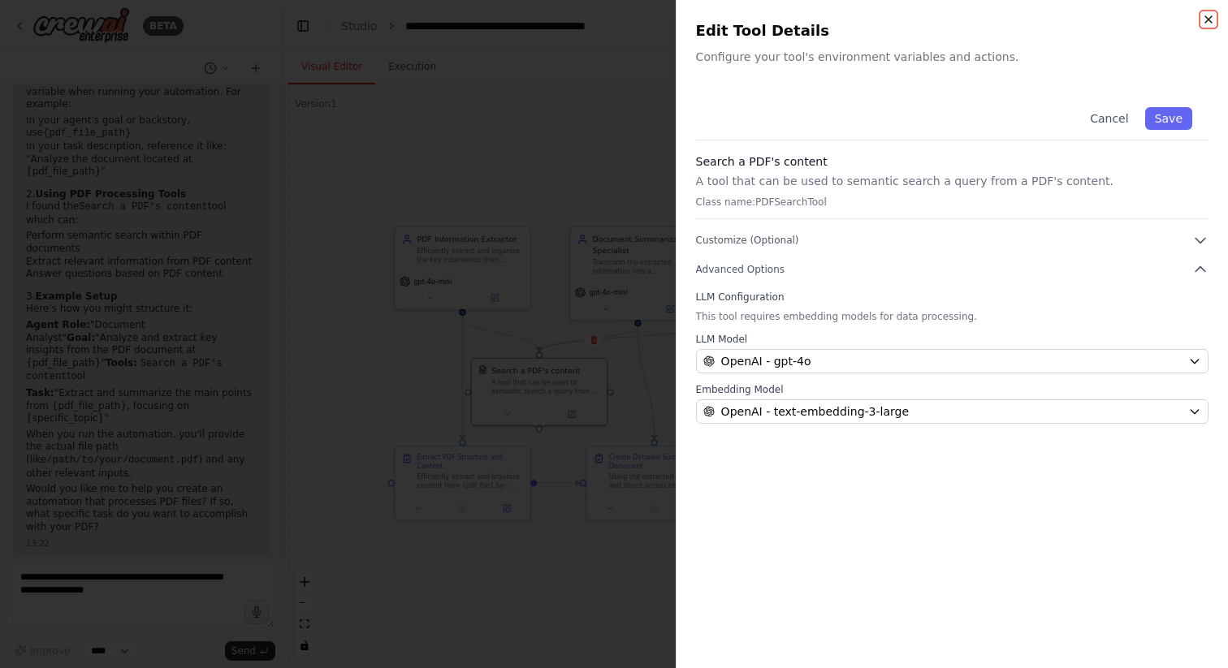
click at [1202, 15] on icon "button" at bounding box center [1208, 19] width 13 height 13
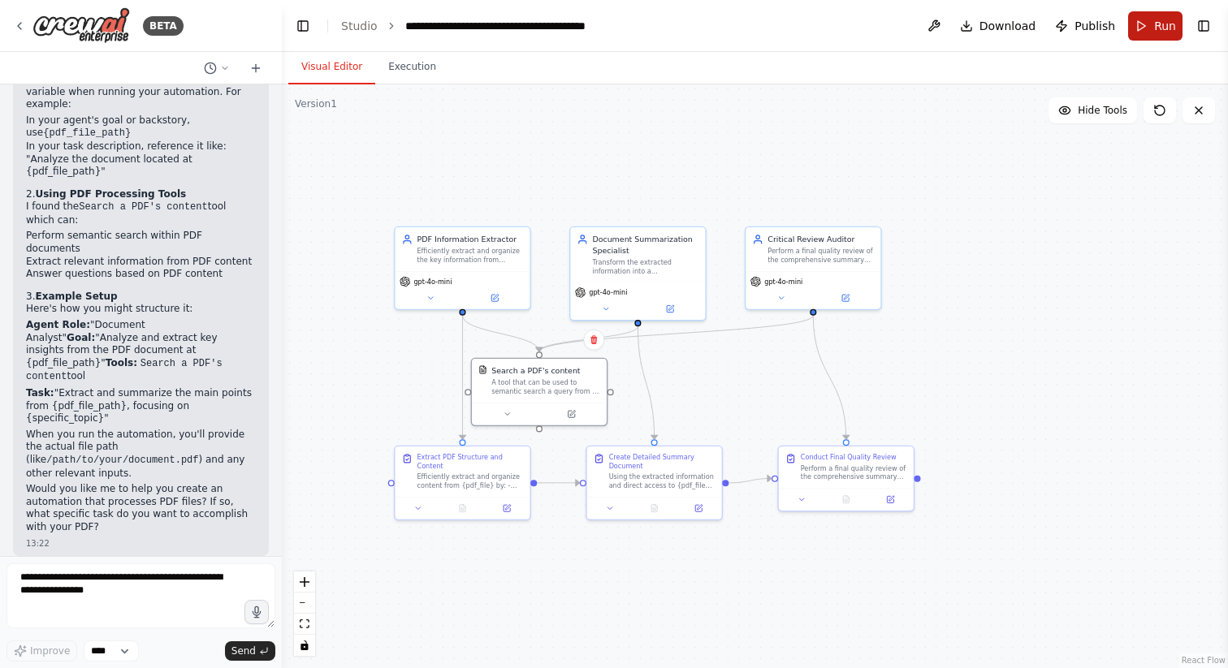
click at [1152, 30] on button "Run" at bounding box center [1155, 25] width 54 height 29
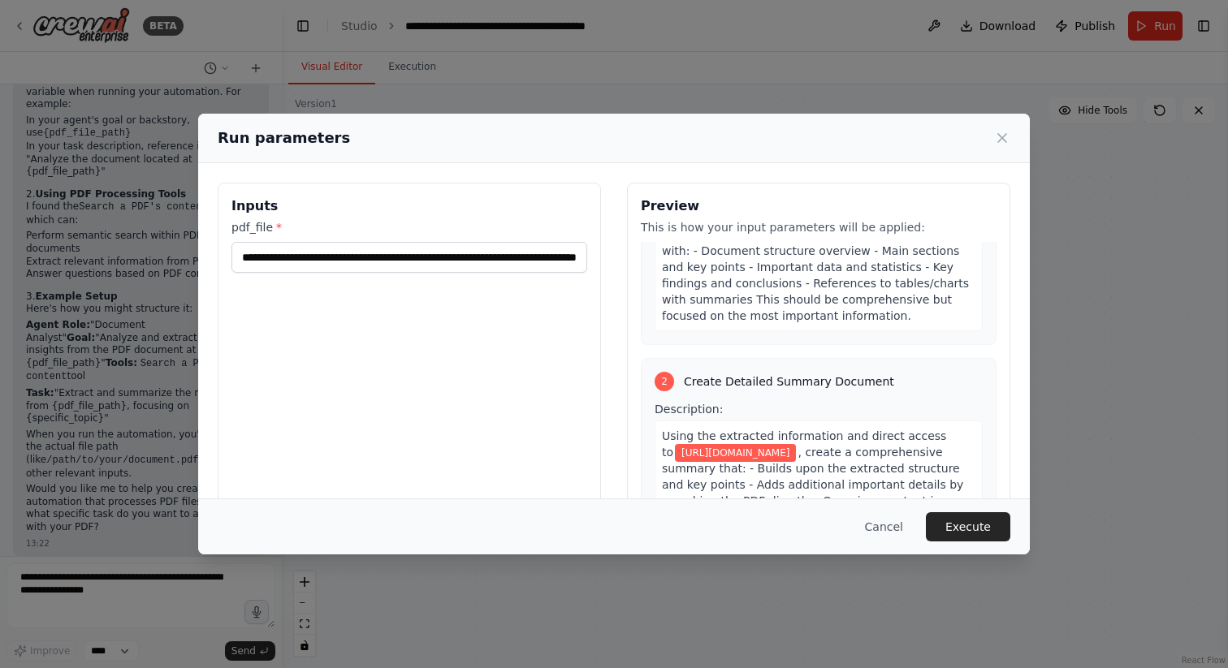
scroll to position [0, 0]
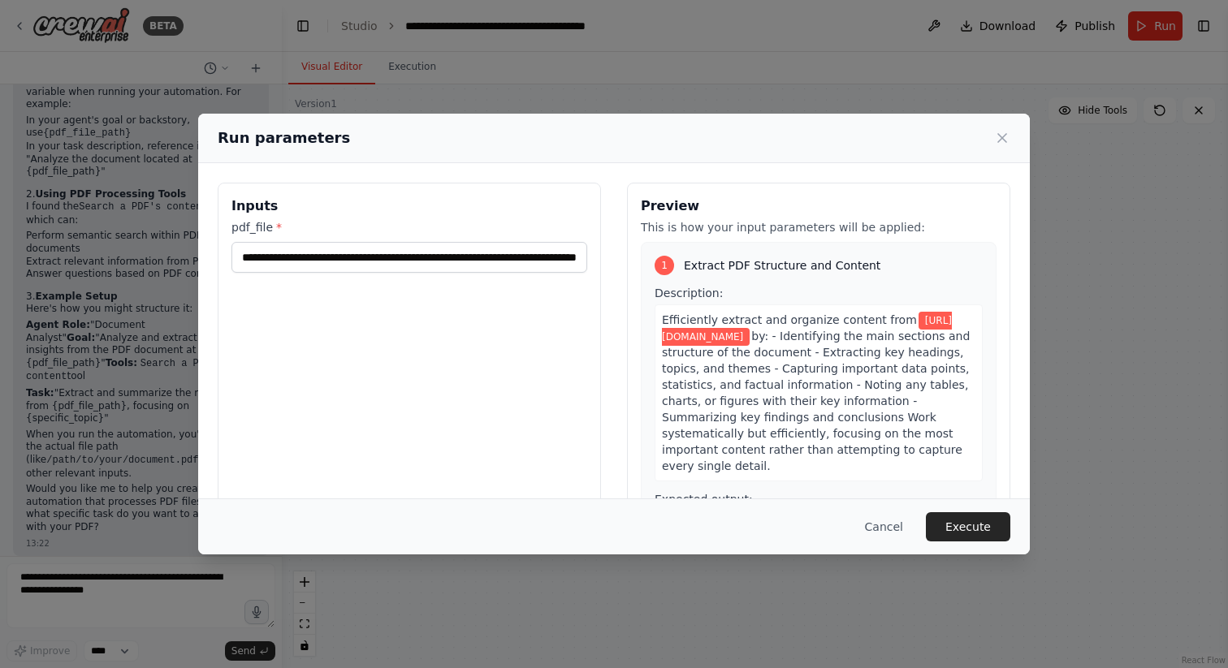
click at [617, 298] on div "**********" at bounding box center [614, 375] width 792 height 385
click at [568, 253] on input "**********" at bounding box center [409, 257] width 356 height 31
click at [489, 255] on input "**********" at bounding box center [409, 257] width 356 height 31
type input "*"
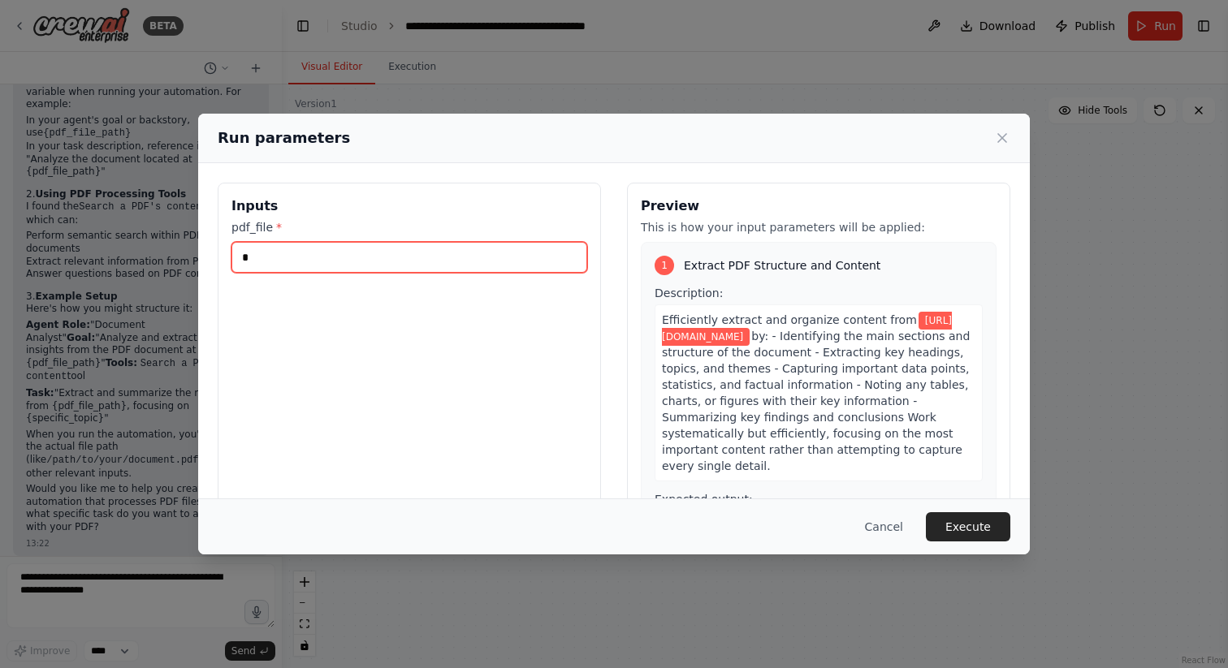
scroll to position [0, 0]
click at [275, 256] on input "pdf_file *" at bounding box center [409, 257] width 356 height 31
paste input "**********"
type input "**********"
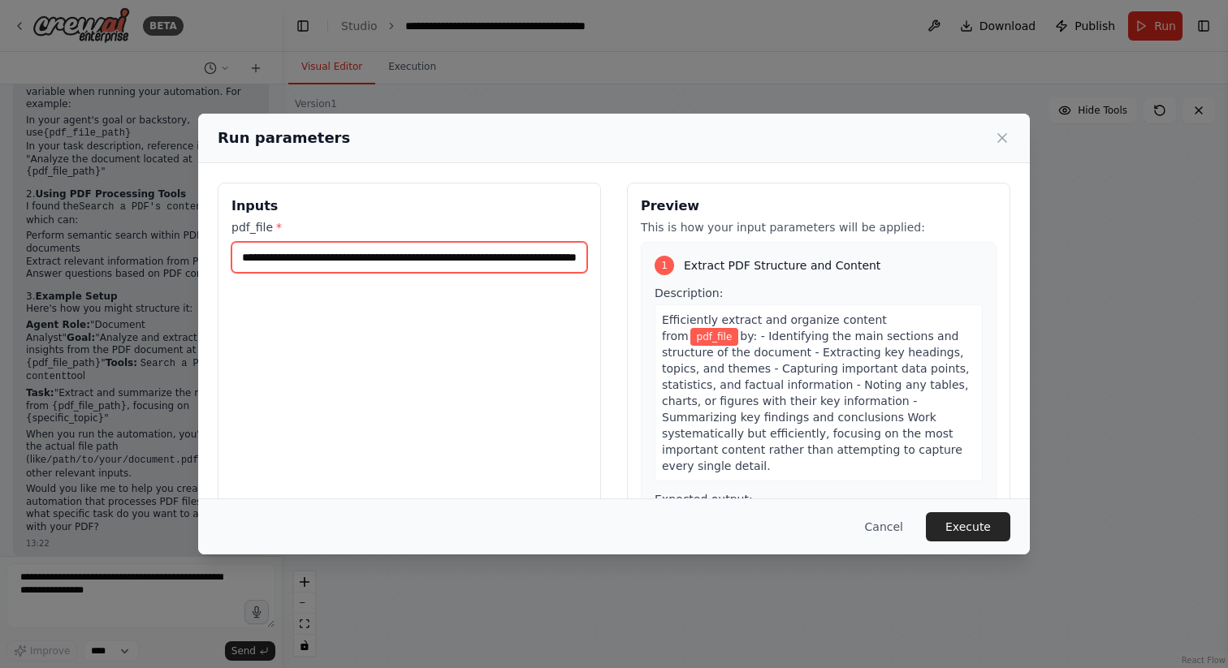
scroll to position [0, 148]
click at [361, 254] on input "**********" at bounding box center [409, 257] width 356 height 31
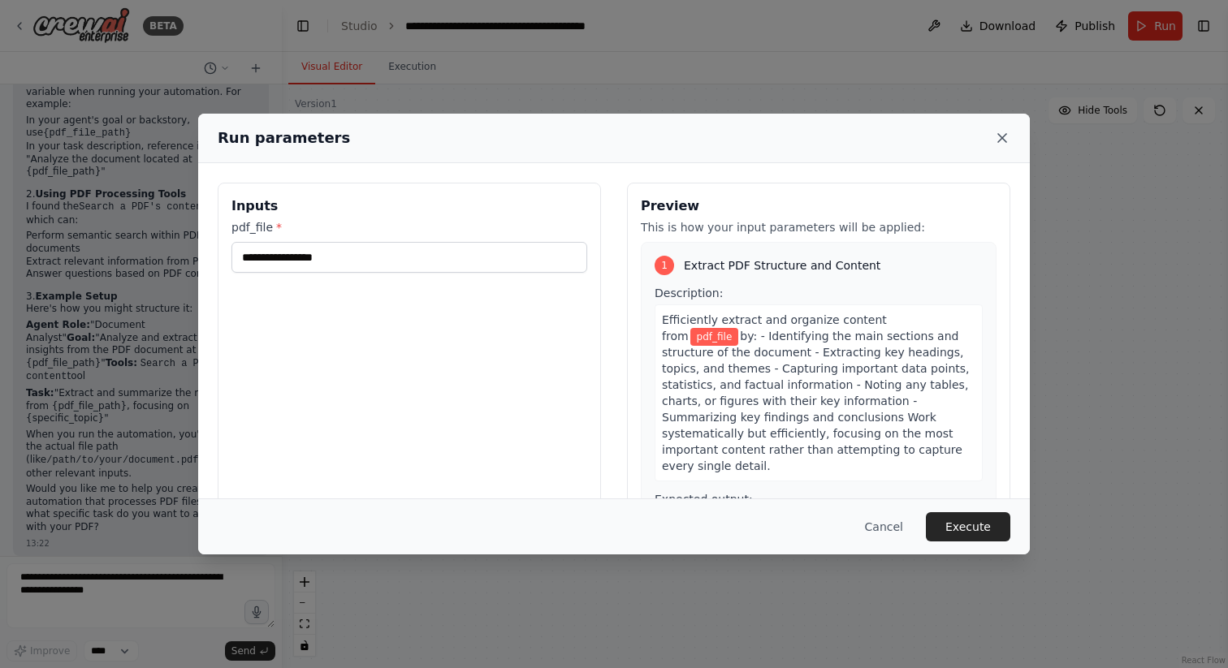
click at [1005, 140] on icon at bounding box center [1002, 138] width 16 height 16
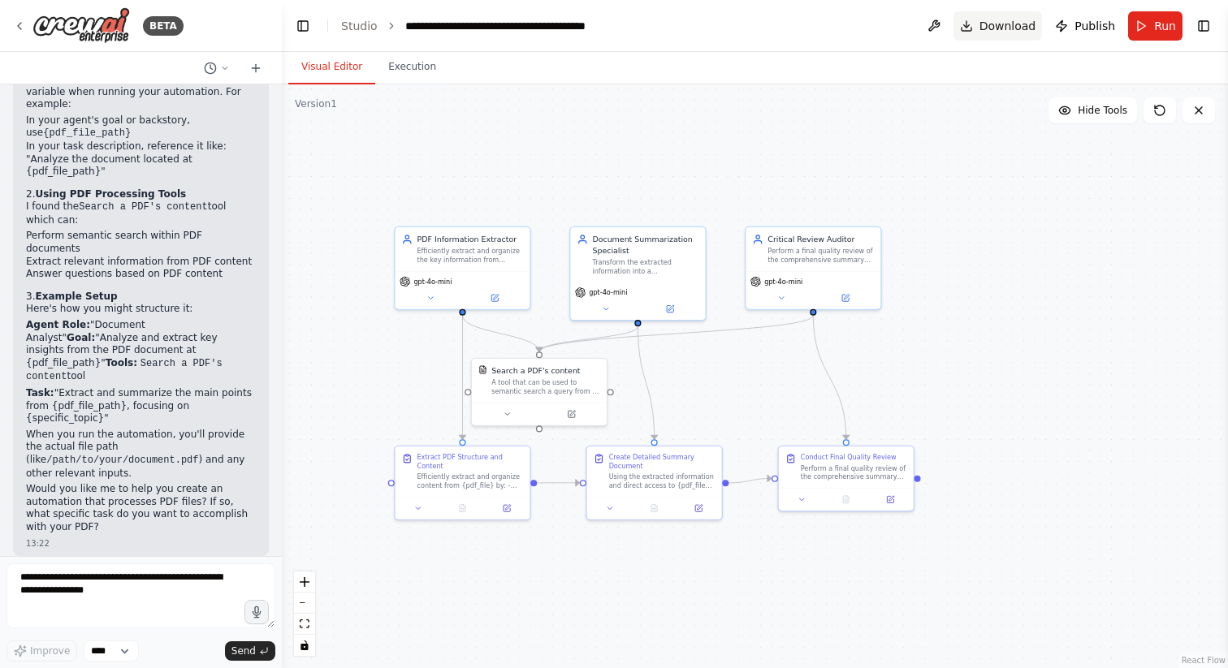
click at [1007, 28] on span "Download" at bounding box center [1007, 26] width 57 height 16
click at [935, 29] on button at bounding box center [934, 25] width 26 height 29
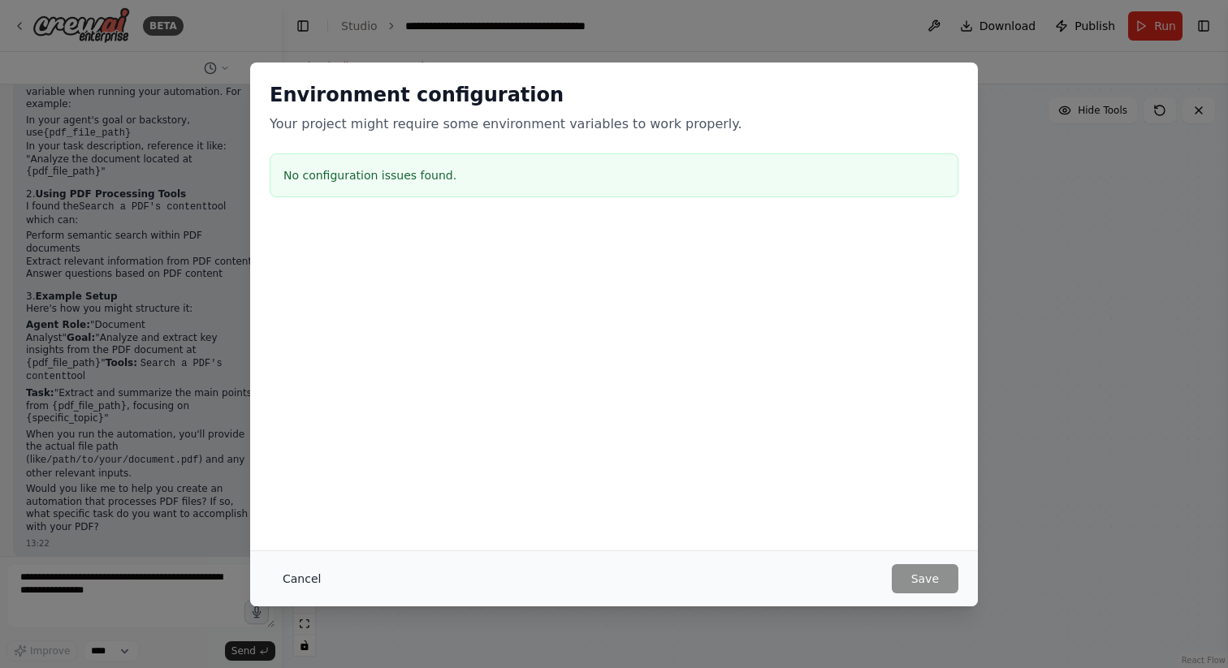
click at [309, 569] on button "Cancel" at bounding box center [302, 578] width 64 height 29
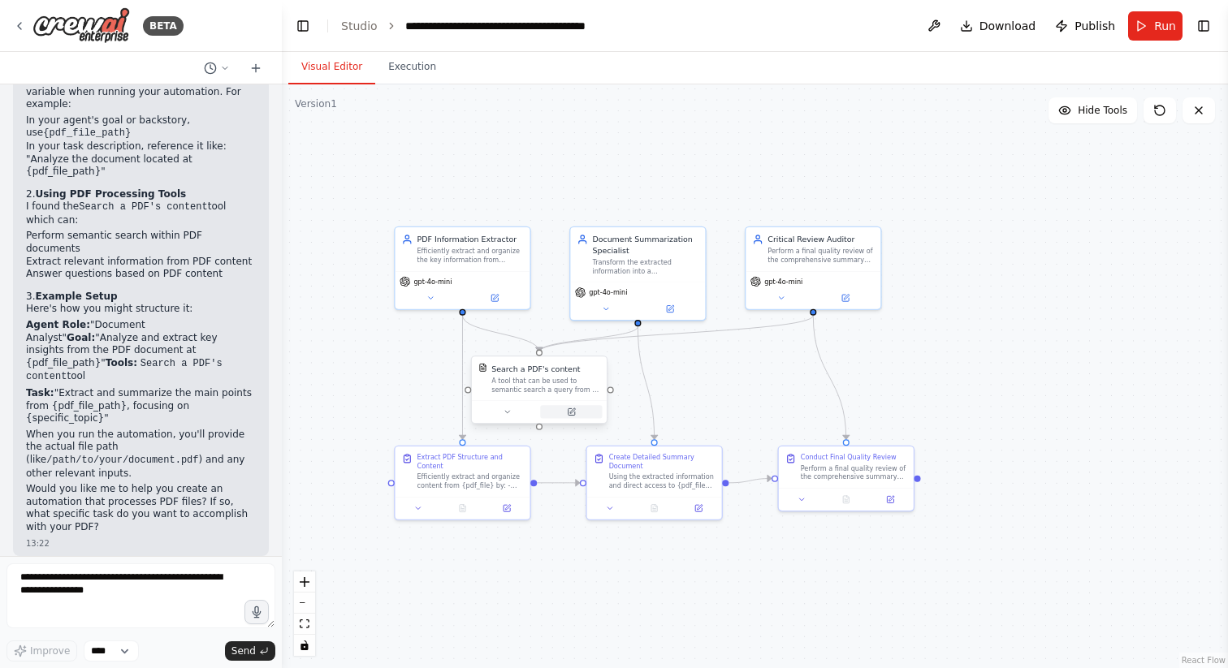
click at [579, 417] on button at bounding box center [571, 411] width 62 height 13
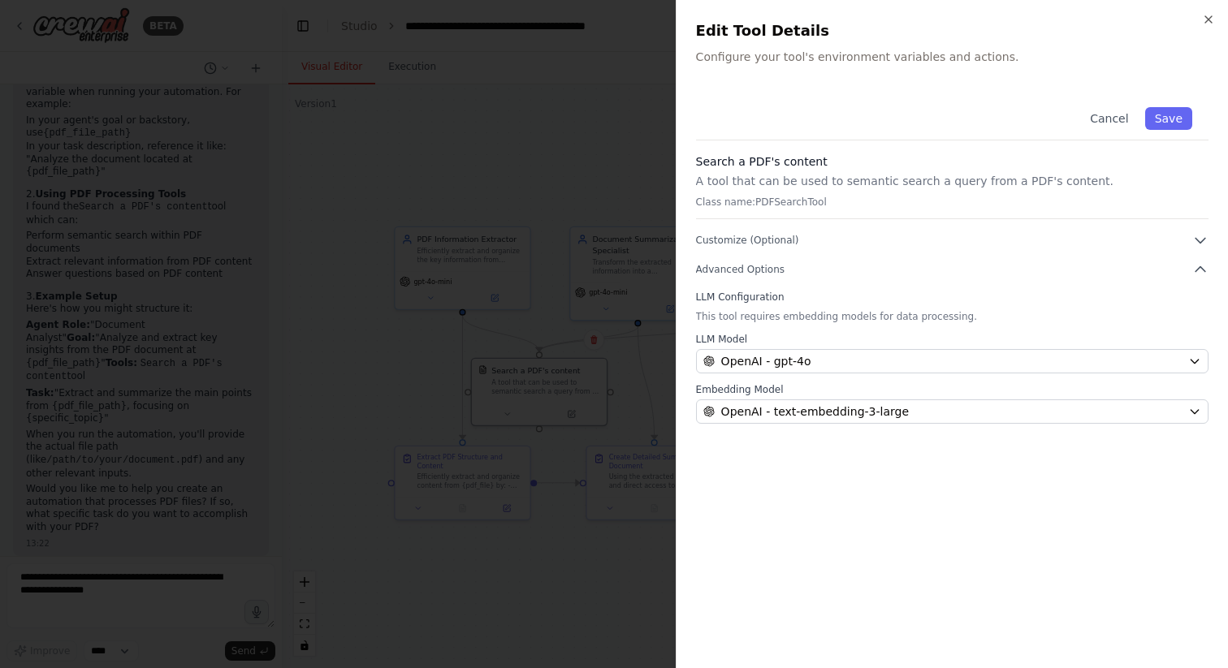
click at [767, 299] on label "LLM Configuration" at bounding box center [952, 297] width 512 height 13
click at [758, 281] on div "Cancel Save Search a PDF's content A tool that can be used to semantic search a…" at bounding box center [952, 257] width 512 height 333
click at [753, 261] on button "Advanced Options" at bounding box center [952, 269] width 512 height 16
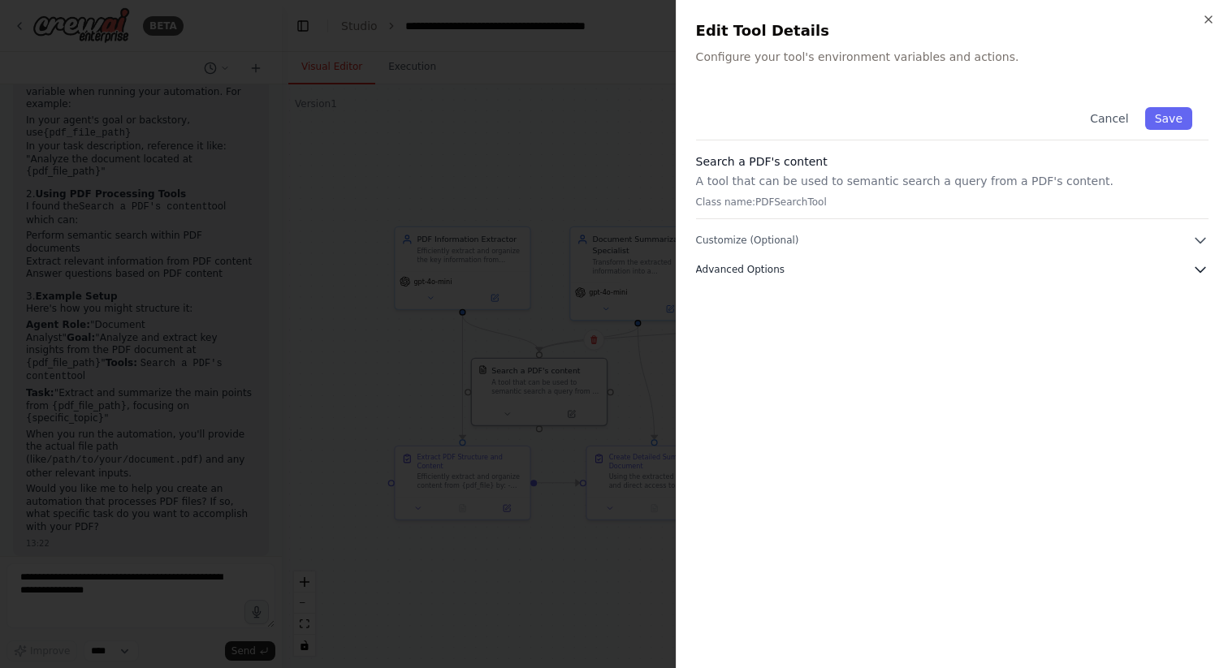
click at [753, 261] on button "Advanced Options" at bounding box center [952, 269] width 512 height 16
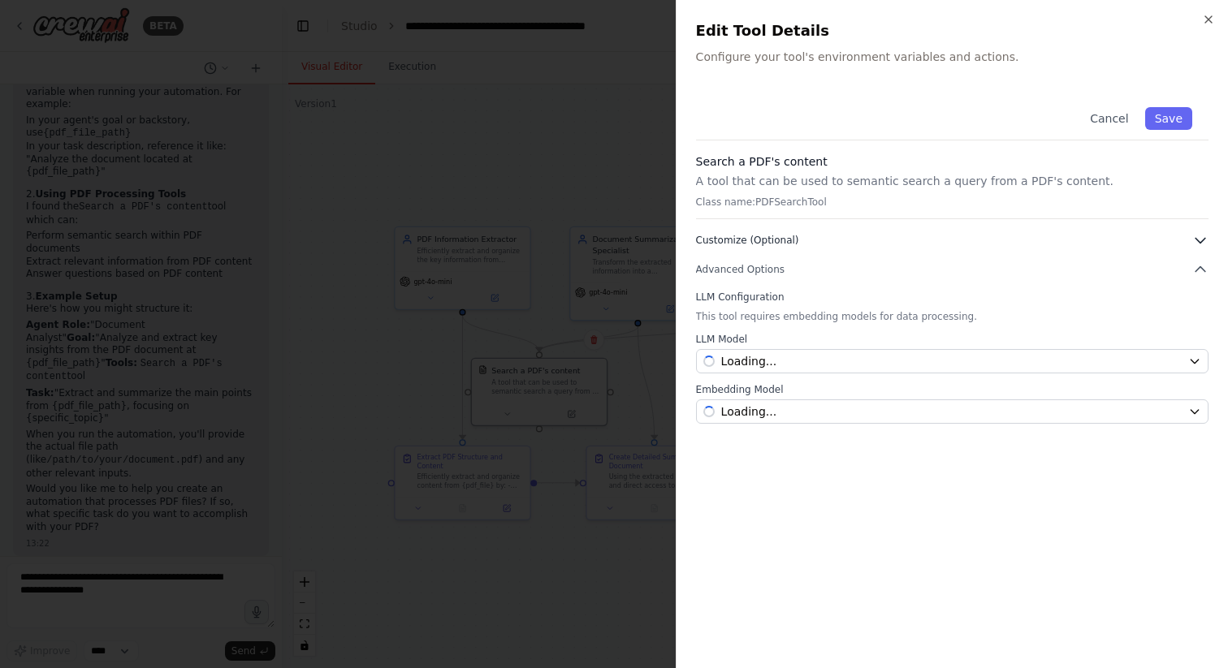
click at [753, 238] on span "Customize (Optional)" at bounding box center [747, 240] width 103 height 13
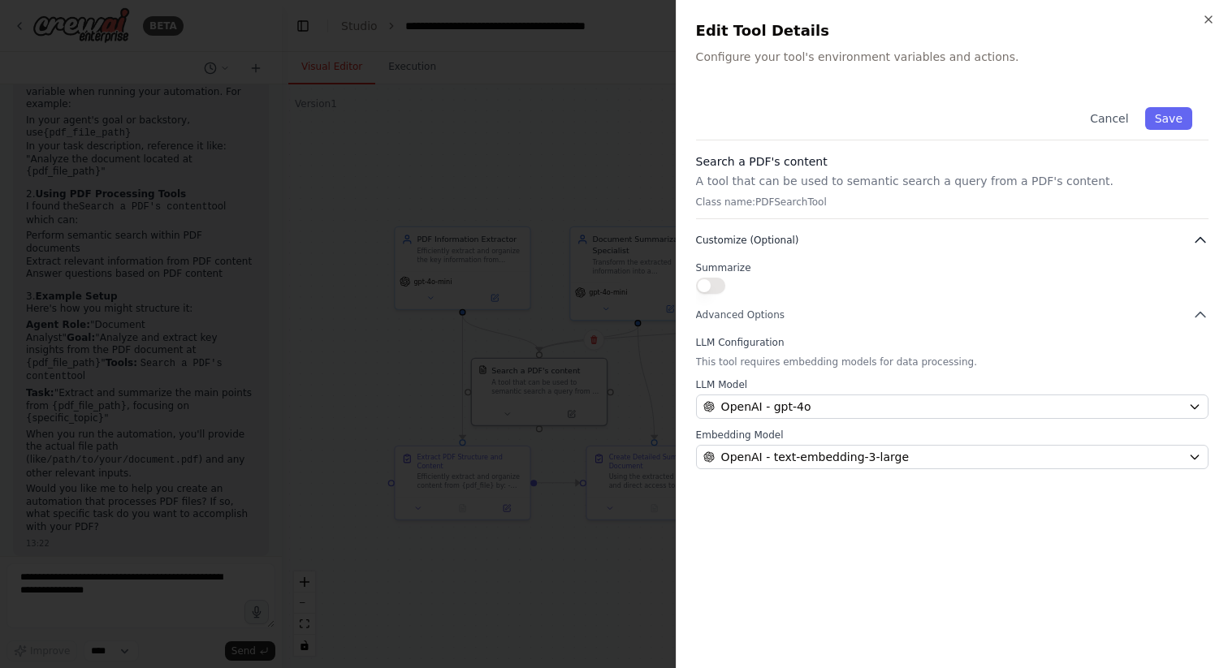
click at [753, 238] on span "Customize (Optional)" at bounding box center [747, 240] width 103 height 13
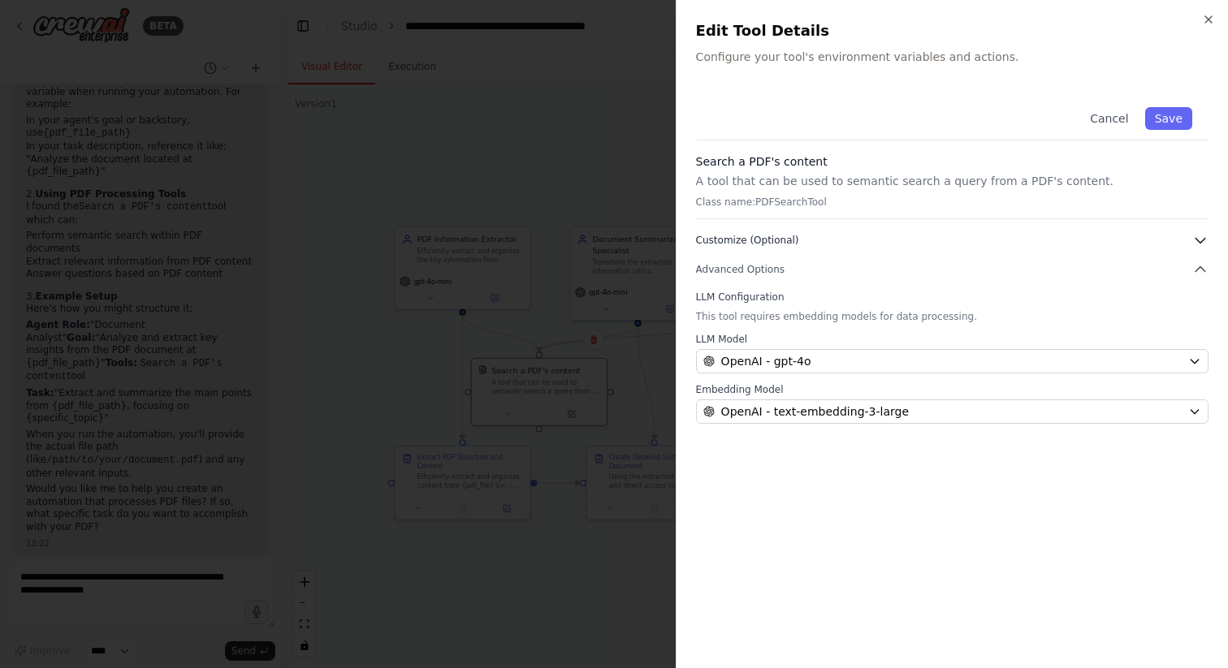
click at [753, 238] on span "Customize (Optional)" at bounding box center [747, 240] width 103 height 13
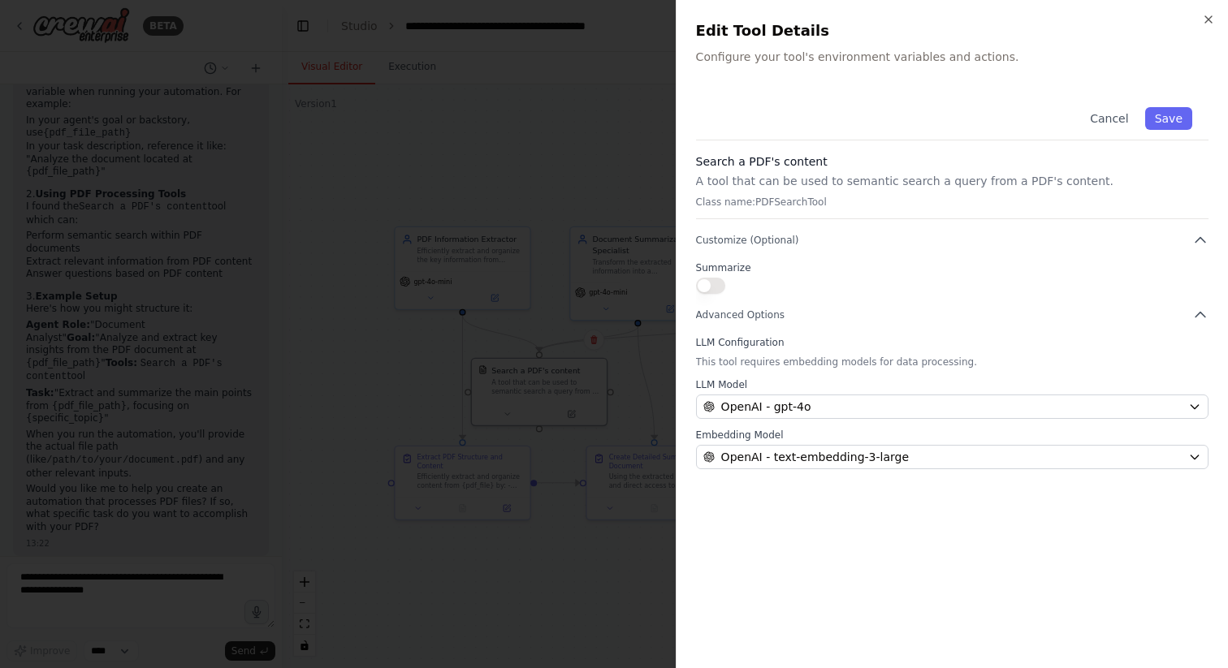
click at [746, 162] on h3 "Search a PDF's content" at bounding box center [952, 161] width 512 height 16
click at [785, 160] on h3 "Search a PDF's content" at bounding box center [952, 161] width 512 height 16
click at [1211, 19] on icon "button" at bounding box center [1208, 19] width 13 height 13
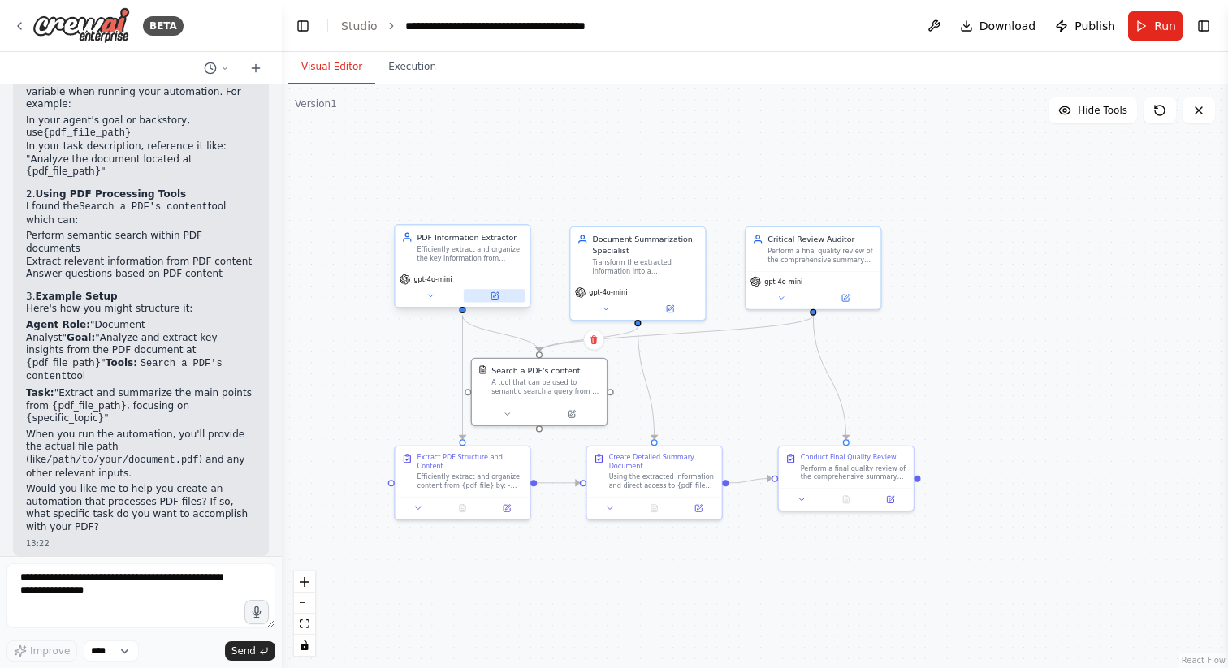
click at [492, 297] on icon at bounding box center [494, 295] width 6 height 6
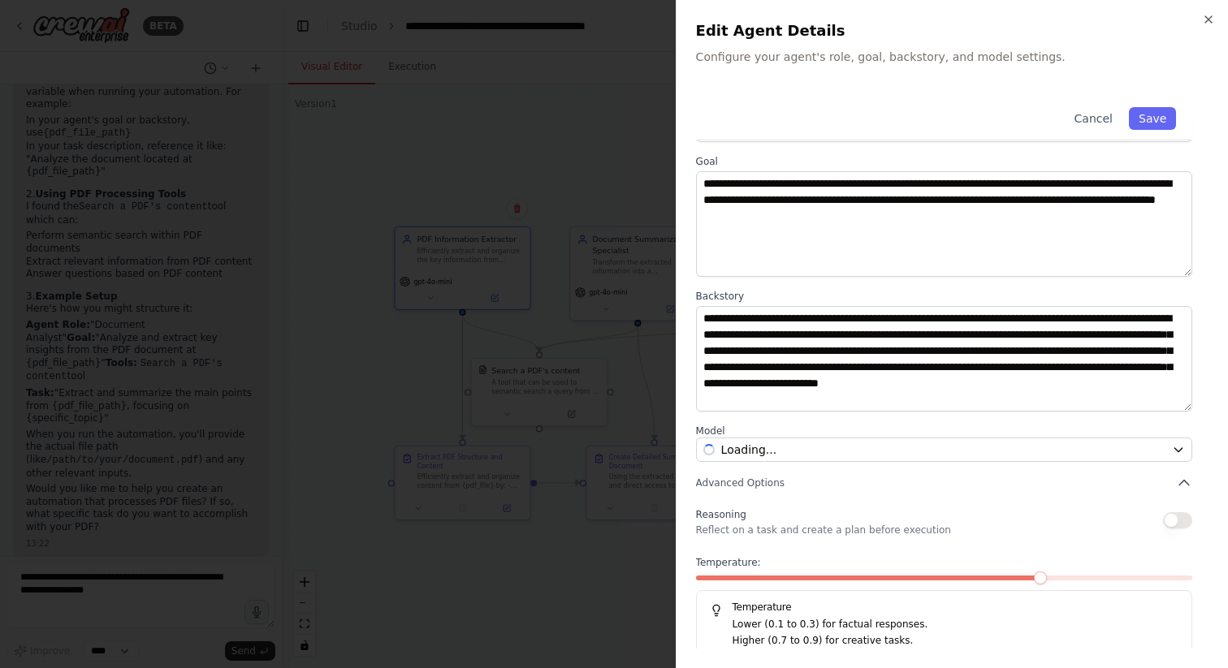
scroll to position [67, 0]
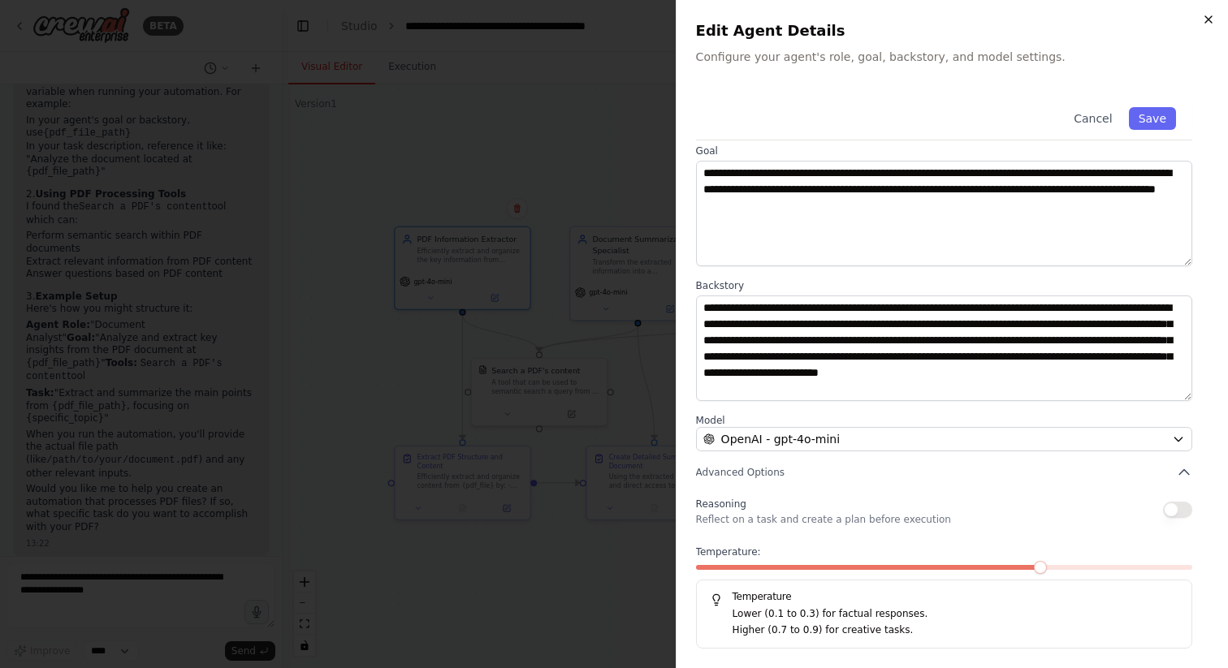
click at [1205, 24] on icon "button" at bounding box center [1208, 19] width 13 height 13
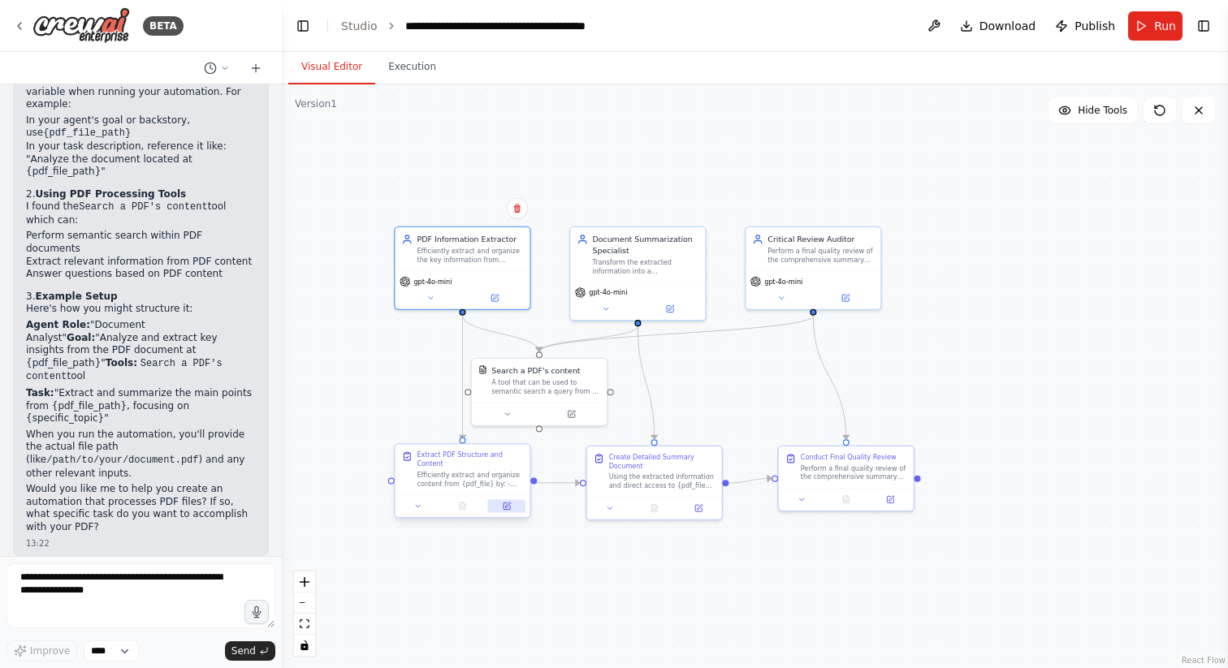
click at [496, 505] on button at bounding box center [506, 505] width 37 height 13
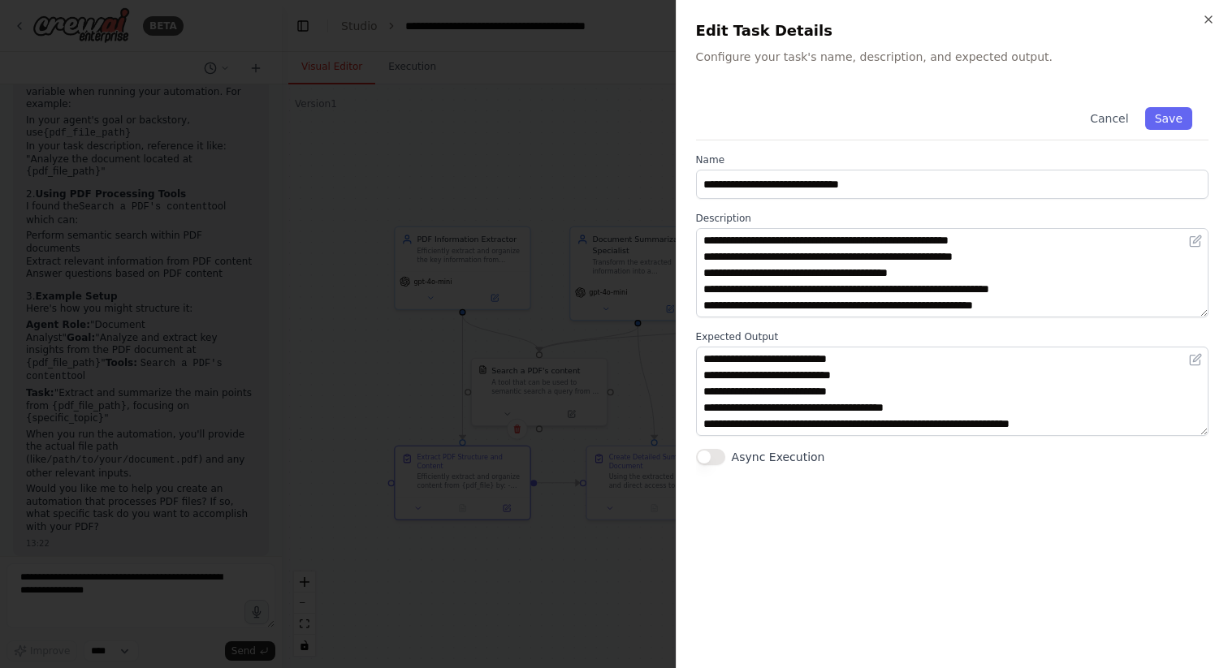
scroll to position [0, 0]
click at [1210, 19] on icon "button" at bounding box center [1208, 19] width 13 height 13
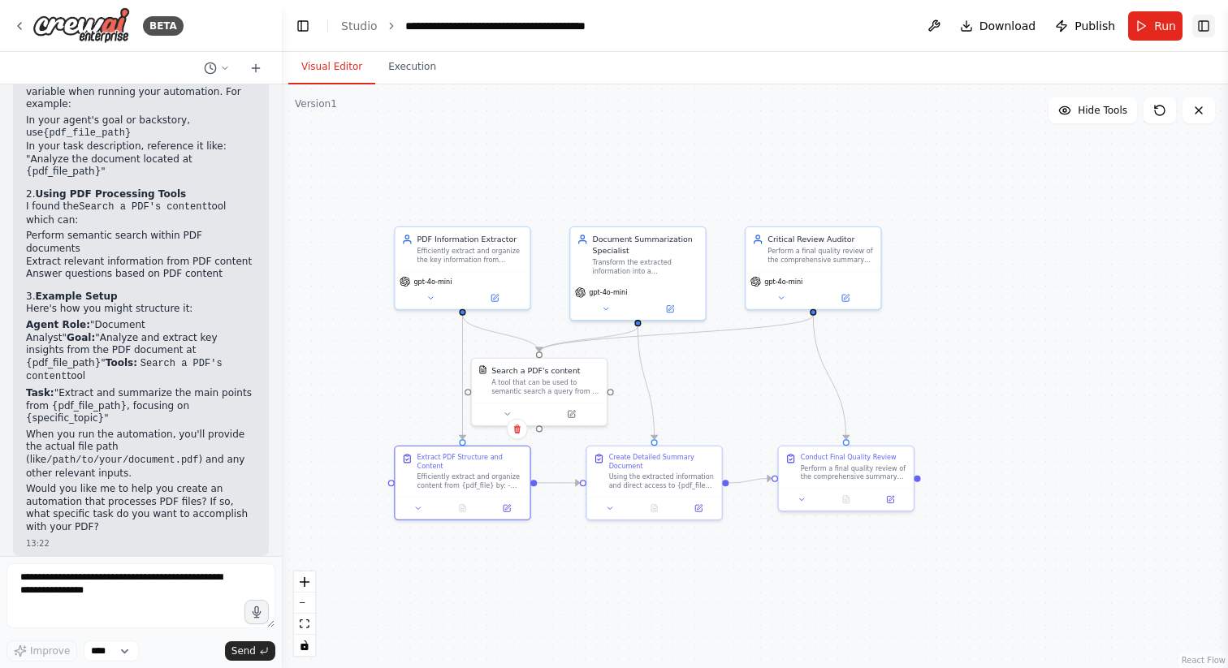
click at [1206, 23] on button "Toggle Right Sidebar" at bounding box center [1203, 26] width 23 height 23
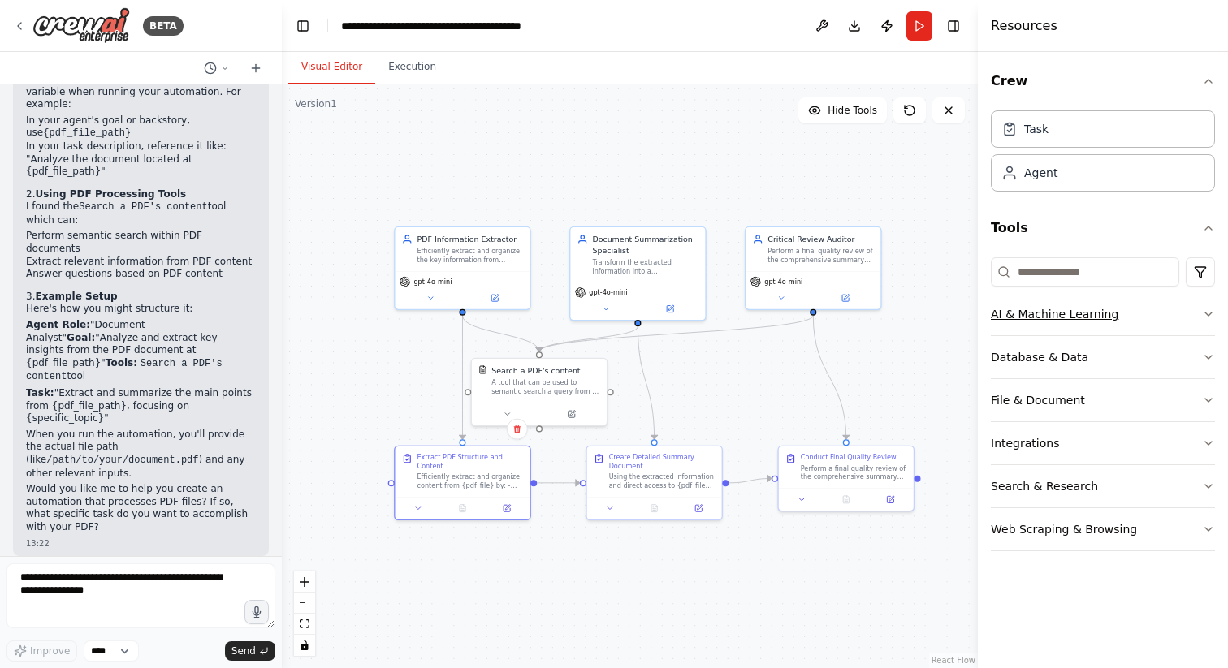
click at [1129, 311] on button "AI & Machine Learning" at bounding box center [1103, 314] width 224 height 42
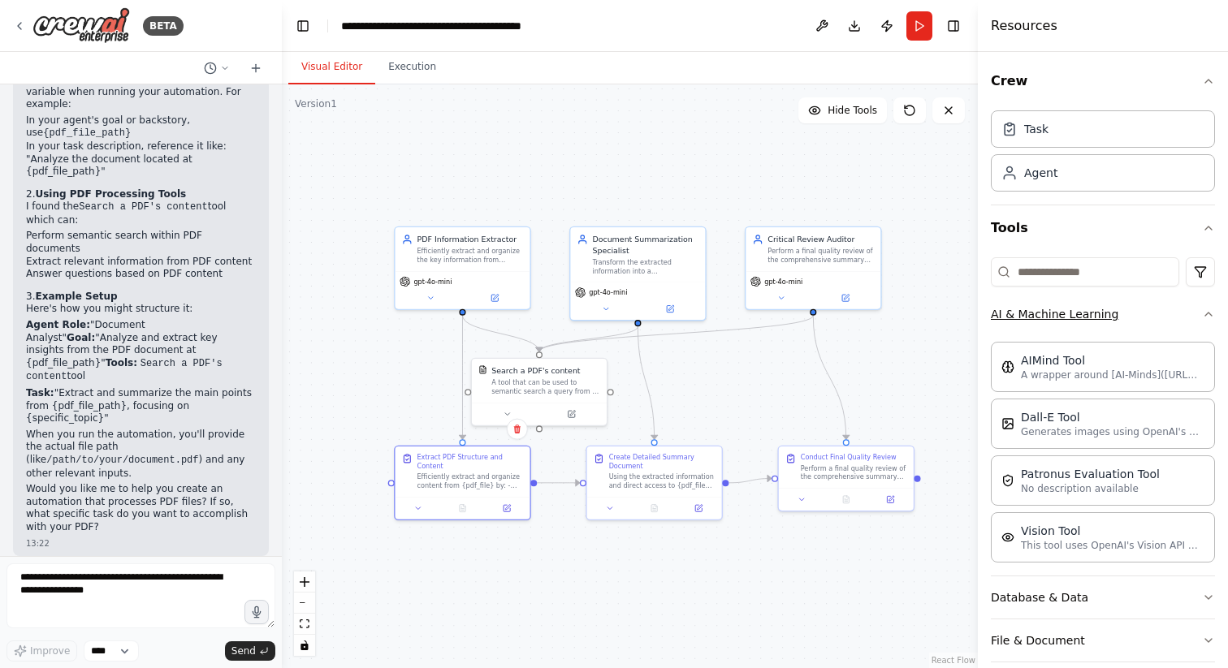
click at [1129, 311] on button "AI & Machine Learning" at bounding box center [1103, 314] width 224 height 42
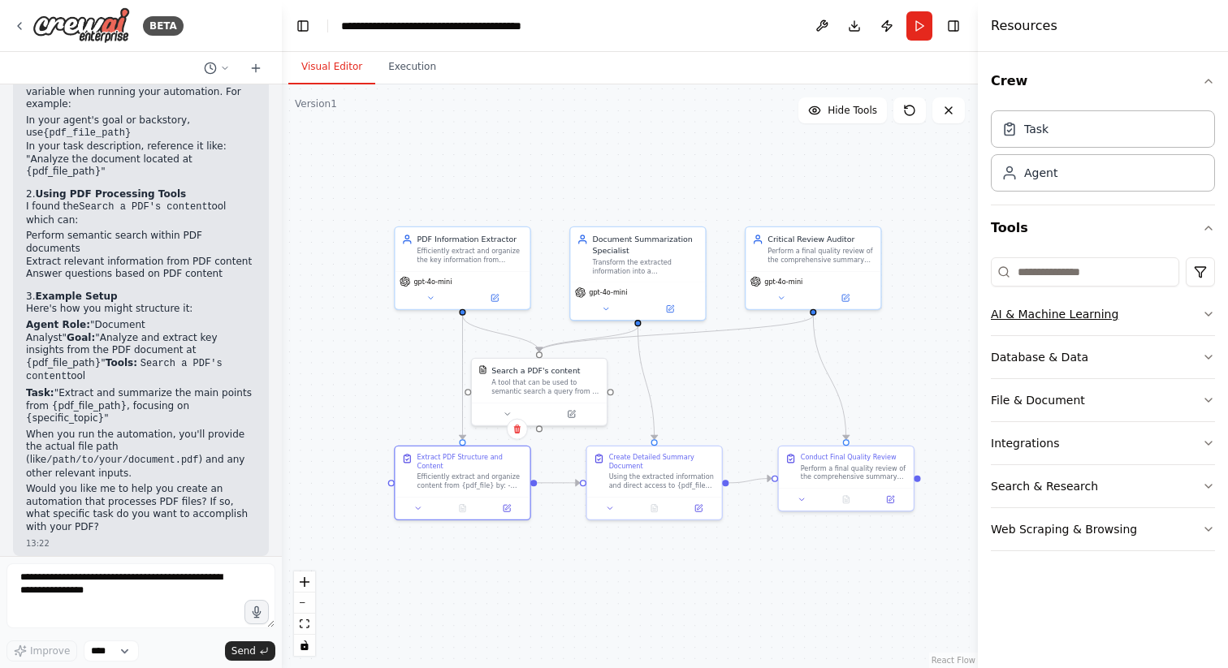
click at [1129, 311] on button "AI & Machine Learning" at bounding box center [1103, 314] width 224 height 42
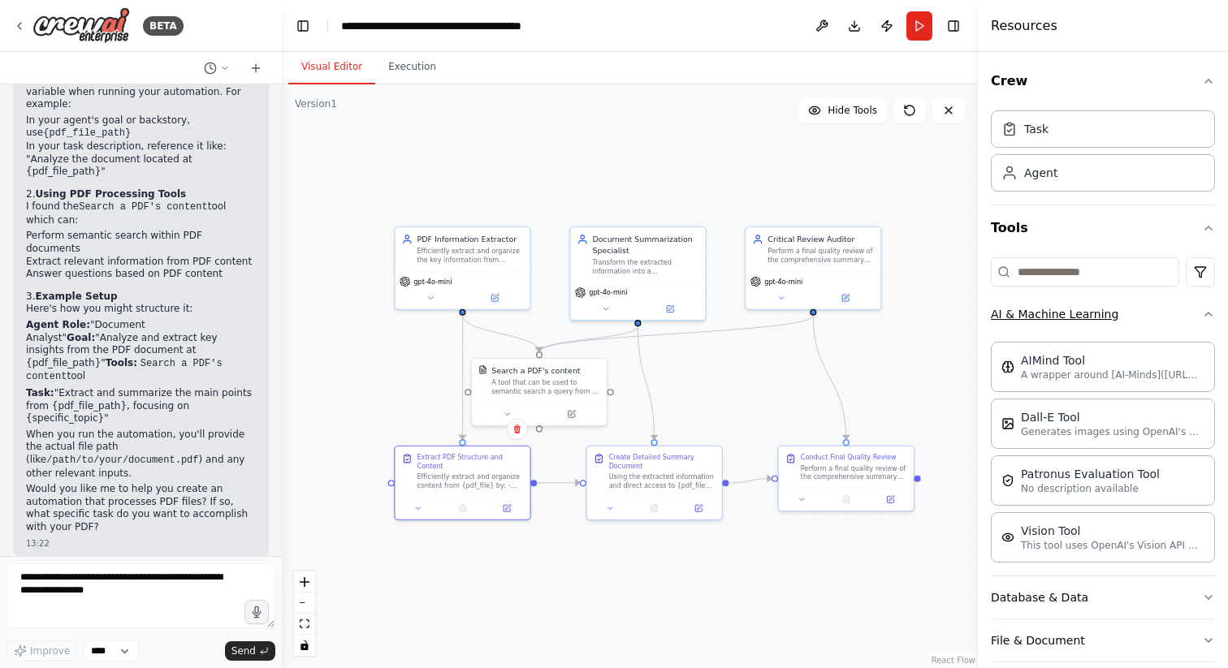
click at [1129, 311] on button "AI & Machine Learning" at bounding box center [1103, 314] width 224 height 42
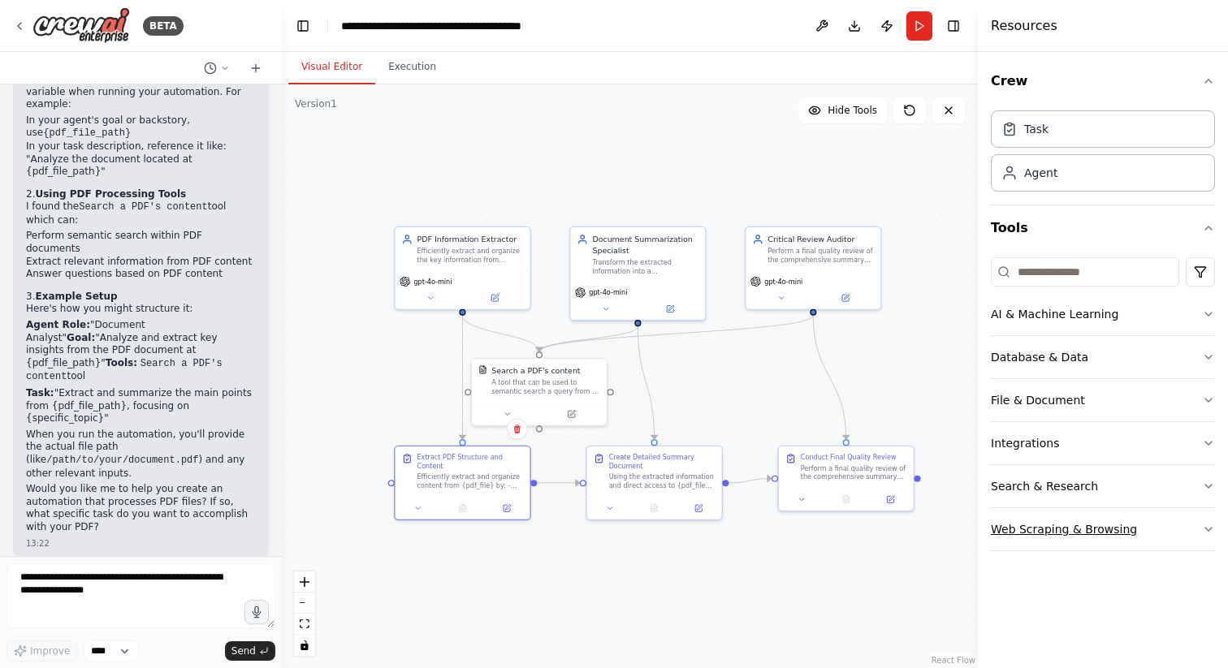
click at [1154, 529] on button "Web Scraping & Browsing" at bounding box center [1103, 529] width 224 height 42
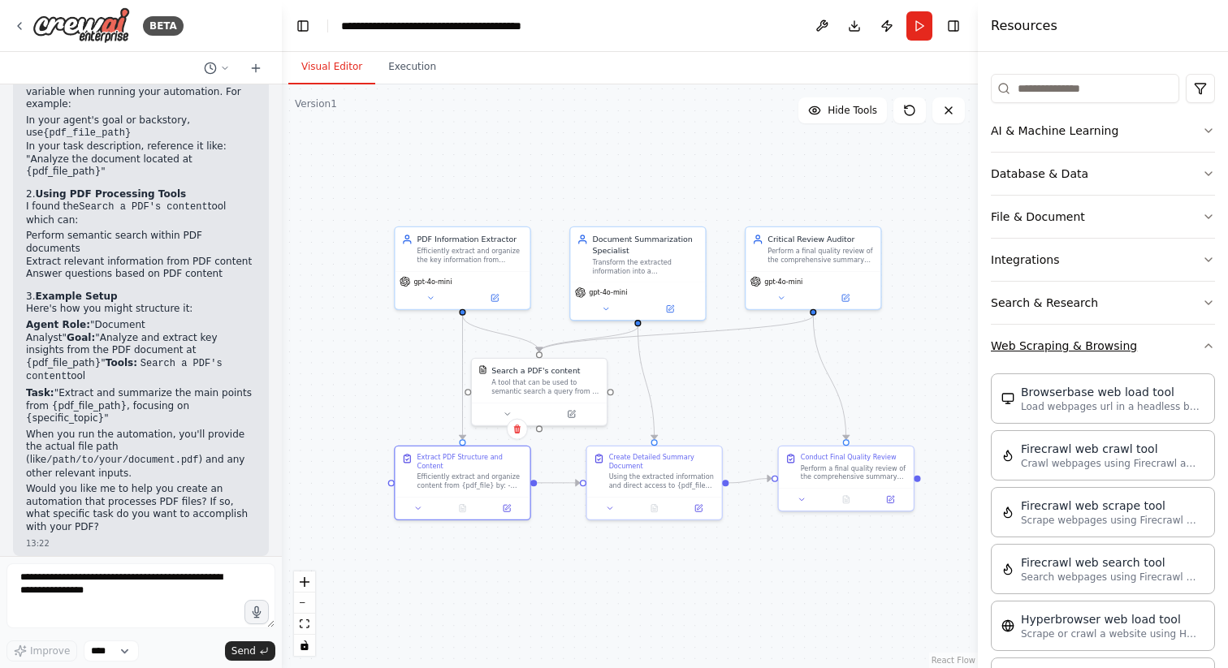
scroll to position [183, 0]
click at [1157, 352] on button "Web Scraping & Browsing" at bounding box center [1103, 347] width 224 height 42
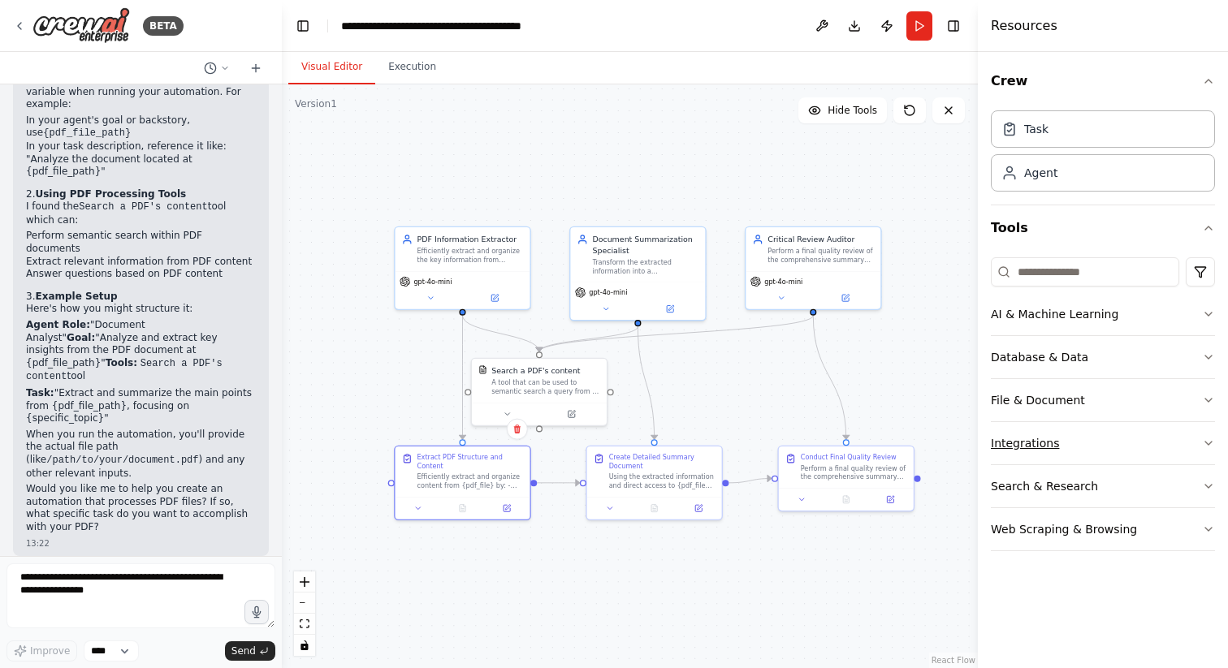
click at [1117, 442] on button "Integrations" at bounding box center [1103, 443] width 224 height 42
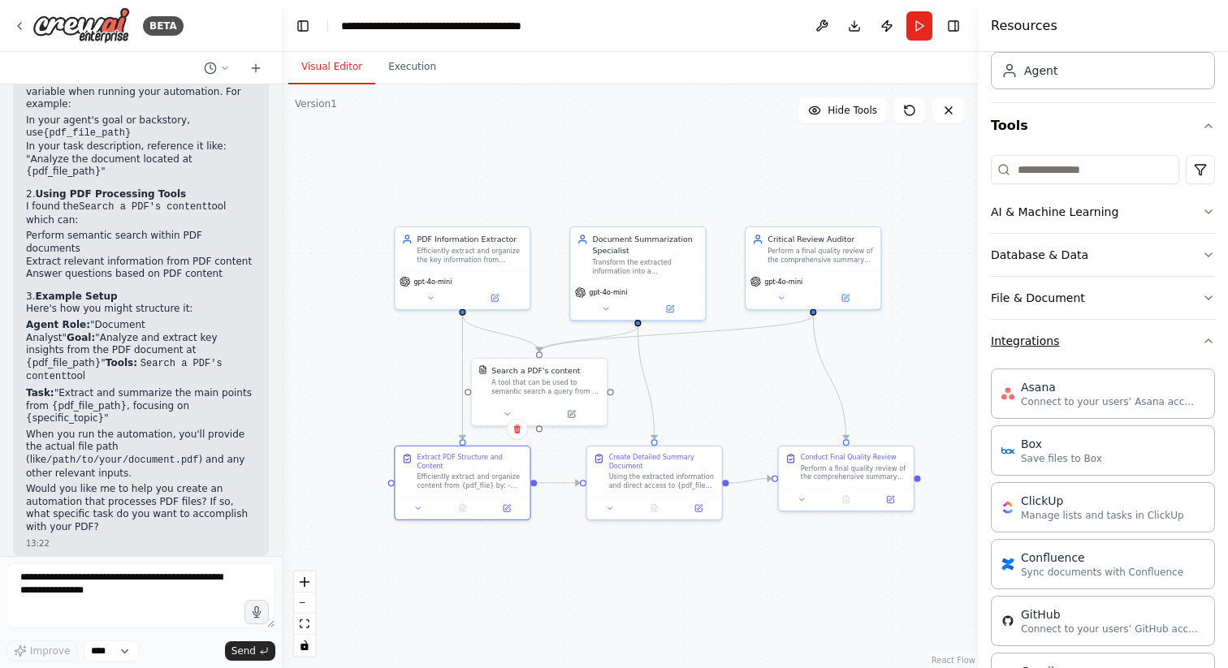
scroll to position [84, 0]
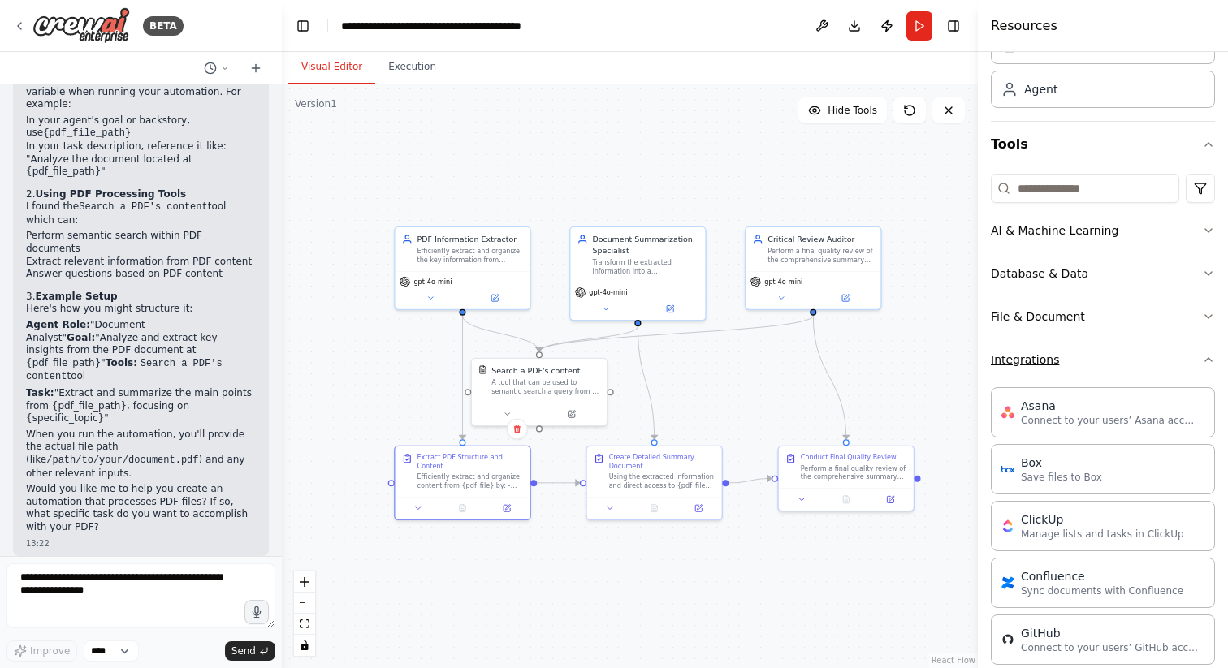
click at [1117, 356] on button "Integrations" at bounding box center [1103, 360] width 224 height 42
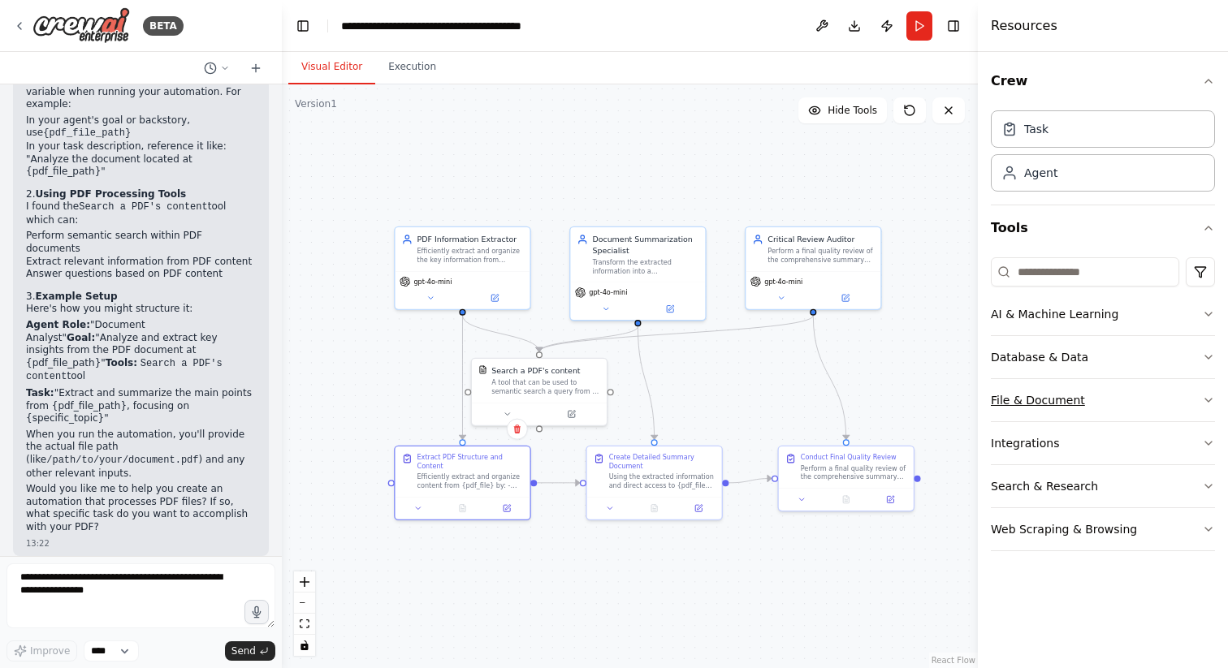
click at [1123, 404] on button "File & Document" at bounding box center [1103, 400] width 224 height 42
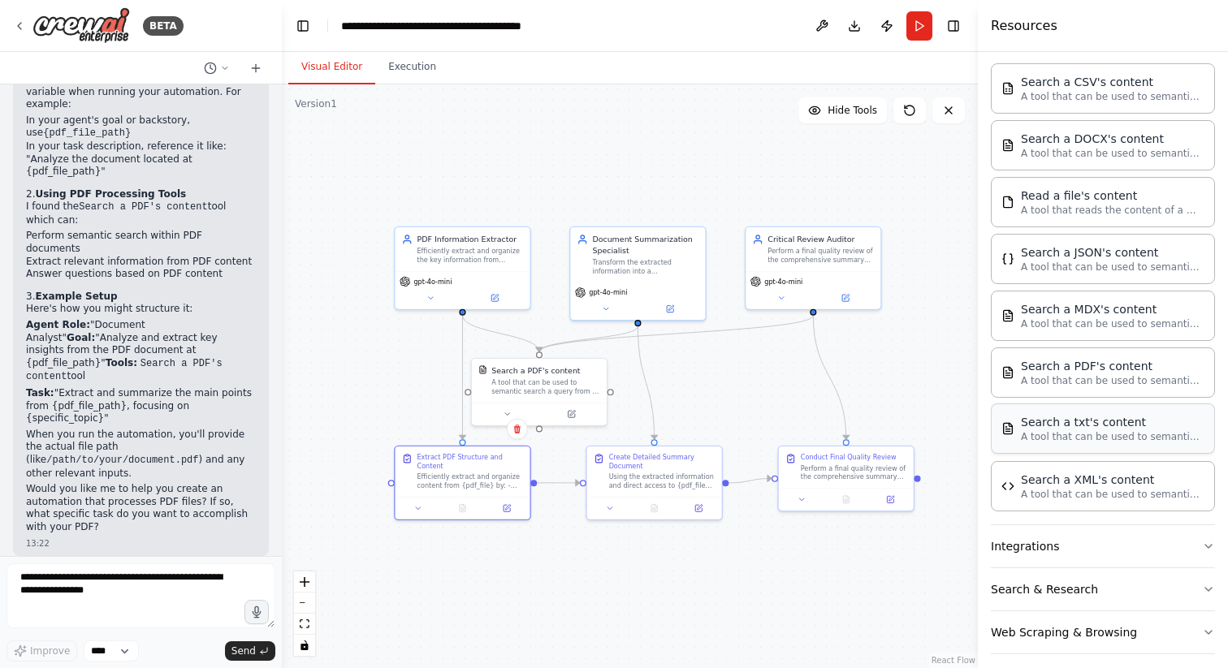
scroll to position [365, 0]
click at [1121, 376] on p "A tool that can be used to semantic search a query from a PDF's content." at bounding box center [1110, 379] width 179 height 13
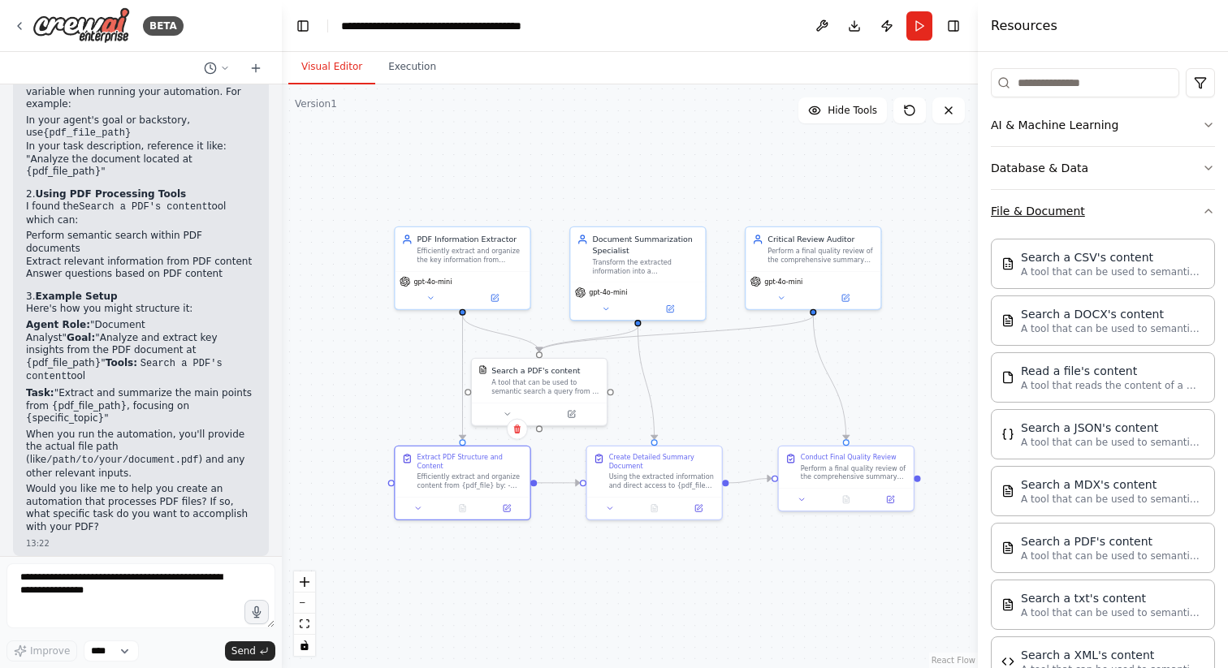
scroll to position [186, 0]
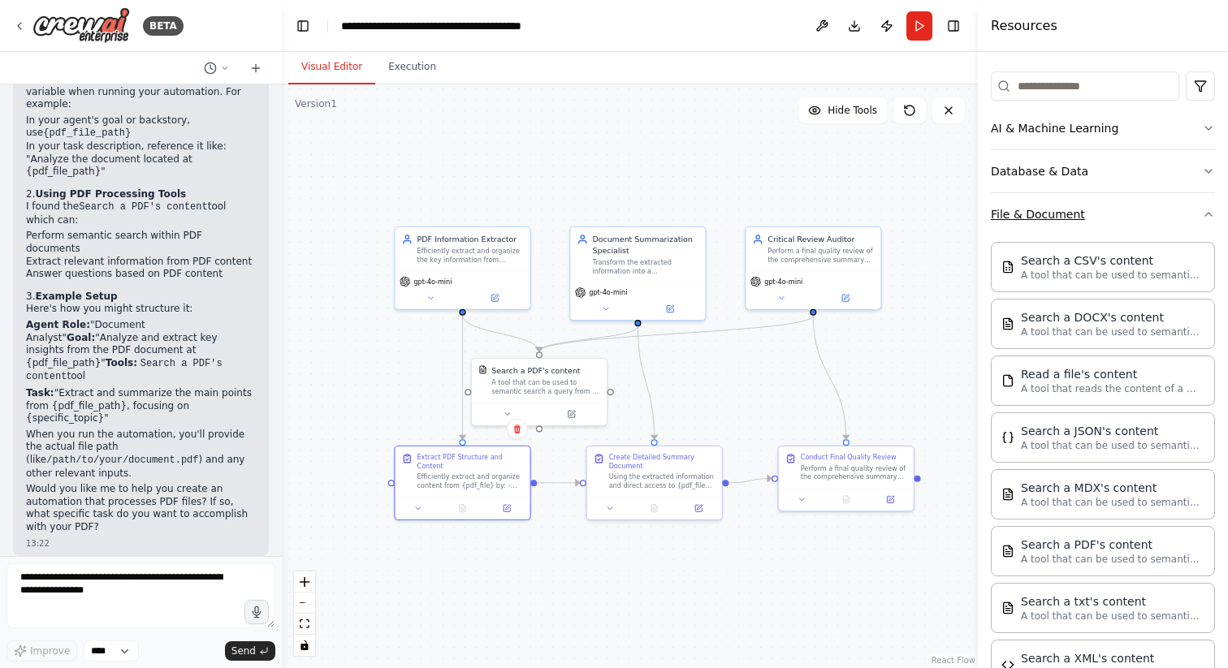
click at [1127, 207] on button "File & Document" at bounding box center [1103, 214] width 224 height 42
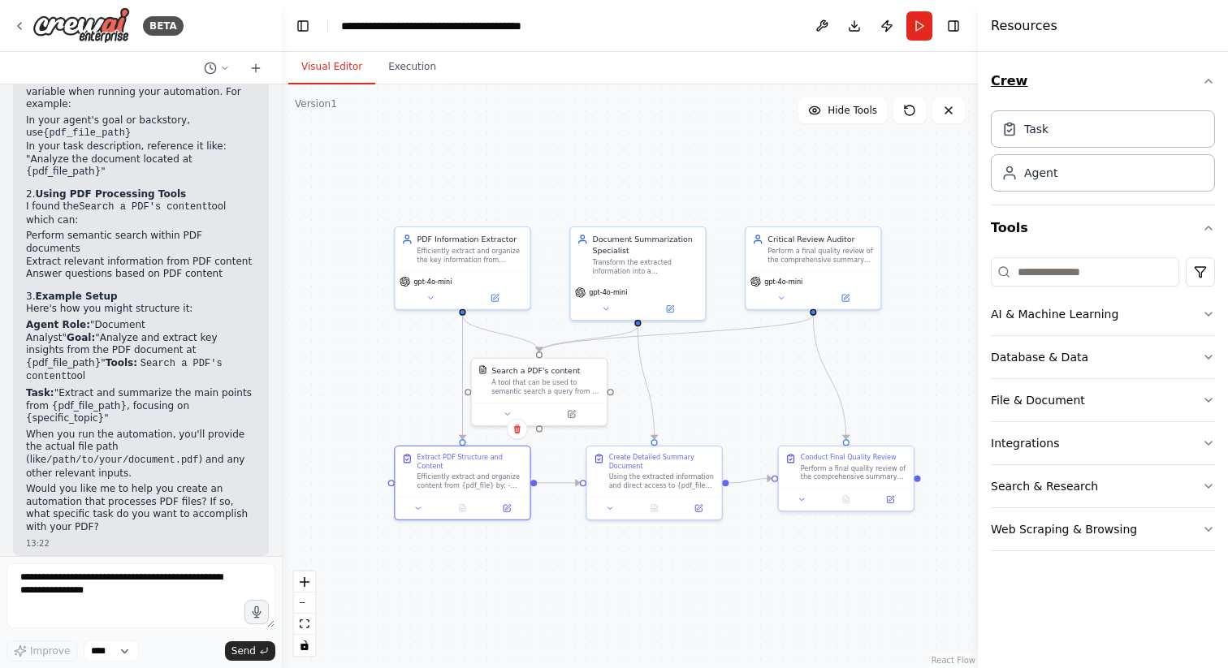
click at [1095, 83] on button "Crew" at bounding box center [1103, 80] width 224 height 45
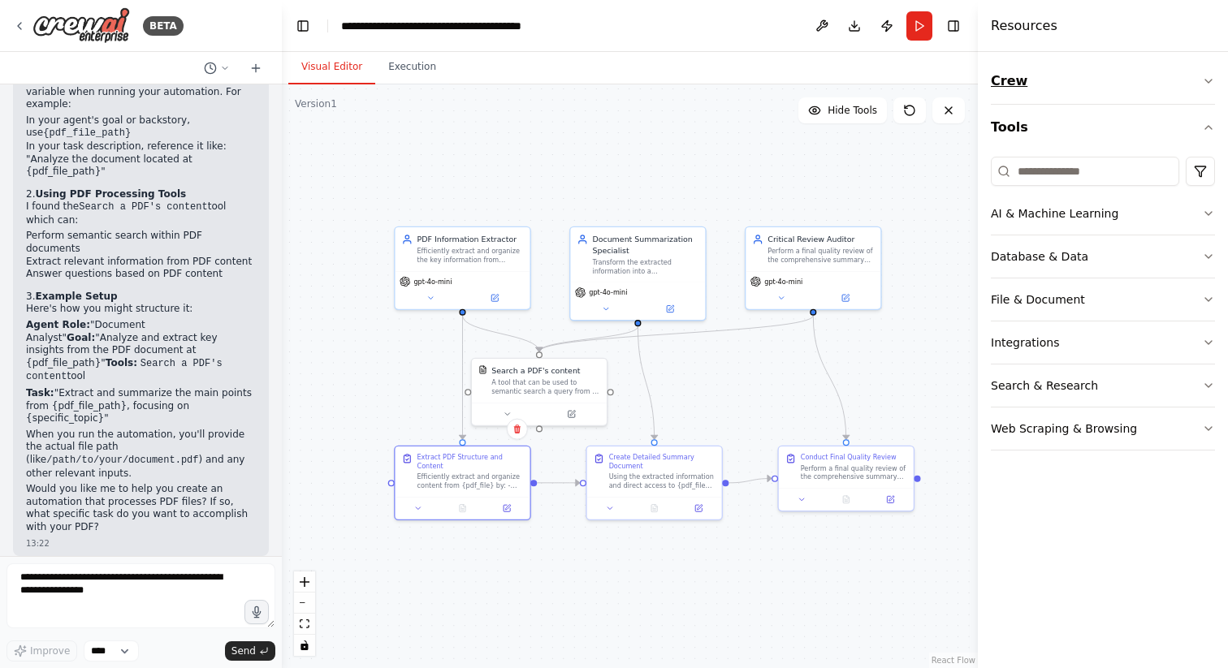
click at [1095, 83] on button "Crew" at bounding box center [1103, 80] width 224 height 45
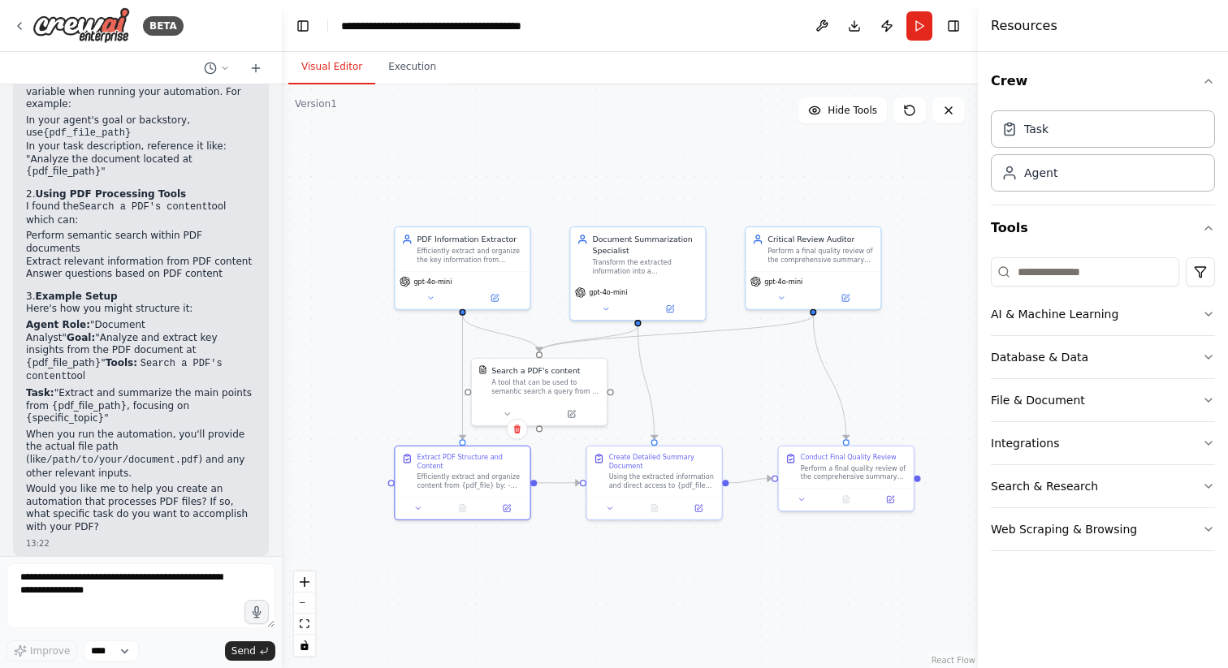
click at [1119, 49] on div "Resources" at bounding box center [1103, 26] width 250 height 52
click at [1022, 25] on h4 "Resources" at bounding box center [1024, 25] width 67 height 19
click at [656, 35] on header "**********" at bounding box center [630, 26] width 696 height 52
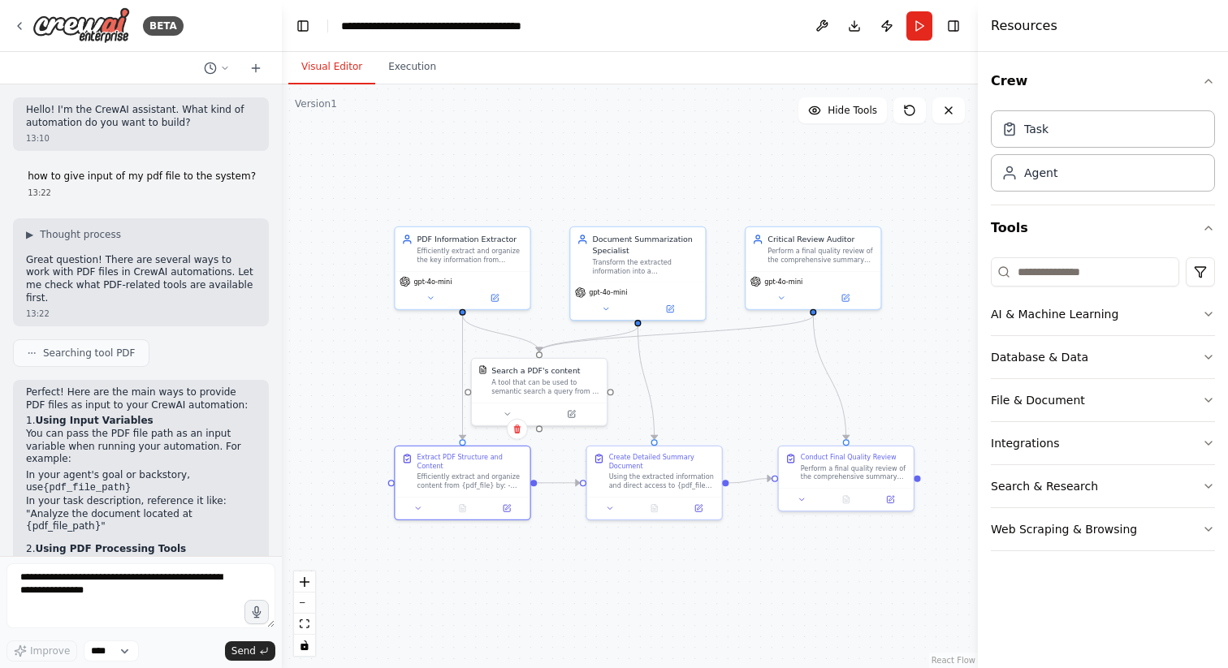
scroll to position [355, 0]
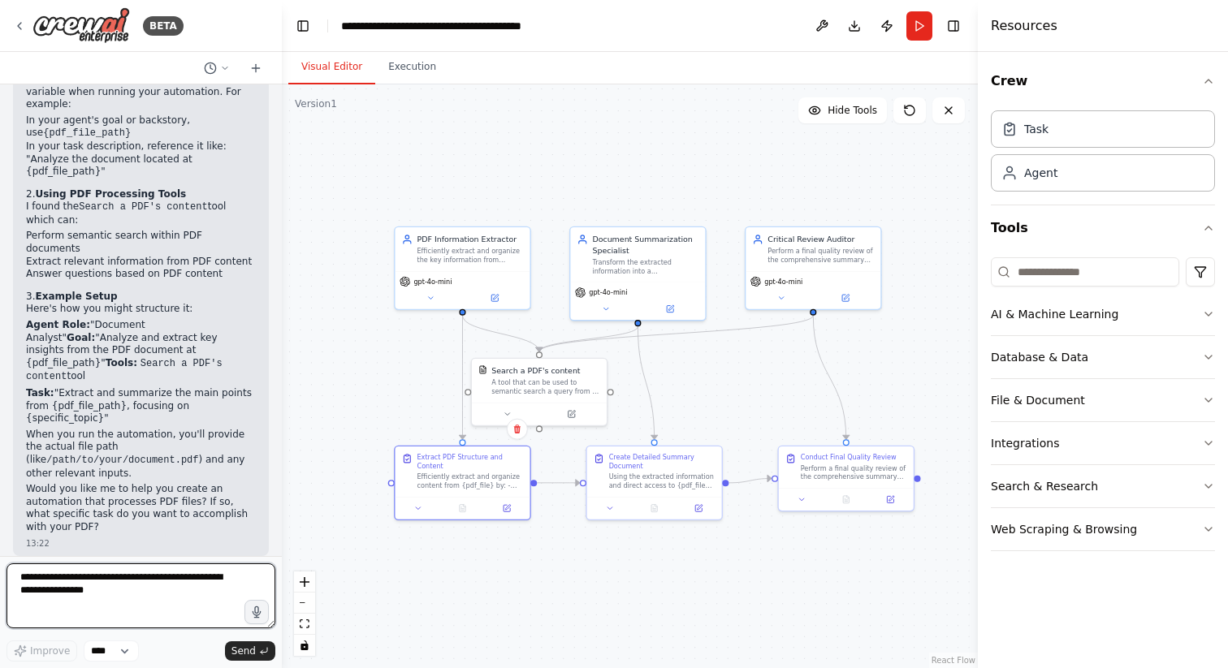
click at [97, 571] on textarea at bounding box center [140, 595] width 269 height 65
type textarea "**********"
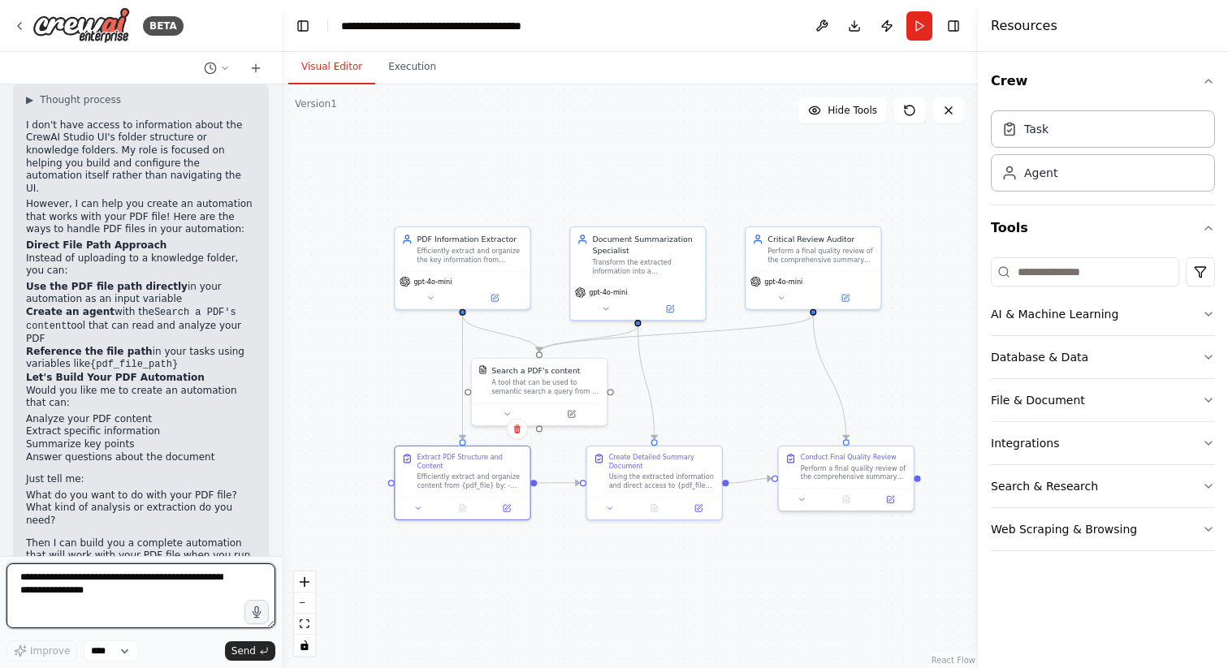
scroll to position [951, 0]
click at [136, 356] on code "{pdf_file_path}" at bounding box center [134, 361] width 88 height 11
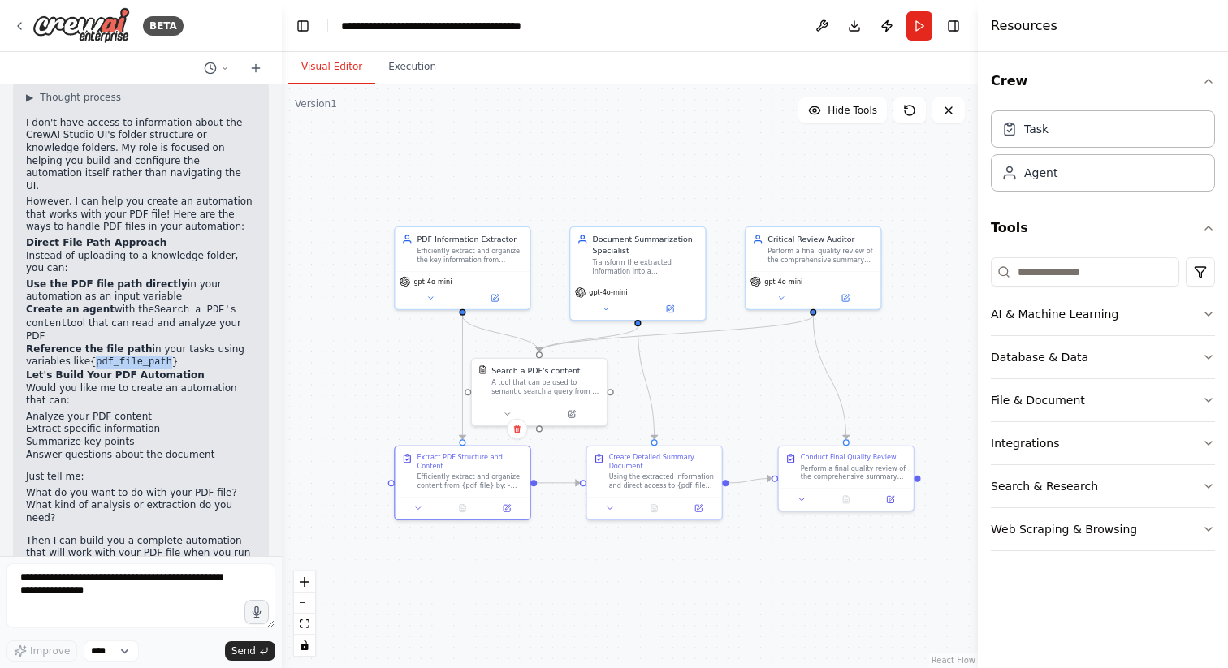
click at [145, 356] on code "{pdf_file_path}" at bounding box center [134, 361] width 88 height 11
click at [920, 31] on button "Run" at bounding box center [919, 25] width 26 height 29
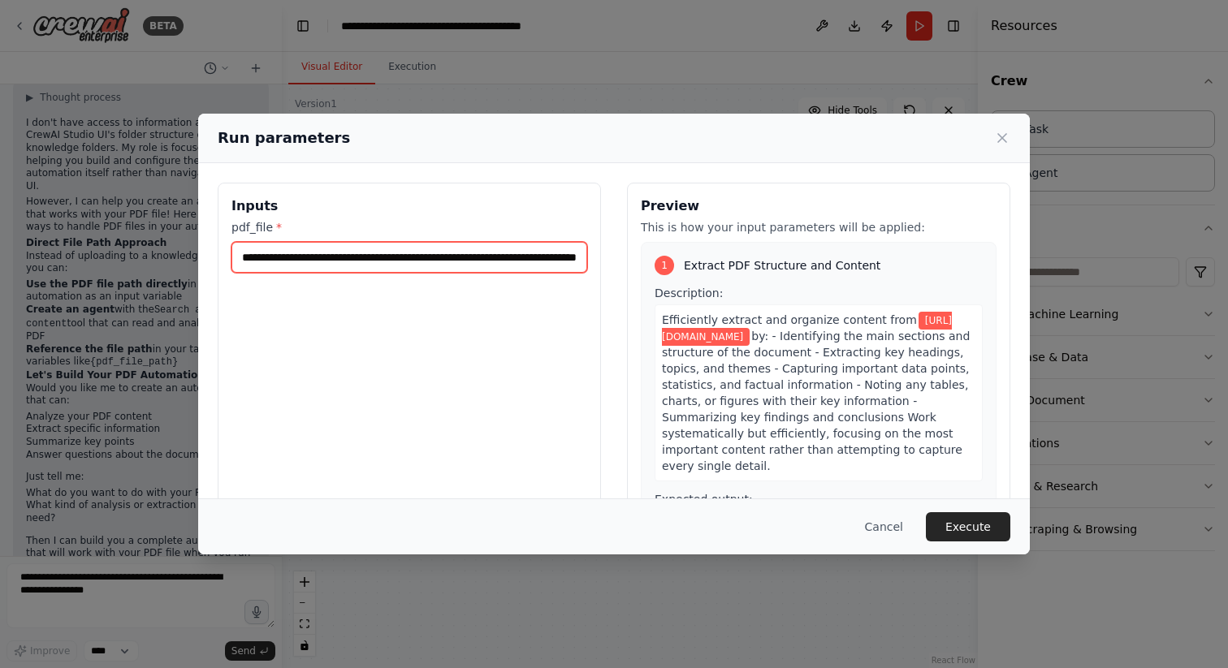
click at [439, 254] on input "**********" at bounding box center [409, 257] width 356 height 31
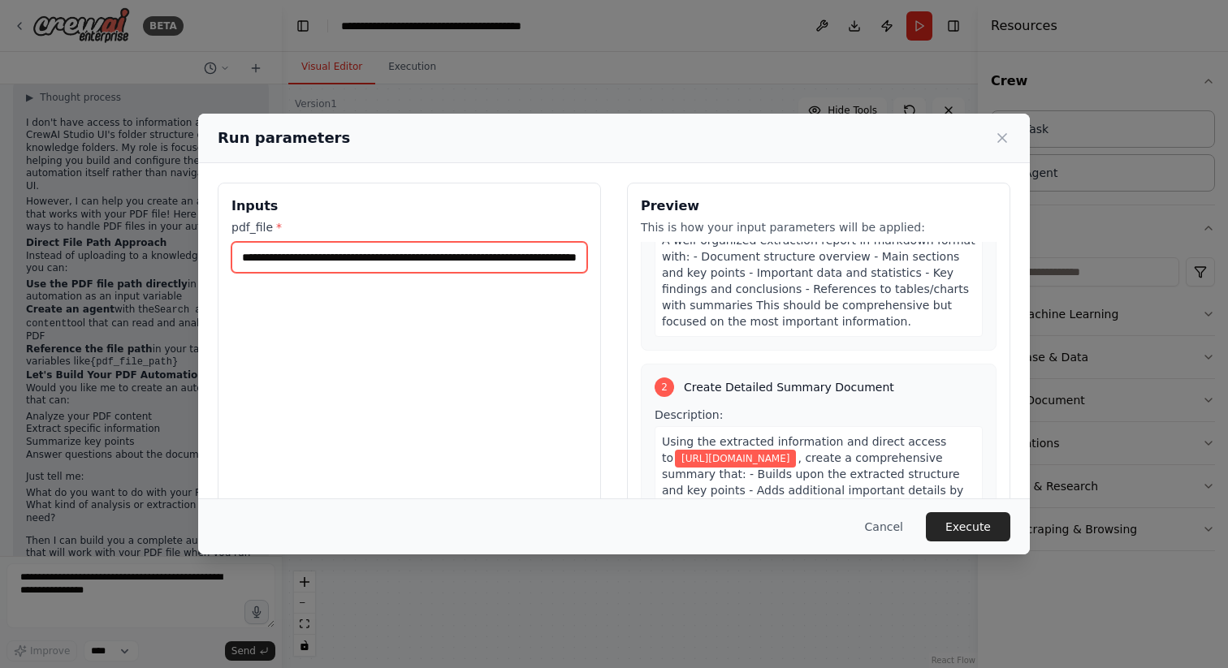
scroll to position [0, 0]
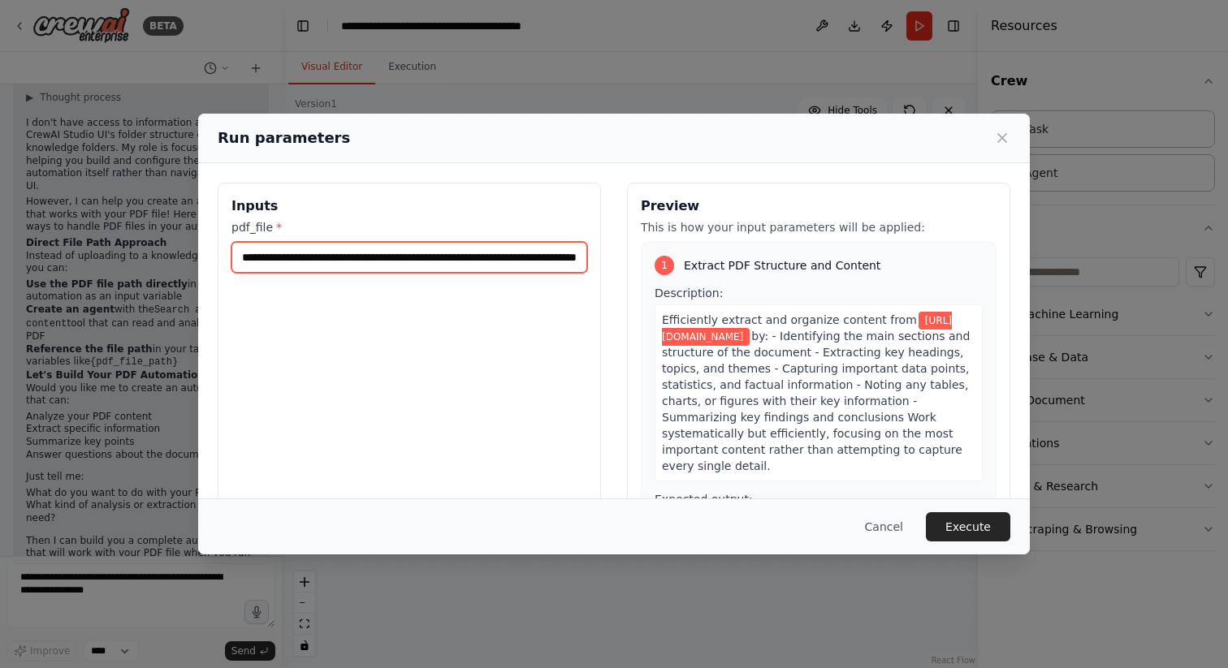
click at [512, 249] on input "**********" at bounding box center [409, 257] width 356 height 31
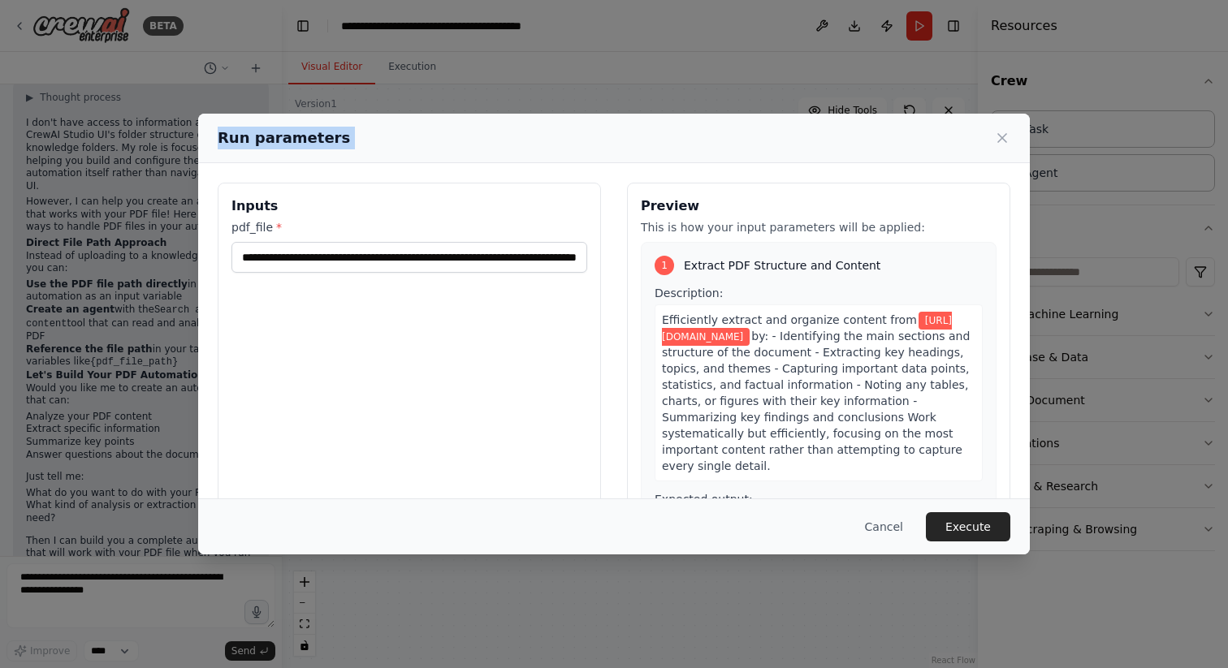
drag, startPoint x: 798, startPoint y: 123, endPoint x: 658, endPoint y: 123, distance: 140.5
click at [658, 123] on div "Run parameters" at bounding box center [613, 139] width 831 height 50
click at [685, 149] on div "Run parameters" at bounding box center [613, 139] width 831 height 50
click at [1001, 135] on icon at bounding box center [1002, 138] width 16 height 16
